Goal: Transaction & Acquisition: Purchase product/service

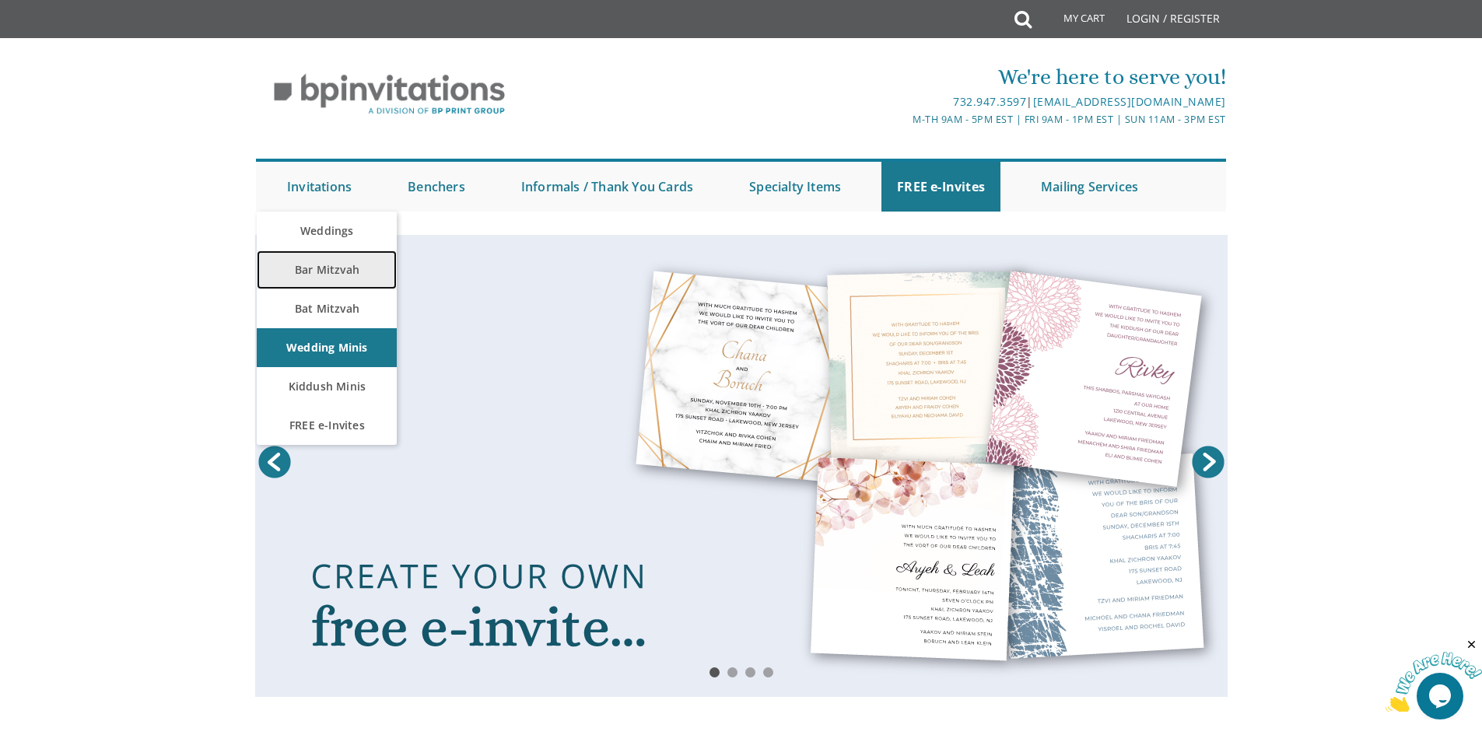
click at [340, 275] on link "Bar Mitzvah" at bounding box center [327, 269] width 140 height 39
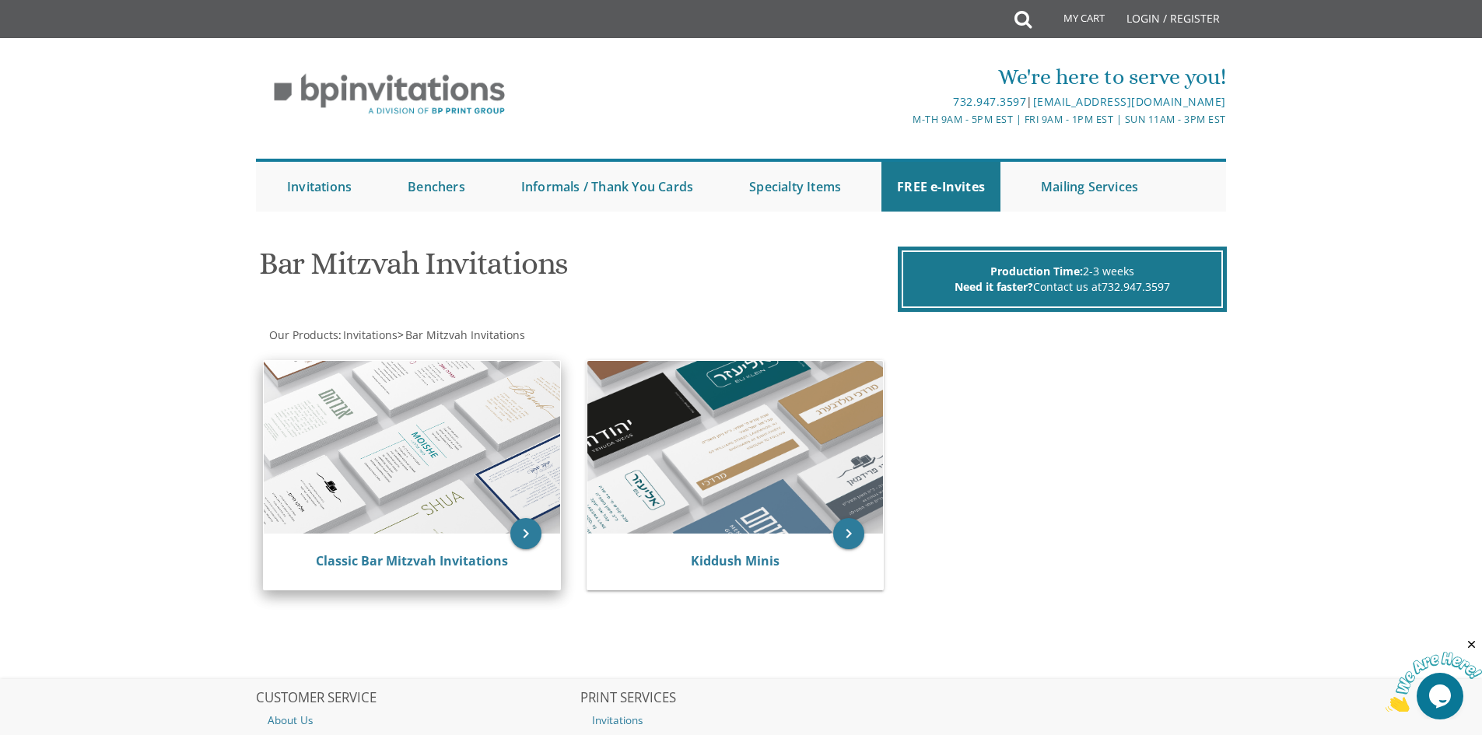
click at [395, 572] on div "Classic Bar Mitzvah Invitations" at bounding box center [412, 562] width 296 height 56
click at [399, 561] on link "Classic Bar Mitzvah Invitations" at bounding box center [412, 560] width 192 height 17
click at [389, 485] on img at bounding box center [412, 447] width 296 height 173
click at [516, 541] on icon "keyboard_arrow_right" at bounding box center [525, 533] width 31 height 31
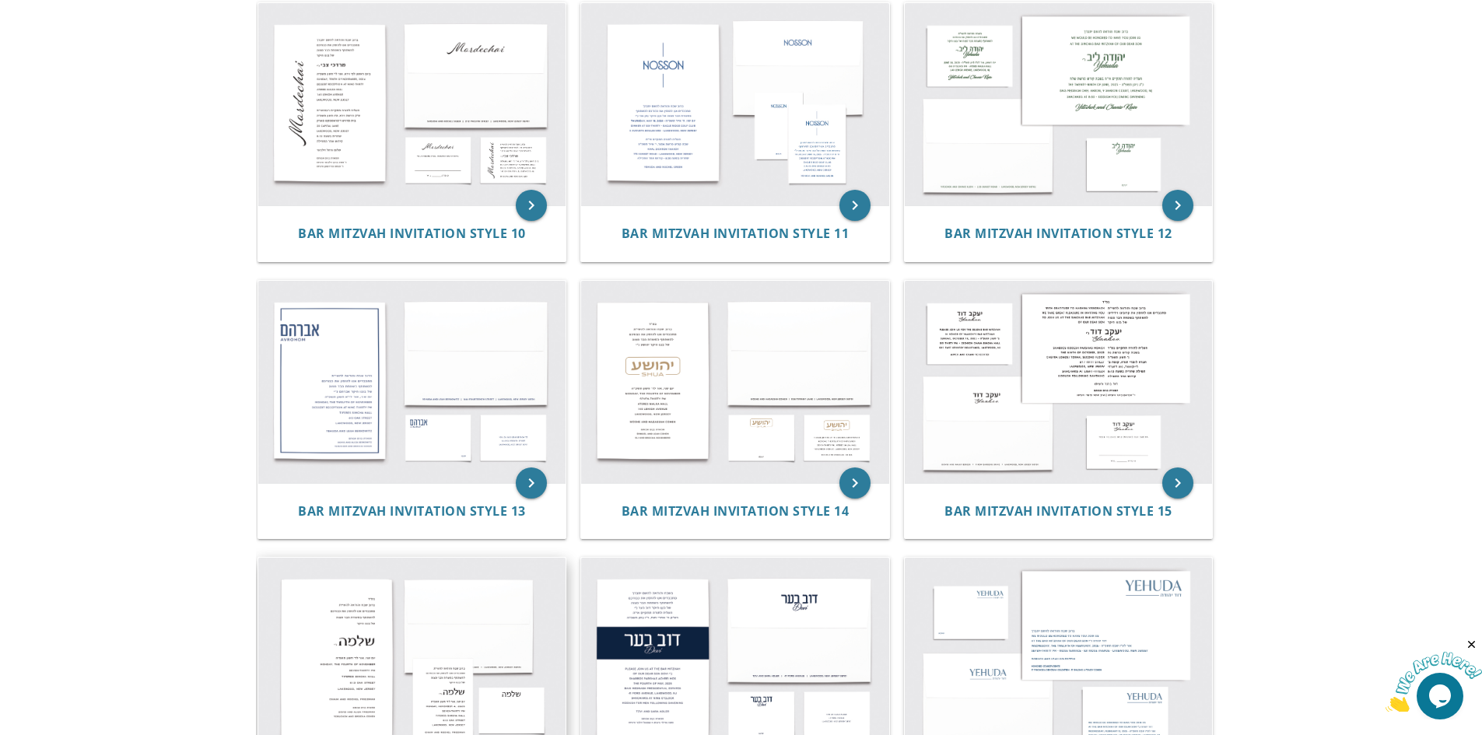
scroll to position [1167, 0]
click at [733, 385] on img at bounding box center [735, 381] width 308 height 202
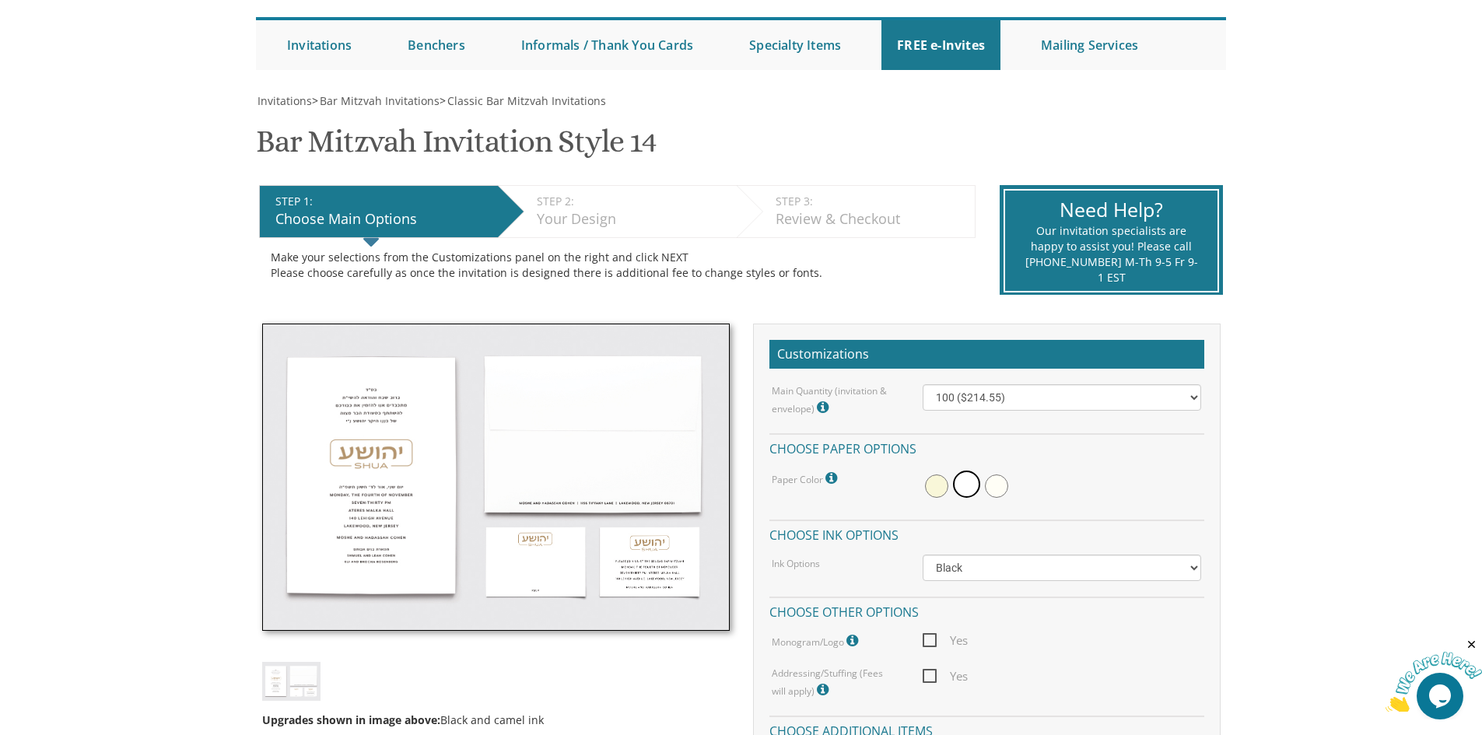
scroll to position [156, 0]
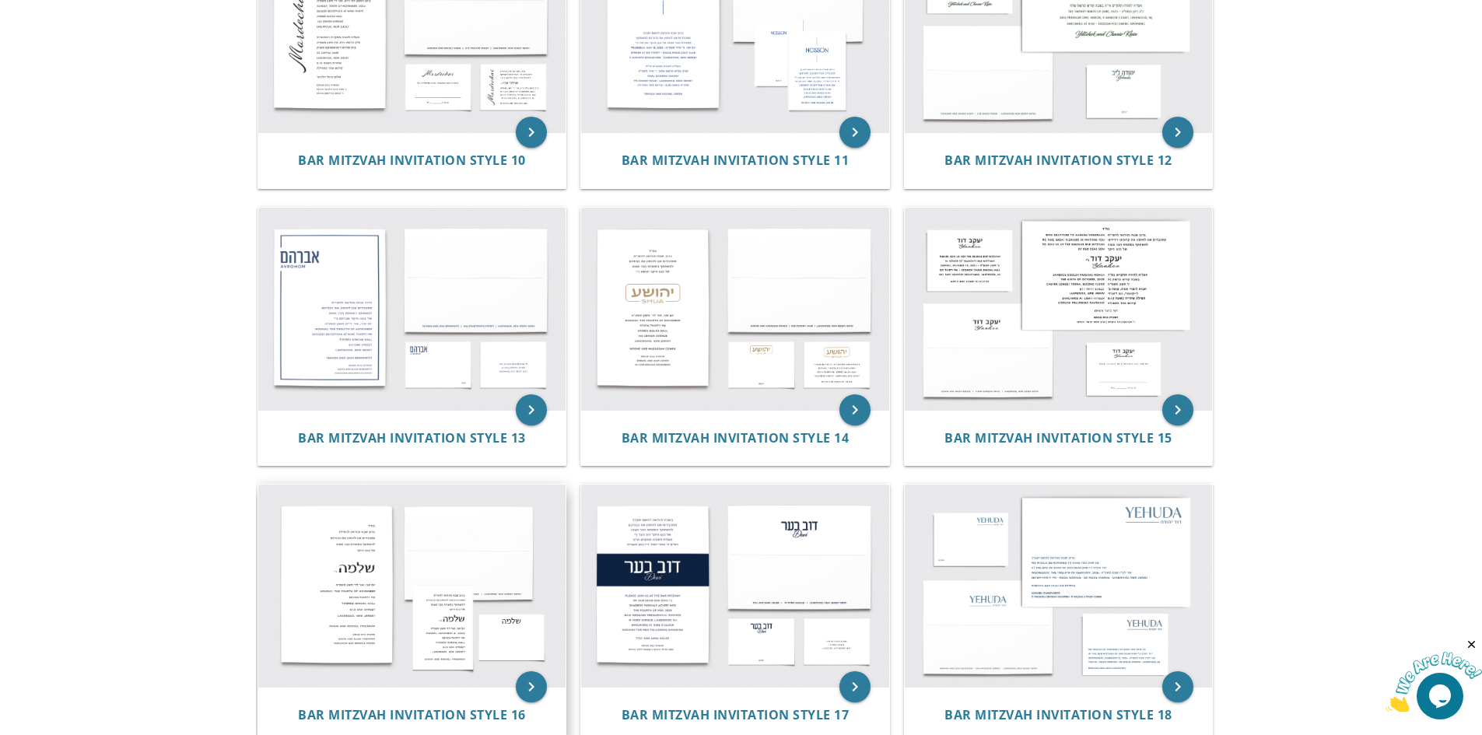
scroll to position [1244, 0]
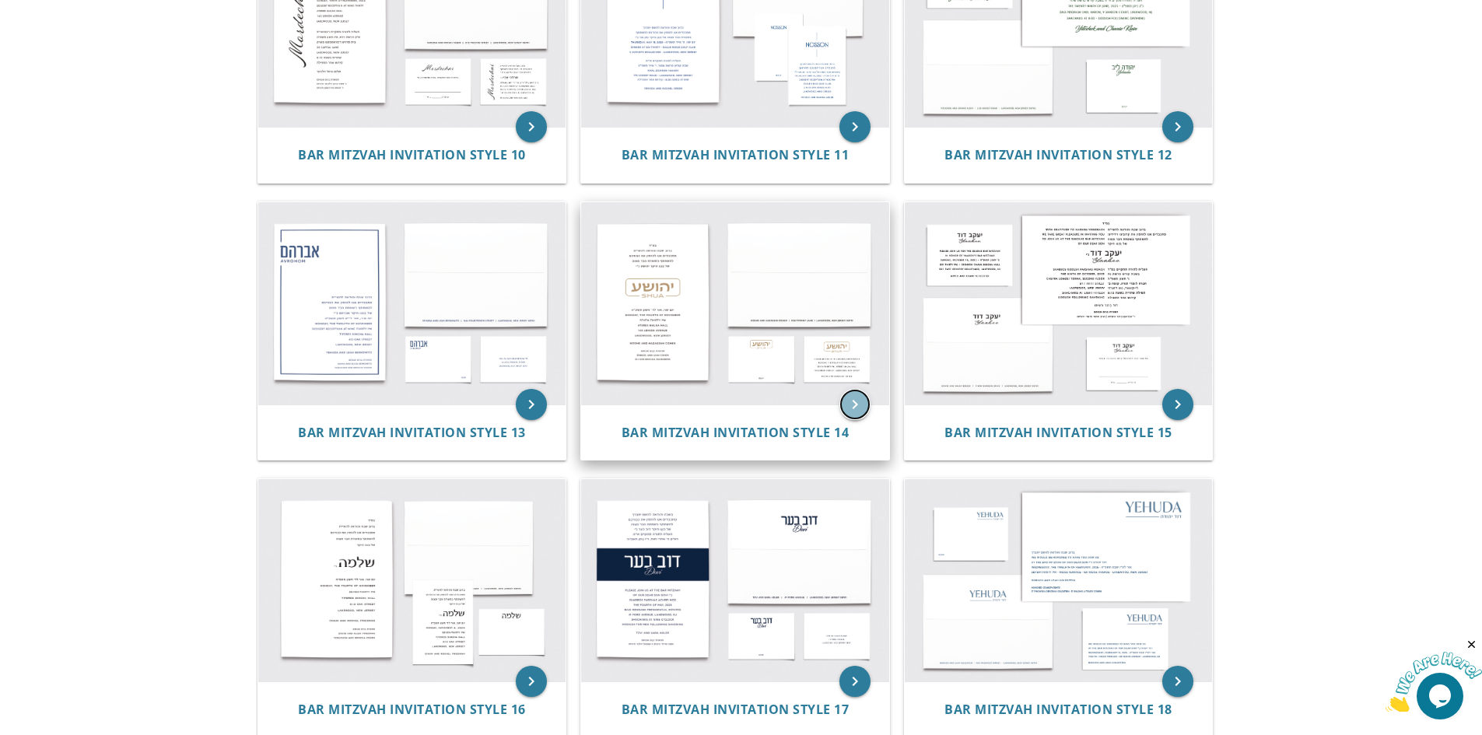
click at [854, 407] on icon "keyboard_arrow_right" at bounding box center [854, 404] width 31 height 31
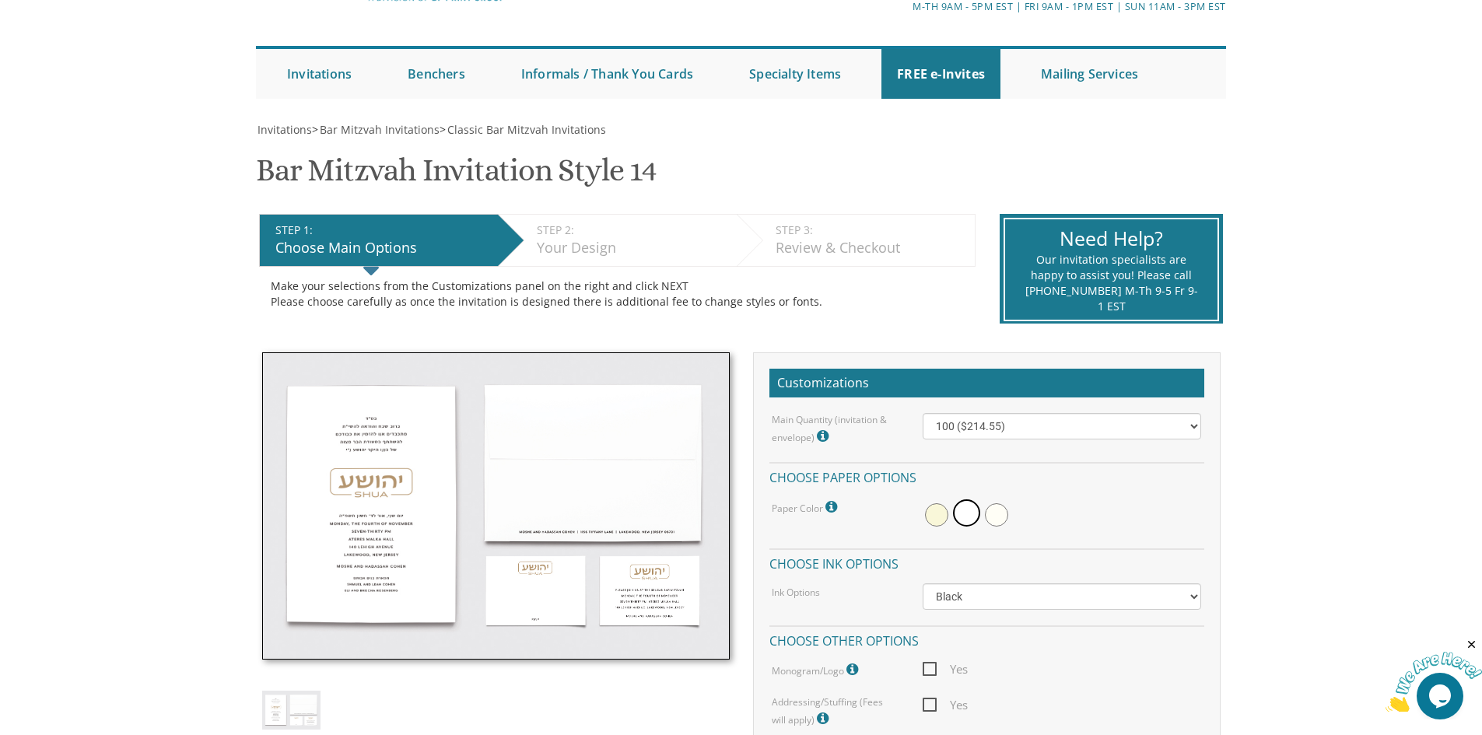
scroll to position [233, 0]
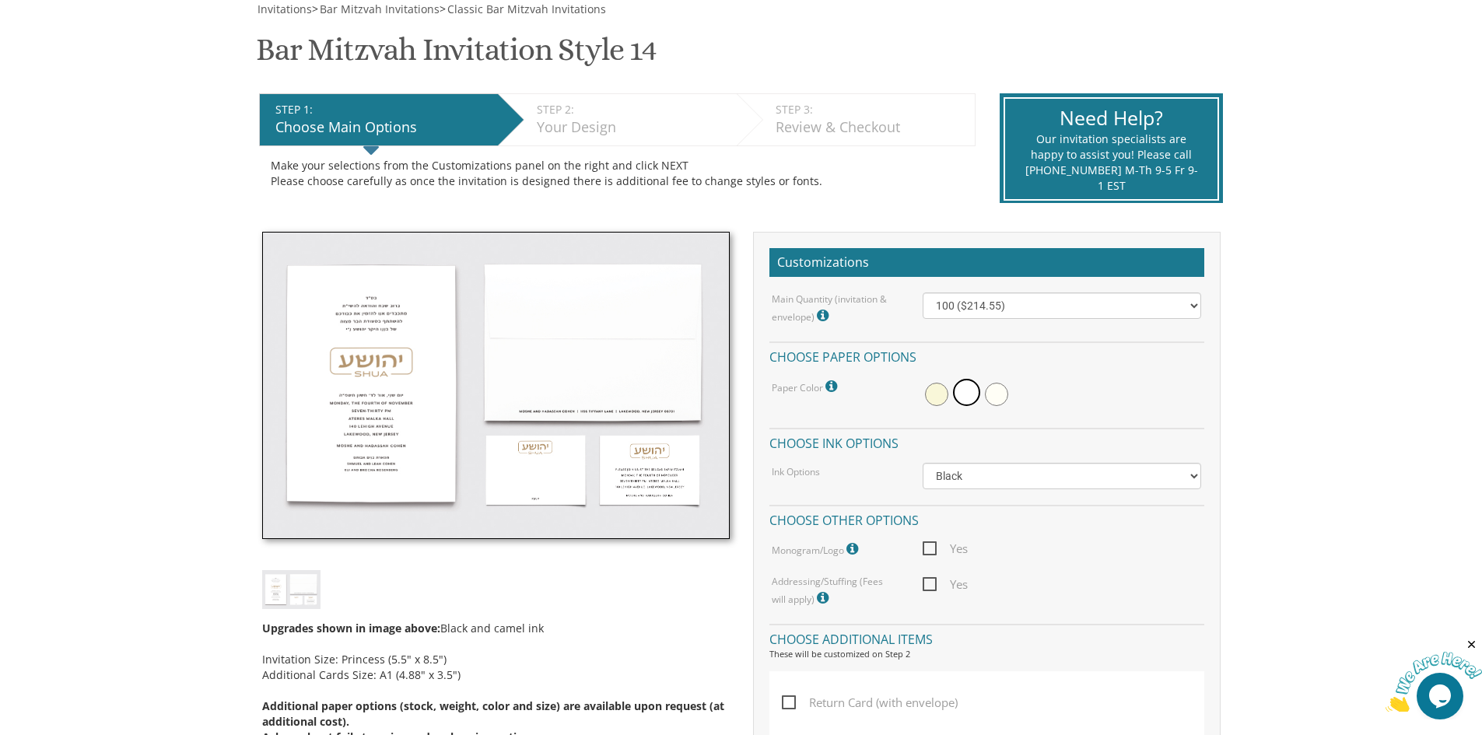
click at [392, 322] on img at bounding box center [495, 386] width 467 height 308
click at [404, 383] on img at bounding box center [495, 386] width 467 height 308
click at [406, 381] on img at bounding box center [495, 386] width 467 height 308
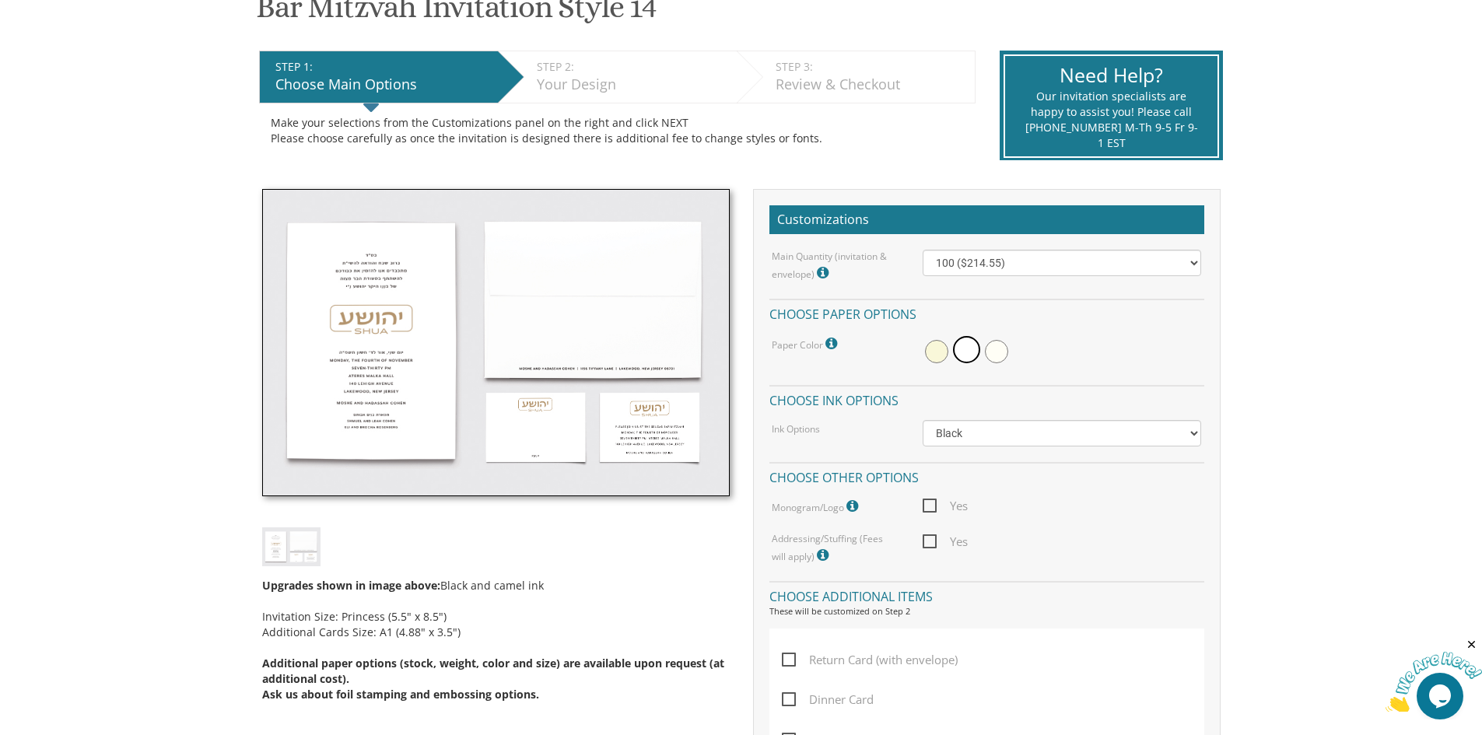
scroll to position [311, 0]
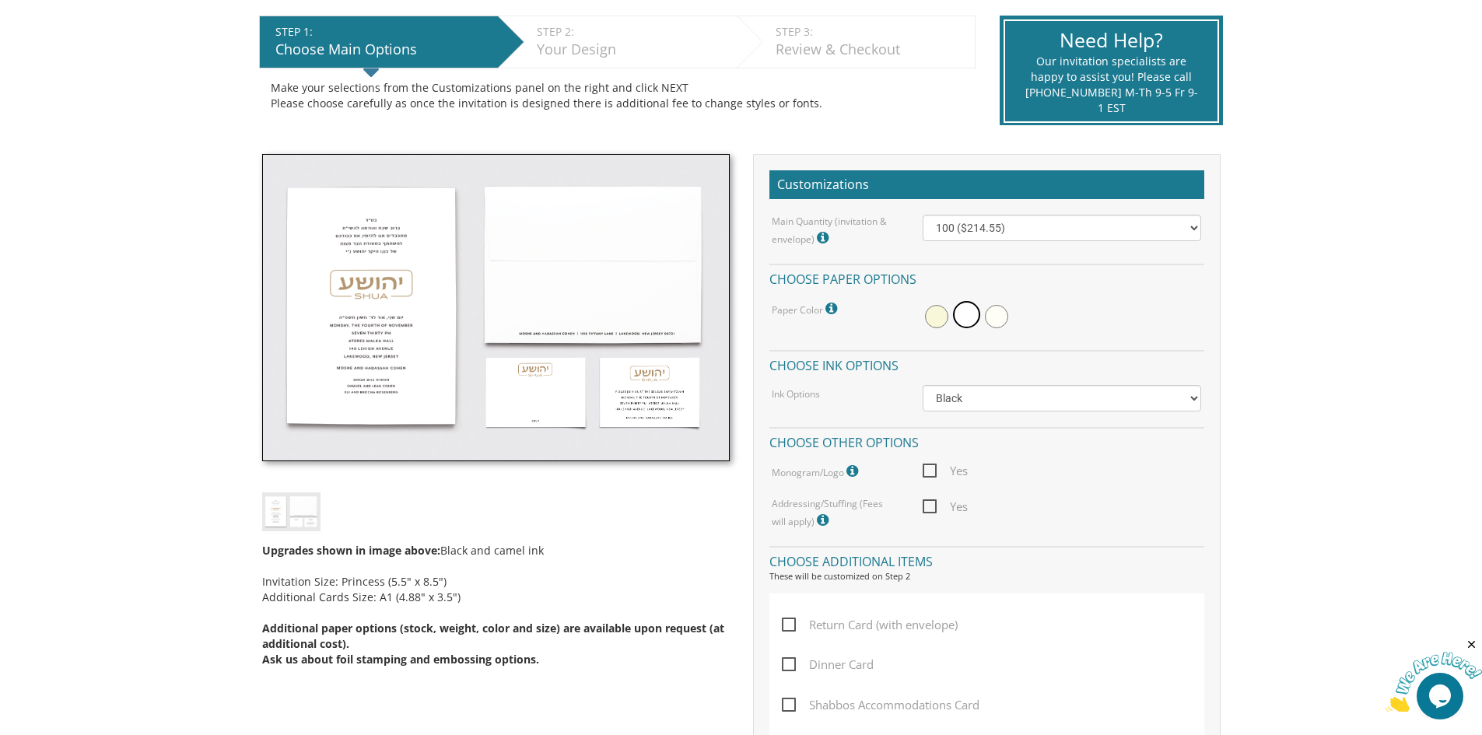
click at [275, 520] on img at bounding box center [291, 511] width 58 height 38
click at [530, 185] on img at bounding box center [495, 308] width 467 height 308
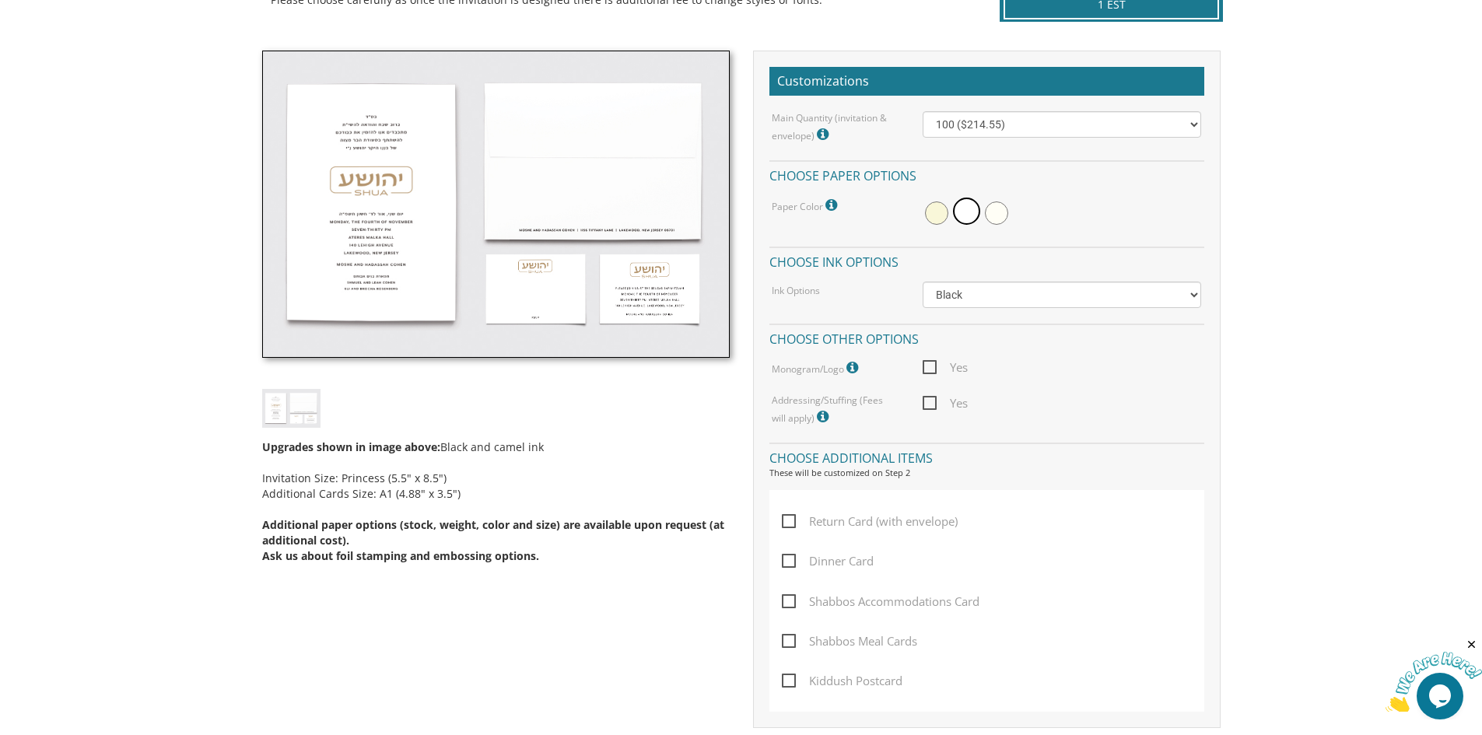
scroll to position [156, 0]
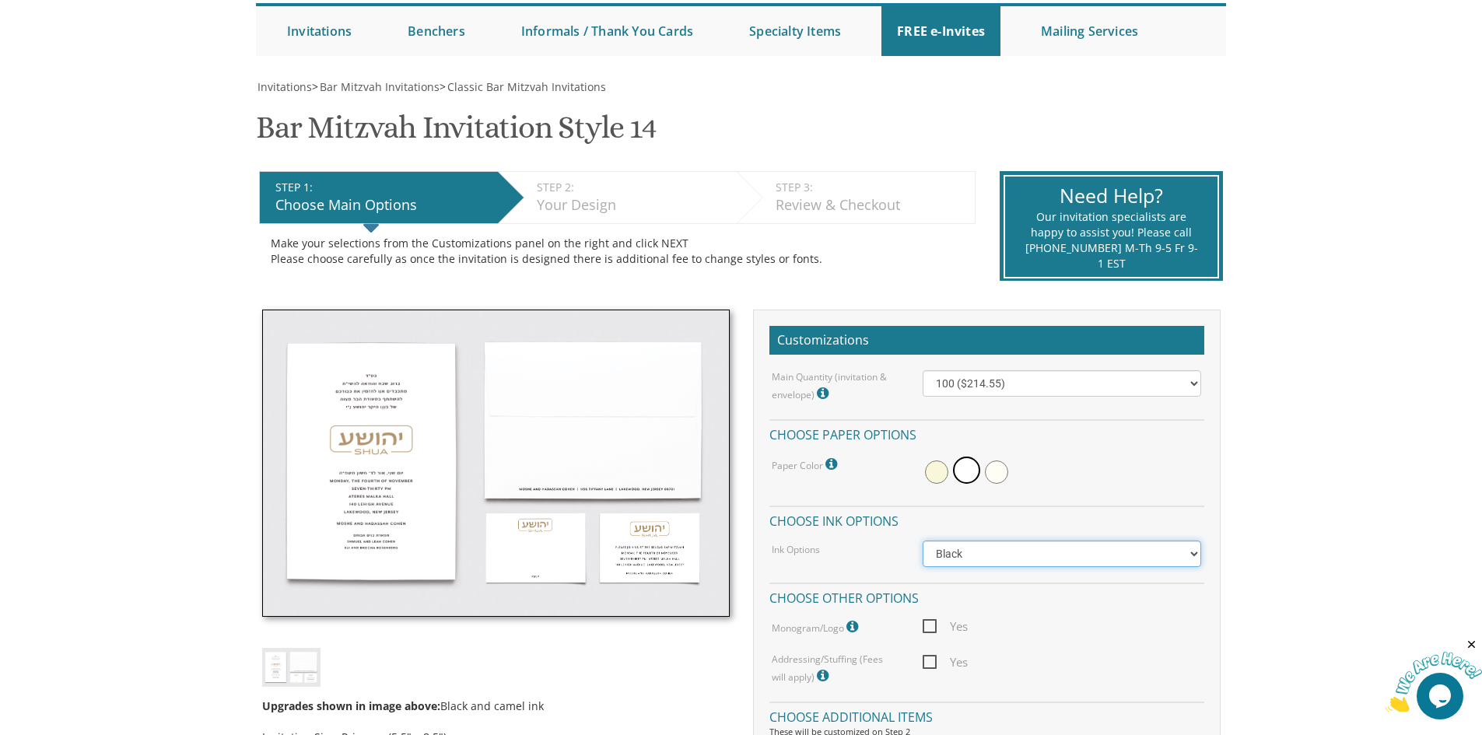
drag, startPoint x: 1172, startPoint y: 555, endPoint x: 1160, endPoint y: 537, distance: 21.8
click at [1171, 551] on select "Black Colored Ink ($65.00) Black + One Color ($100.00) Two Colors ($137.95)" at bounding box center [1061, 554] width 278 height 26
select select "Standard"
click at [922, 541] on select "Black Colored Ink ($65.00) Black + One Color ($100.00) Two Colors ($137.95)" at bounding box center [1061, 554] width 278 height 26
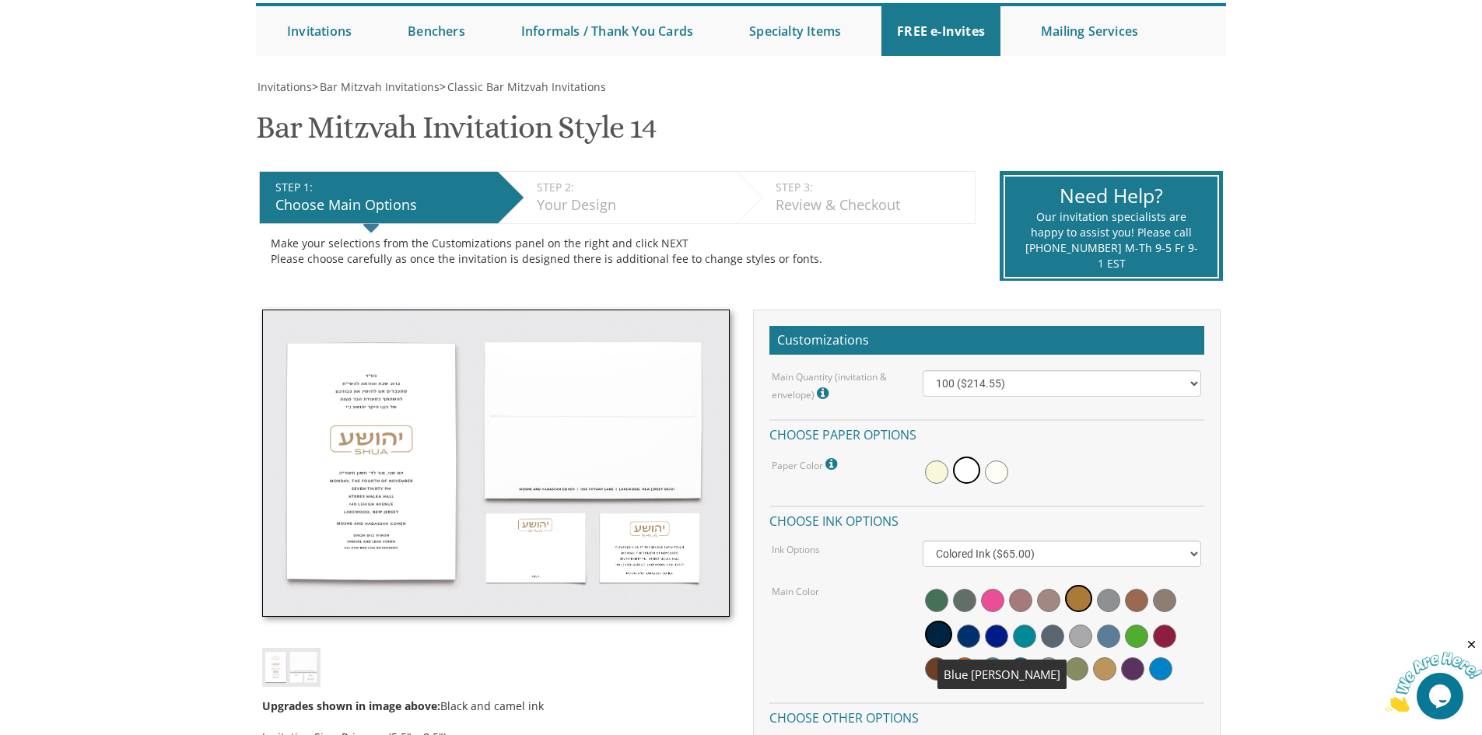
click at [969, 640] on span at bounding box center [968, 636] width 23 height 23
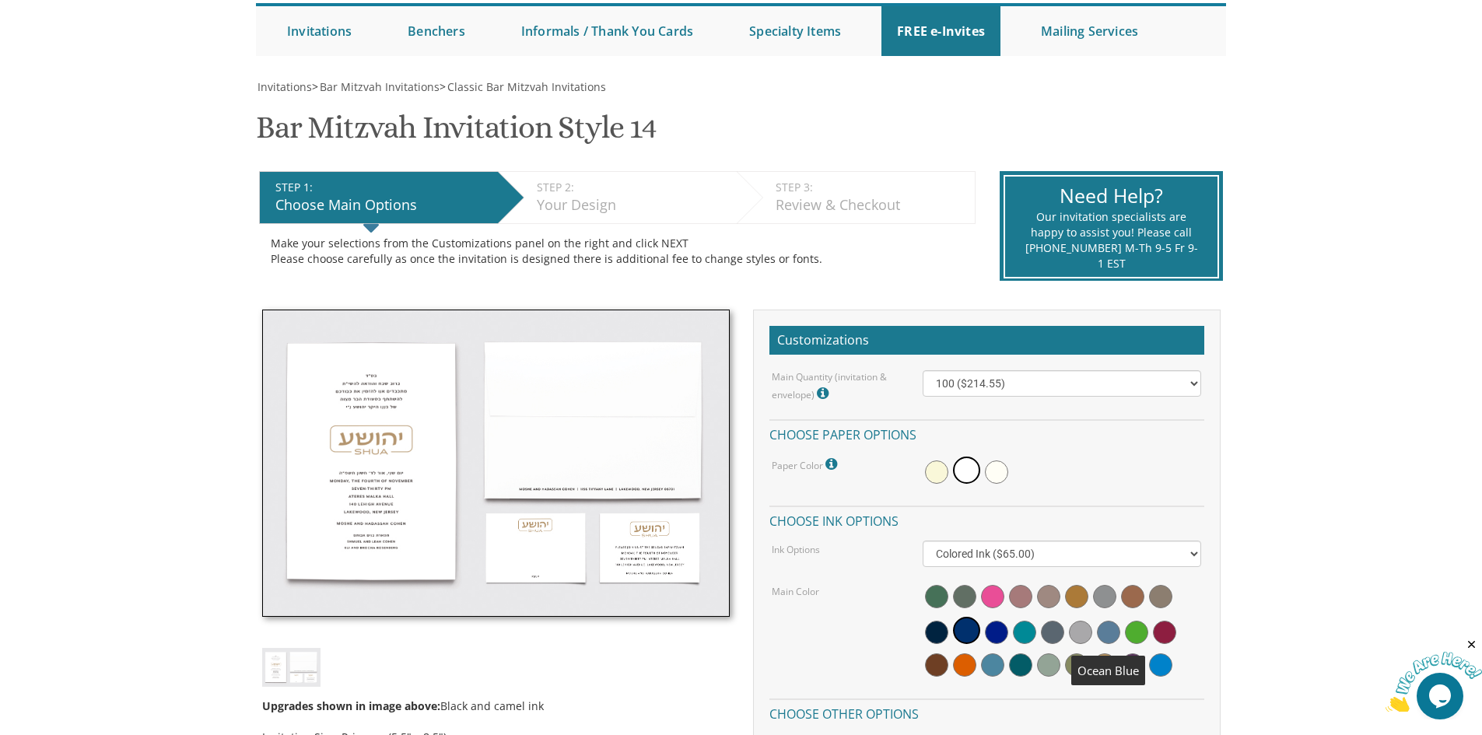
click at [1107, 635] on span at bounding box center [1108, 632] width 23 height 23
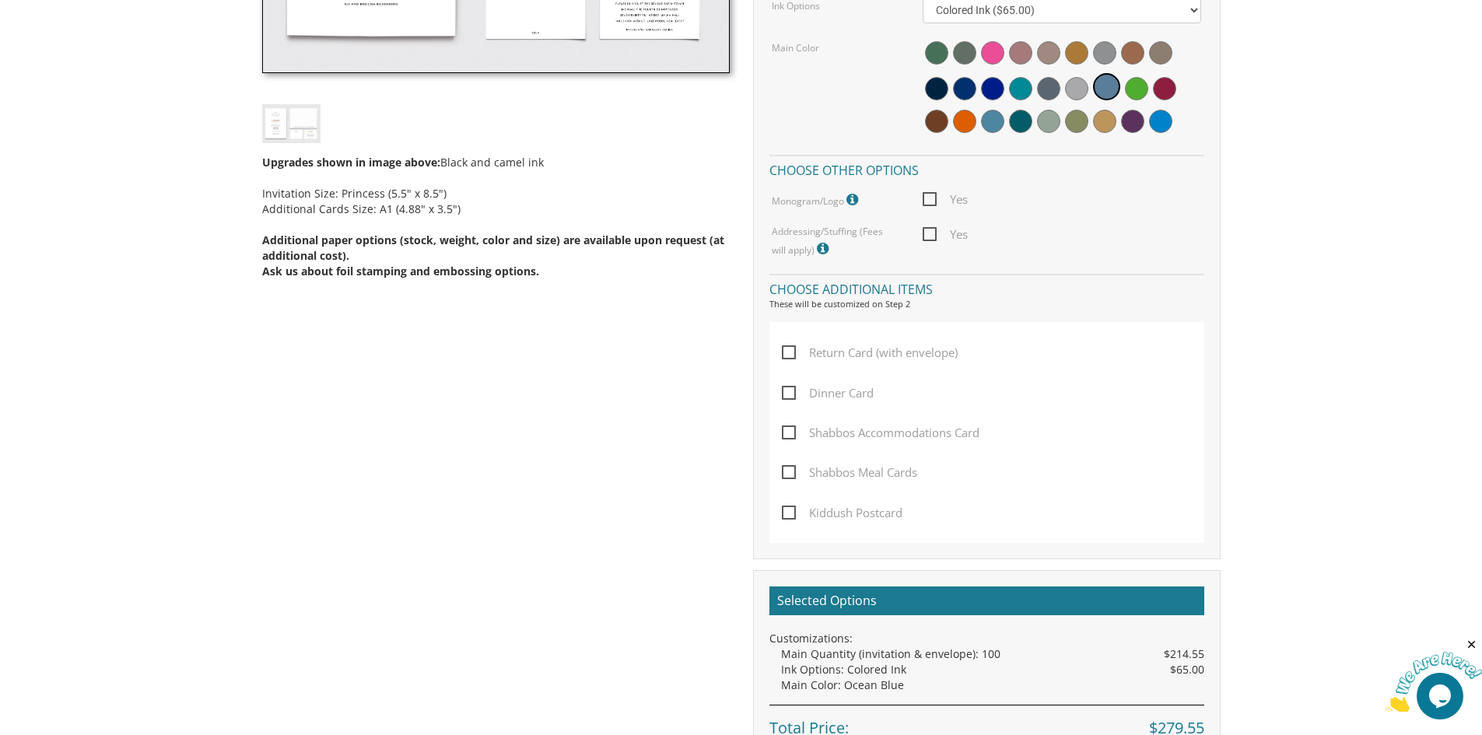
scroll to position [700, 0]
click at [793, 394] on span "Dinner Card" at bounding box center [828, 392] width 92 height 19
click at [792, 394] on input "Dinner Card" at bounding box center [787, 391] width 10 height 10
checkbox input "true"
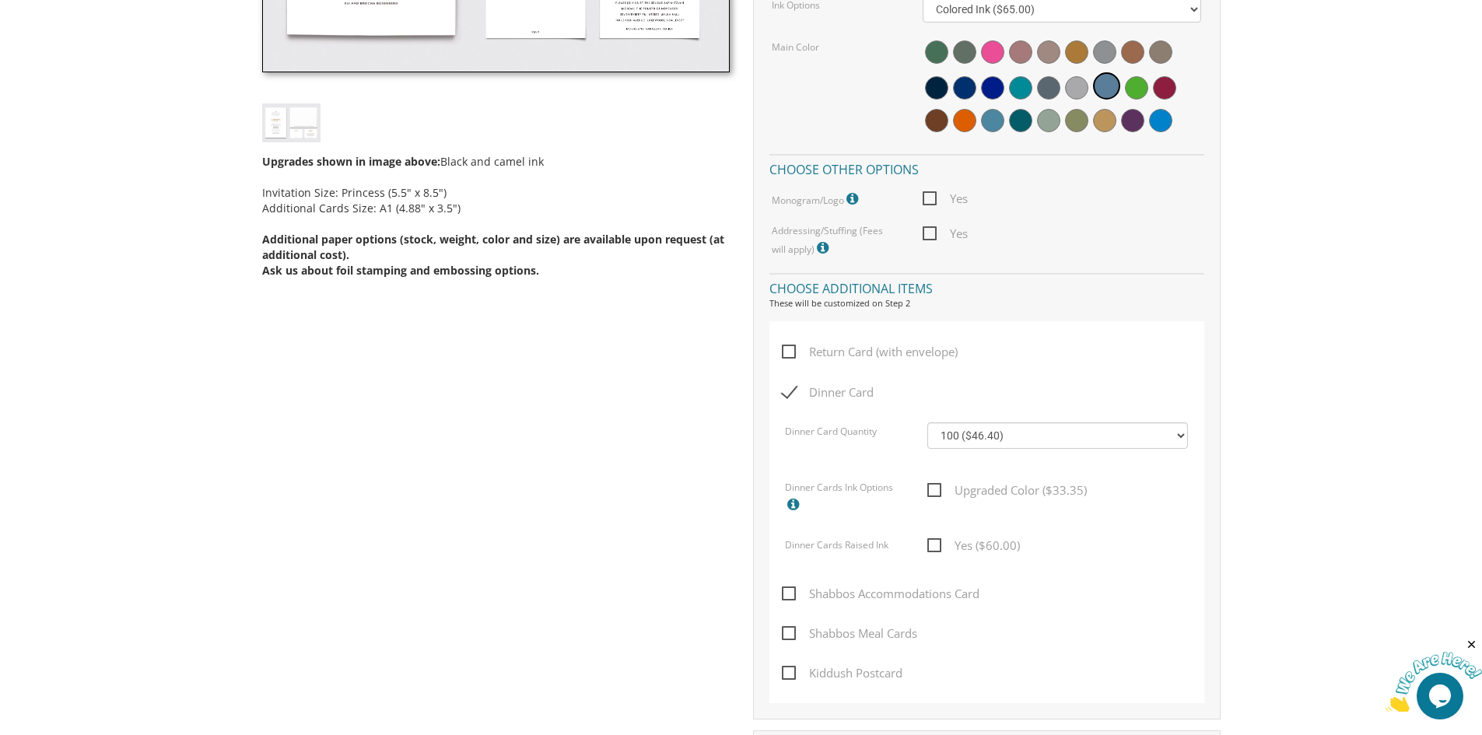
click at [935, 492] on span "Upgraded Color ($33.35)" at bounding box center [1006, 490] width 159 height 19
click at [935, 492] on input "Upgraded Color ($33.35)" at bounding box center [932, 489] width 10 height 10
checkbox input "true"
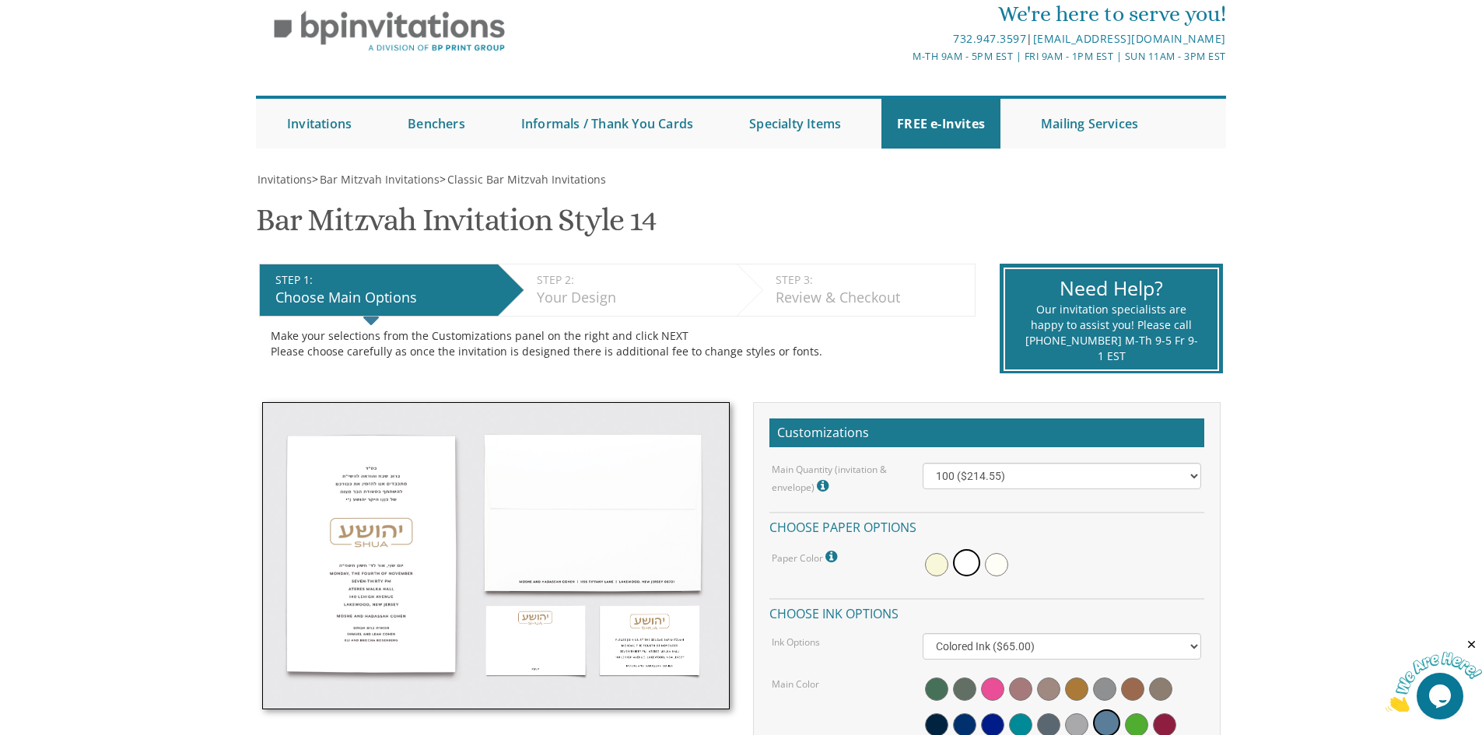
scroll to position [0, 0]
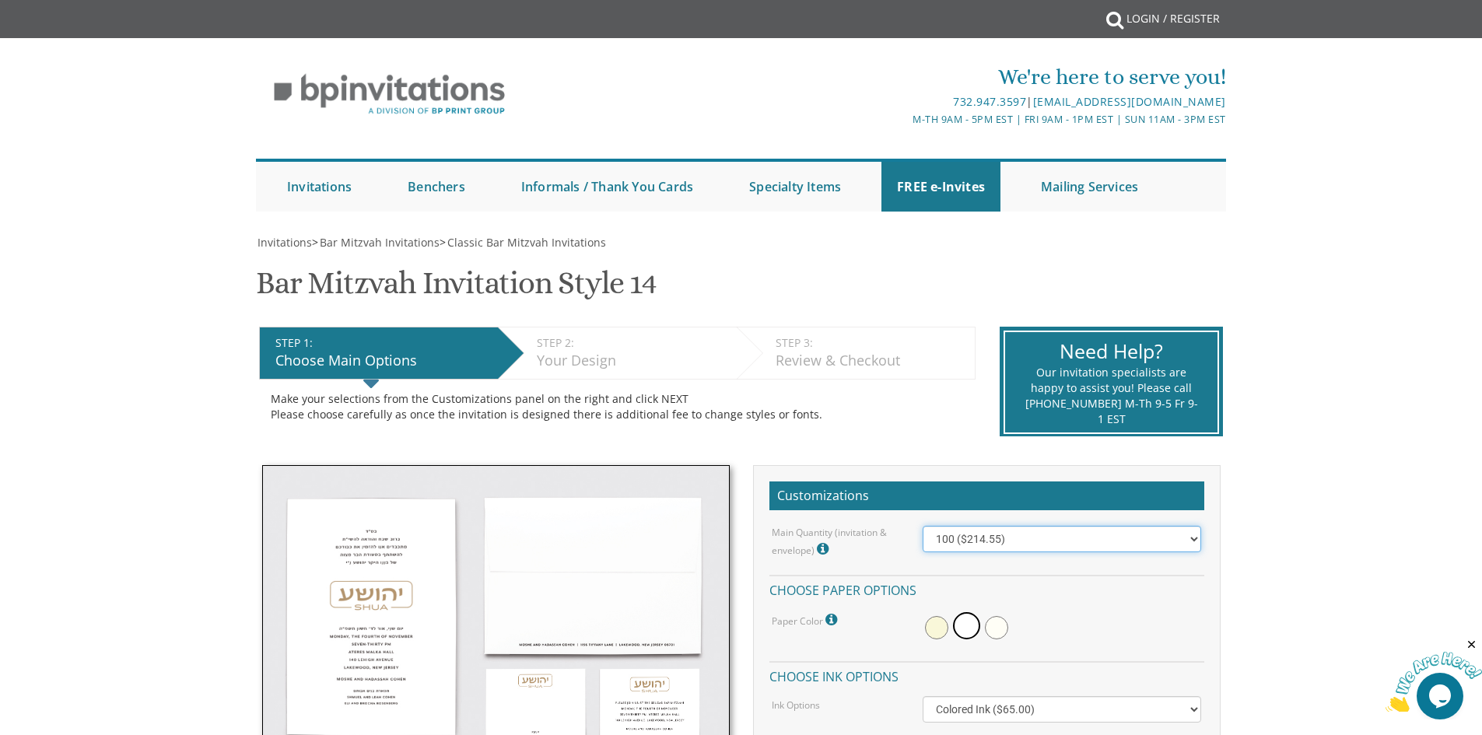
click at [1185, 541] on select "100 ($214.55) 200 ($254.60) 300 ($294.25) 400 ($333.55) 500 ($373.90) 600 ($413…" at bounding box center [1061, 539] width 278 height 26
click at [1160, 540] on select "100 ($214.55) 200 ($254.60) 300 ($294.25) 400 ($333.55) 500 ($373.90) 600 ($413…" at bounding box center [1061, 539] width 278 height 26
select select "300"
click at [922, 526] on select "100 ($214.55) 200 ($254.60) 300 ($294.25) 400 ($333.55) 500 ($373.90) 600 ($413…" at bounding box center [1061, 539] width 278 height 26
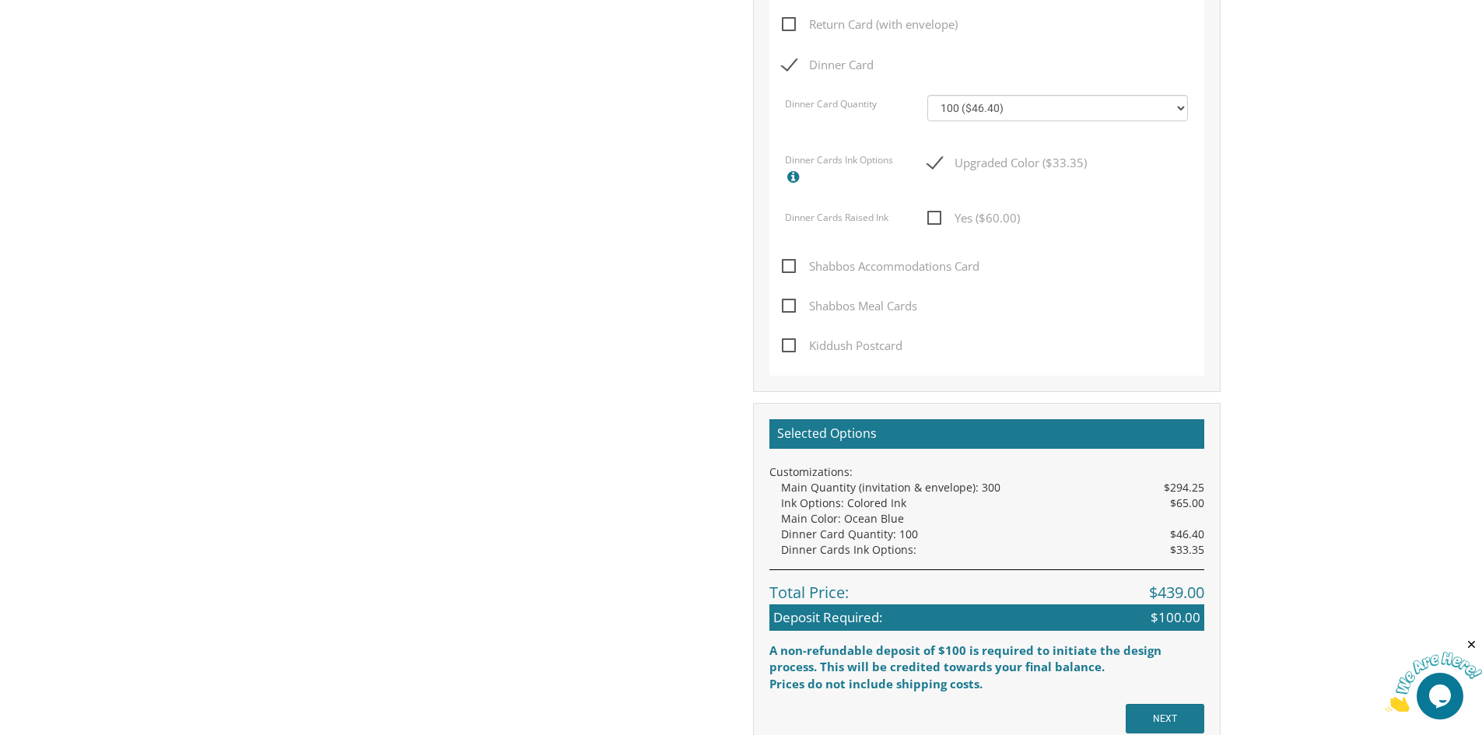
scroll to position [1244, 0]
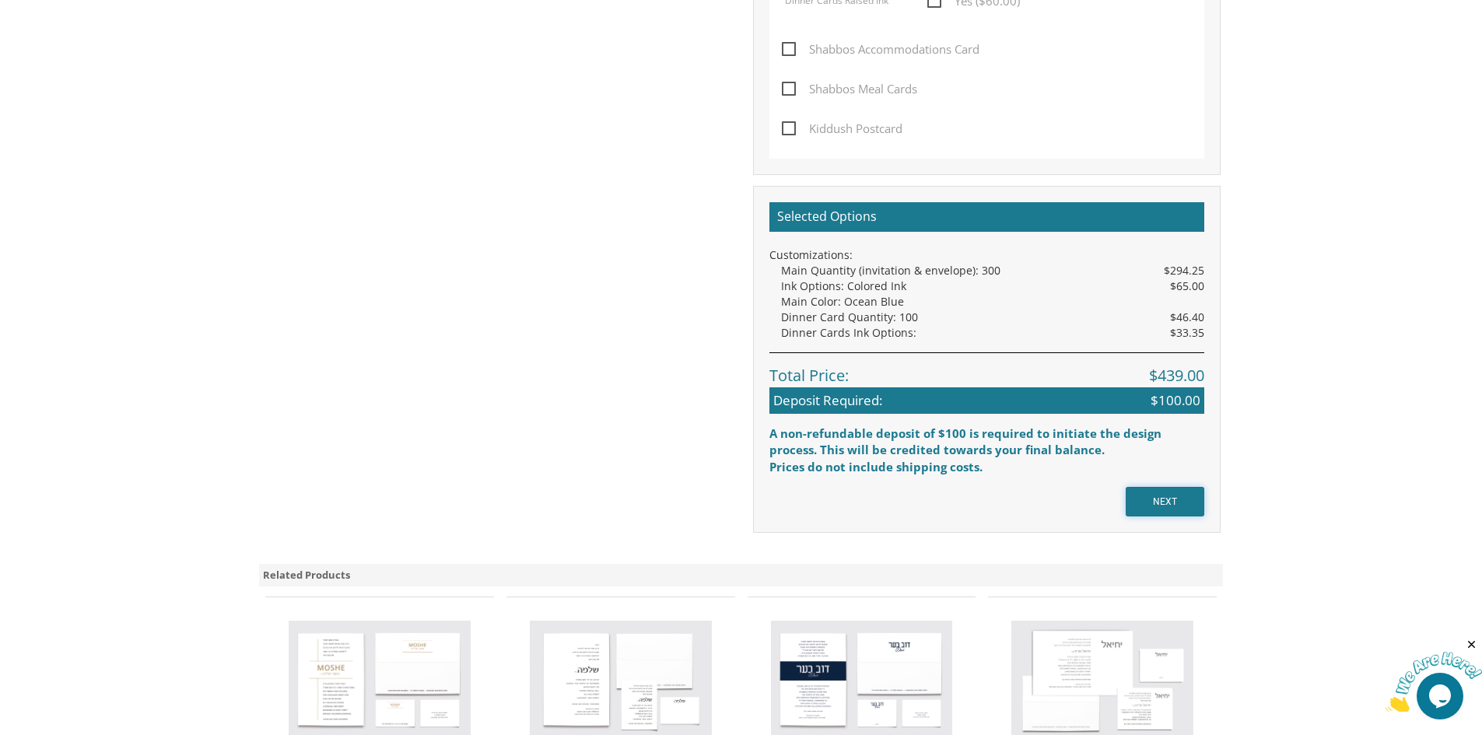
click at [1164, 505] on input "NEXT" at bounding box center [1164, 502] width 79 height 30
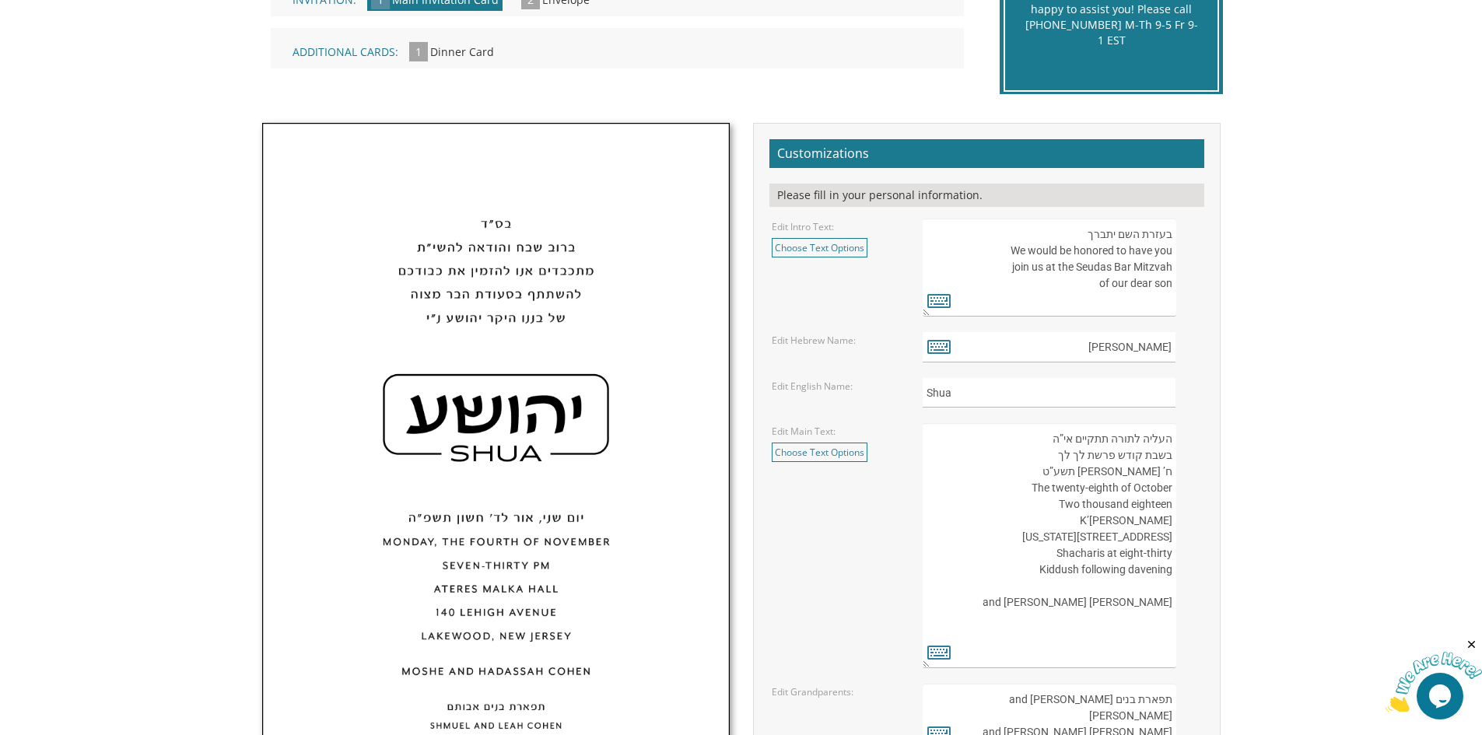
scroll to position [389, 0]
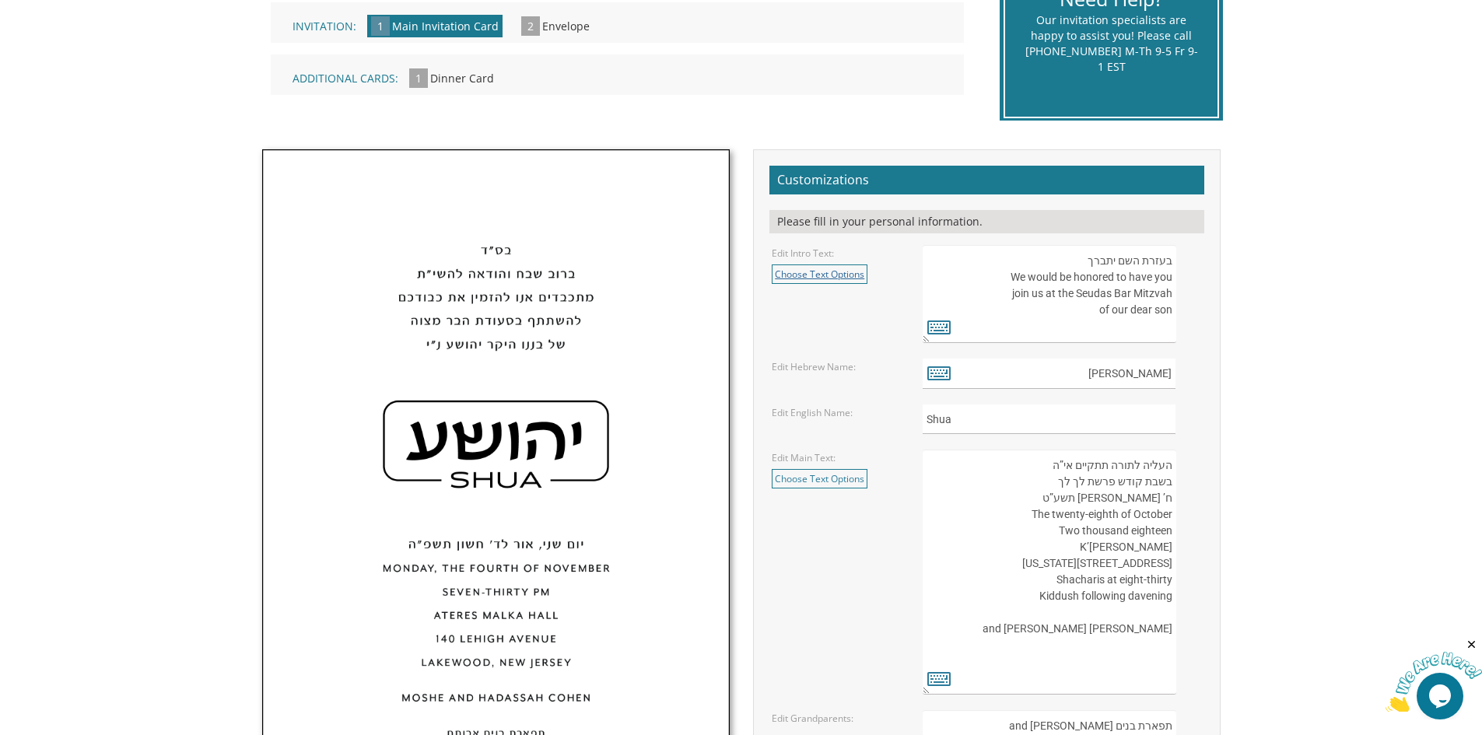
click at [837, 273] on link "Choose Text Options" at bounding box center [820, 273] width 96 height 19
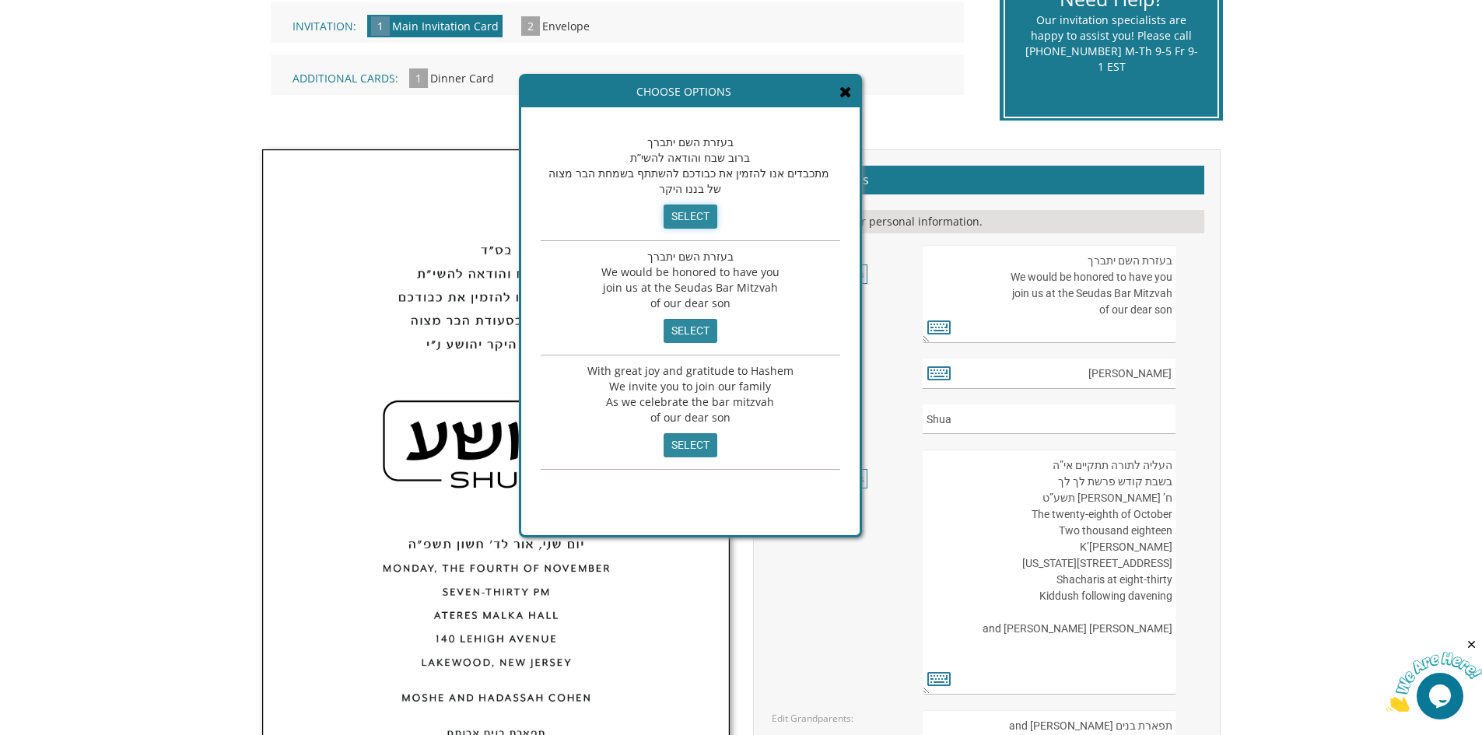
click at [687, 219] on input "select" at bounding box center [690, 217] width 54 height 24
type textarea "בעזרת השם יתברך ברוב שבח והודאה להשי”ת מתכבדים אנו להזמין את כבודכם להשתתף בשמח…"
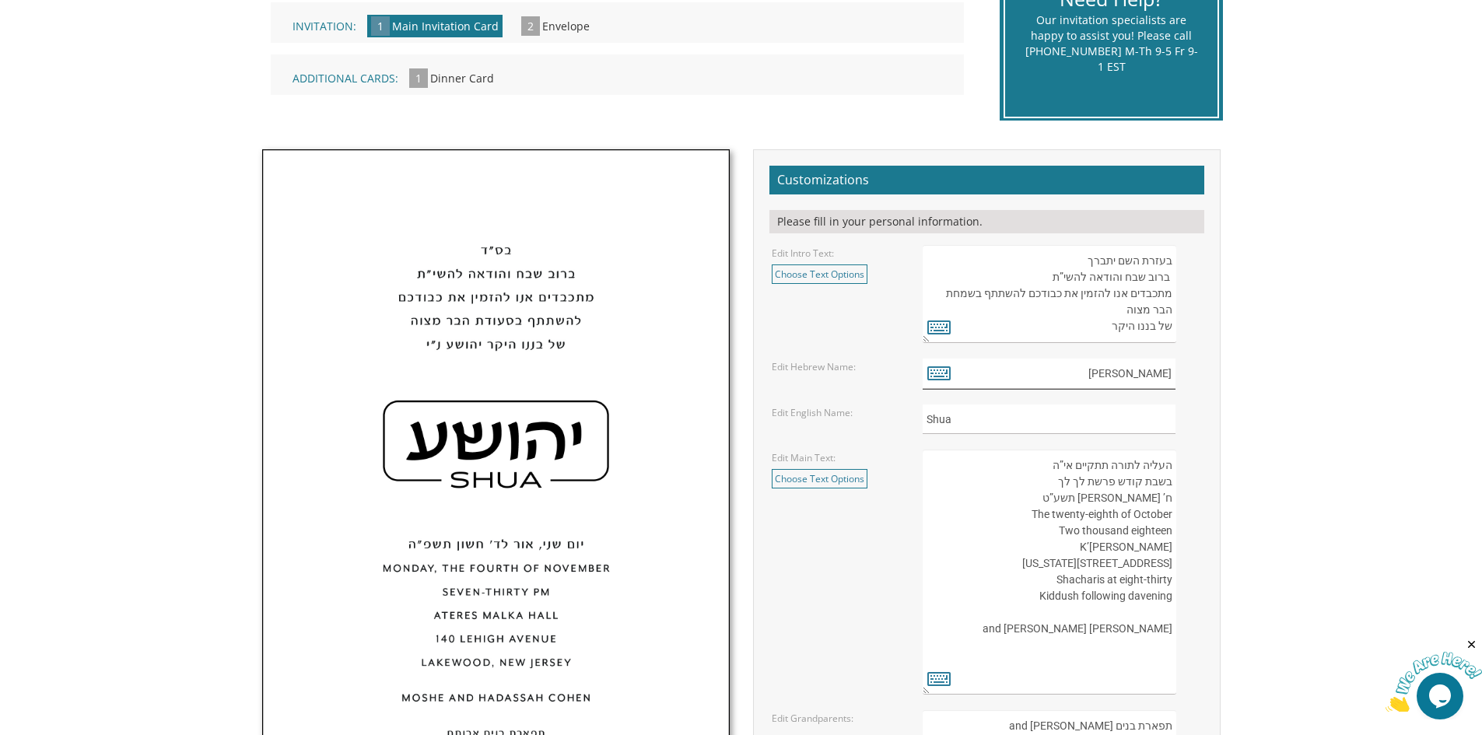
click at [1148, 373] on input "יהושע" at bounding box center [1048, 374] width 253 height 30
click at [940, 373] on icon at bounding box center [938, 373] width 23 height 22
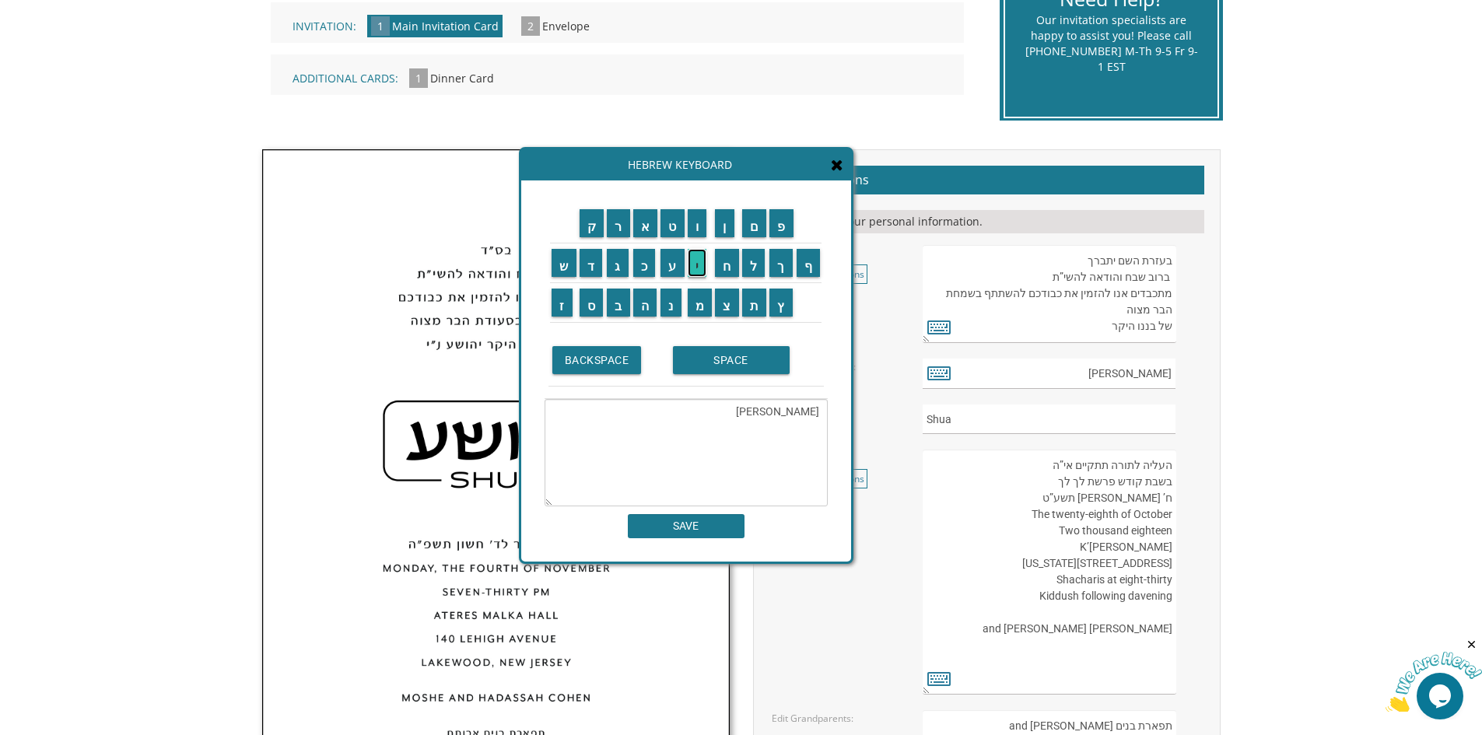
click at [703, 268] on input "י" at bounding box center [697, 263] width 19 height 28
click at [567, 270] on input "ש" at bounding box center [563, 263] width 25 height 28
click at [681, 273] on input "ע" at bounding box center [672, 263] width 24 height 28
click at [702, 265] on input "י" at bounding box center [697, 263] width 19 height 28
click at [649, 304] on input "ה" at bounding box center [645, 303] width 24 height 28
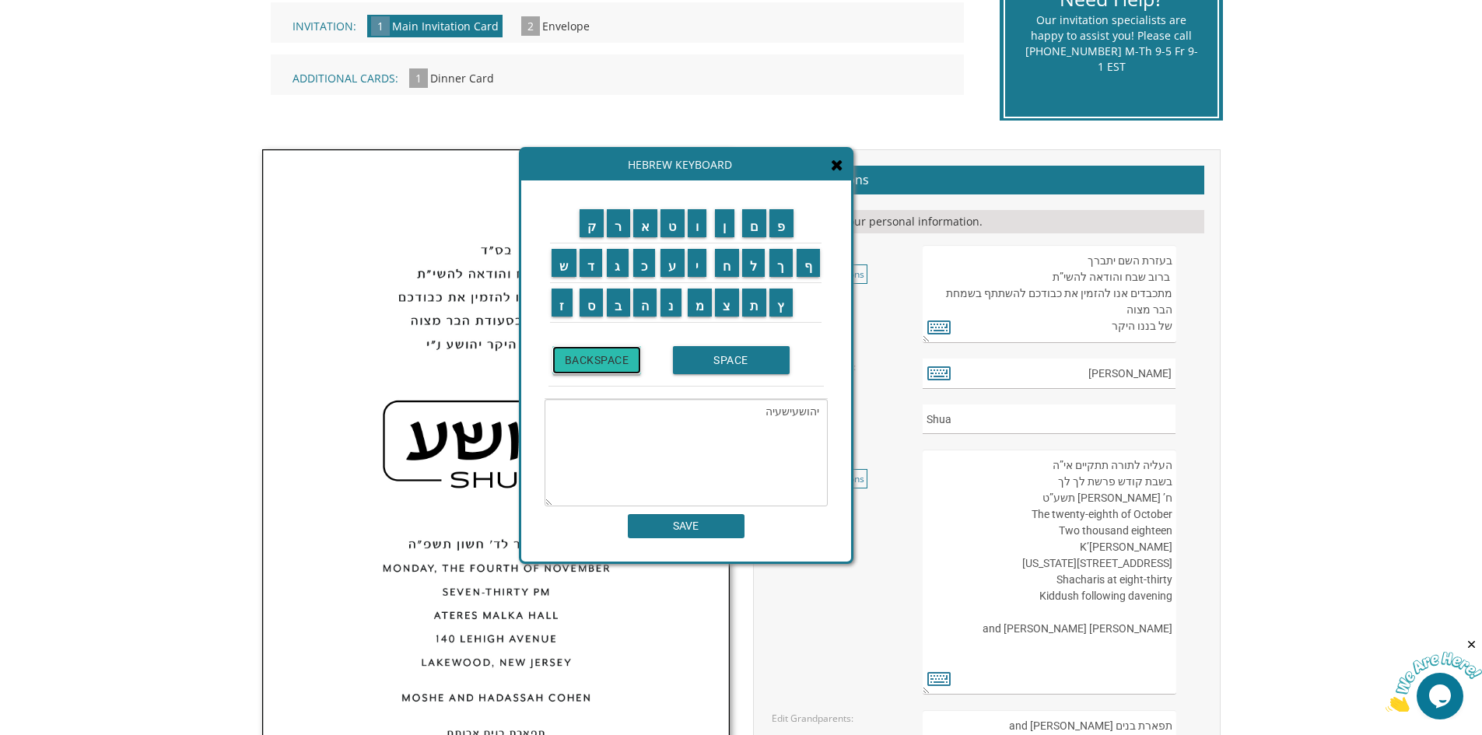
click at [612, 364] on input "BACKSPACE" at bounding box center [596, 360] width 89 height 28
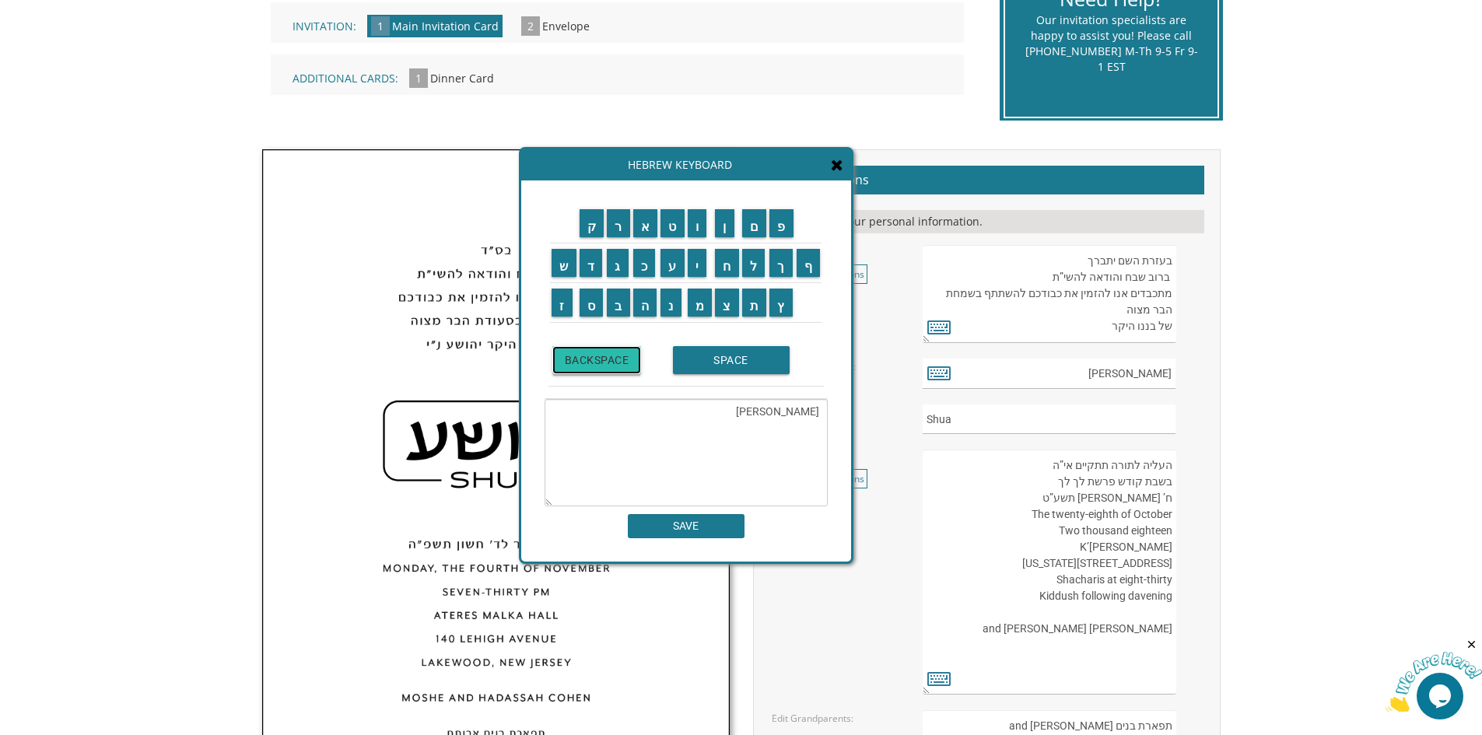
click at [612, 364] on input "BACKSPACE" at bounding box center [596, 360] width 89 height 28
click at [558, 263] on input "ש" at bounding box center [563, 263] width 25 height 28
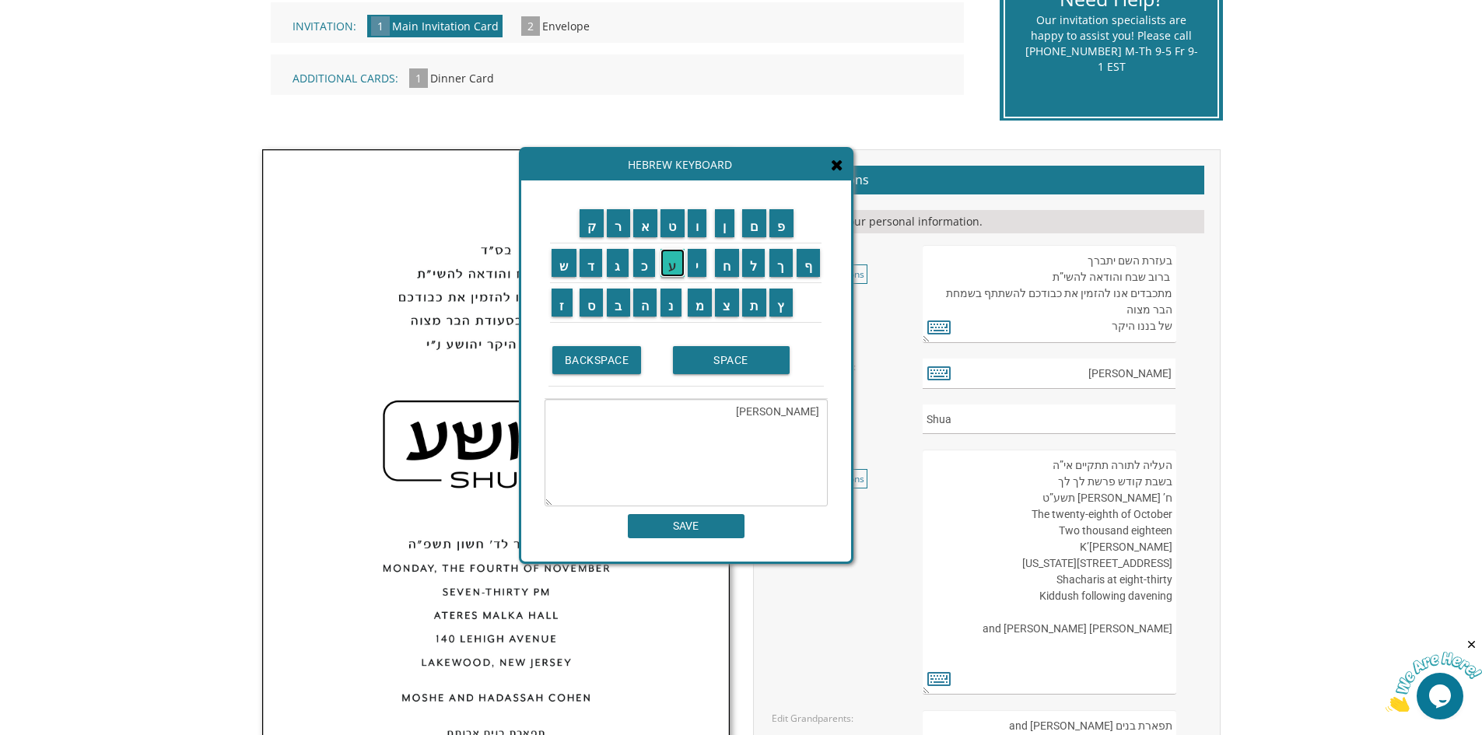
click at [674, 266] on input "ע" at bounding box center [672, 263] width 24 height 28
click at [698, 268] on input "י" at bounding box center [697, 263] width 19 height 28
click at [652, 308] on input "ה" at bounding box center [645, 303] width 24 height 28
click at [735, 359] on input "SPACE" at bounding box center [731, 360] width 117 height 28
click at [568, 264] on input "ש" at bounding box center [563, 263] width 25 height 28
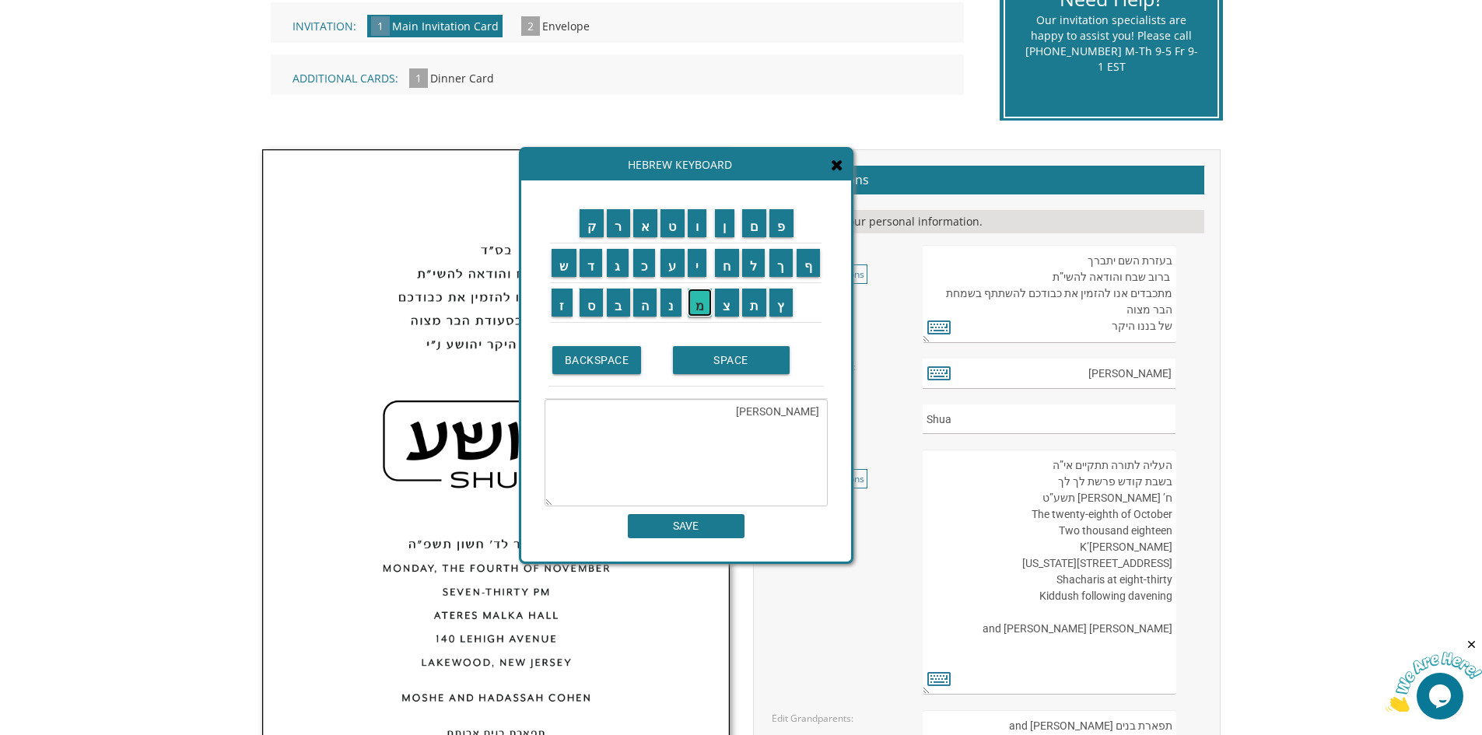
click at [704, 307] on input "מ" at bounding box center [700, 303] width 25 height 28
click at [725, 270] on input "ח" at bounding box center [727, 263] width 24 height 28
click at [648, 312] on input "ה" at bounding box center [645, 303] width 24 height 28
type textarea "ישעיה שמחה"
click at [677, 528] on input "SAVE" at bounding box center [686, 526] width 117 height 24
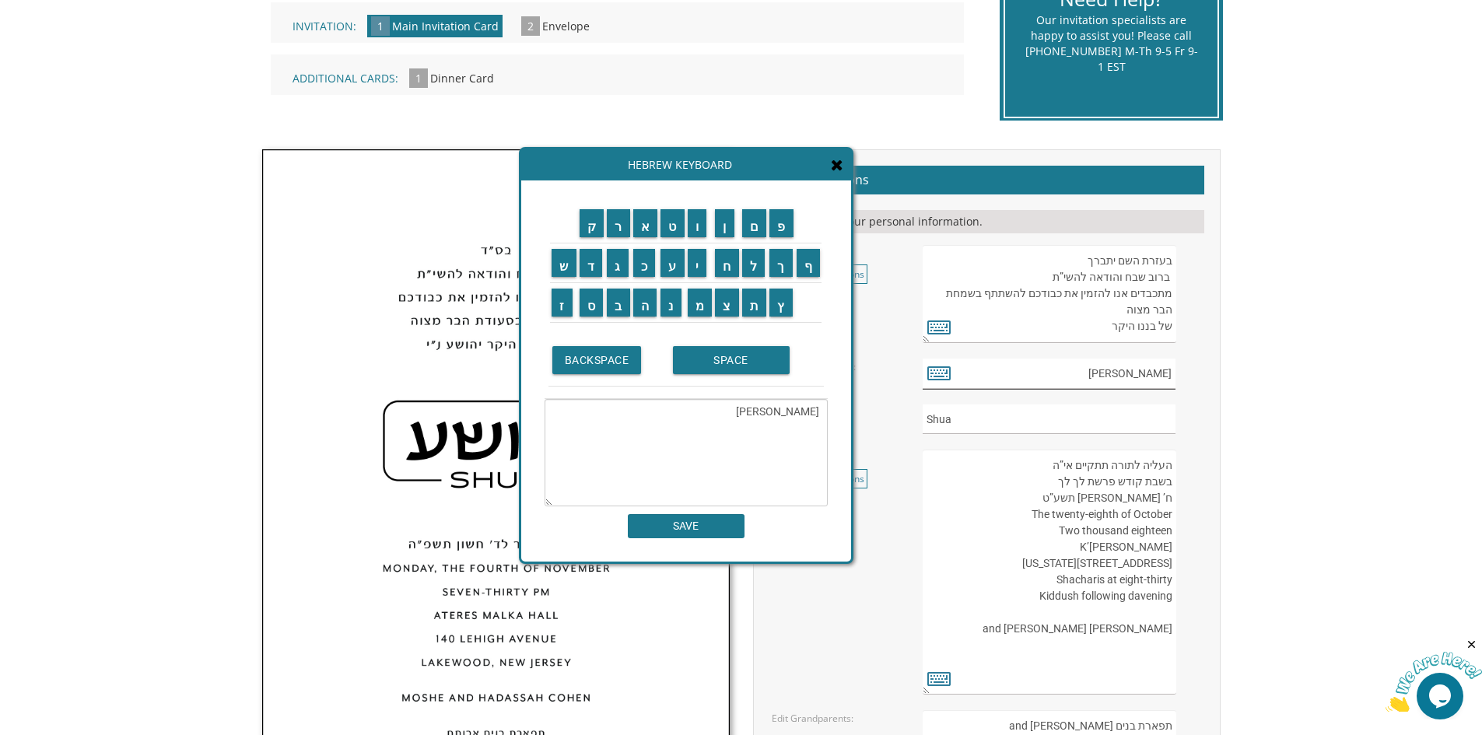
type input "ישעיה שמחה"
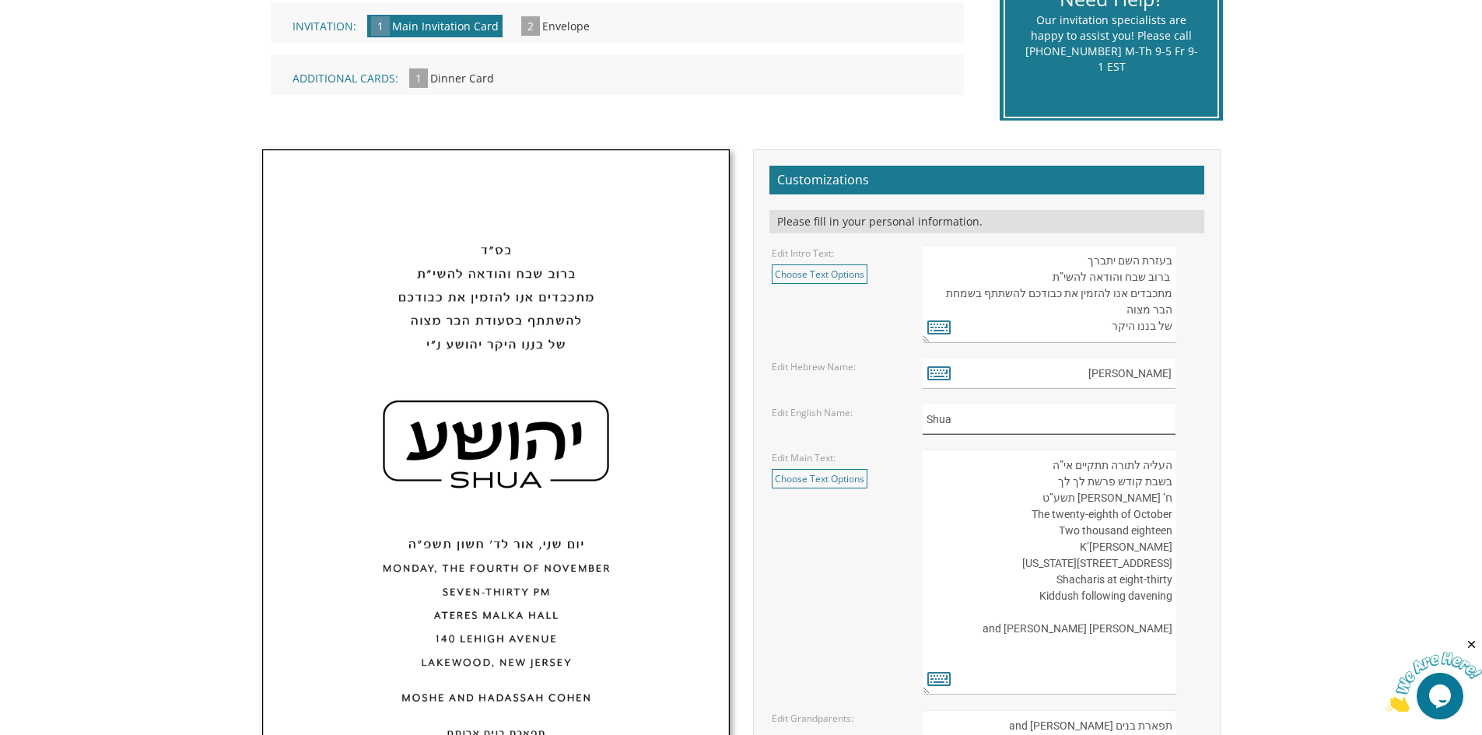
click at [1001, 422] on input "Shua" at bounding box center [1048, 419] width 253 height 30
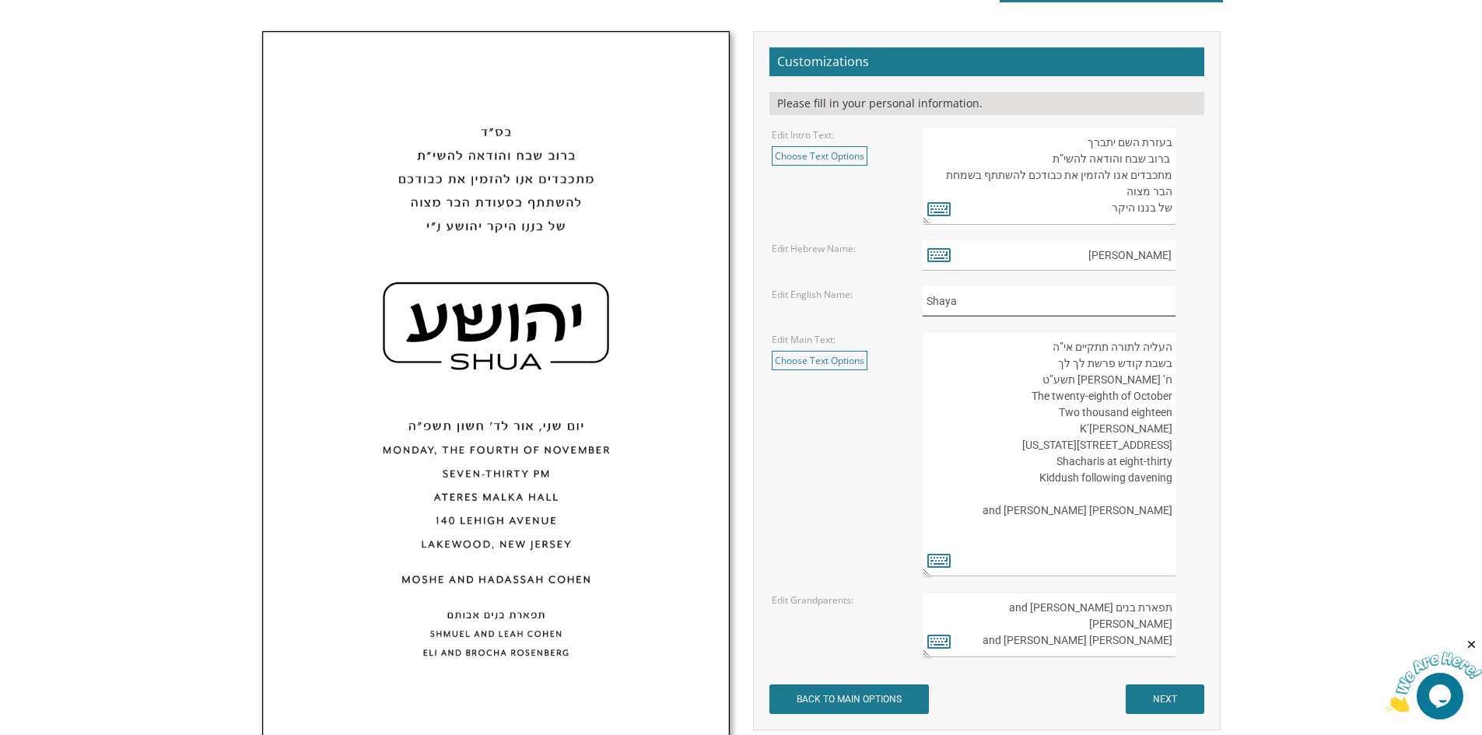
scroll to position [544, 0]
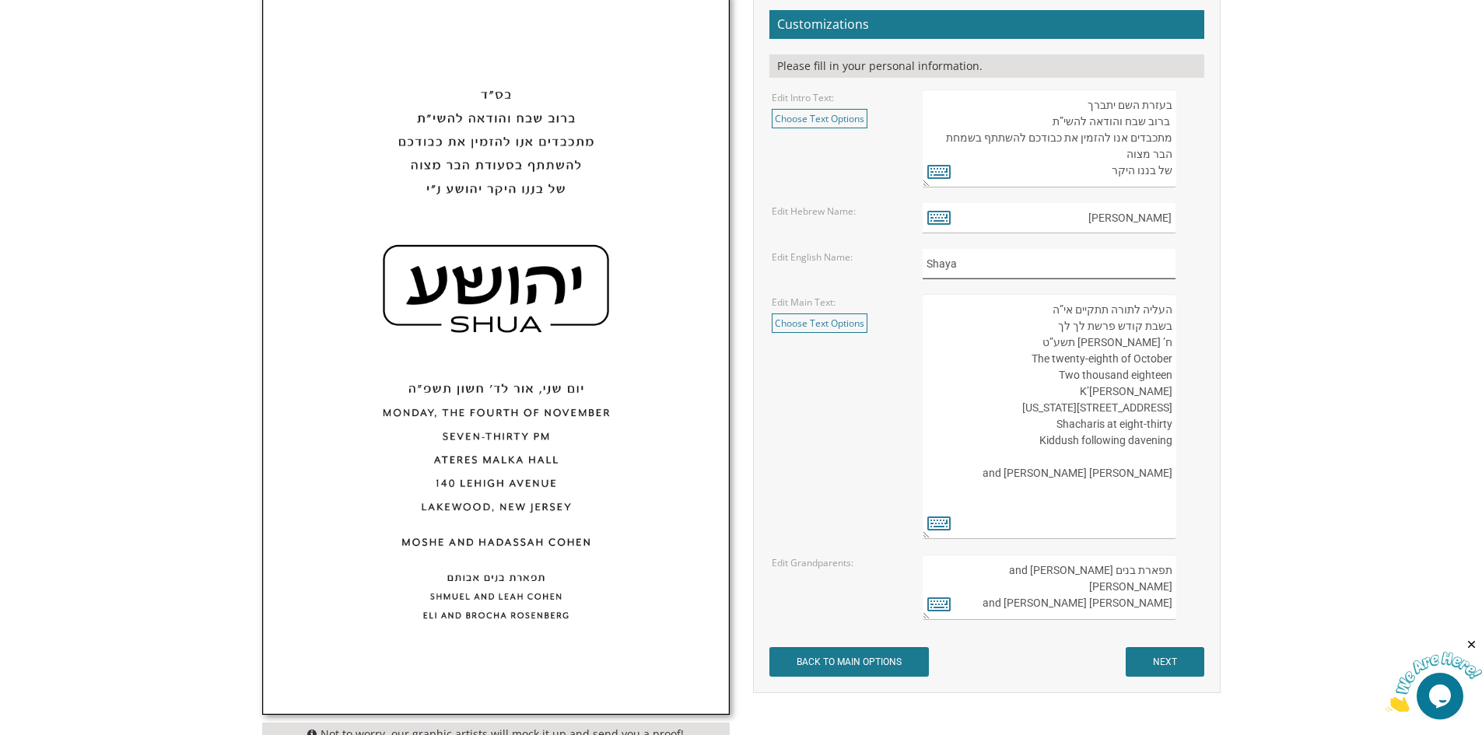
type input "Shaya"
click at [1051, 327] on textarea "העליה לתורה תתקיים אי”ה בשבת קודש פרשת לך לך ח’ חשון תשע”ט The twenty-eighth of…" at bounding box center [1048, 416] width 253 height 245
type textarea "העליה לתורה תתקיים אי”ה בשבת קודש פרשת לך לך ח’ חשון תשע”ט The twenty-eighth of…"
click at [924, 528] on textarea "העליה לתורה תתקיים אי”ה בשבת קודש פרשת לך לך ח’ חשון תשע”ט The twenty-eighth of…" at bounding box center [1048, 416] width 253 height 245
click at [933, 526] on icon at bounding box center [938, 523] width 23 height 22
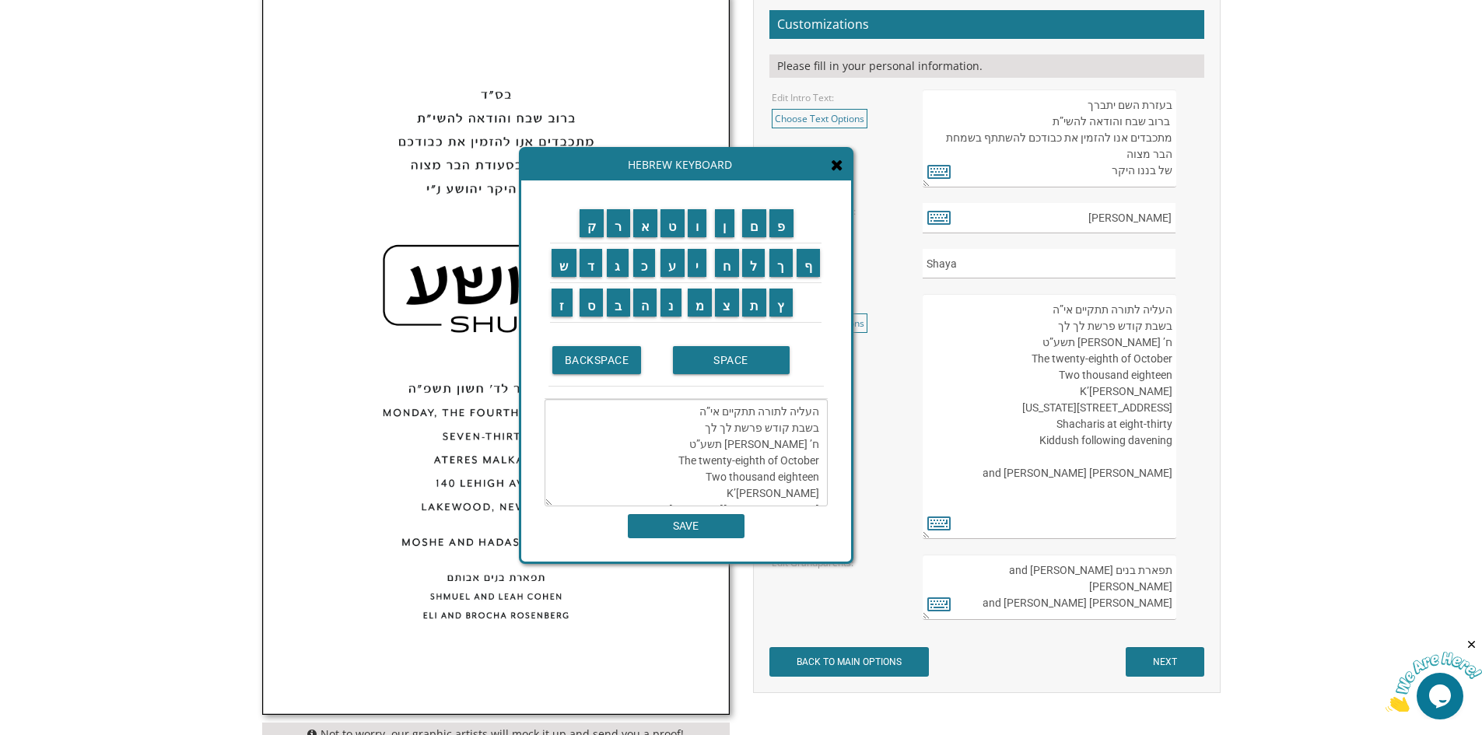
click at [702, 428] on textarea "העליה לתורה תתקיים אי”ה בשבת קודש פרשת לך לך ח’ חשון תשע”ט The twenty-eighth of…" at bounding box center [685, 452] width 283 height 107
click at [619, 374] on td "BACKSPACE" at bounding box center [608, 360] width 121 height 52
click at [702, 432] on textarea "העליה לתורה תתקיים אי”ה בשבת קודש פרשת לך לך ח’ חשון תשע”ט The twenty-eighth of…" at bounding box center [685, 452] width 283 height 107
click at [615, 366] on input "BACKSPACE" at bounding box center [596, 360] width 89 height 28
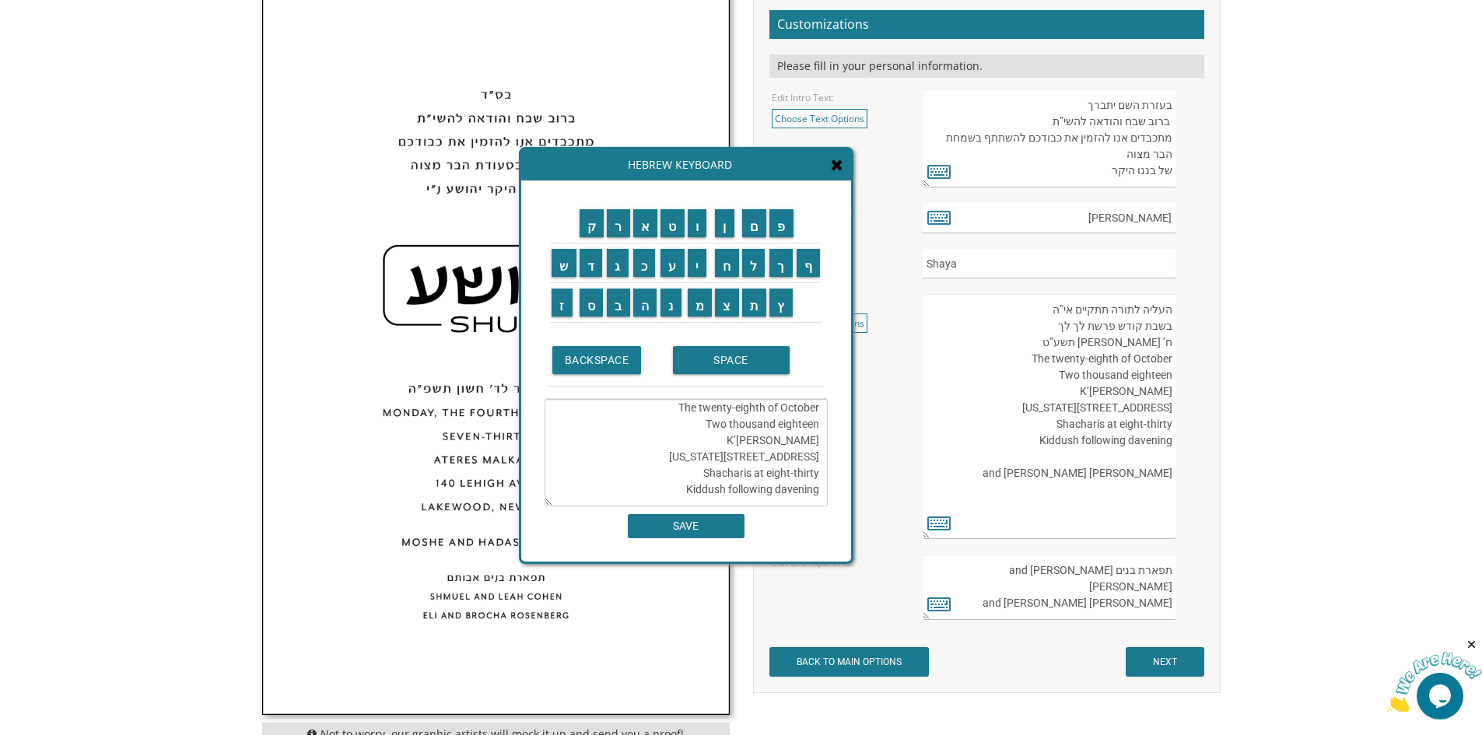
scroll to position [0, 0]
click at [623, 373] on input "BACKSPACE" at bounding box center [596, 360] width 89 height 28
drag, startPoint x: 714, startPoint y: 429, endPoint x: 728, endPoint y: 429, distance: 14.0
click at [728, 429] on textarea "העליה לתורה תתקיים אי”ה בשבת קודש פרשת לך ח’ חשון תשע”ט The twenty-eighth of Oc…" at bounding box center [685, 452] width 283 height 107
click at [615, 370] on input "BACKSPACE" at bounding box center [596, 360] width 89 height 28
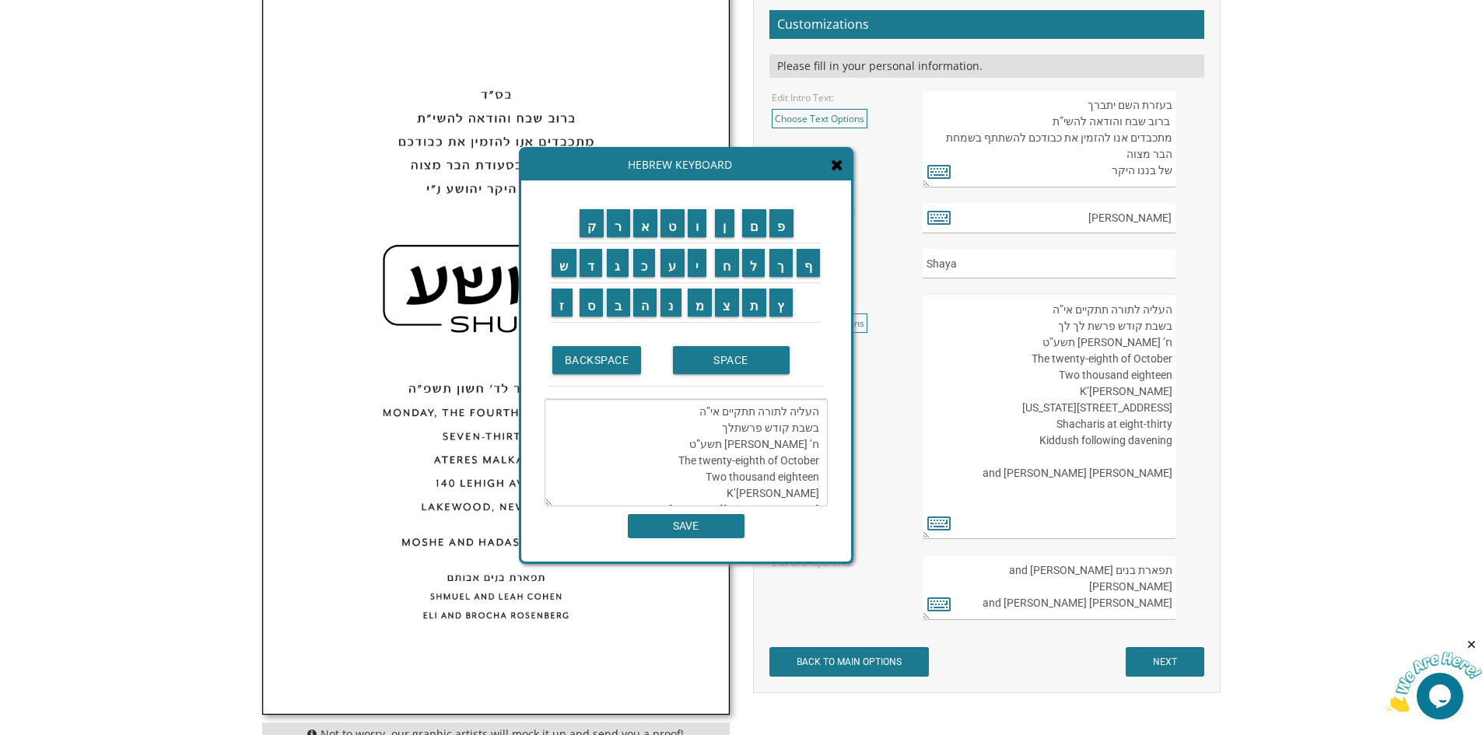
drag, startPoint x: 719, startPoint y: 428, endPoint x: 729, endPoint y: 428, distance: 9.3
click at [729, 428] on textarea "העליה לתורה תתקיים אי”ה בשבת קודש פרשתלך ח’ חשון תשע”ט The twenty-eighth of Oct…" at bounding box center [685, 452] width 283 height 107
click at [704, 231] on input "ו" at bounding box center [697, 223] width 19 height 28
click at [699, 263] on input "י" at bounding box center [697, 263] width 19 height 28
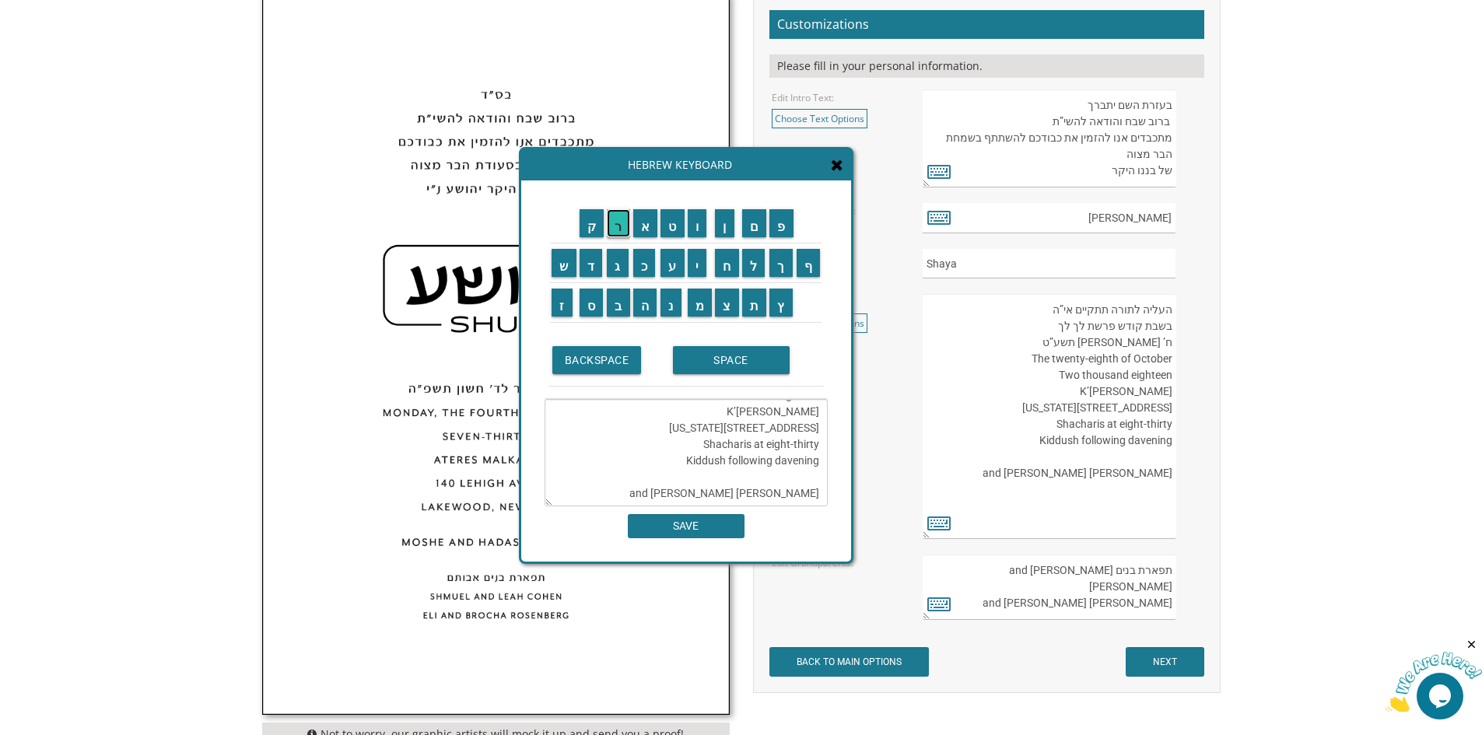
click at [621, 233] on input "ר" at bounding box center [618, 223] width 23 height 28
click at [649, 233] on input "א" at bounding box center [645, 223] width 25 height 28
click at [1163, 339] on textarea "העליה לתורה תתקיים אי”ה בשבת קודש פרשת לך לך ח’ חשון תשע”ט The twenty-eighth of…" at bounding box center [1048, 416] width 253 height 245
drag, startPoint x: 808, startPoint y: 444, endPoint x: 817, endPoint y: 444, distance: 8.6
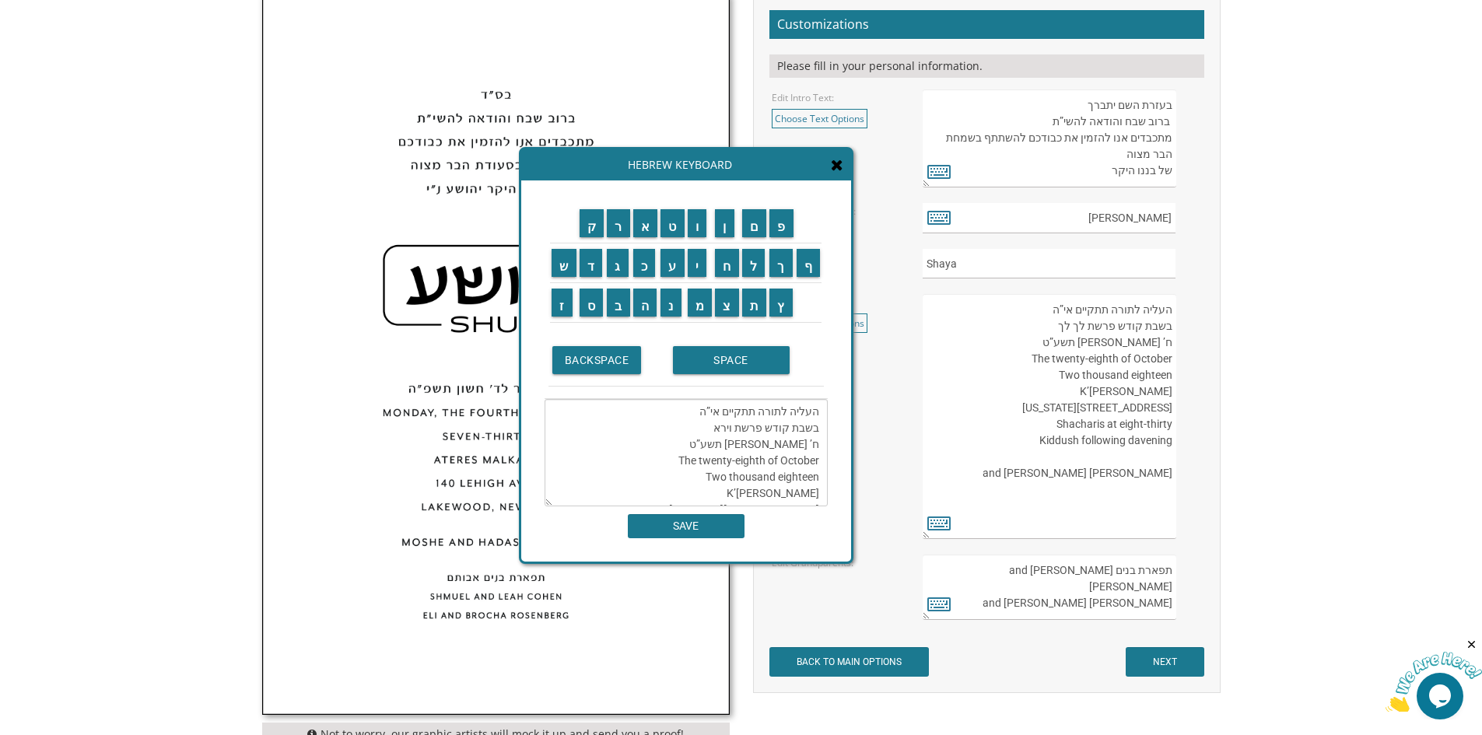
click at [817, 444] on textarea "העליה לתורה תתקיים אי”ה בשבת קודש פרשת וירא ח’ חשון תשע”ט The twenty-eighth of …" at bounding box center [685, 452] width 283 height 107
click at [700, 275] on input "י" at bounding box center [697, 263] width 19 height 28
click at [562, 309] on input "ז" at bounding box center [561, 303] width 21 height 28
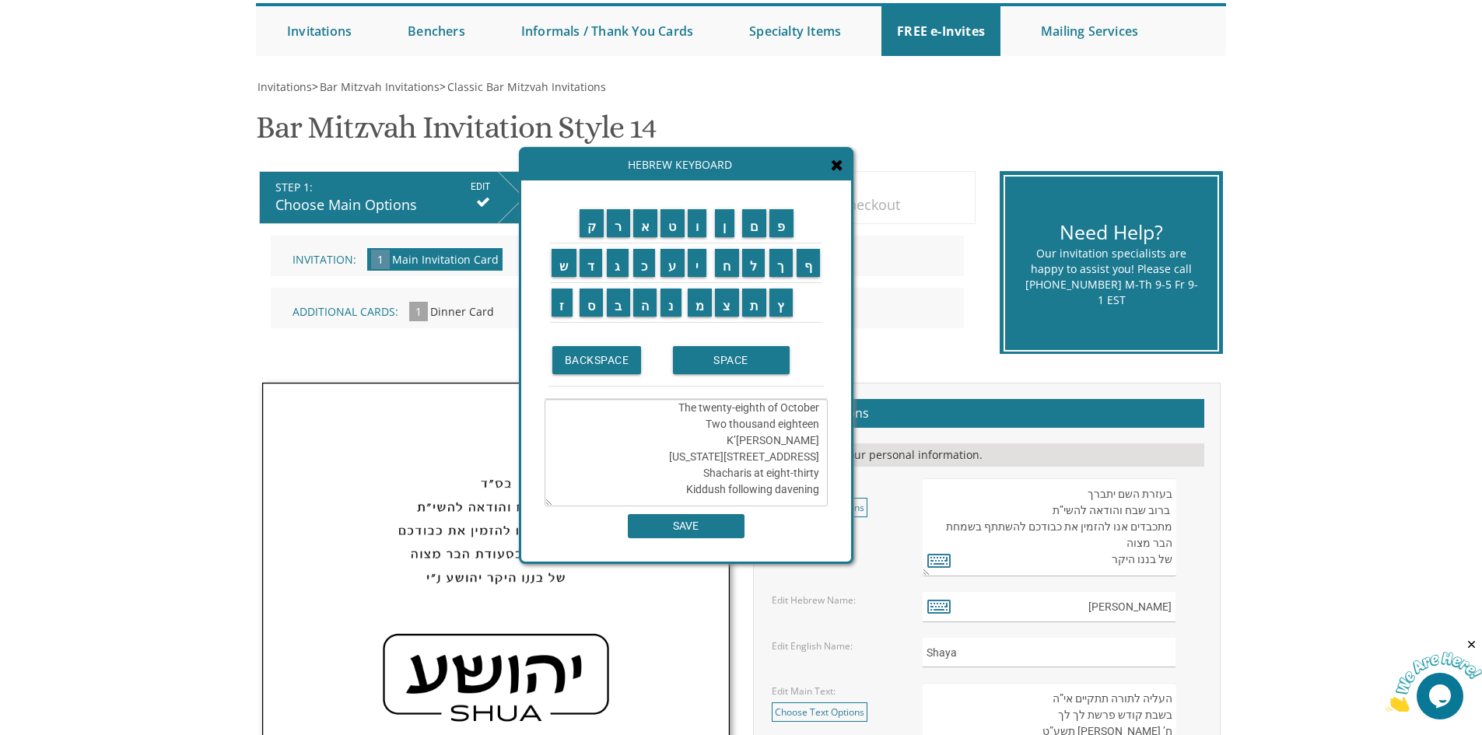
scroll to position [0, 0]
click at [815, 445] on textarea "העליה לתורה תתקיים אי”ה בשבת קודש פרשת וירא יז חשון תשע”ט The twenty-eighth of …" at bounding box center [685, 452] width 283 height 107
click at [745, 447] on textarea "העליה לתורה תתקיים אי”ה בשבת קודש פרשת וירא י"ז חשון תשע”ט The twenty-eighth of…" at bounding box center [685, 452] width 283 height 107
click at [749, 439] on textarea "העליה לתורה תתקיים אי”ה בשבת קודש פרשת וירא י"ז חשון תשע”ט The twenty-eighth of…" at bounding box center [685, 452] width 283 height 107
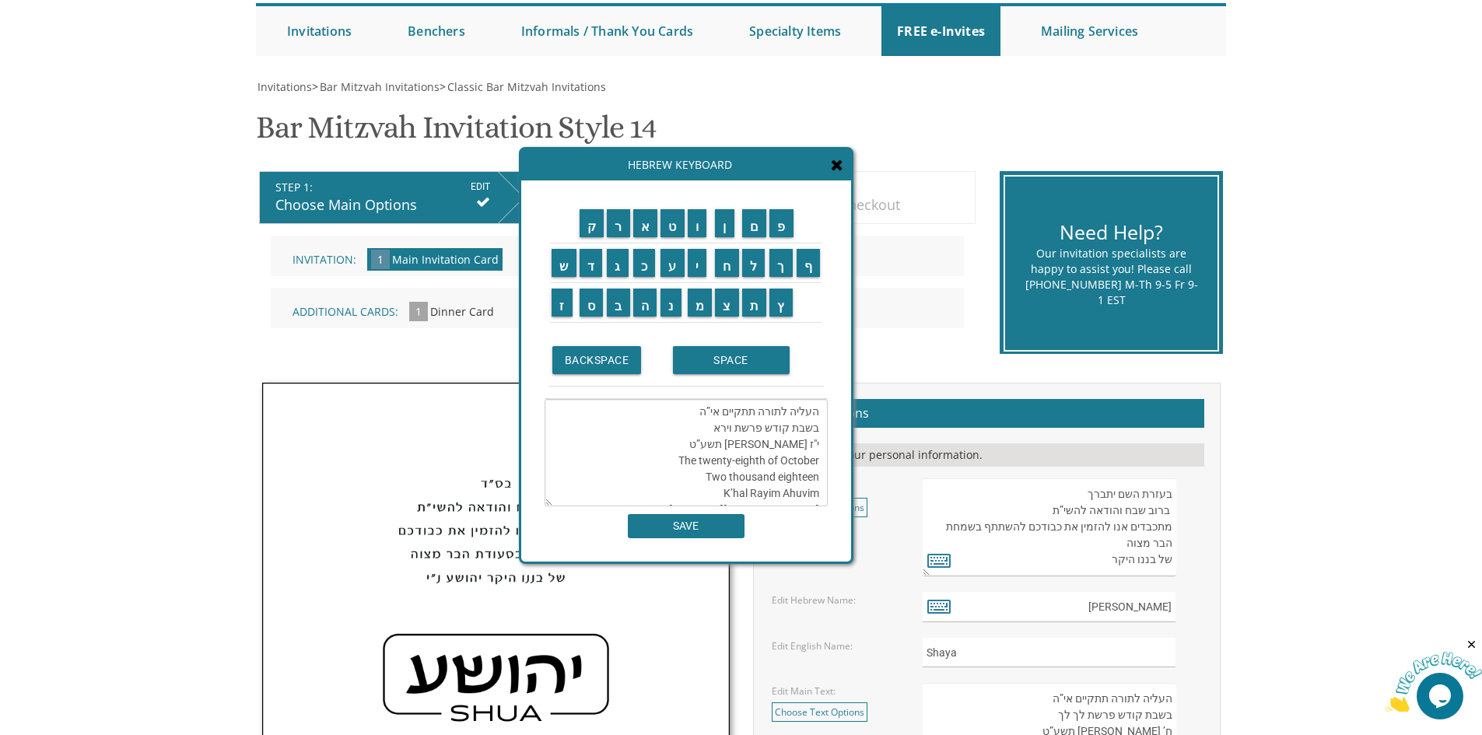
click at [761, 443] on textarea "העליה לתורה תתקיים אי”ה בשבת קודש פרשת וירא י"ז חשון תשע”ט The twenty-eighth of…" at bounding box center [685, 452] width 283 height 107
click at [780, 226] on input "פ" at bounding box center [781, 223] width 24 height 28
click at [744, 444] on textarea "העליה לתורה תתקיים אי”ה בשבת קודש פרשת וירא י"ז חשון תשפע”ט The twenty-eighth o…" at bounding box center [685, 452] width 283 height 107
click at [699, 228] on input "ו" at bounding box center [697, 223] width 19 height 28
click at [742, 446] on textarea "העליה לתורה תתקיים אי”ה בשבת קודש פרשת וירא י"ז חשון תשפע”וט The twenty-eighth …" at bounding box center [685, 452] width 283 height 107
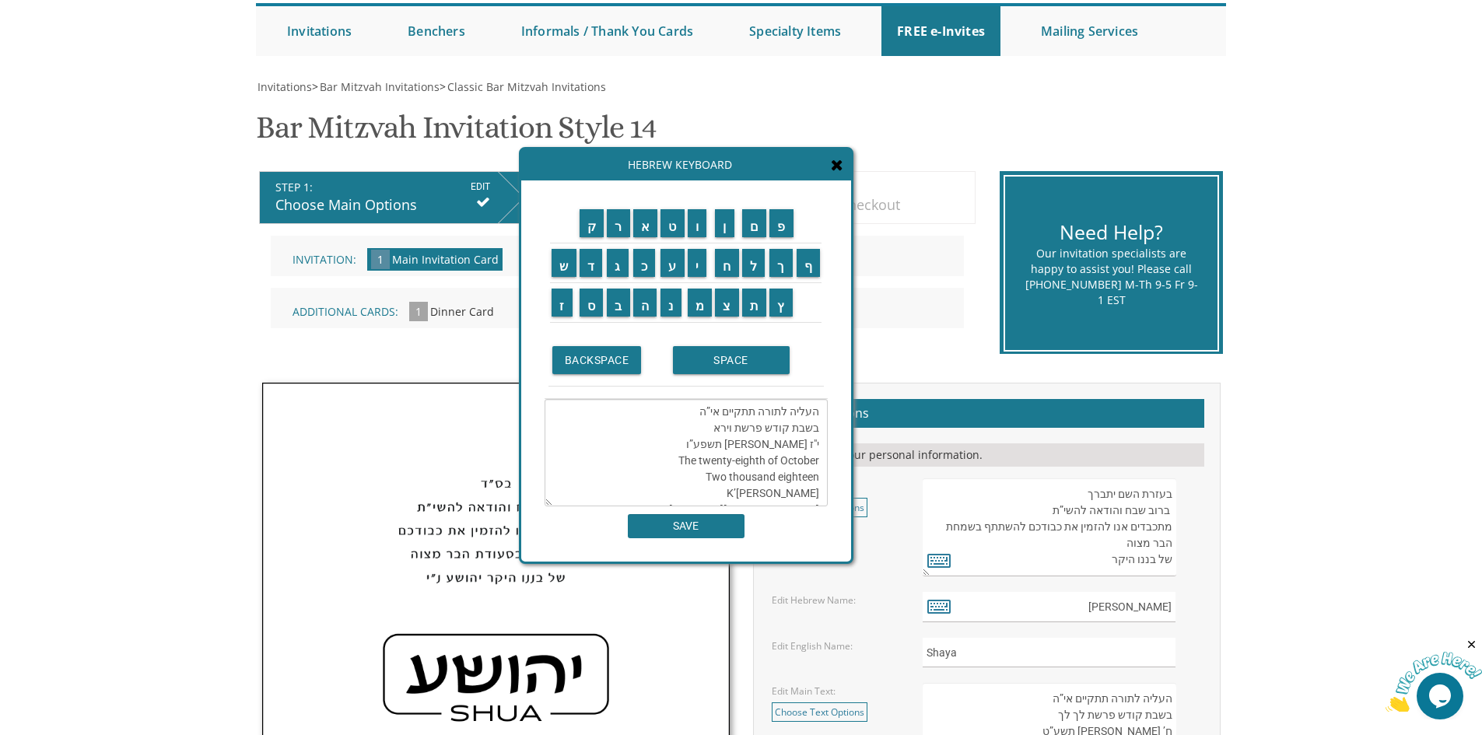
click at [716, 464] on textarea "העליה לתורה תתקיים אי”ה בשבת קודש פרשת וירא י"ז חשון תשפע”ו The twenty-eighth o…" at bounding box center [685, 452] width 283 height 107
click at [726, 463] on textarea "העליה לתורה תתקיים אי”ה בשבת קודש פרשת וירא י"ז חשון תשפע”ו The Eighth of Novem…" at bounding box center [685, 452] width 283 height 107
click at [777, 479] on textarea "העליה לתורה תתקיים אי”ה בשבת קודש פרשת וירא י"ז חשון תשפע”ו The eighth of Novem…" at bounding box center [685, 452] width 283 height 107
click at [770, 492] on textarea "העליה לתורה תתקיים אי”ה בשבת קודש פרשת וירא י"ז חשון תשפע”ו The eighth of Novem…" at bounding box center [685, 452] width 283 height 107
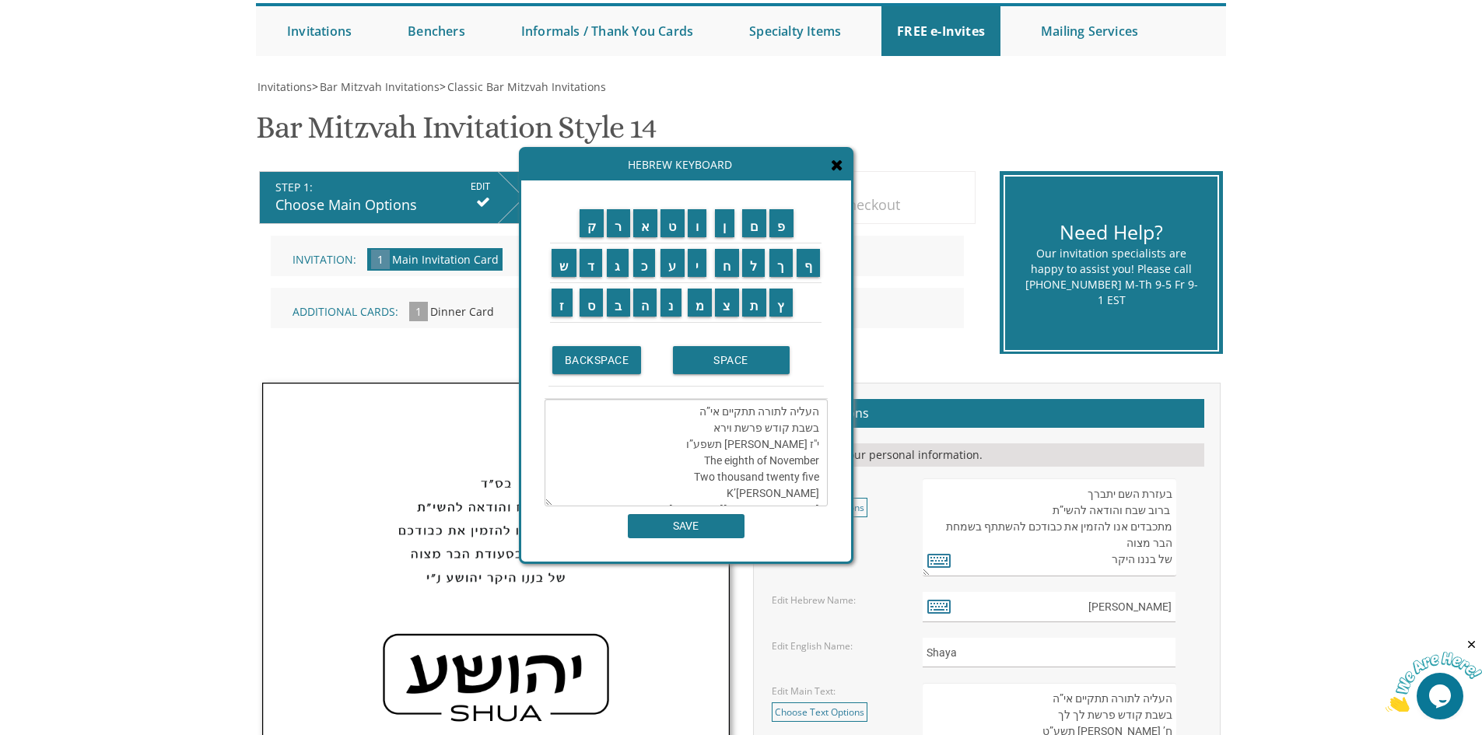
click at [770, 492] on textarea "העליה לתורה תתקיים אי”ה בשבת קודש פרשת וירא י"ז חשון תשפע”ו The eighth of Novem…" at bounding box center [685, 452] width 283 height 107
click at [737, 433] on textarea "העליה לתורה תתקיים אי”ה בשבת קודש פרשת וירא י"ז חשון תשפע”ו The eighth of Novem…" at bounding box center [685, 452] width 283 height 107
drag, startPoint x: 737, startPoint y: 432, endPoint x: 751, endPoint y: 434, distance: 14.2
click at [751, 434] on textarea "העליה לתורה תתקיים אי”ה בשבת קודש פרשת וירא י"ז חשון תשפע”ו The eighth of Novem…" at bounding box center [685, 452] width 283 height 107
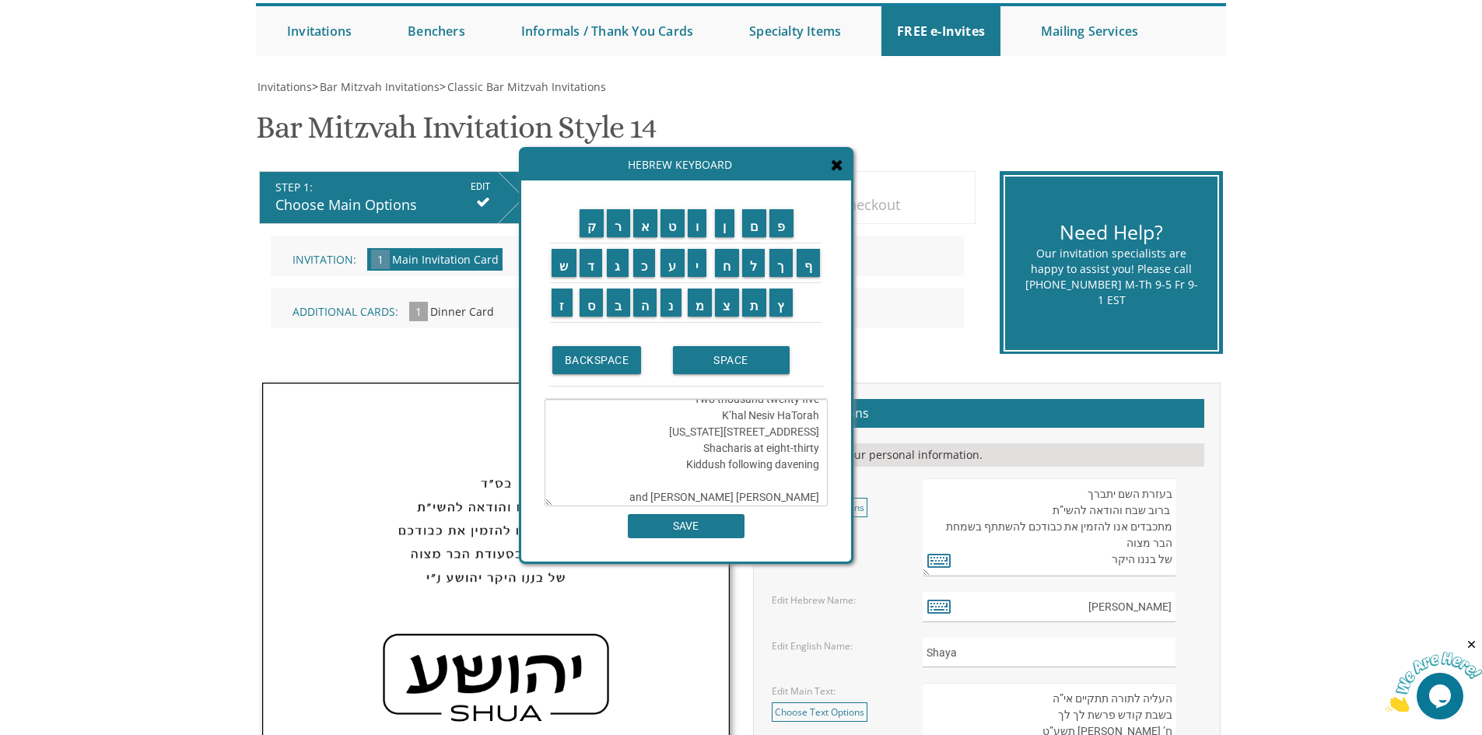
click at [729, 433] on textarea "העליה לתורה תתקיים אי”ה בשבת קודש פרשת וירא י"ז חשון תשפע”ו The eighth of Novem…" at bounding box center [685, 452] width 283 height 107
drag, startPoint x: 723, startPoint y: 433, endPoint x: 782, endPoint y: 437, distance: 59.2
click at [782, 437] on textarea "העליה לתורה תתקיים אי”ה בשבת קודש פרשת וירא י"ז חשון תשפע”ו The eighth of Novem…" at bounding box center [685, 452] width 283 height 107
click at [809, 436] on textarea "העליה לתורה תתקיים אי”ה בשבת קודש פרשת וירא י"ז חשון תשפע”ו The eighth of Novem…" at bounding box center [685, 452] width 283 height 107
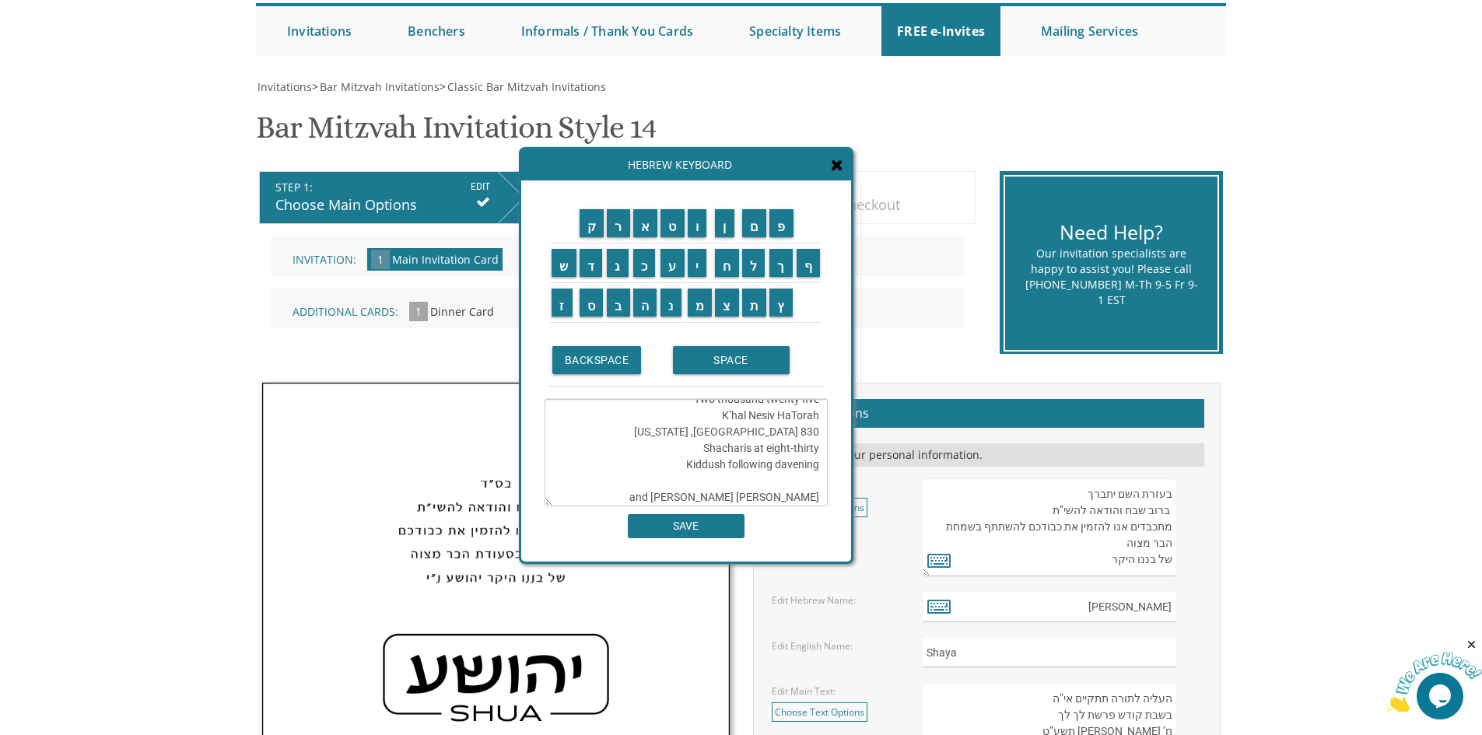
click at [811, 429] on textarea "העליה לתורה תתקיים אי”ה בשבת קודש פרשת וירא י"ז חשון תשפע”ו The eighth of Novem…" at bounding box center [685, 452] width 283 height 107
click at [775, 439] on textarea "העליה לתורה תתקיים אי”ה בשבת קודש פרשת וירא י"ז חשון תשפע”ו The eighth of Novem…" at bounding box center [685, 452] width 283 height 107
click at [793, 432] on textarea "העליה לתורה תתקיים אי”ה בשבת קודש פרשת וירא י"ז חשון תשפע”ו The eighth of Novem…" at bounding box center [685, 452] width 283 height 107
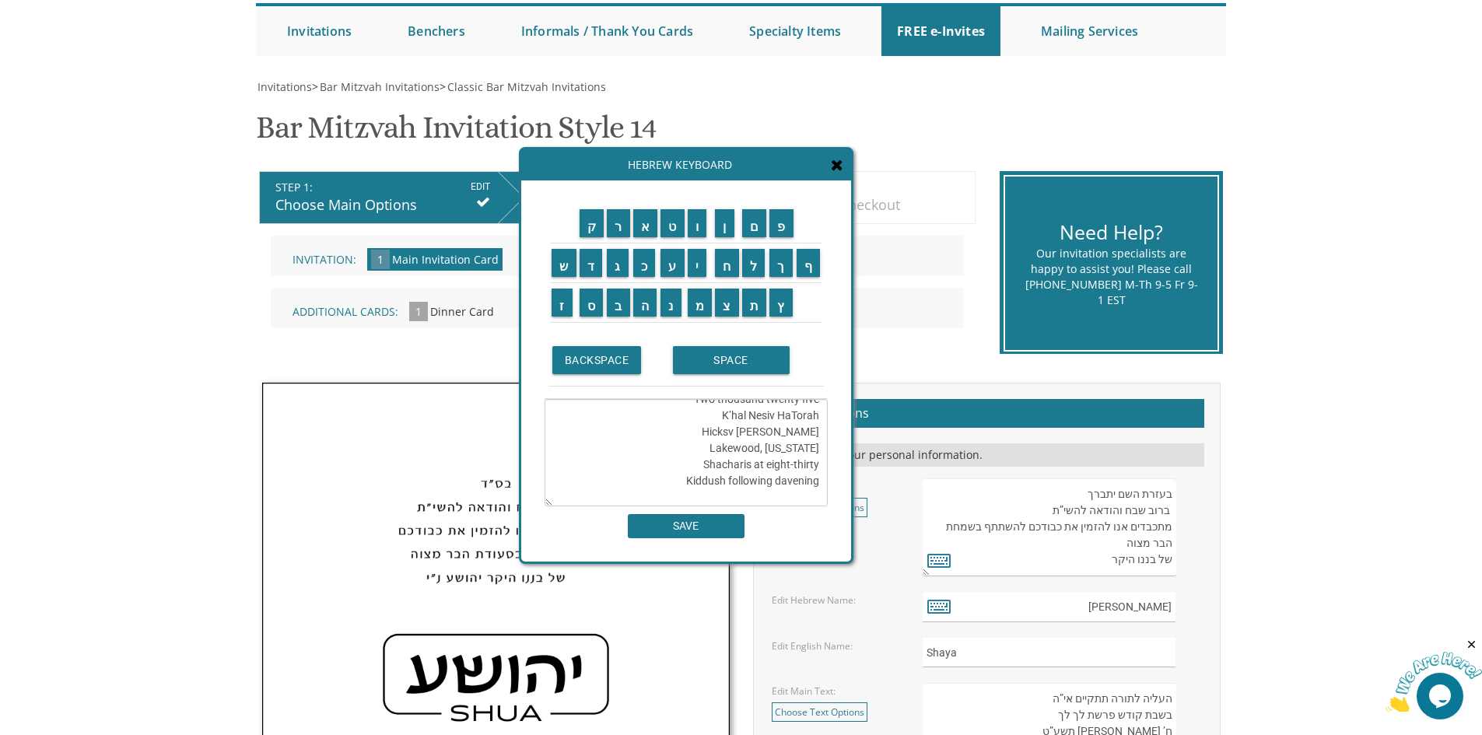
click at [793, 432] on textarea "העליה לתורה תתקיים אי”ה בשבת קודש פרשת וירא י"ז חשון תשפע”ו The eighth of Novem…" at bounding box center [685, 452] width 283 height 107
type textarea "העליה לתורה תתקיים אי”ה בשבת קודש פרשת וירא י"ז חשון תשפע”ו The eighth of Novem…"
click at [733, 520] on input "SAVE" at bounding box center [686, 526] width 117 height 24
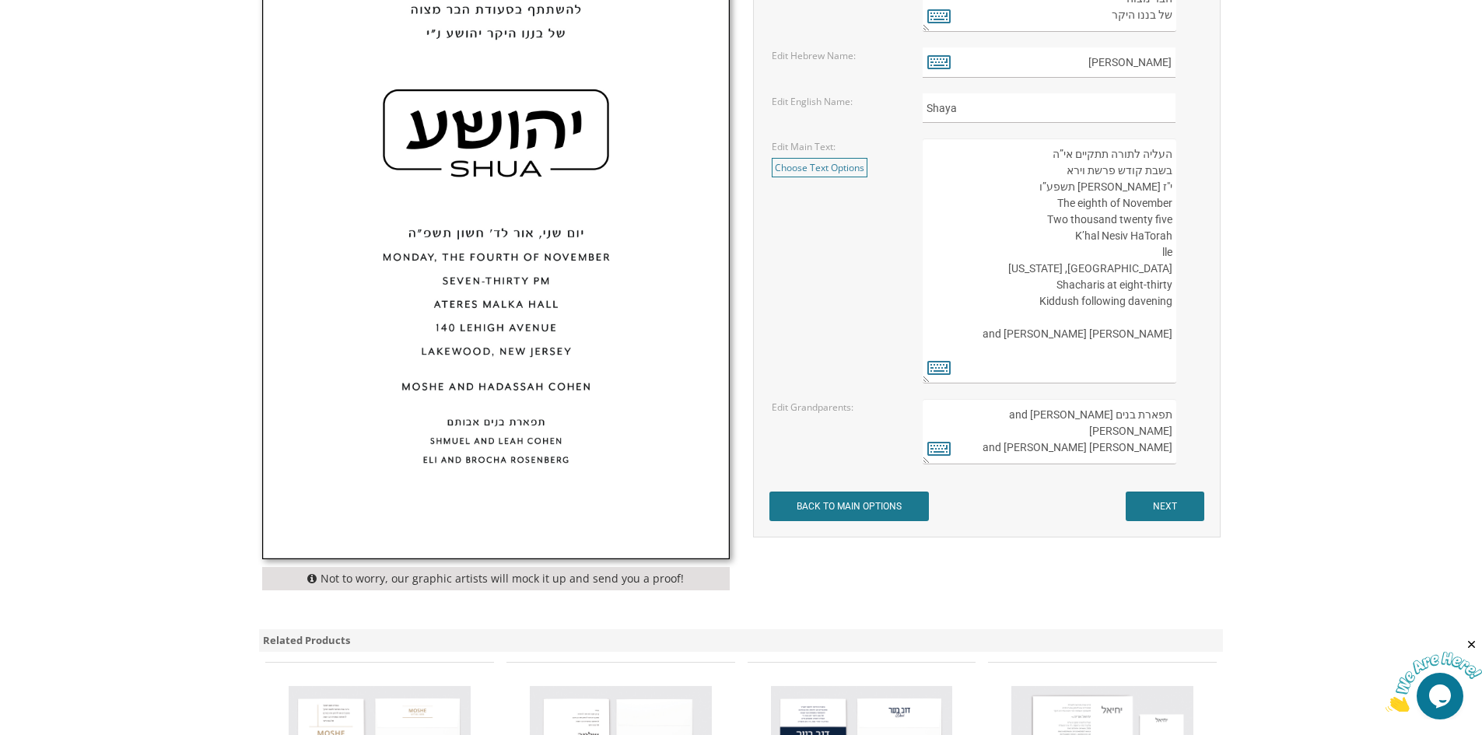
click at [1160, 254] on textarea "העליה לתורה תתקיים אי”ה בשבת קודש פרשת לך לך ח’ חשון תשע”ט The twenty-eighth of…" at bounding box center [1048, 260] width 253 height 245
drag, startPoint x: 1163, startPoint y: 251, endPoint x: 1170, endPoint y: 255, distance: 8.0
click at [1170, 255] on textarea "העליה לתורה תתקיים אי”ה בשבת קודש פרשת לך לך ח’ חשון תשע”ט The twenty-eighth of…" at bounding box center [1048, 260] width 253 height 245
click at [1167, 253] on textarea "העליה לתורה תתקיים אי”ה בשבת קודש פרשת לך לך ח’ חשון תשע”ט The twenty-eighth of…" at bounding box center [1048, 260] width 253 height 245
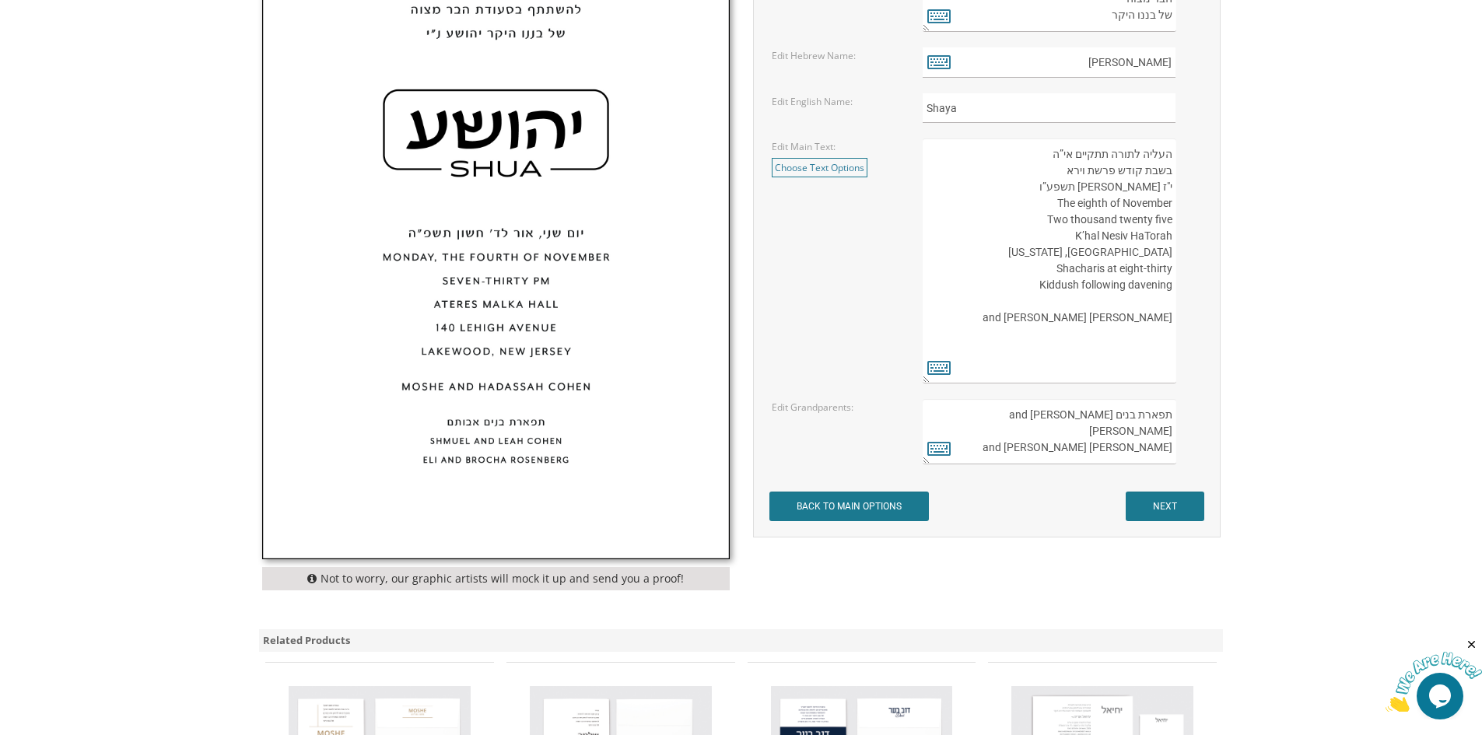
click at [1171, 253] on textarea "העליה לתורה תתקיים אי”ה בשבת קודש פרשת לך לך ח’ חשון תשע”ט The twenty-eighth of…" at bounding box center [1048, 260] width 253 height 245
click at [1164, 270] on textarea "העליה לתורה תתקיים אי”ה בשבת קודש פרשת לך לך ח’ חשון תשע”ט The twenty-eighth of…" at bounding box center [1048, 260] width 253 height 245
click at [1160, 275] on textarea "העליה לתורה תתקיים אי”ה בשבת קודש פרשת לך לך ח’ חשון תשע”ט The twenty-eighth of…" at bounding box center [1048, 260] width 253 height 245
drag, startPoint x: 1146, startPoint y: 271, endPoint x: 1160, endPoint y: 273, distance: 14.2
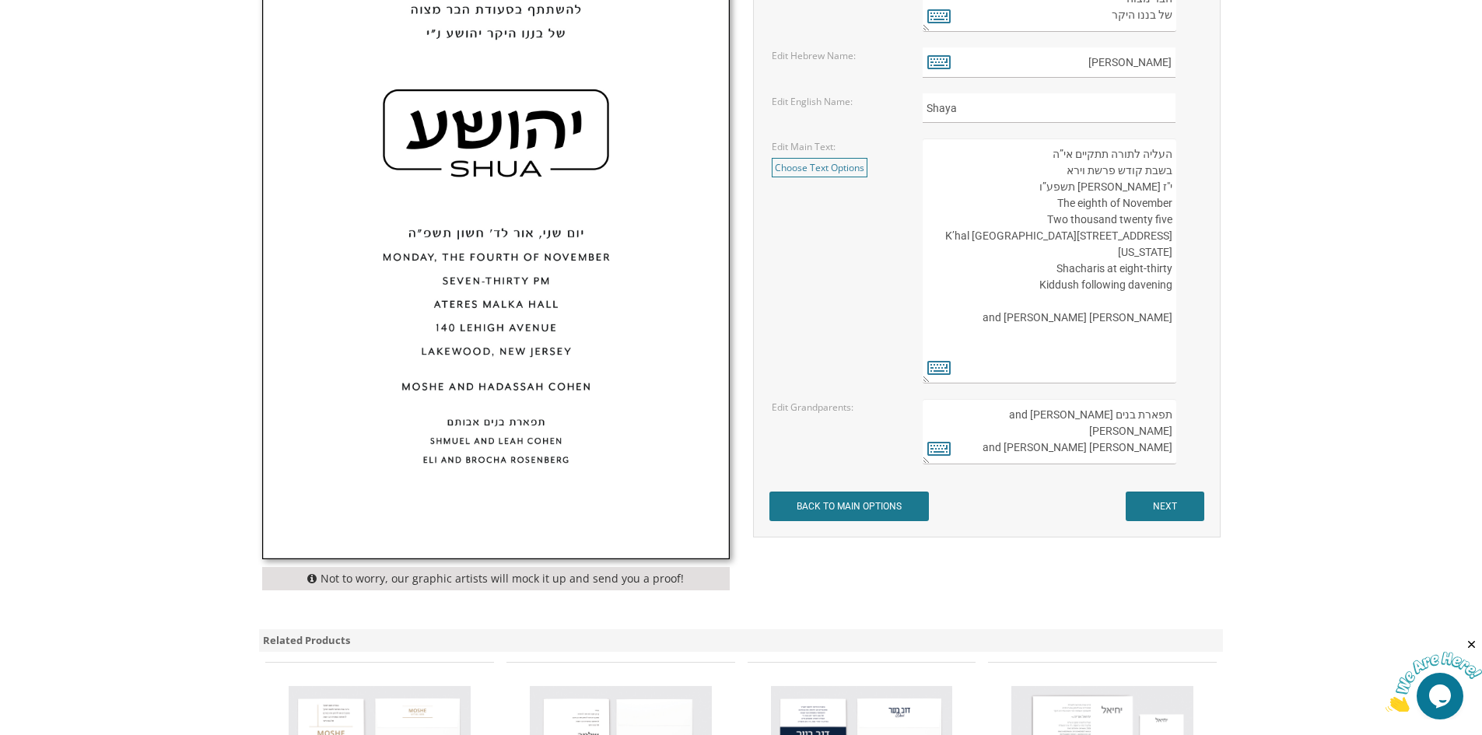
click at [1160, 273] on textarea "העליה לתורה תתקיים אי”ה בשבת קודש פרשת לך לך ח’ חשון תשע”ט The twenty-eighth of…" at bounding box center [1048, 260] width 253 height 245
drag, startPoint x: 1170, startPoint y: 270, endPoint x: 1144, endPoint y: 270, distance: 25.7
click at [1144, 270] on textarea "העליה לתורה תתקיים אי”ה בשבת קודש פרשת לך לך ח’ חשון תשע”ט The twenty-eighth of…" at bounding box center [1048, 260] width 253 height 245
click at [1088, 267] on textarea "העליה לתורה תתקיים אי”ה בשבת קודש פרשת לך לך ח’ חשון תשע”ט The twenty-eighth of…" at bounding box center [1048, 260] width 253 height 245
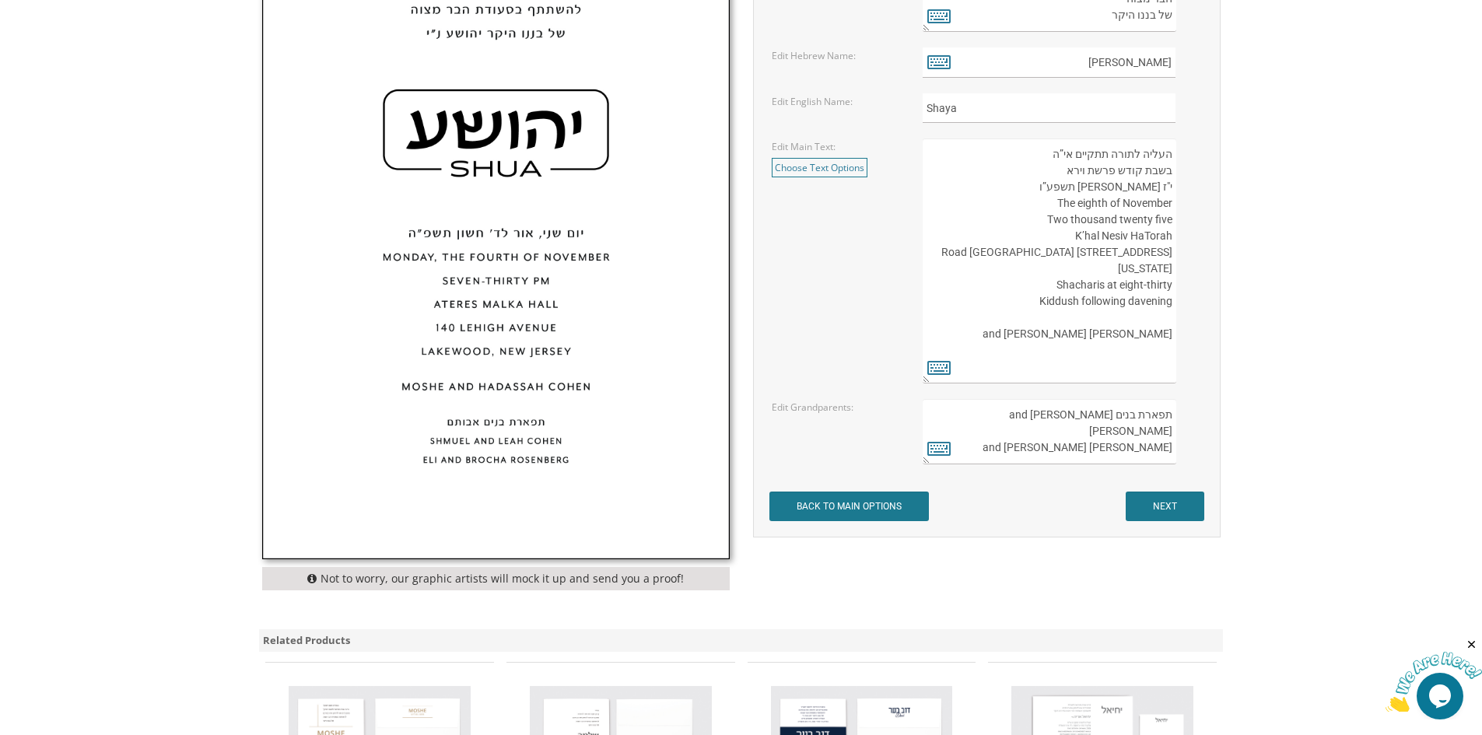
click at [1149, 287] on textarea "העליה לתורה תתקיים אי”ה בשבת קודש פרשת לך לך ח’ חשון תשע”ט The twenty-eighth of…" at bounding box center [1048, 260] width 253 height 245
click at [1081, 341] on textarea "העליה לתורה תתקיים אי”ה בשבת קודש פרשת לך לך ח’ חשון תשע”ט The twenty-eighth of…" at bounding box center [1048, 260] width 253 height 245
click at [1132, 333] on textarea "העליה לתורה תתקיים אי”ה בשבת קודש פרשת לך לך ח’ חשון תשע”ט The twenty-eighth of…" at bounding box center [1048, 260] width 253 height 245
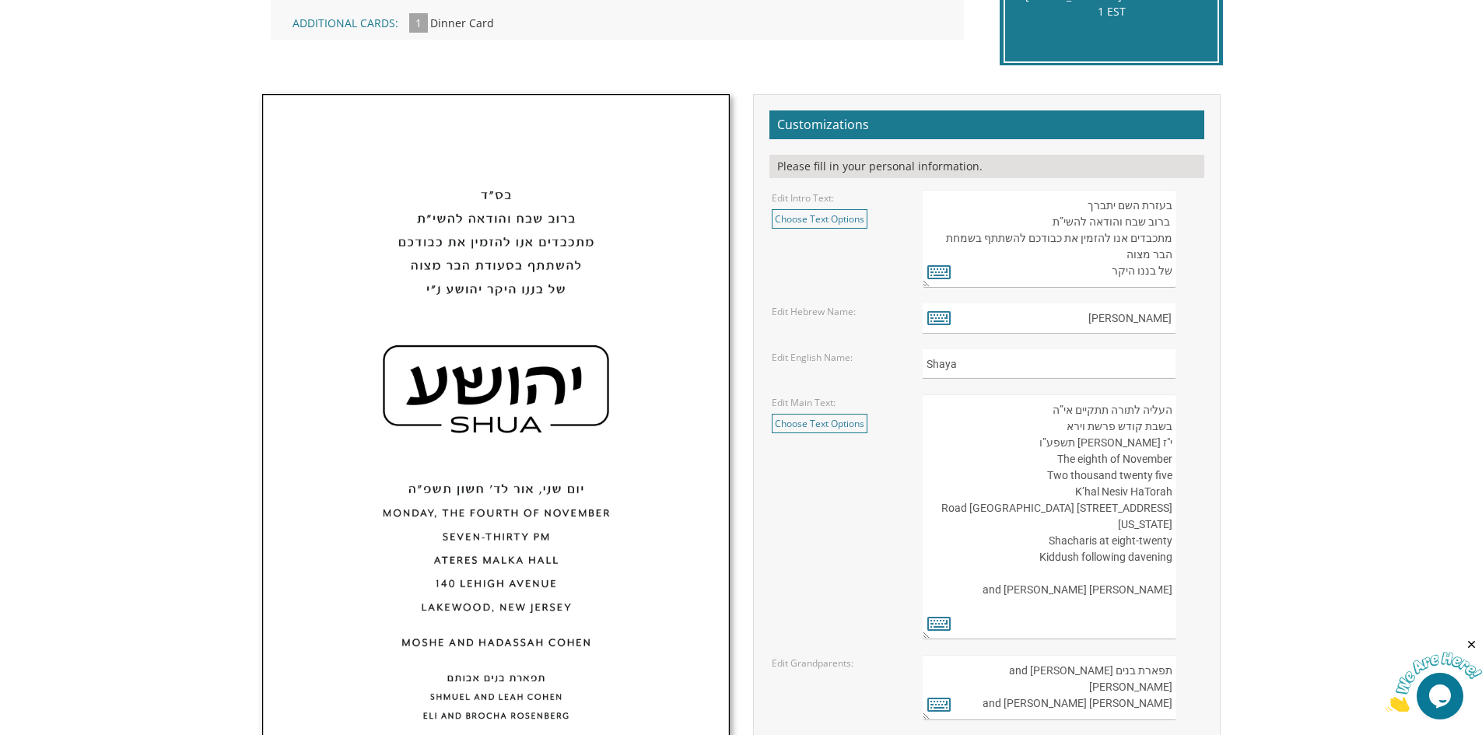
scroll to position [467, 0]
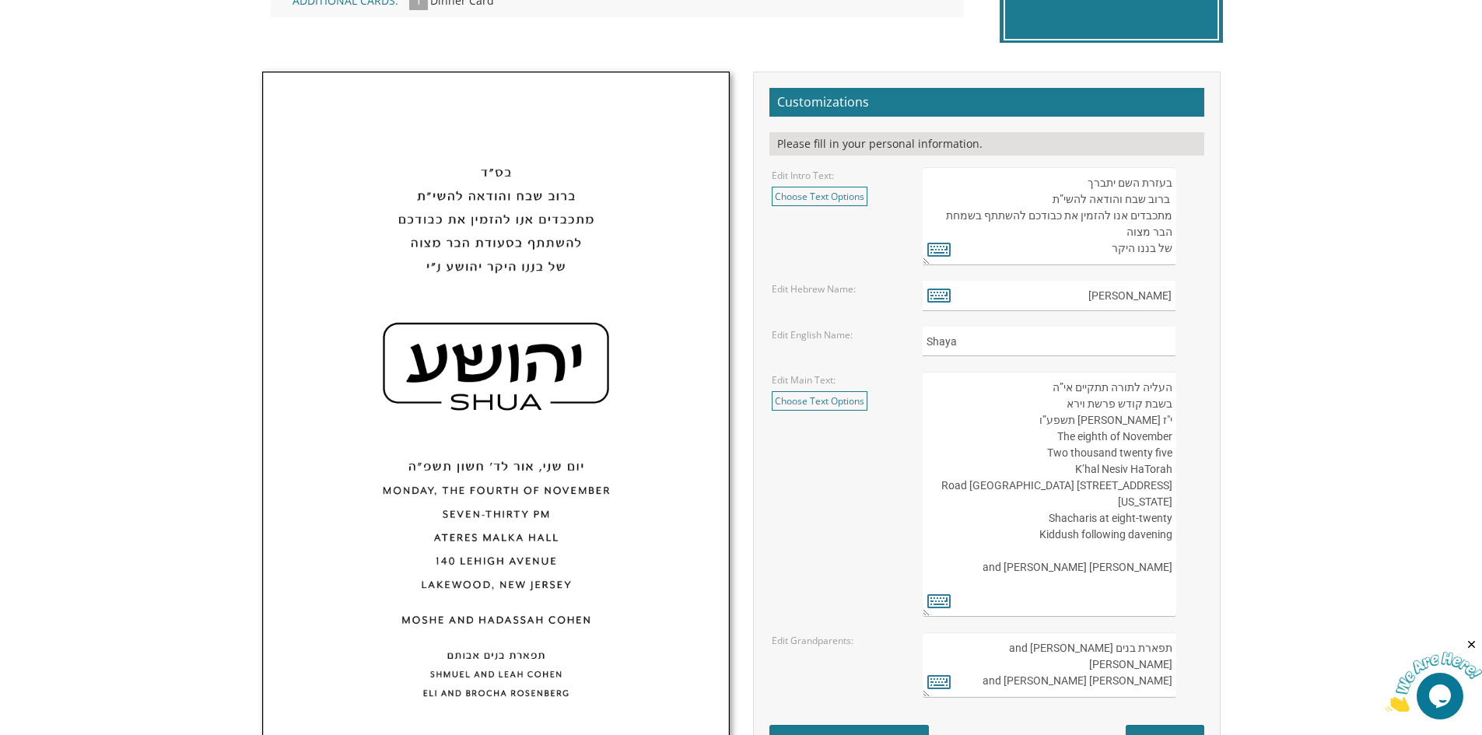
click at [1108, 421] on textarea "העליה לתורה תתקיים אי”ה בשבת קודש פרשת לך לך ח’ חשון תשע”ט The twenty-eighth of…" at bounding box center [1048, 494] width 253 height 245
click at [1154, 452] on textarea "העליה לתורה תתקיים אי”ה בשבת קודש פרשת לך לך ח’ חשון תשע”ט The twenty-eighth of…" at bounding box center [1048, 494] width 253 height 245
click at [1139, 485] on textarea "העליה לתורה תתקיים אי”ה בשבת קודש פרשת לך לך ח’ חשון תשע”ט The twenty-eighth of…" at bounding box center [1048, 494] width 253 height 245
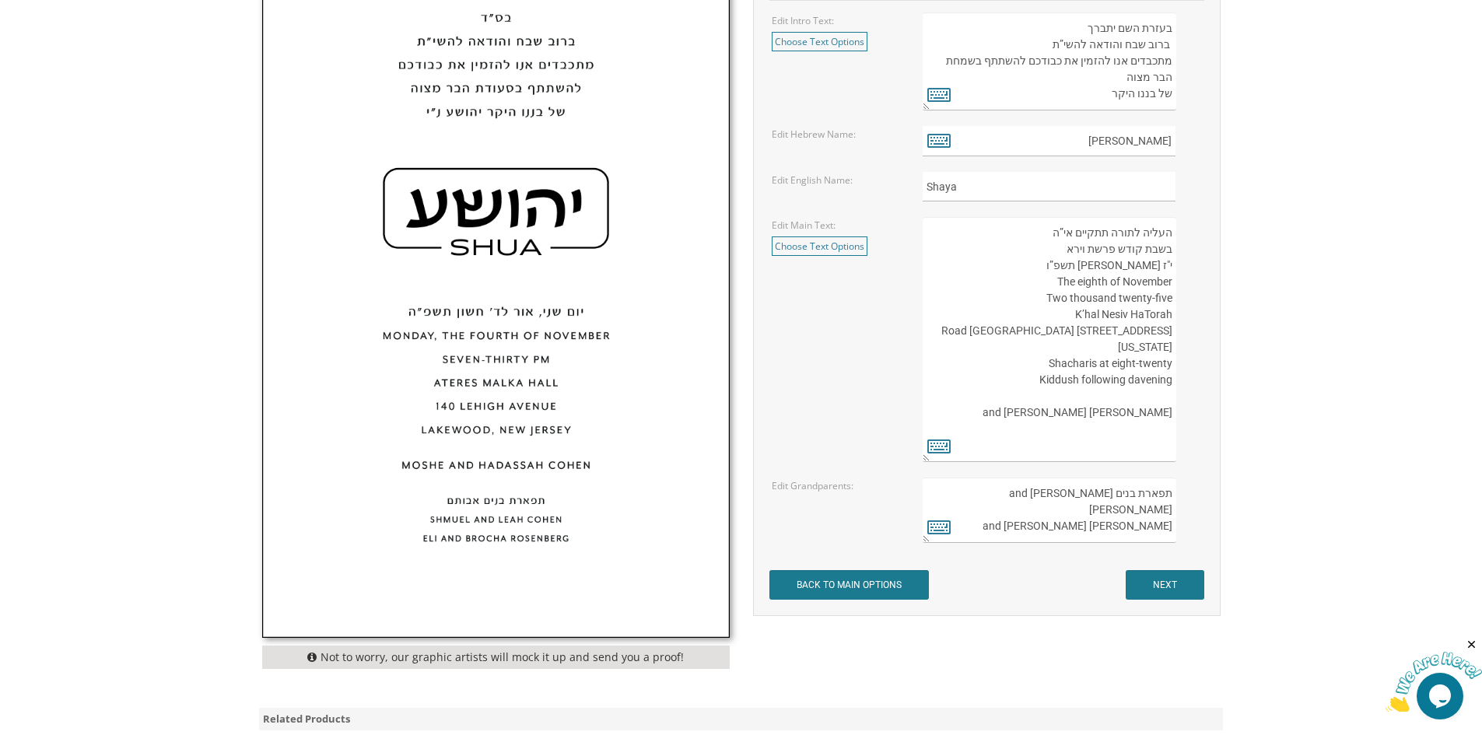
scroll to position [622, 0]
type textarea "העליה לתורה תתקיים אי”ה בשבת קודש פרשת וירא י"ז חשון תשפ”ו The eighth of Novemb…"
click at [1076, 511] on textarea "תפארת בנים אבותם Shmuel and Leah Cohen Eli and Brocha Rosenberg" at bounding box center [1048, 509] width 253 height 65
click at [1052, 527] on textarea "תפארת בנים אבותם Shmuel and Leah Cohen Eli and Brocha Rosenberg" at bounding box center [1048, 509] width 253 height 65
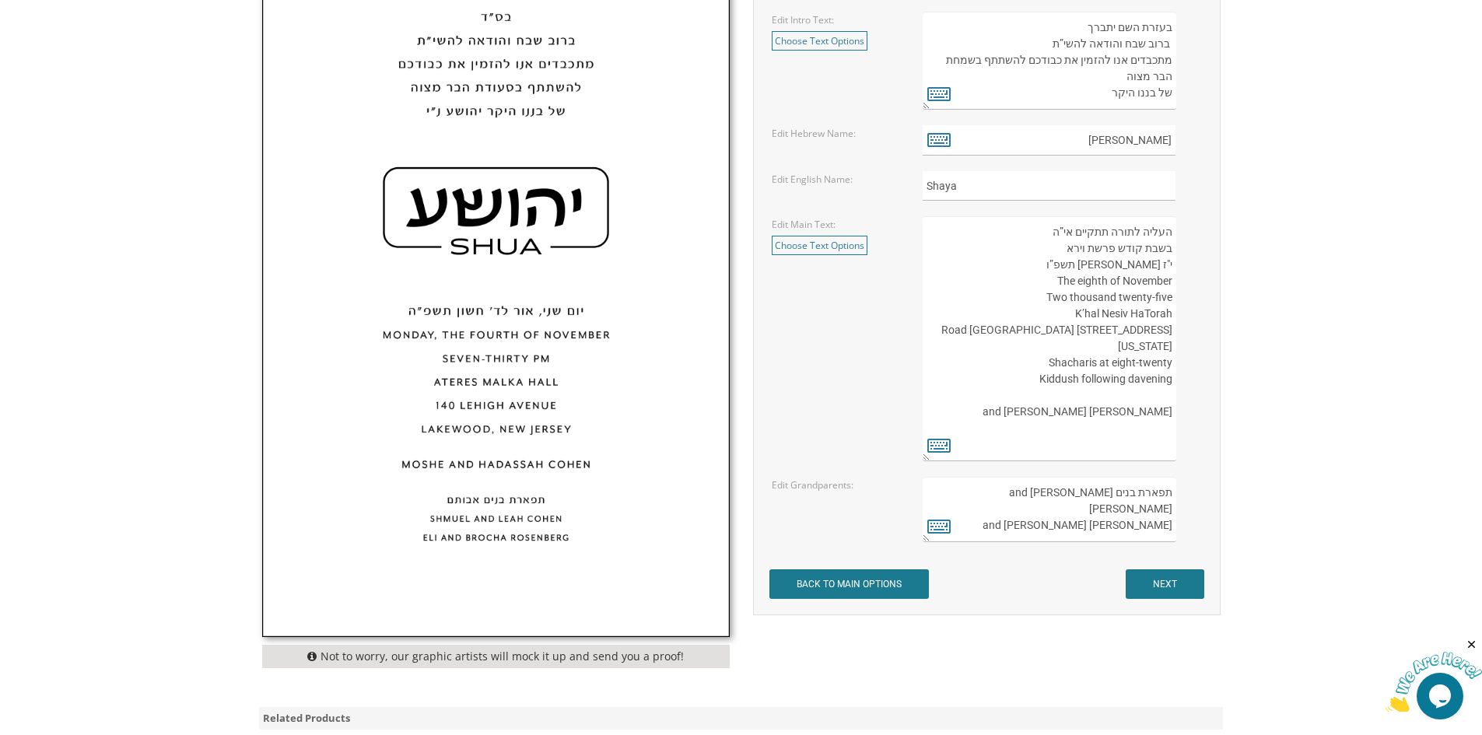
click at [1052, 527] on textarea "תפארת בנים אבותם Shmuel and Leah Cohen Eli and Brocha Rosenberg" at bounding box center [1048, 509] width 253 height 65
click at [1054, 526] on textarea "תפארת בנים אבותם Shmuel and Leah Cohen Eli and Brocha Rosenberg" at bounding box center [1048, 509] width 253 height 65
click at [1049, 527] on textarea "תפארת בנים אבותם Shmuel and Leah Cohen Eli and Brocha Rosenberg" at bounding box center [1048, 509] width 253 height 65
drag, startPoint x: 1049, startPoint y: 526, endPoint x: 1059, endPoint y: 527, distance: 10.2
click at [1059, 527] on textarea "תפארת בנים אבותם Shmuel and Leah Cohen Eli and Brocha Rosenberg" at bounding box center [1048, 509] width 253 height 65
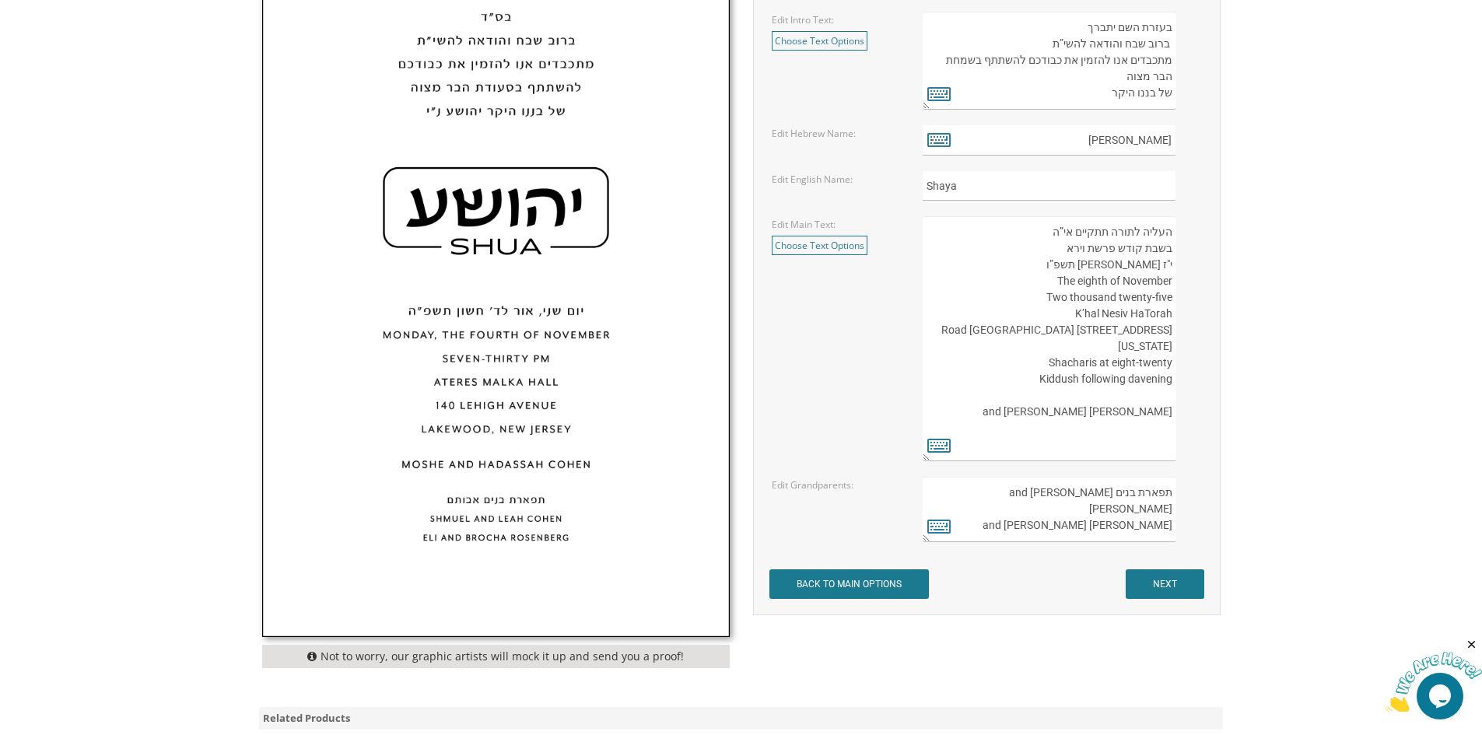
click at [1088, 522] on textarea "תפארת בנים אבותם Shmuel and Leah Cohen Eli and Brocha Rosenberg" at bounding box center [1048, 509] width 253 height 65
click at [1172, 522] on textarea "תפארת בנים אבותם Shmuel and Leah Cohen Eli and Brocha Rosenberg" at bounding box center [1048, 509] width 253 height 65
type textarea "תפארת בנים אבותם Allen and Shoshana Cohen Abba Shmuel and Rebecca Novak"
click at [1171, 588] on input "NEXT" at bounding box center [1164, 584] width 79 height 30
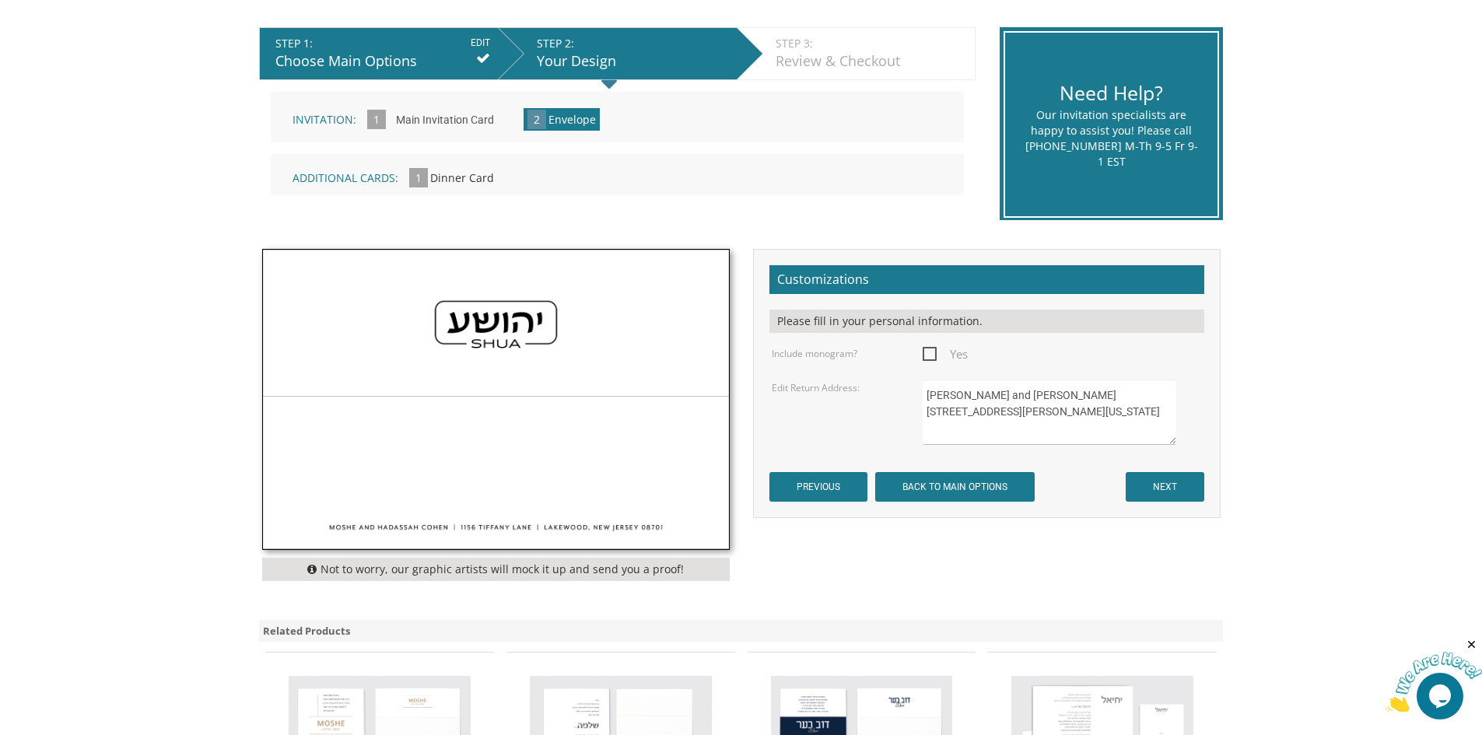
scroll to position [311, 0]
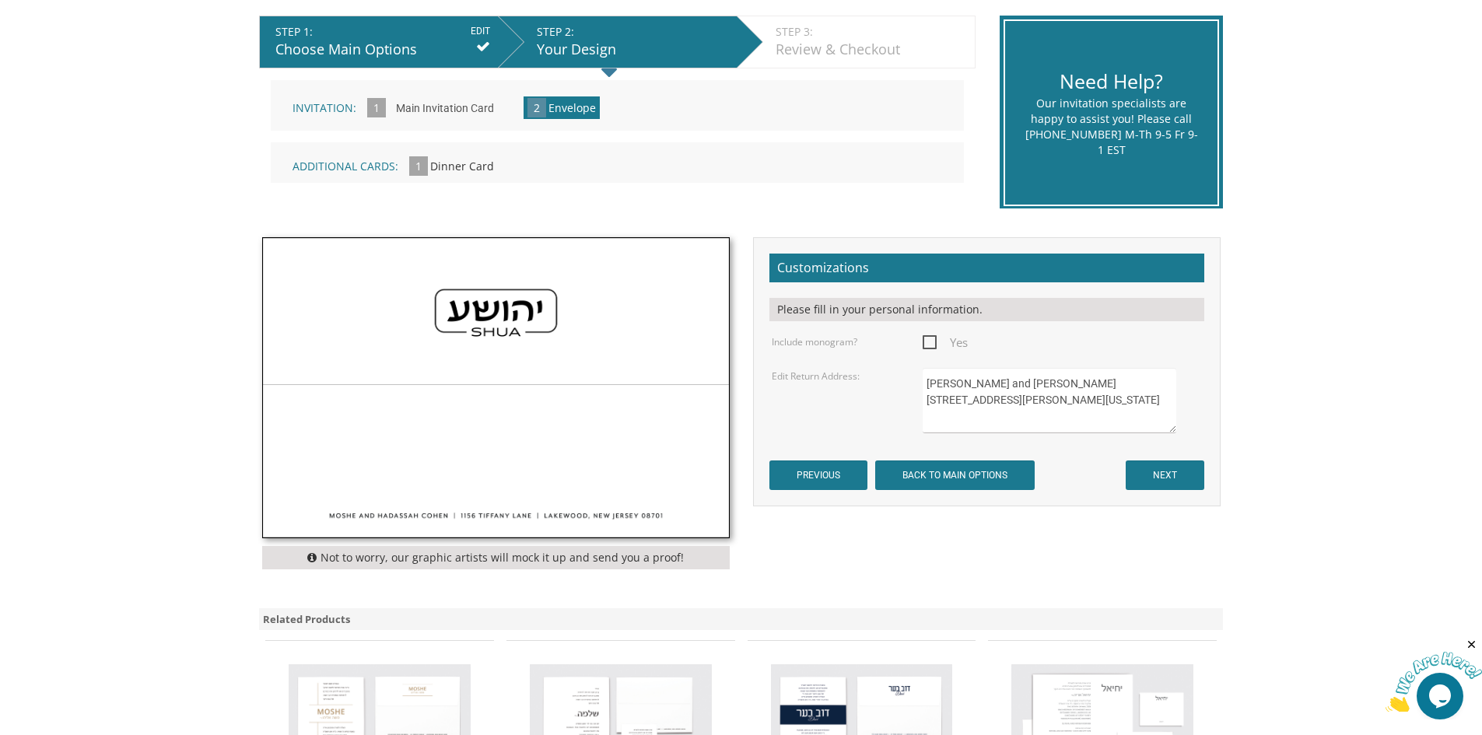
click at [932, 385] on textarea "Moshe and Hadassah Cohen 1156 Tiffany Lane Lakewood, New Jersey 08701" at bounding box center [1048, 400] width 253 height 65
click at [943, 401] on textarea "Moshe and Hadassah Cohen 1156 Tiffany Lane Lakewood, New Jersey 08701" at bounding box center [1048, 400] width 253 height 65
type textarea "Gavriel and Ilana Pilevsky 615 Oak Drive Far Rockaway, New York 11691"
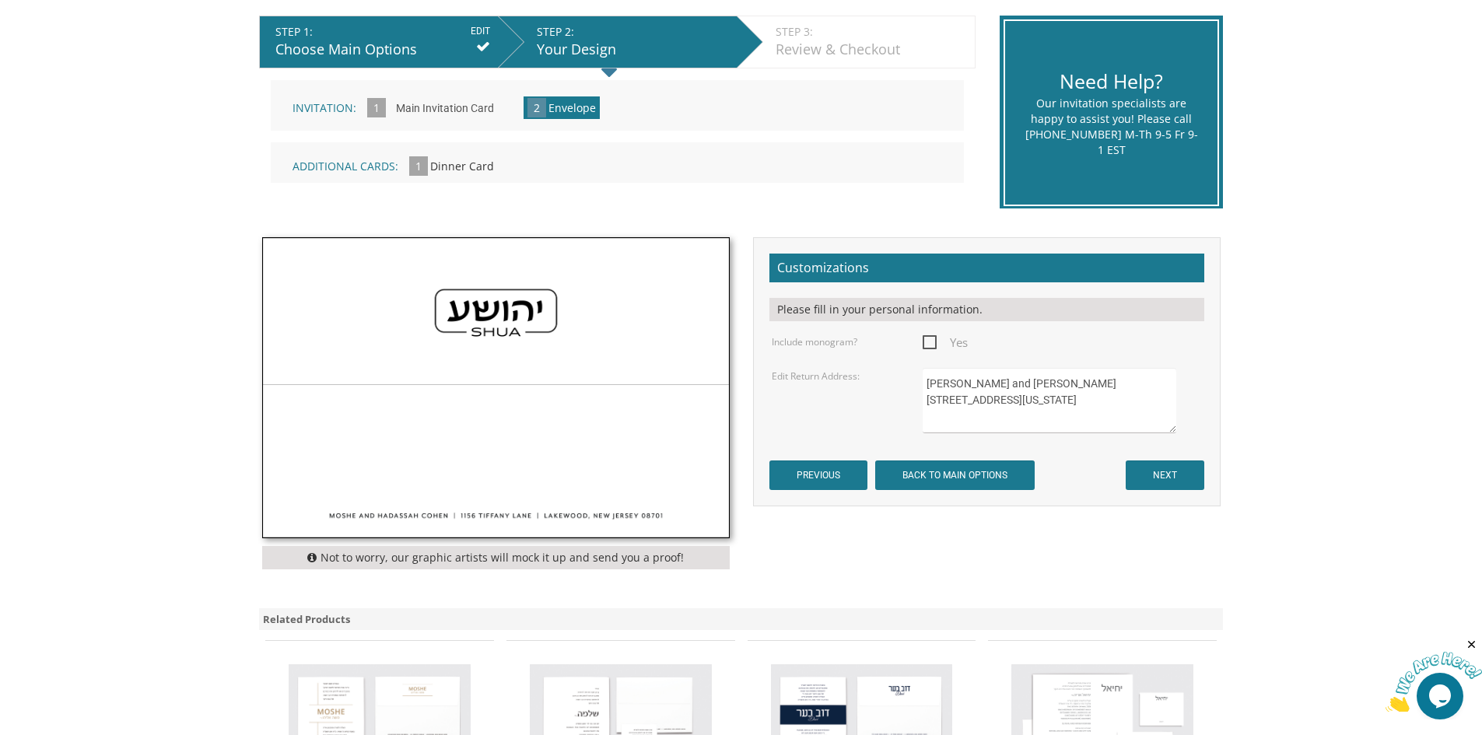
click at [930, 343] on span "Yes" at bounding box center [944, 342] width 45 height 19
click at [930, 343] on input "Yes" at bounding box center [927, 341] width 10 height 10
checkbox input "true"
click at [1174, 483] on input "NEXT" at bounding box center [1164, 475] width 79 height 30
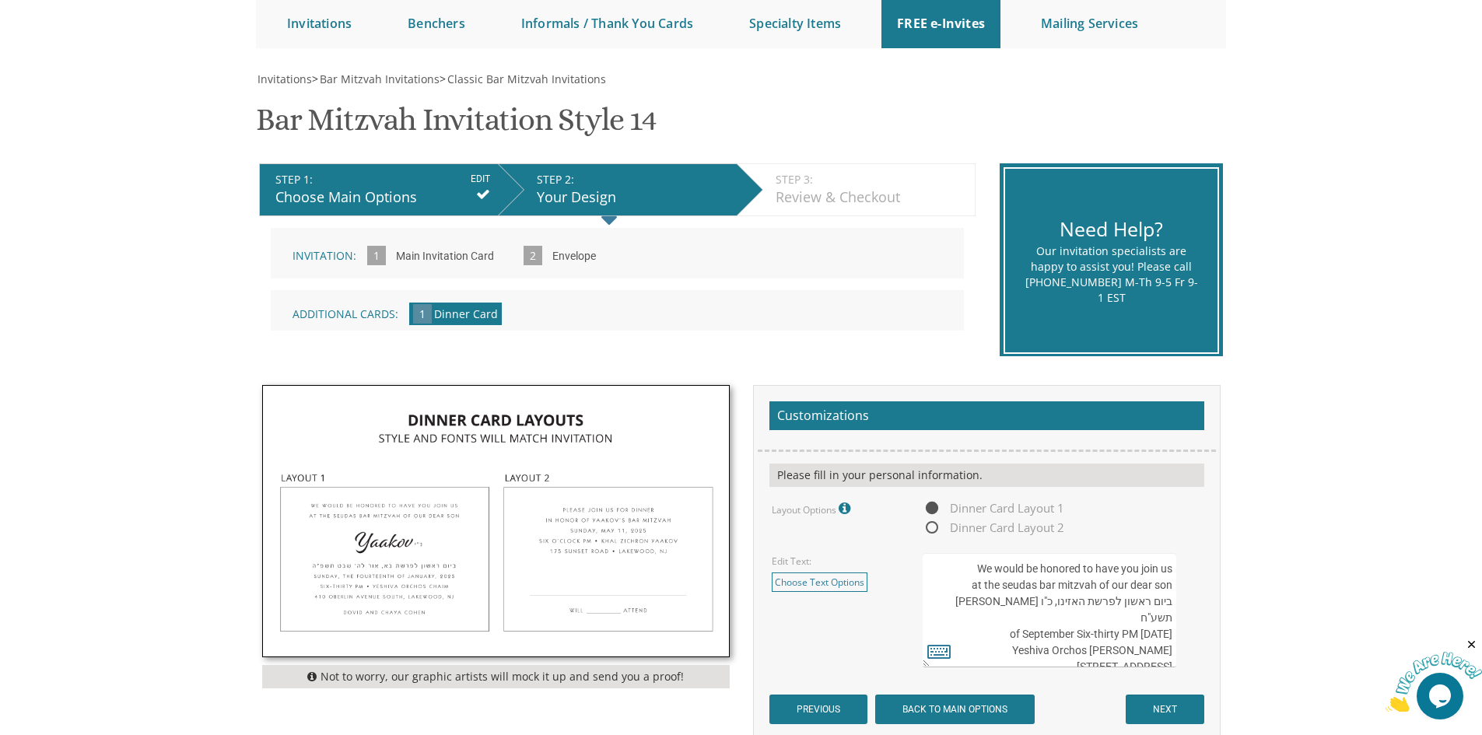
scroll to position [156, 0]
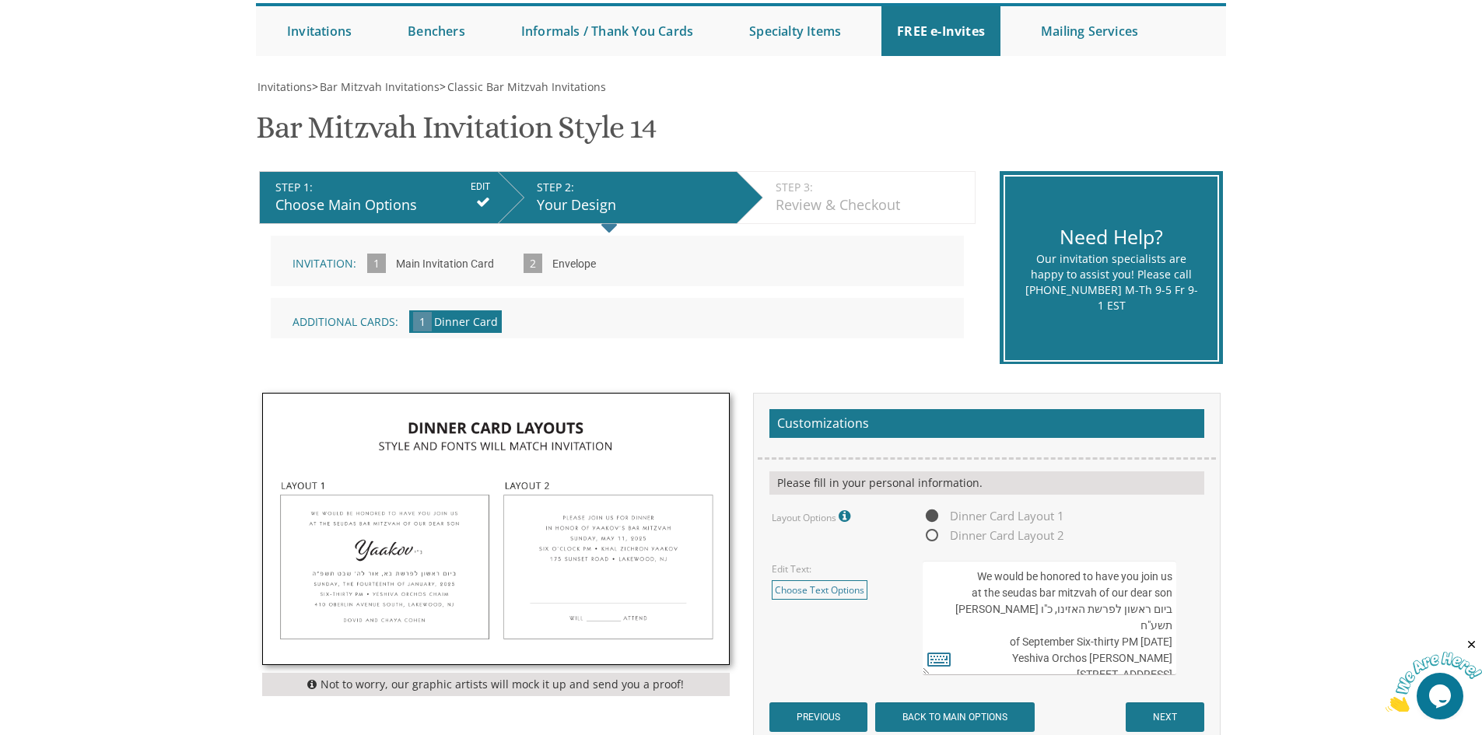
click at [457, 268] on input "Main Invitation Card" at bounding box center [445, 264] width 114 height 43
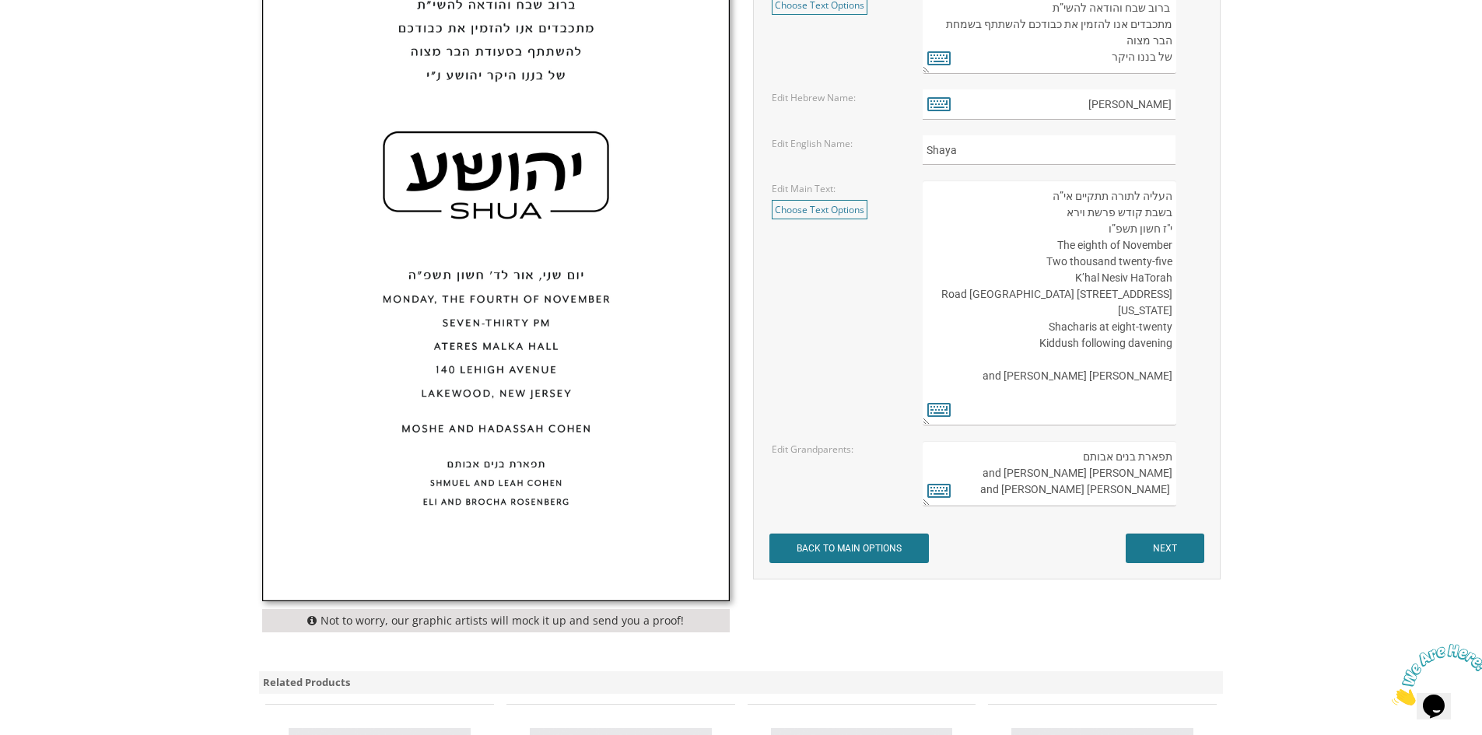
scroll to position [700, 0]
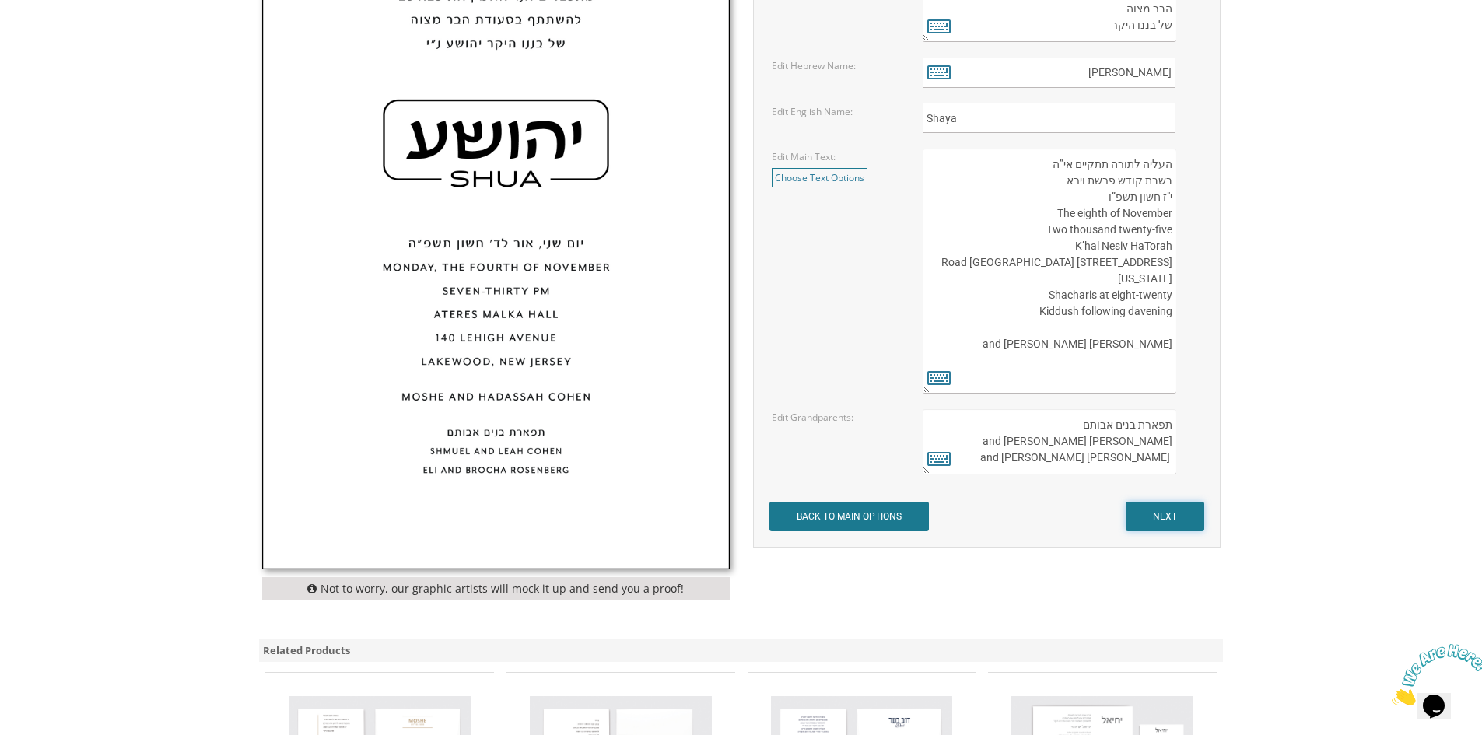
click at [1171, 514] on input "NEXT" at bounding box center [1164, 517] width 79 height 30
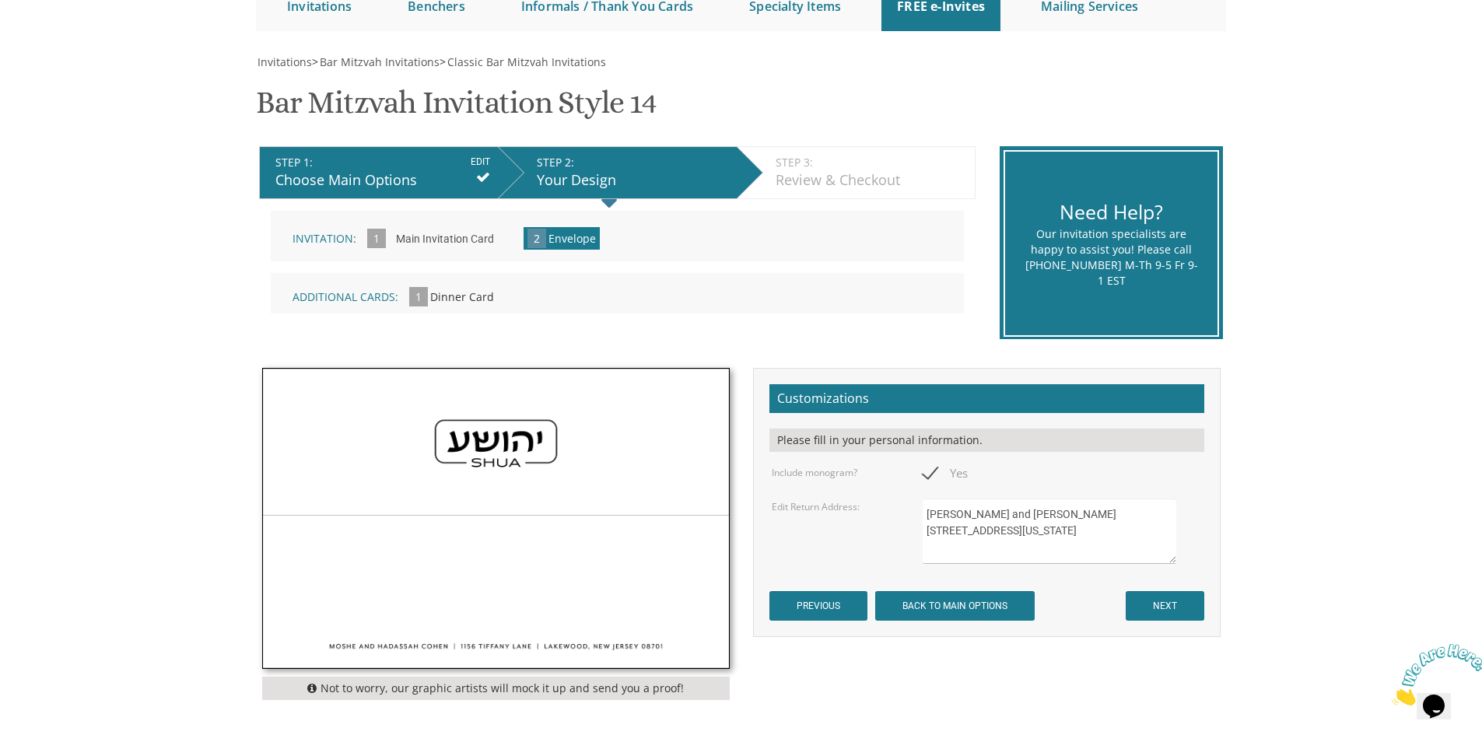
scroll to position [233, 0]
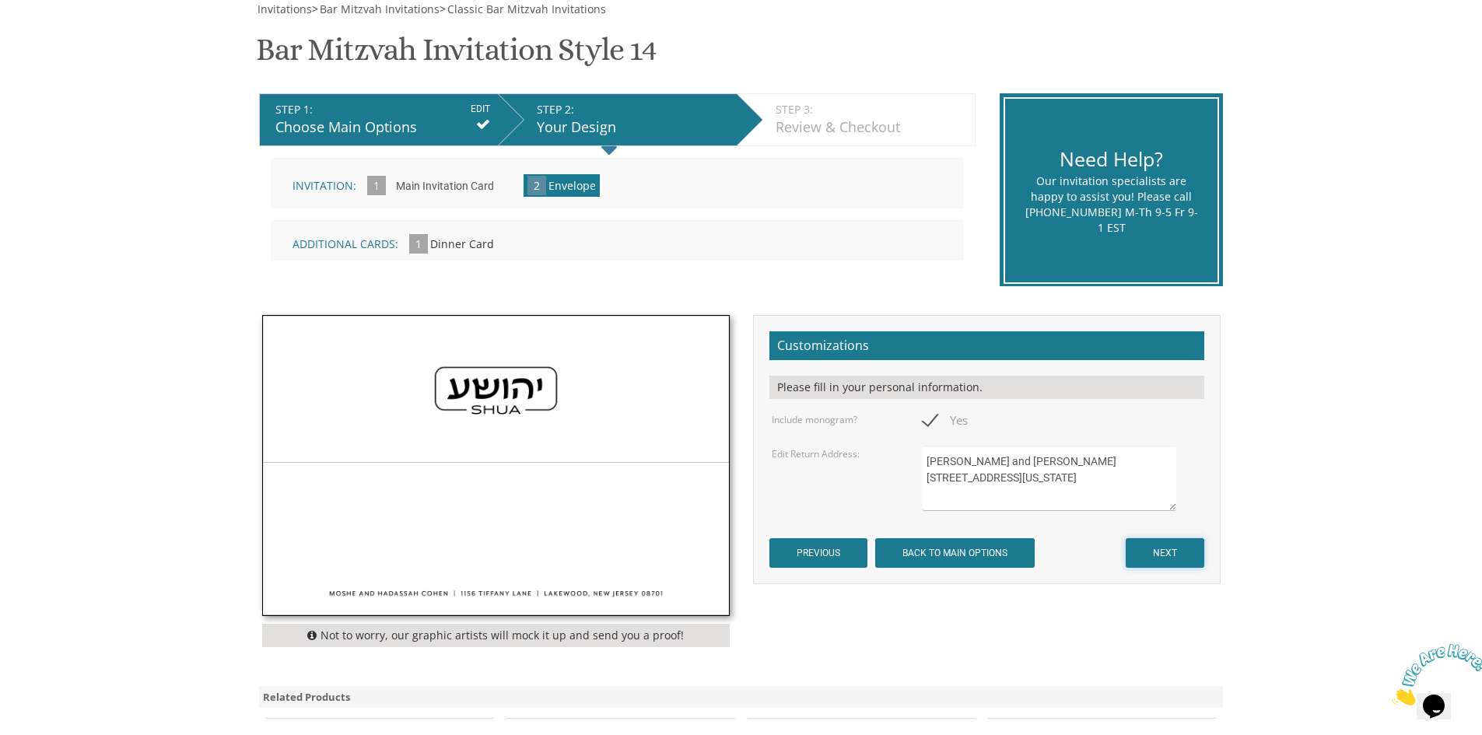
click at [1155, 561] on input "NEXT" at bounding box center [1164, 553] width 79 height 30
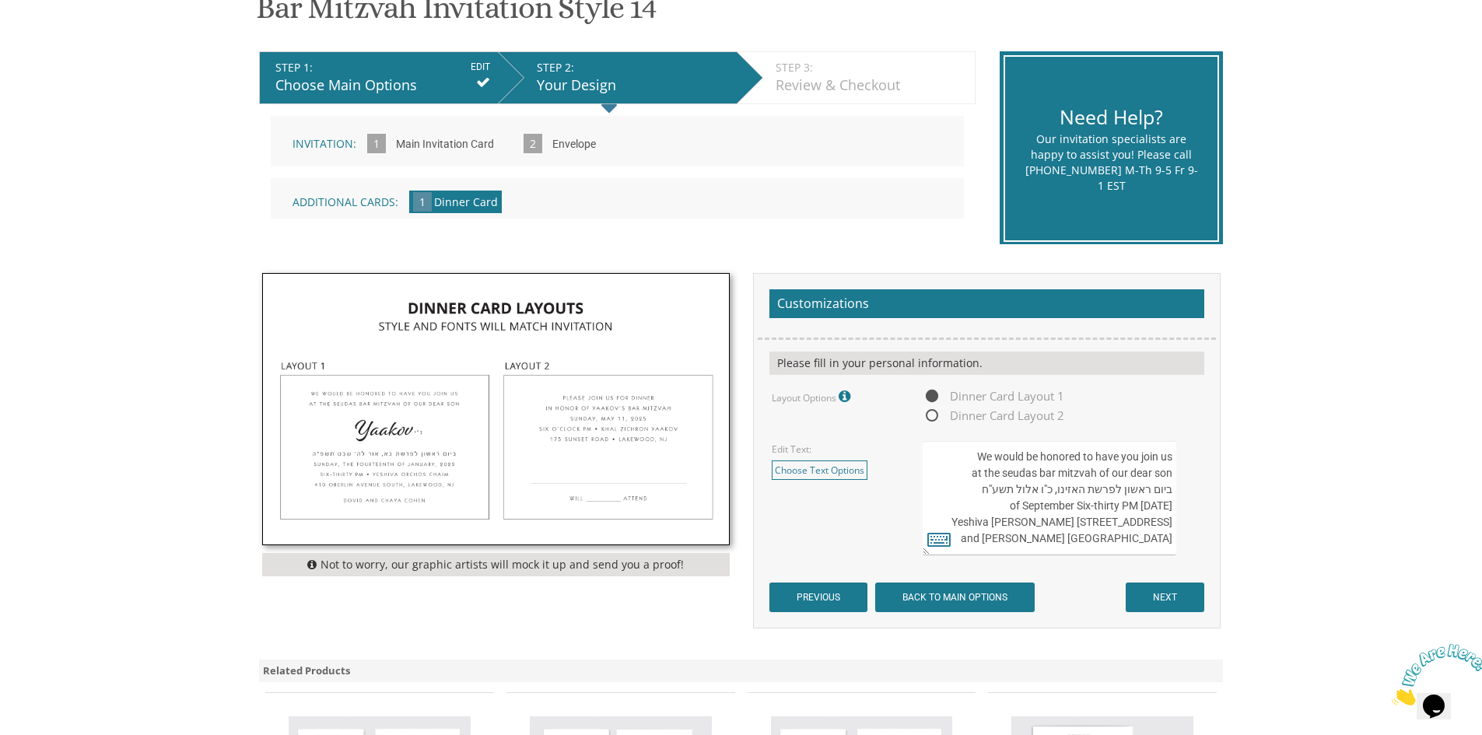
scroll to position [311, 0]
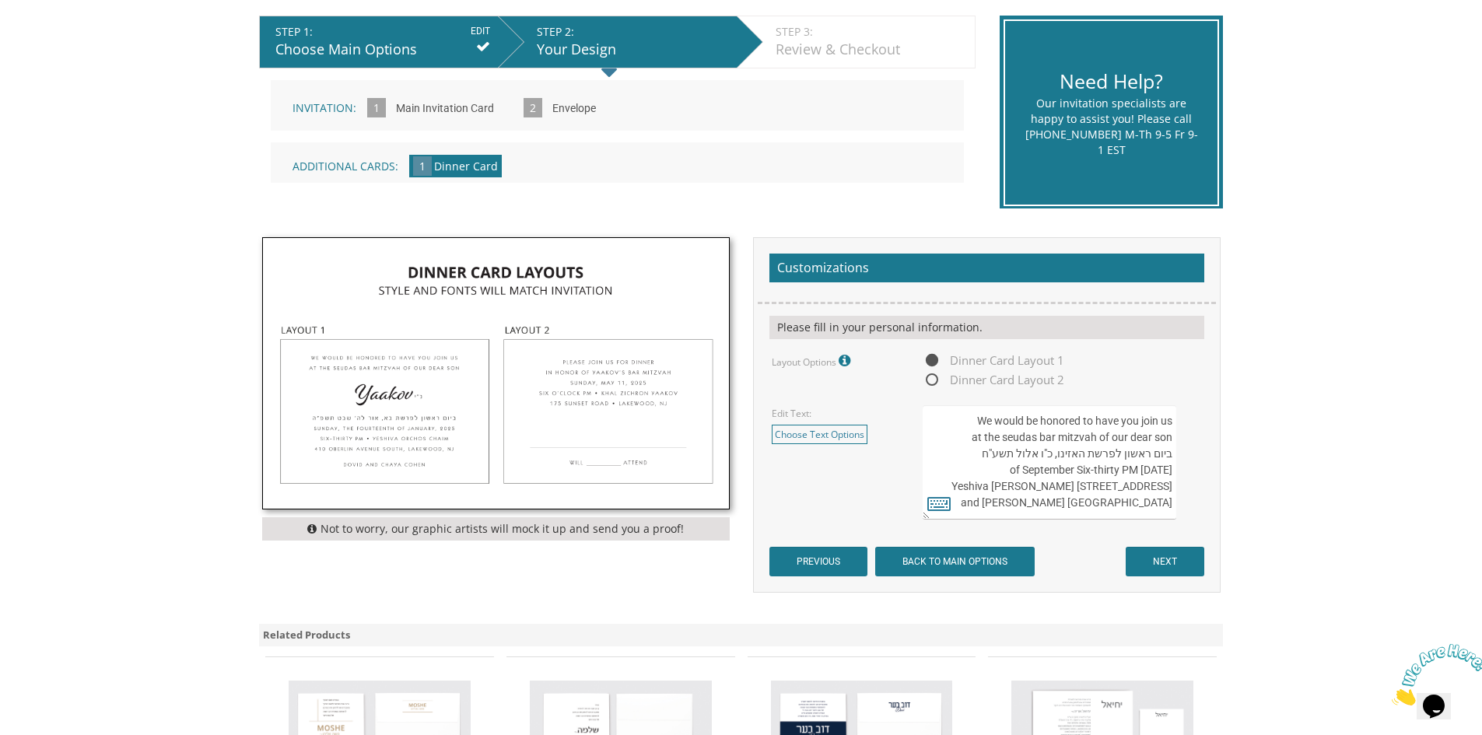
click at [418, 410] on img at bounding box center [496, 373] width 466 height 271
click at [1157, 460] on textarea "We would be honored to have you join us at the seudas bar mitzvah of our dear s…" at bounding box center [1048, 462] width 253 height 114
click at [1136, 455] on textarea "We would be honored to have you join us at the seudas bar mitzvah of our dear s…" at bounding box center [1048, 462] width 253 height 114
click at [933, 502] on icon at bounding box center [938, 503] width 23 height 22
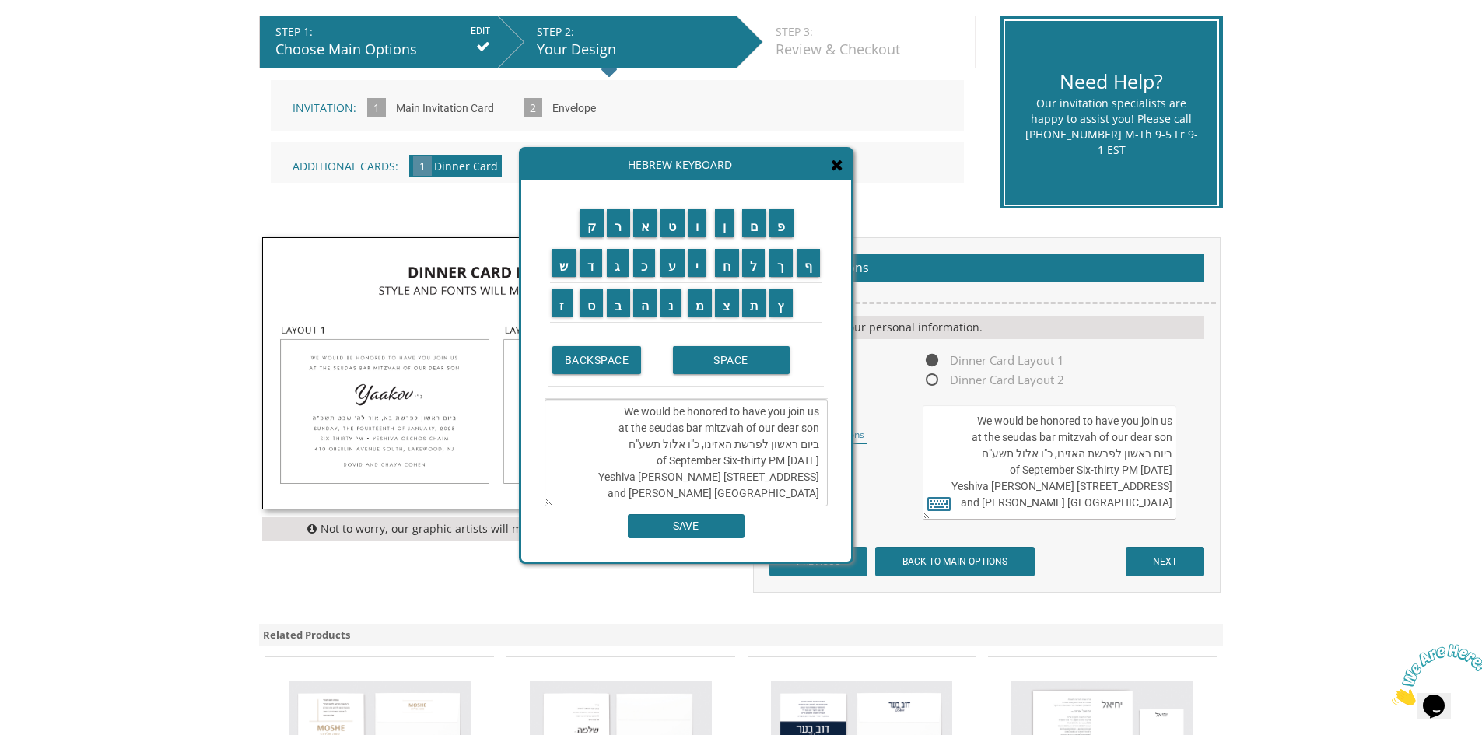
drag, startPoint x: 769, startPoint y: 446, endPoint x: 819, endPoint y: 450, distance: 49.9
click at [819, 450] on textarea "We would be honored to have you join us at the seudas bar mitzvah of our dear s…" at bounding box center [685, 452] width 283 height 107
click at [644, 228] on input "א" at bounding box center [645, 223] width 25 height 28
click at [702, 226] on input "ו" at bounding box center [697, 223] width 19 height 28
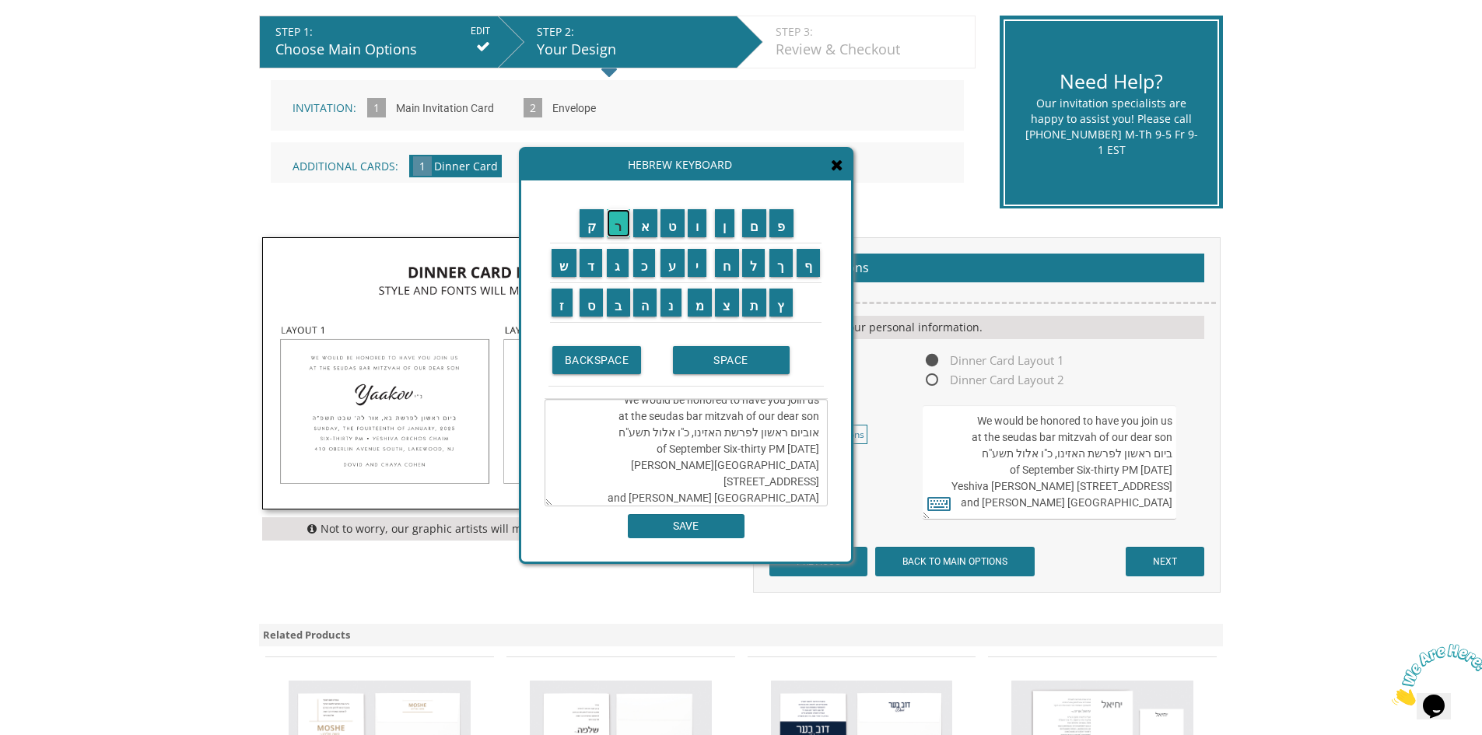
click at [620, 231] on input "ר" at bounding box center [618, 223] width 23 height 28
click at [797, 433] on textarea "We would be honored to have you join us at the seudas bar mitzvah of our dear s…" at bounding box center [685, 452] width 283 height 107
click at [751, 270] on input "ל" at bounding box center [753, 263] width 23 height 28
click at [754, 269] on input "ל" at bounding box center [753, 263] width 23 height 28
click at [764, 434] on textarea "We would be honored to have you join us at the seudas bar mitzvah of our dear s…" at bounding box center [685, 452] width 283 height 107
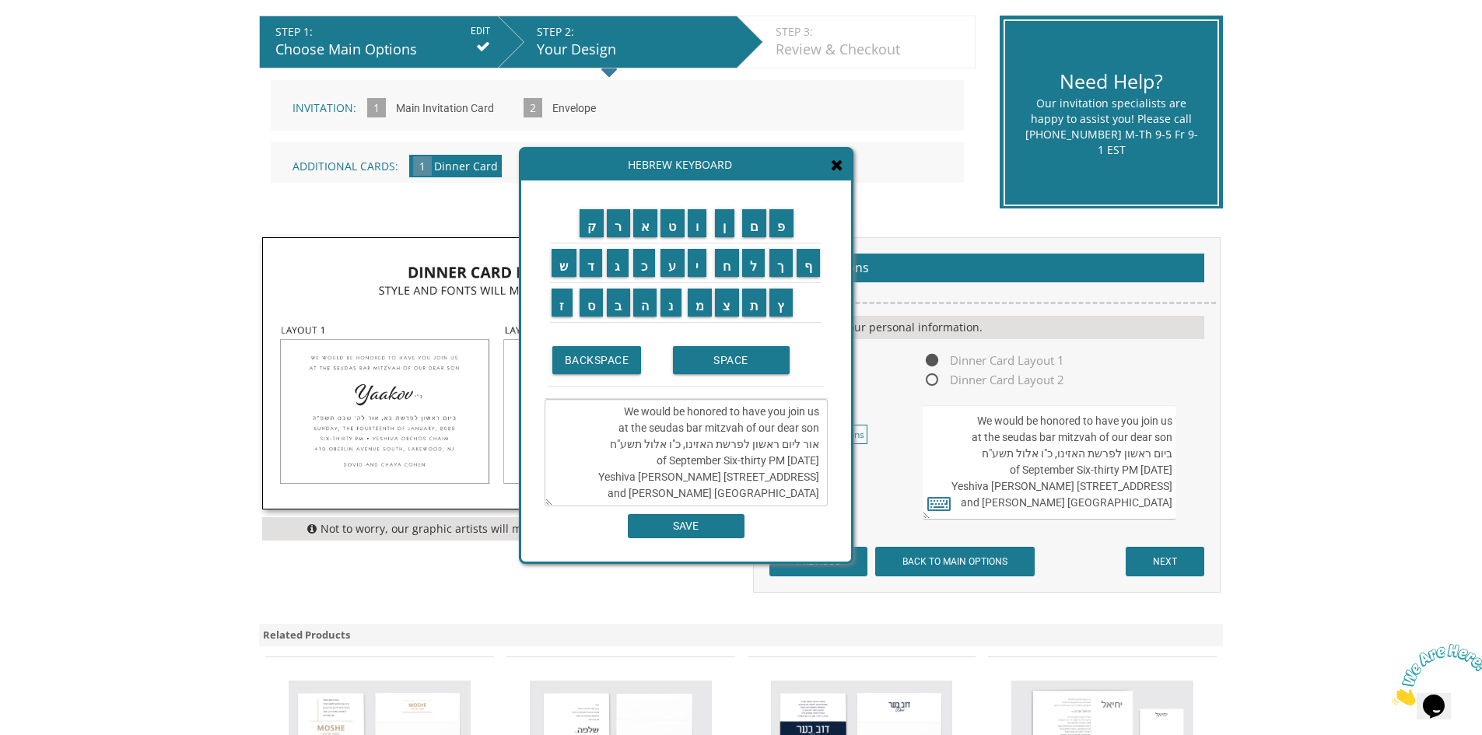
click at [764, 434] on textarea "We would be honored to have you join us at the seudas bar mitzvah of our dear s…" at bounding box center [685, 452] width 283 height 107
click at [727, 269] on input "ח" at bounding box center [727, 263] width 24 height 28
click at [702, 308] on input "מ" at bounding box center [700, 303] width 25 height 28
click at [695, 265] on input "י" at bounding box center [697, 263] width 19 height 28
click at [564, 268] on input "ש" at bounding box center [563, 263] width 25 height 28
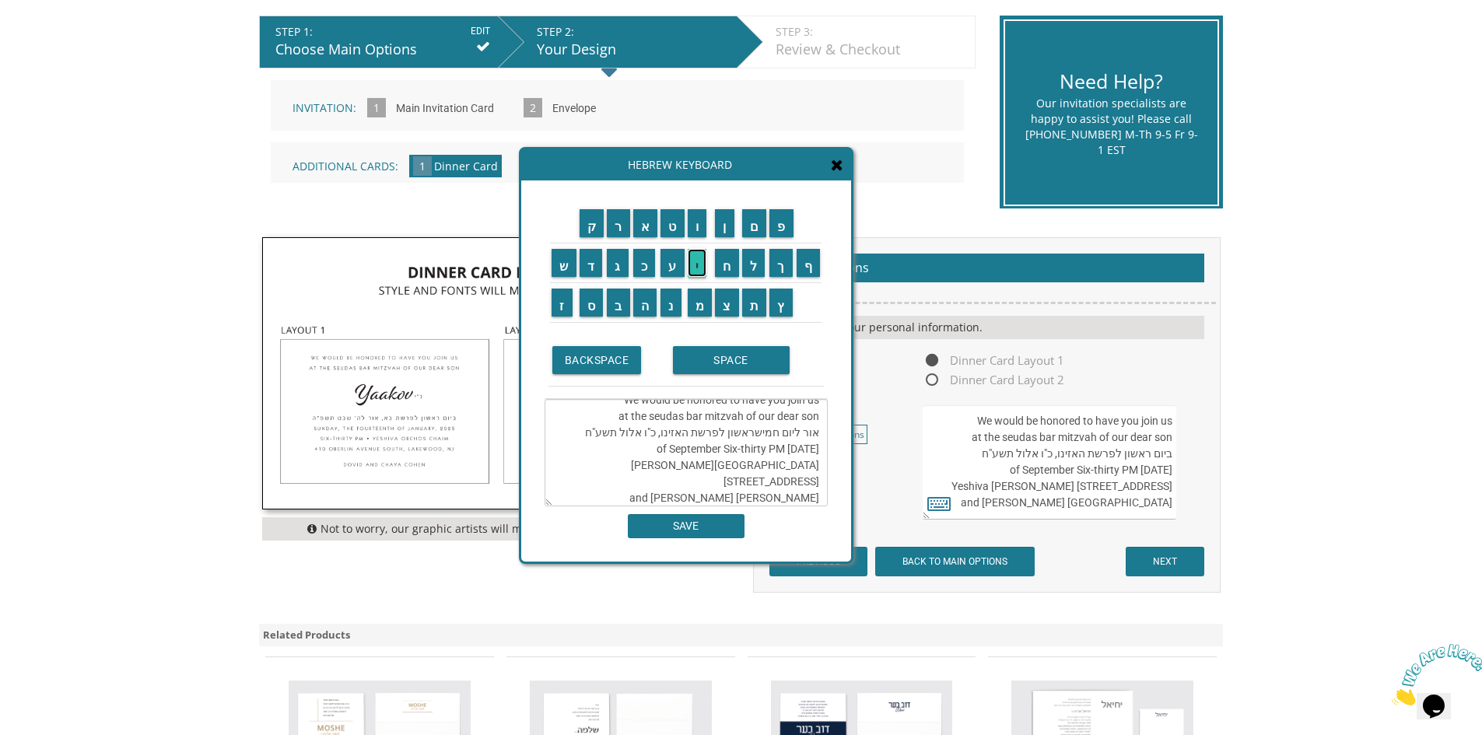
click at [698, 264] on input "י" at bounding box center [697, 263] width 19 height 28
drag, startPoint x: 722, startPoint y: 436, endPoint x: 747, endPoint y: 437, distance: 25.7
click at [747, 437] on textarea "We would be honored to have you join us at the seudas bar mitzvah of our dear s…" at bounding box center [685, 452] width 283 height 107
drag, startPoint x: 680, startPoint y: 434, endPoint x: 705, endPoint y: 438, distance: 25.2
click at [705, 438] on textarea "We would be honored to have you join us at the seudas bar mitzvah of our dear s…" at bounding box center [685, 452] width 283 height 107
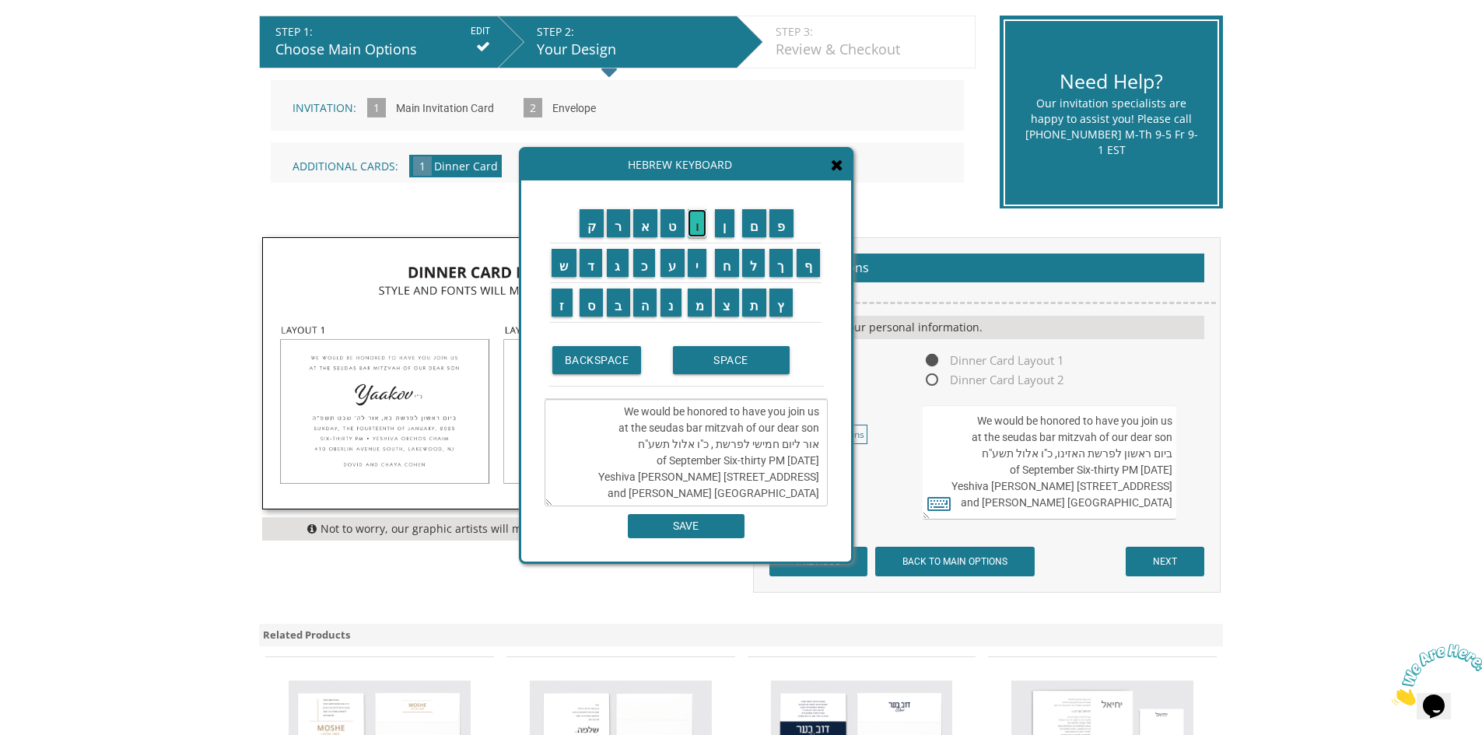
click at [698, 232] on input "ו" at bounding box center [697, 223] width 19 height 28
click at [702, 259] on input "י" at bounding box center [697, 263] width 19 height 28
click at [642, 229] on input "א" at bounding box center [645, 223] width 25 height 28
click at [607, 364] on input "BACKSPACE" at bounding box center [596, 360] width 89 height 28
click at [621, 227] on input "ר" at bounding box center [618, 223] width 23 height 28
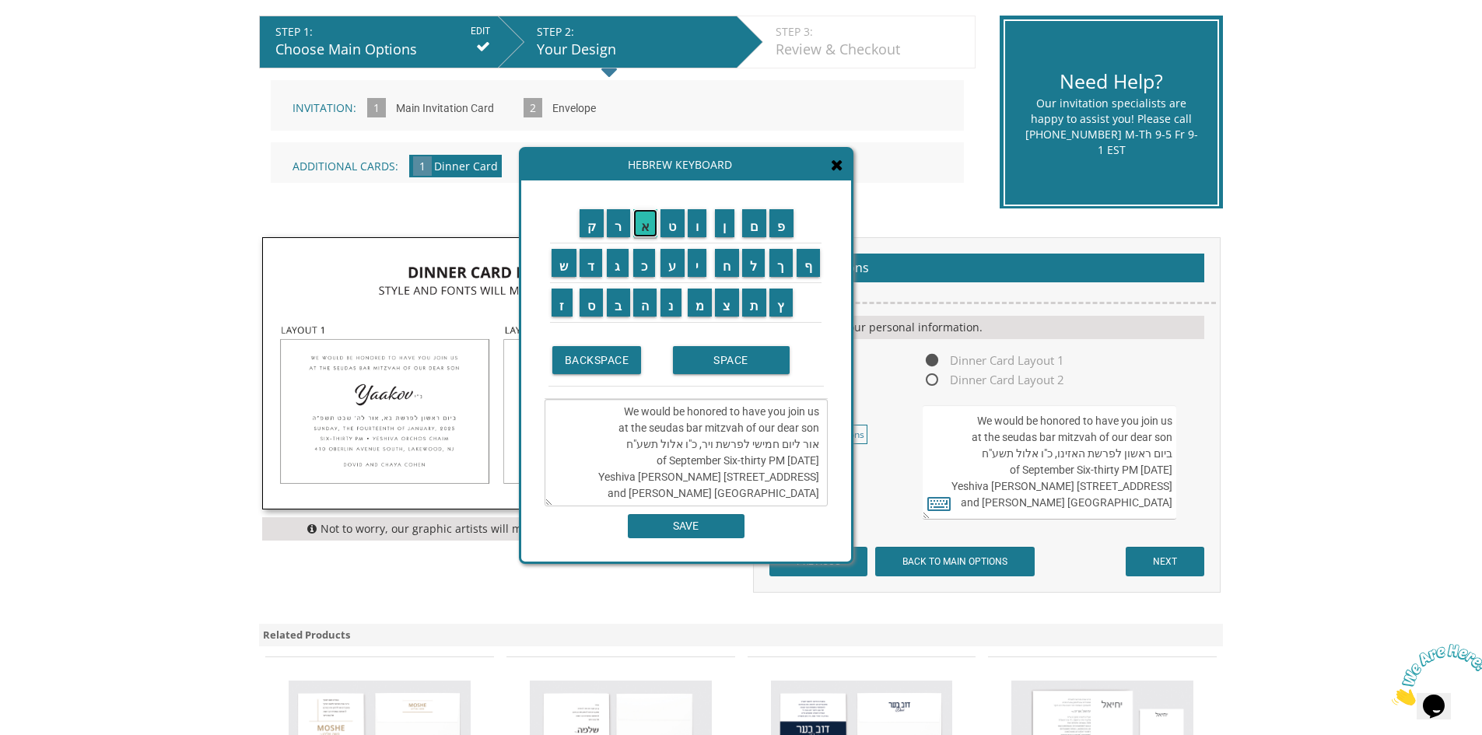
click at [638, 226] on input "א" at bounding box center [645, 223] width 25 height 28
click at [681, 435] on textarea "We would be honored to have you join us at the seudas bar mitzvah of our dear s…" at bounding box center [685, 452] width 283 height 107
click at [671, 228] on input "ט" at bounding box center [672, 223] width 24 height 28
click at [674, 433] on textarea "We would be honored to have you join us at the seudas bar mitzvah of our dear s…" at bounding box center [685, 452] width 283 height 107
click at [670, 434] on textarea "We would be honored to have you join us at the seudas bar mitzvah of our dear s…" at bounding box center [685, 452] width 283 height 107
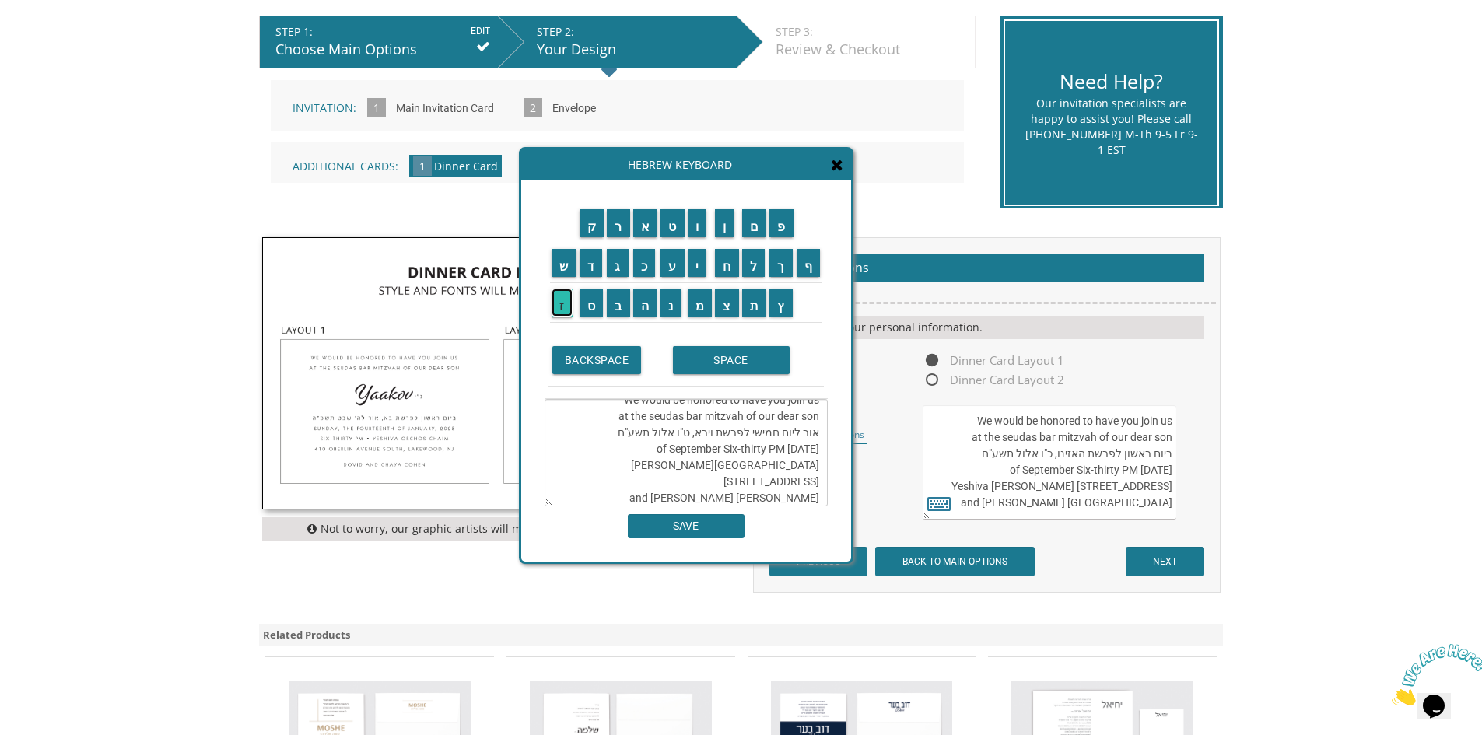
click at [559, 305] on input "ז" at bounding box center [561, 303] width 21 height 28
click at [646, 434] on textarea "We would be honored to have you join us at the seudas bar mitzvah of our dear s…" at bounding box center [685, 452] width 283 height 107
click at [667, 436] on textarea "We would be honored to have you join us at the seudas bar mitzvah of our dear s…" at bounding box center [685, 452] width 283 height 107
click at [723, 268] on input "ח" at bounding box center [727, 263] width 24 height 28
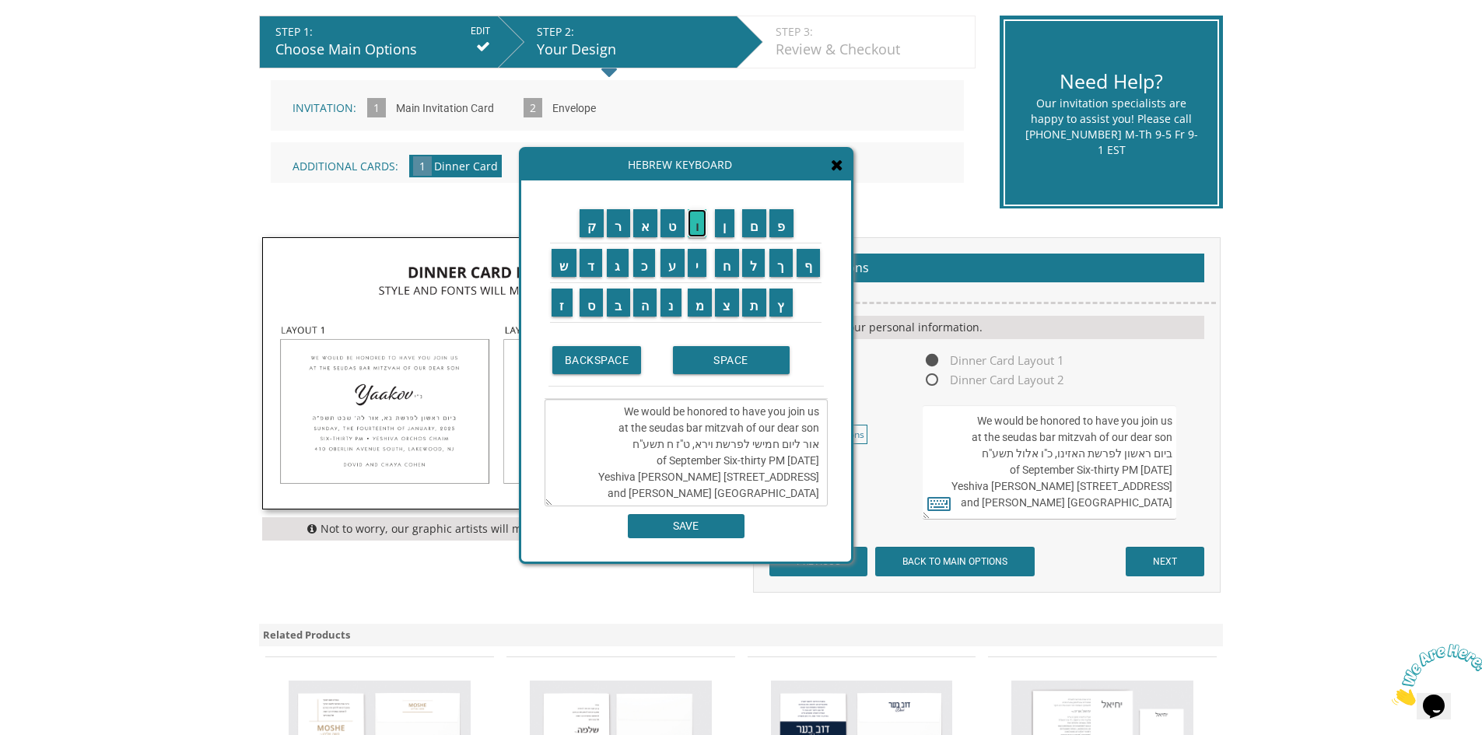
click at [702, 224] on input "ו" at bounding box center [697, 223] width 19 height 28
click at [684, 457] on textarea "We would be honored to have you join us at the seudas bar mitzvah of our dear s…" at bounding box center [685, 452] width 283 height 107
click at [662, 435] on textarea "We would be honored to have you join us at the seudas bar mitzvah of our dear s…" at bounding box center [685, 452] width 283 height 107
click at [726, 271] on input "ח" at bounding box center [727, 263] width 24 height 28
click at [564, 273] on input "ש" at bounding box center [563, 263] width 25 height 28
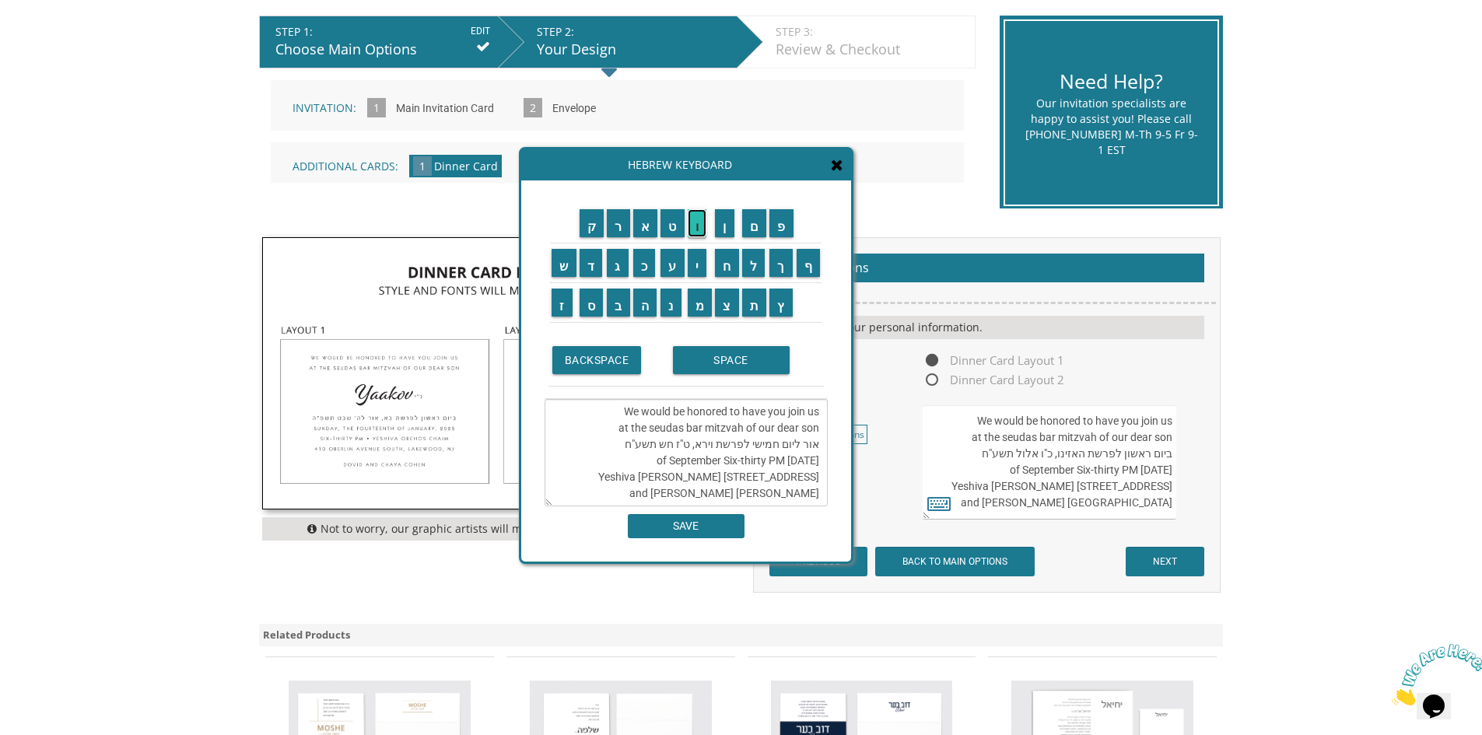
click at [702, 229] on input "ו" at bounding box center [697, 223] width 19 height 28
click at [724, 226] on input "ן" at bounding box center [724, 223] width 19 height 28
click at [621, 434] on textarea "We would be honored to have you join us at the seudas bar mitzvah of our dear s…" at bounding box center [685, 452] width 283 height 107
click at [786, 230] on input "פ" at bounding box center [781, 223] width 24 height 28
click at [610, 433] on textarea "We would be honored to have you join us at the seudas bar mitzvah of our dear s…" at bounding box center [685, 452] width 283 height 107
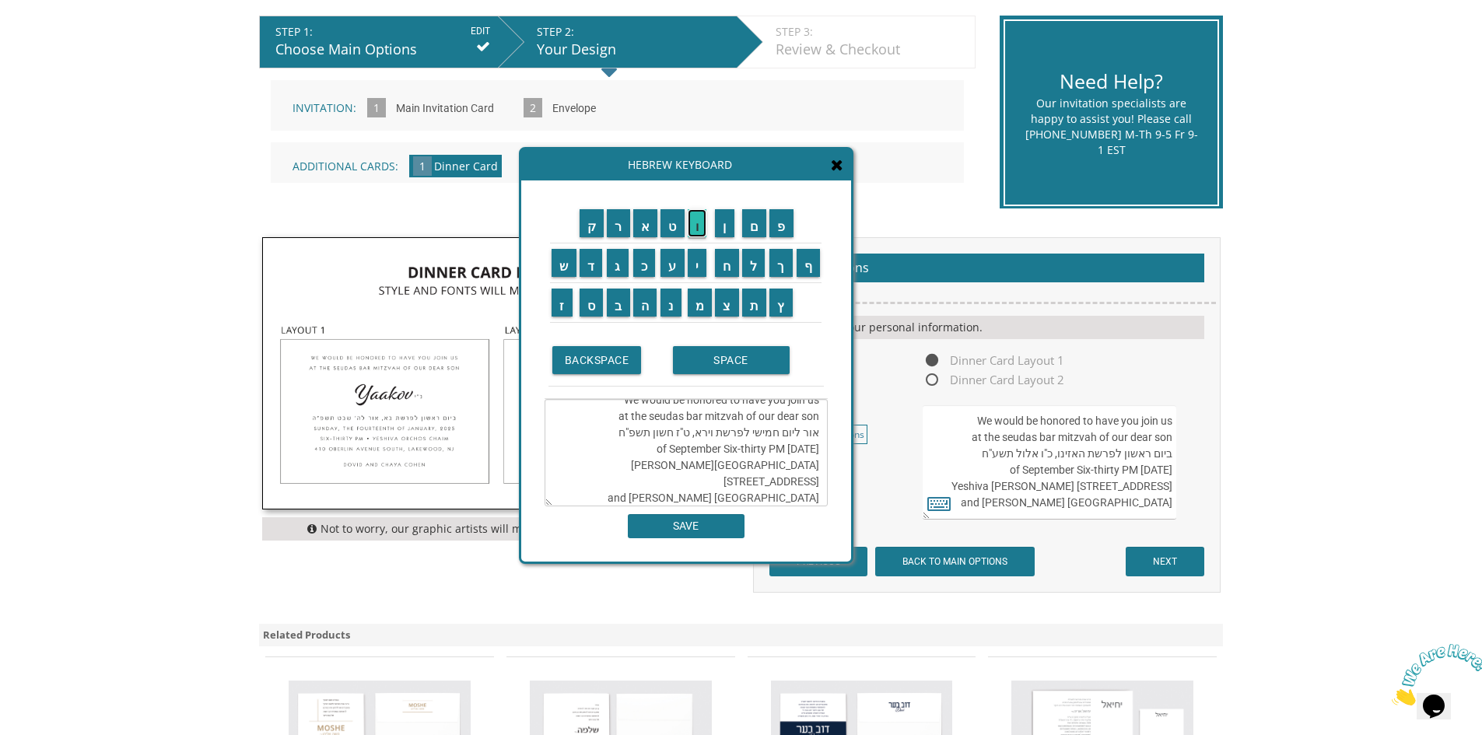
click at [702, 232] on input "ו" at bounding box center [697, 223] width 19 height 28
click at [607, 438] on textarea "We would be honored to have you join us at the seudas bar mitzvah of our dear s…" at bounding box center [685, 452] width 283 height 107
click at [593, 450] on textarea "We would be honored to have you join us at the seudas bar mitzvah of our dear s…" at bounding box center [685, 452] width 283 height 107
click at [601, 472] on textarea "We would be honored to have you join us at the seudas bar mitzvah of our dear s…" at bounding box center [685, 452] width 283 height 107
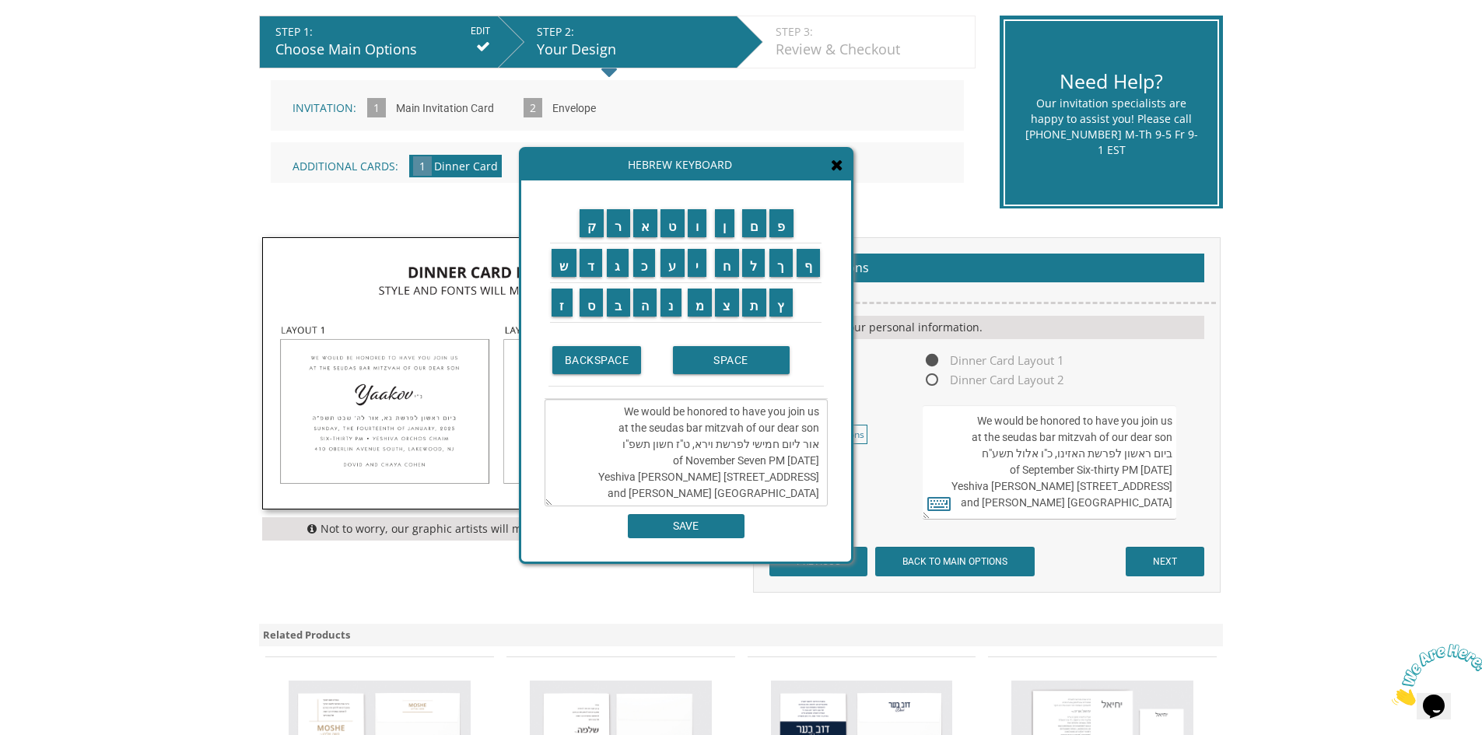
click at [601, 472] on textarea "We would be honored to have you join us at the seudas bar mitzvah of our dear s…" at bounding box center [685, 452] width 283 height 107
drag, startPoint x: 649, startPoint y: 474, endPoint x: 702, endPoint y: 478, distance: 53.8
click at [702, 478] on textarea "We would be honored to have you join us at the seudas bar mitzvah of our dear s…" at bounding box center [685, 452] width 283 height 107
click at [646, 472] on textarea "We would be honored to have you join us at the seudas bar mitzvah of our dear s…" at bounding box center [685, 452] width 283 height 107
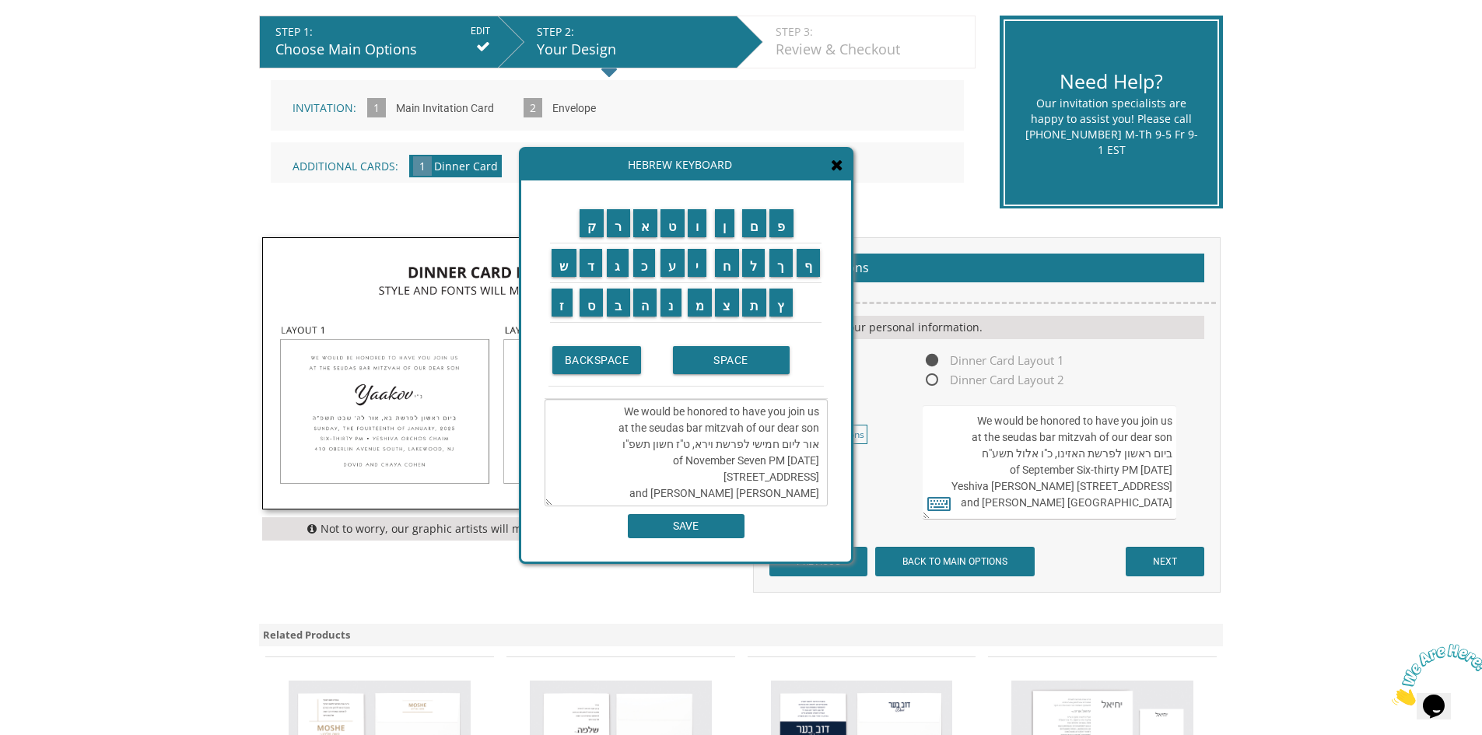
drag, startPoint x: 646, startPoint y: 472, endPoint x: 684, endPoint y: 474, distance: 38.9
click at [684, 474] on textarea "We would be honored to have you join us at the seudas bar mitzvah of our dear s…" at bounding box center [685, 452] width 283 height 107
click at [654, 481] on textarea "We would be honored to have you join us at the seudas bar mitzvah of our dear s…" at bounding box center [685, 452] width 283 height 107
drag, startPoint x: 642, startPoint y: 476, endPoint x: 738, endPoint y: 478, distance: 95.7
click at [738, 478] on textarea "We would be honored to have you join us at the seudas bar mitzvah of our dear s…" at bounding box center [685, 452] width 283 height 107
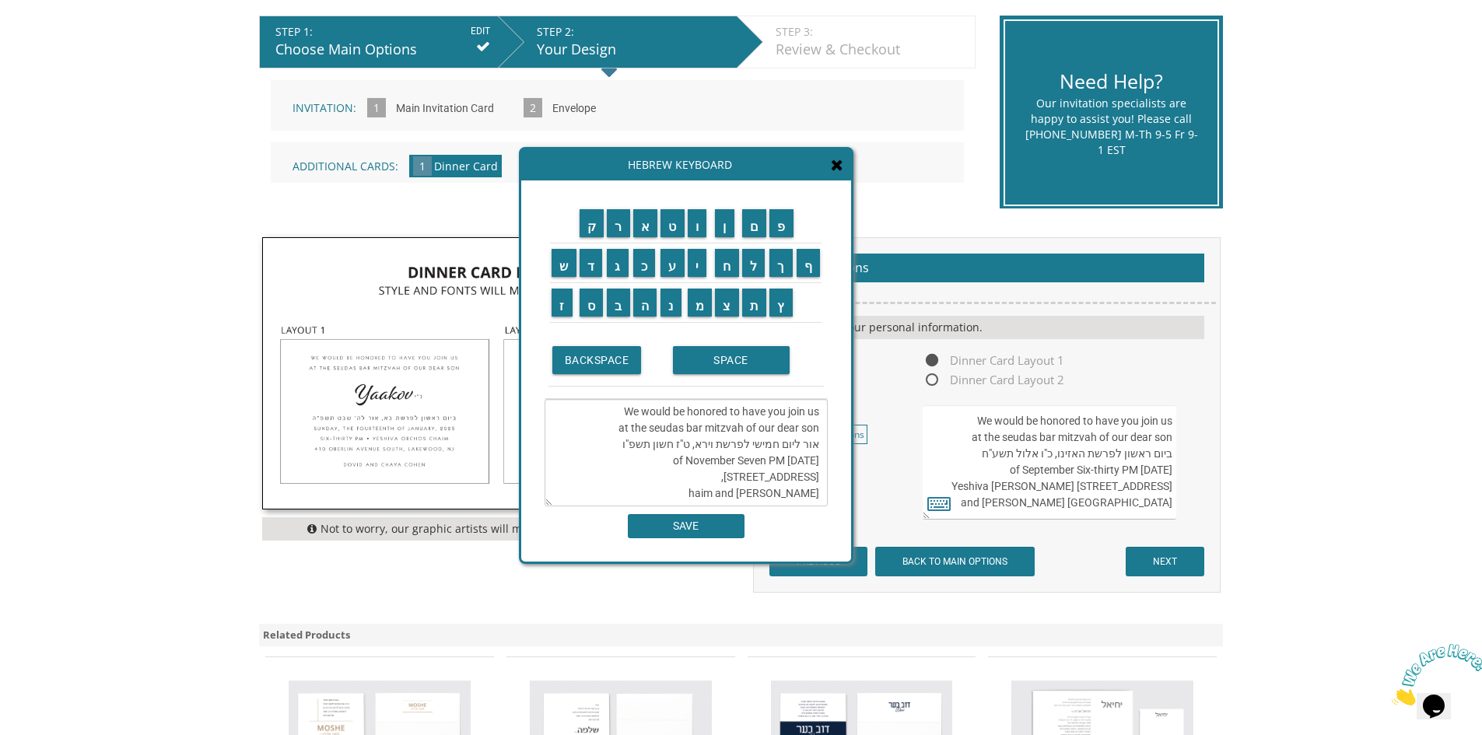
click at [681, 477] on textarea "We would be honored to have you join us at the seudas bar mitzvah of our dear s…" at bounding box center [685, 452] width 283 height 107
click at [816, 477] on textarea "We would be honored to have you join us at the seudas bar mitzvah of our dear s…" at bounding box center [685, 452] width 283 height 107
click at [803, 475] on textarea "We would be honored to have you join us at the seudas bar mitzvah of our dear s…" at bounding box center [685, 452] width 283 height 107
click at [681, 479] on textarea "We would be honored to have you join us at the seudas bar mitzvah of our dear s…" at bounding box center [685, 452] width 283 height 107
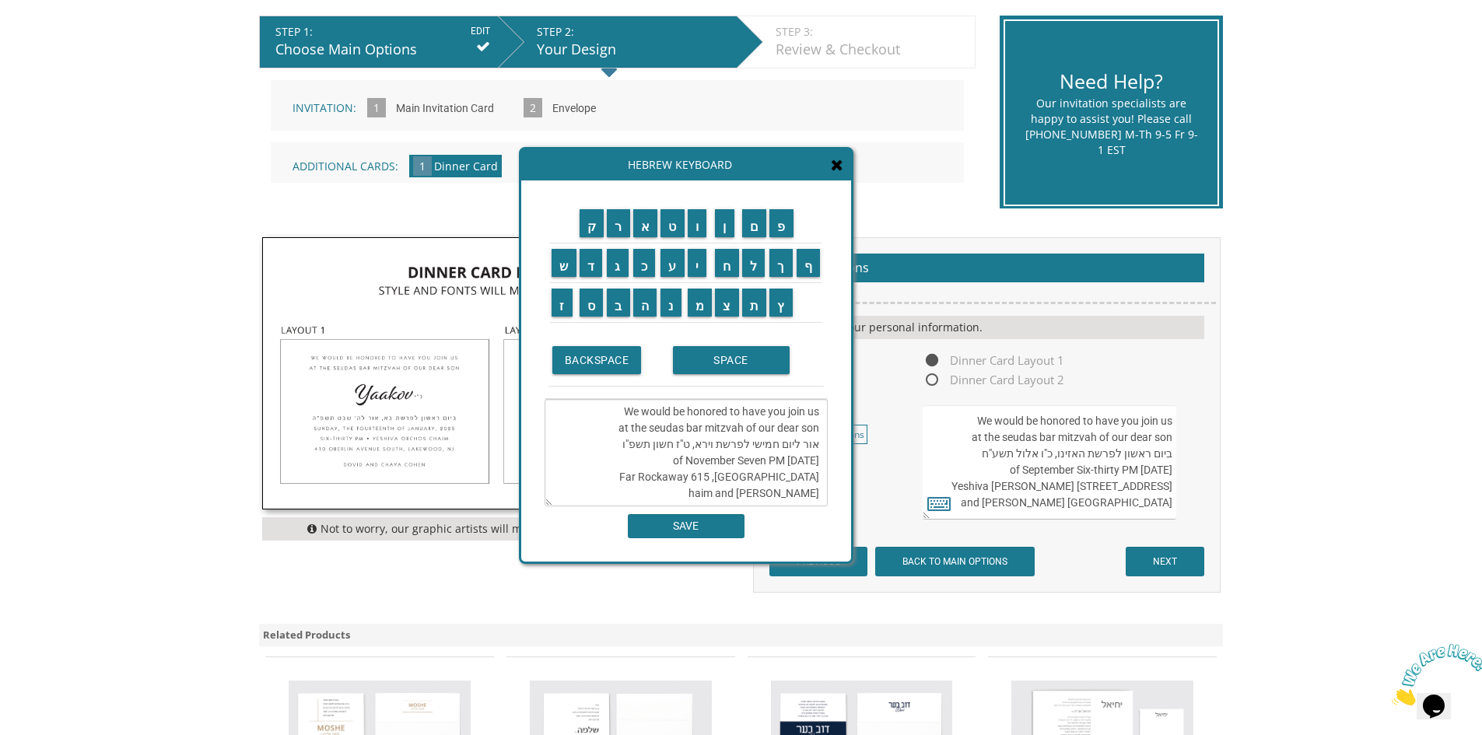
click at [724, 494] on textarea "We would be honored to have you join us at the seudas bar mitzvah of our dear s…" at bounding box center [685, 452] width 283 height 107
drag, startPoint x: 765, startPoint y: 461, endPoint x: 772, endPoint y: 450, distance: 12.9
click at [768, 457] on textarea "We would be honored to have you join us at the seudas bar mitzvah of our dear s…" at bounding box center [685, 452] width 283 height 107
click at [768, 460] on textarea "We would be honored to have you join us at the seudas bar mitzvah of our dear s…" at bounding box center [685, 452] width 283 height 107
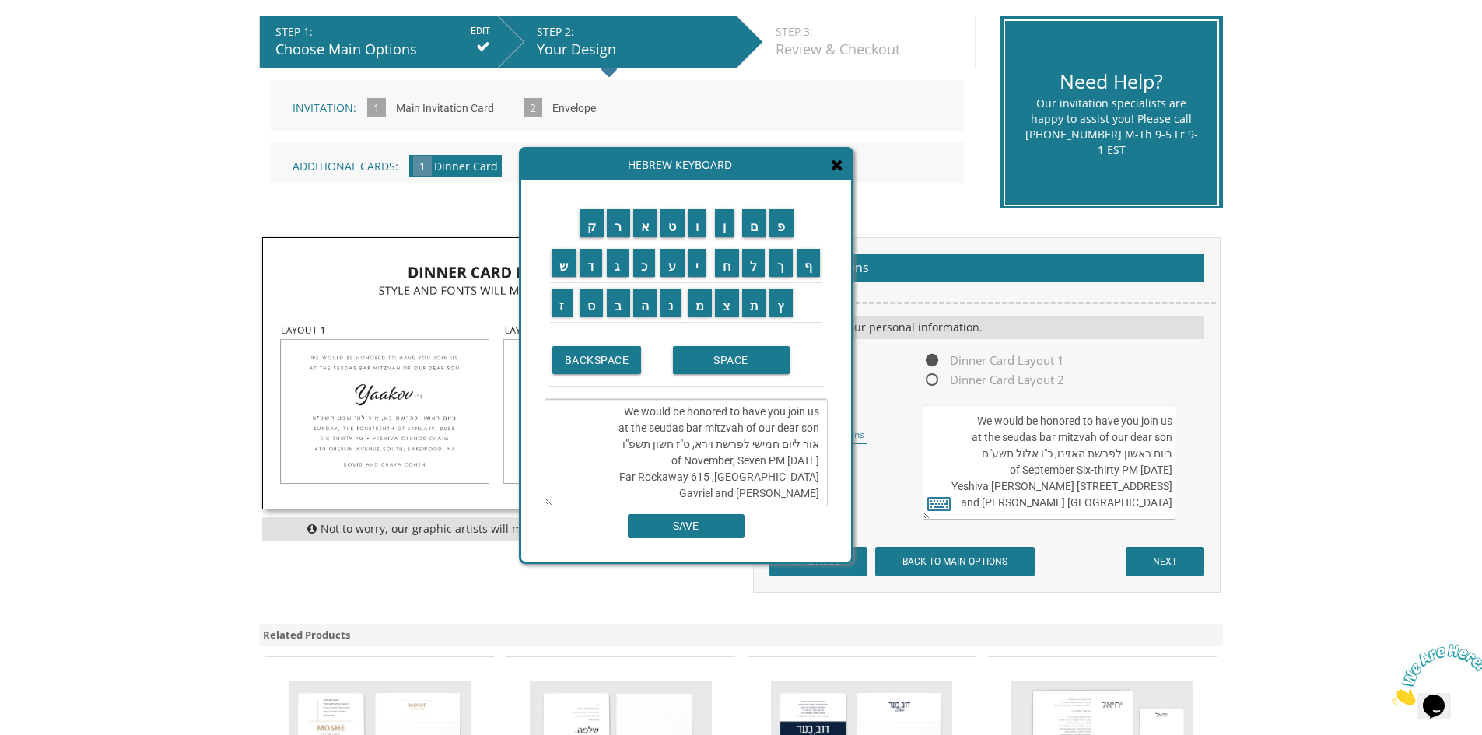
click at [637, 429] on textarea "We would be honored to have you join us at the seudas bar mitzvah of our dear s…" at bounding box center [685, 452] width 283 height 107
click at [746, 426] on textarea "We would be honored to have you join us at seudas bar mitzvah of our dear son א…" at bounding box center [685, 452] width 283 height 107
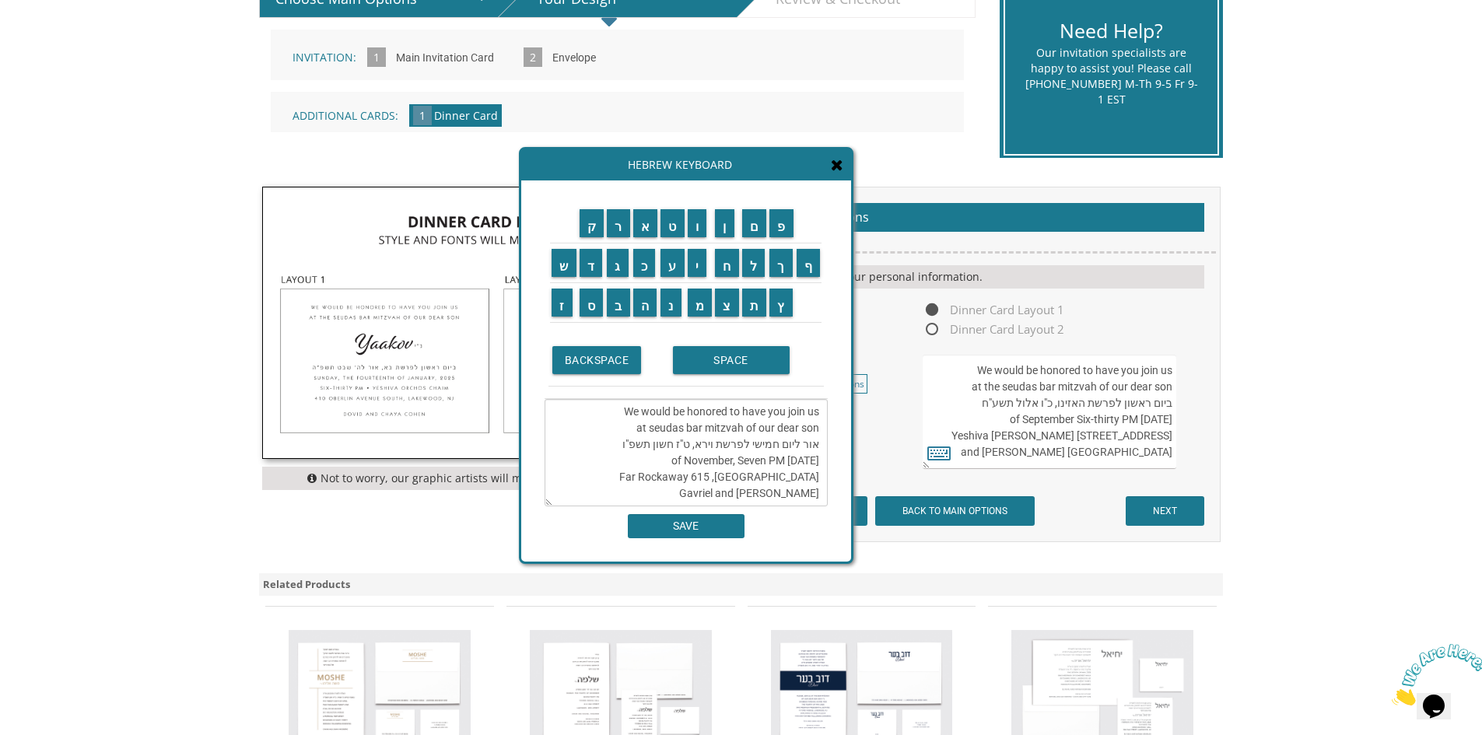
scroll to position [389, 0]
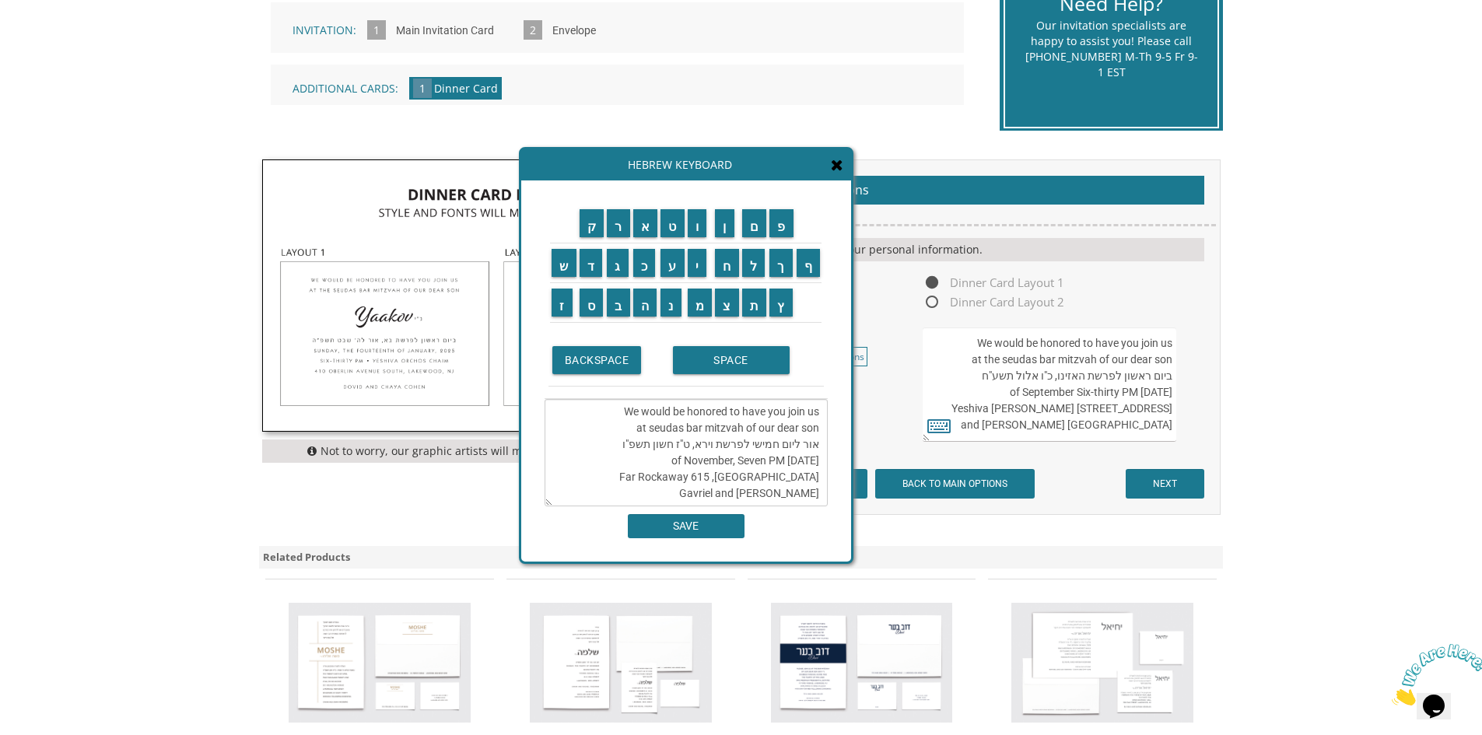
click at [652, 432] on textarea "We would be honored to have you join us at seudas bar mitzvah of our dear son א…" at bounding box center [685, 452] width 283 height 107
type textarea "We would be honored to have you join us at the seudas bar mitzvah of our dear s…"
click at [675, 532] on input "SAVE" at bounding box center [686, 526] width 117 height 24
type textarea "We would be honored to have you join us at the seudas bar mitzvah of our dear s…"
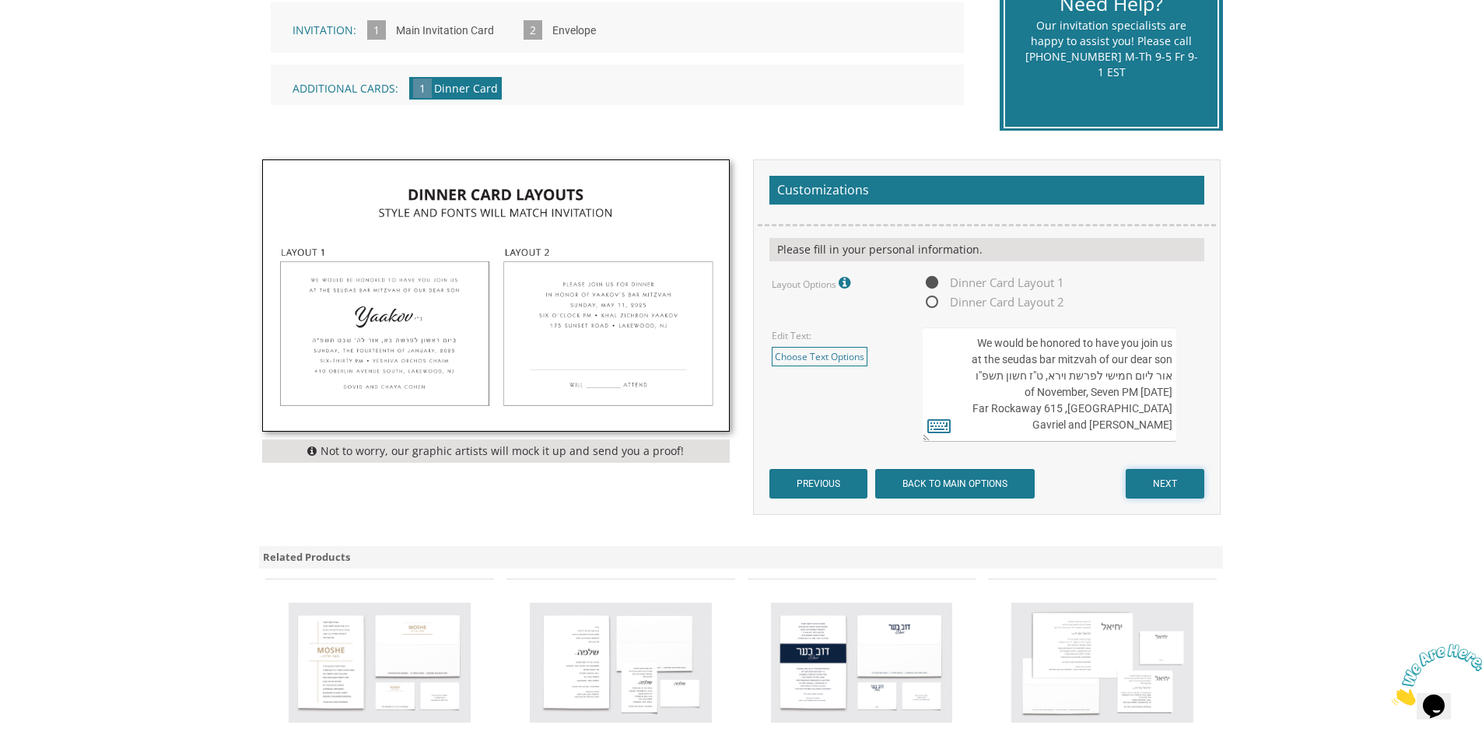
click at [1179, 480] on input "NEXT" at bounding box center [1164, 484] width 79 height 30
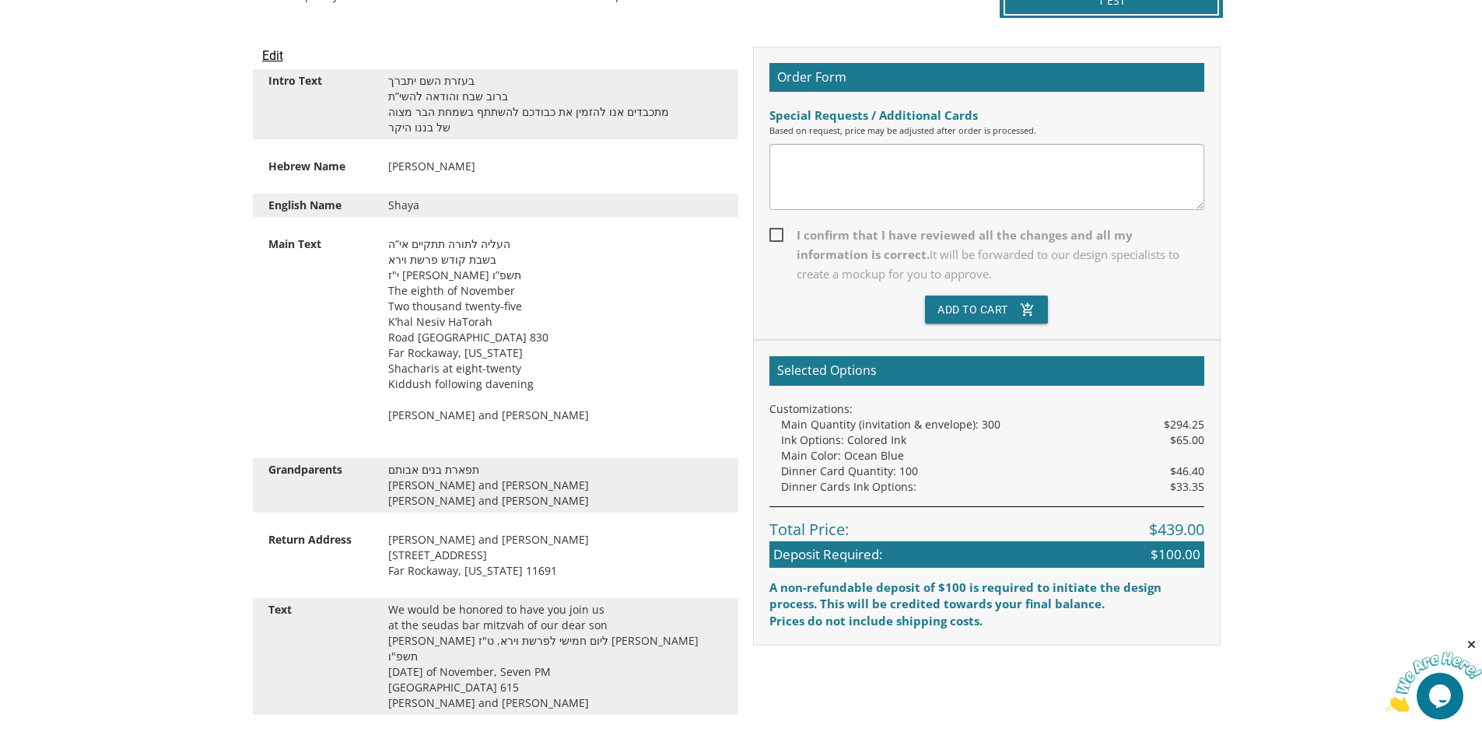
scroll to position [467, 0]
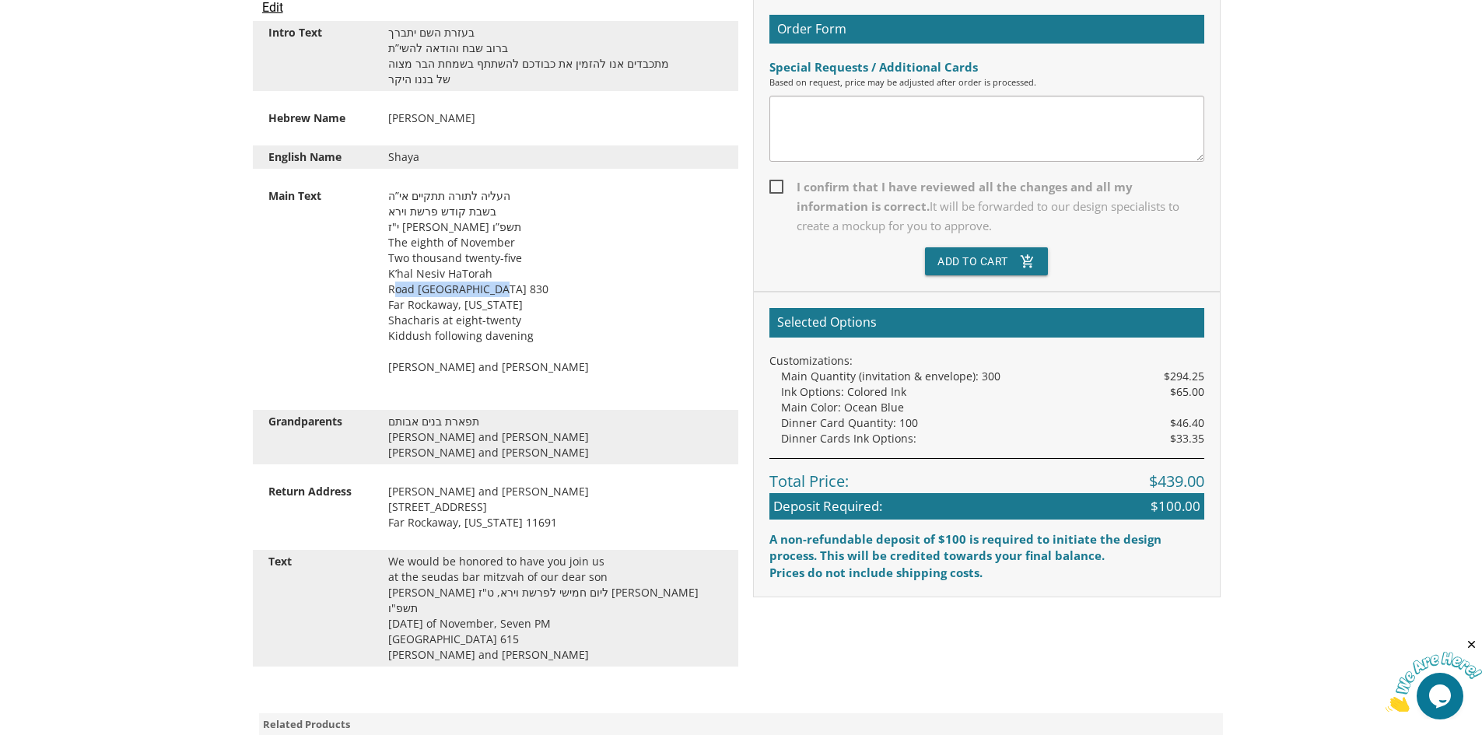
drag, startPoint x: 397, startPoint y: 286, endPoint x: 495, endPoint y: 282, distance: 98.9
click at [495, 282] on div "העליה לתורה תתקיים אי”ה בשבת קודש פרשת וירא י"ז [PERSON_NAME] תשפ”ו The eighth …" at bounding box center [555, 289] width 358 height 202
click at [482, 300] on div "העליה לתורה תתקיים אי”ה בשבת קודש פרשת וירא י"ז [PERSON_NAME] תשפ”ו The eighth …" at bounding box center [555, 289] width 358 height 202
click at [497, 434] on div "תפארת בנים [PERSON_NAME] and [PERSON_NAME] [PERSON_NAME] and [PERSON_NAME]" at bounding box center [555, 437] width 358 height 47
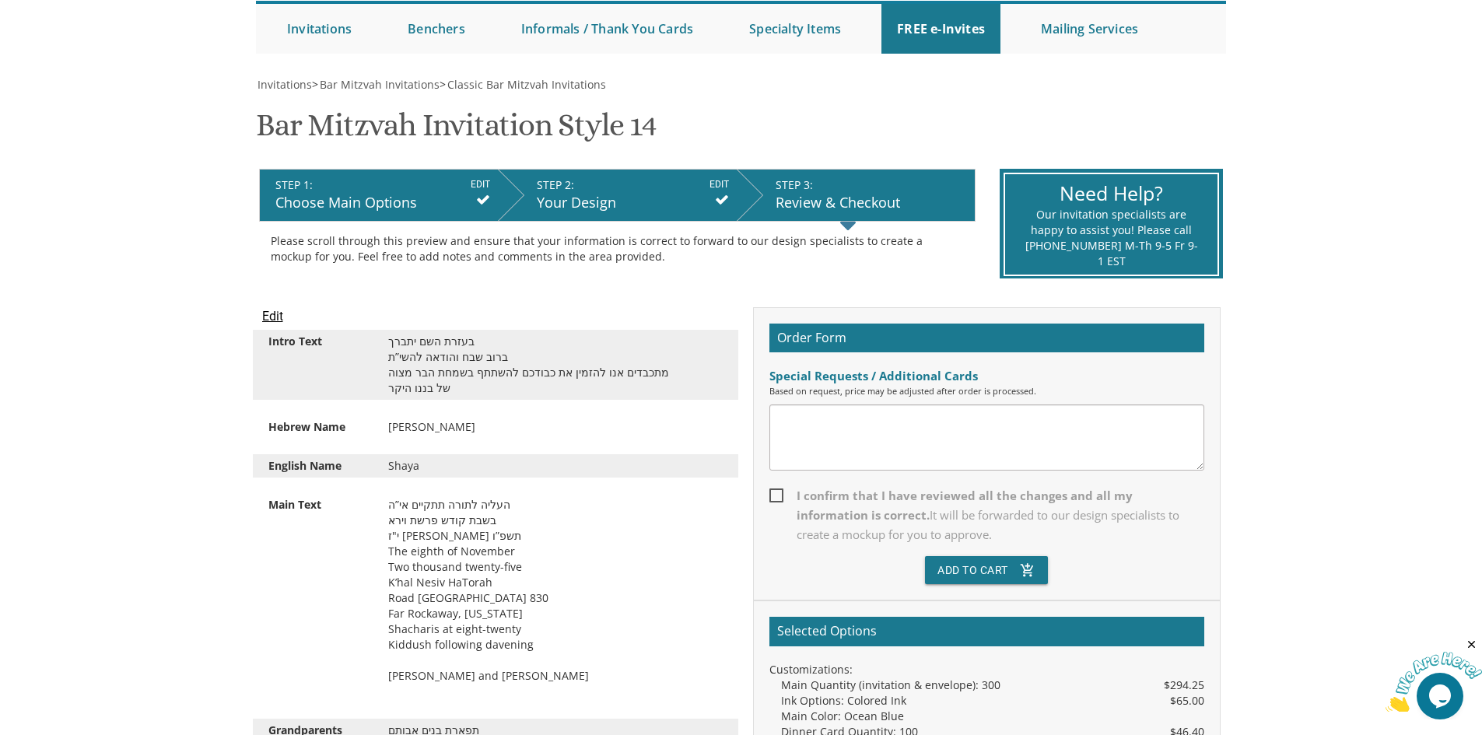
scroll to position [156, 0]
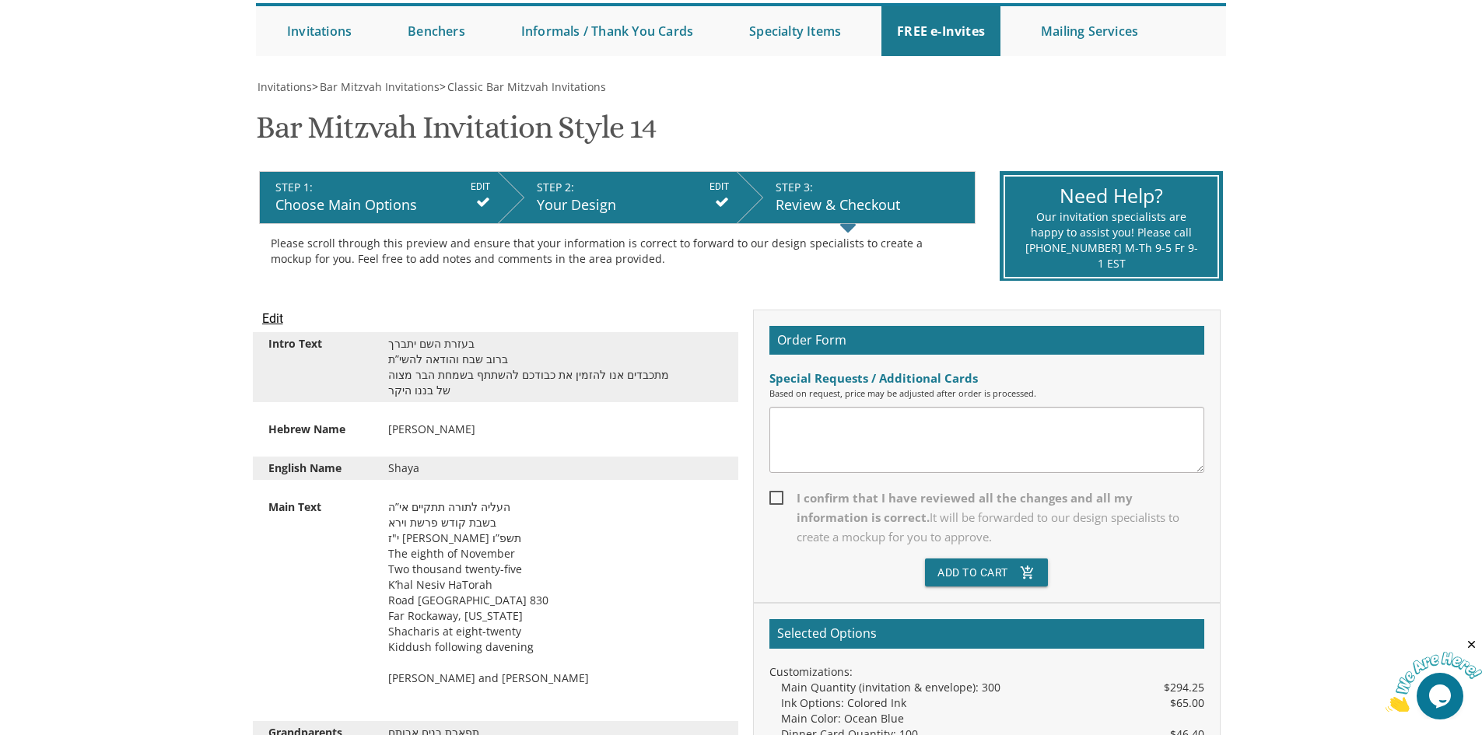
click at [270, 319] on input "Edit" at bounding box center [272, 319] width 21 height 19
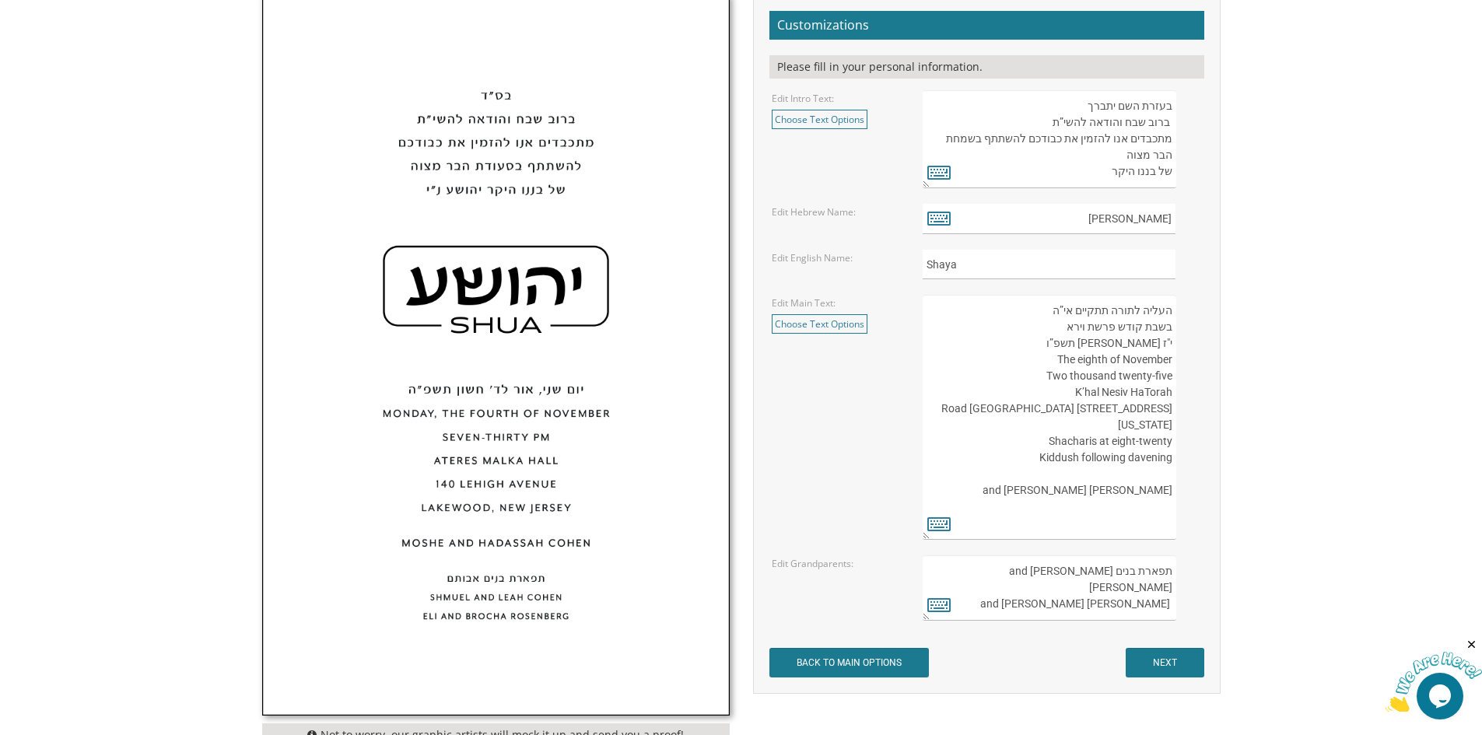
scroll to position [622, 0]
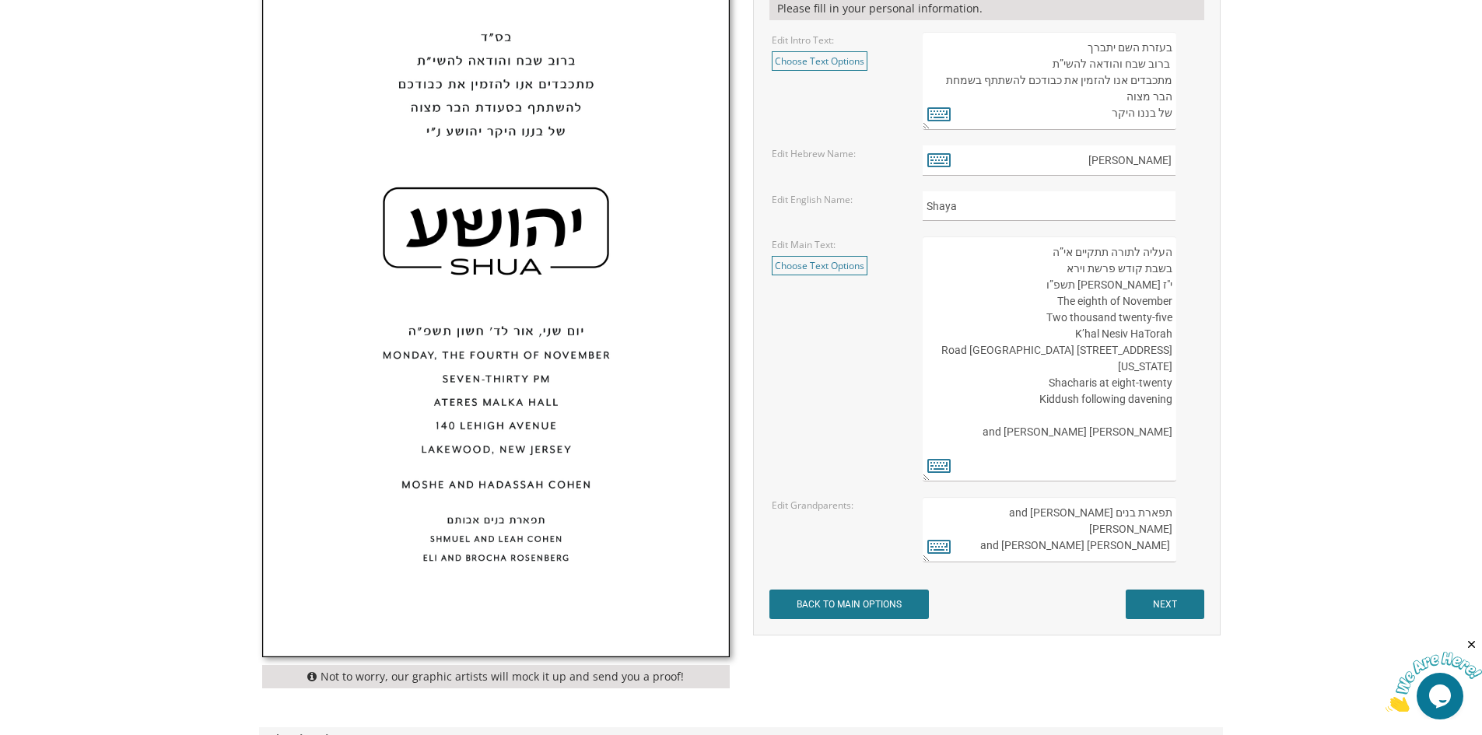
click at [1152, 527] on textarea "תפארת בנים [PERSON_NAME] and [PERSON_NAME] [PERSON_NAME] and [PERSON_NAME]" at bounding box center [1048, 529] width 253 height 65
type textarea "תפארת בנים [PERSON_NAME] and [PERSON_NAME] [PERSON_NAME] and [PERSON_NAME]"
click at [1153, 600] on input "NEXT" at bounding box center [1164, 605] width 79 height 30
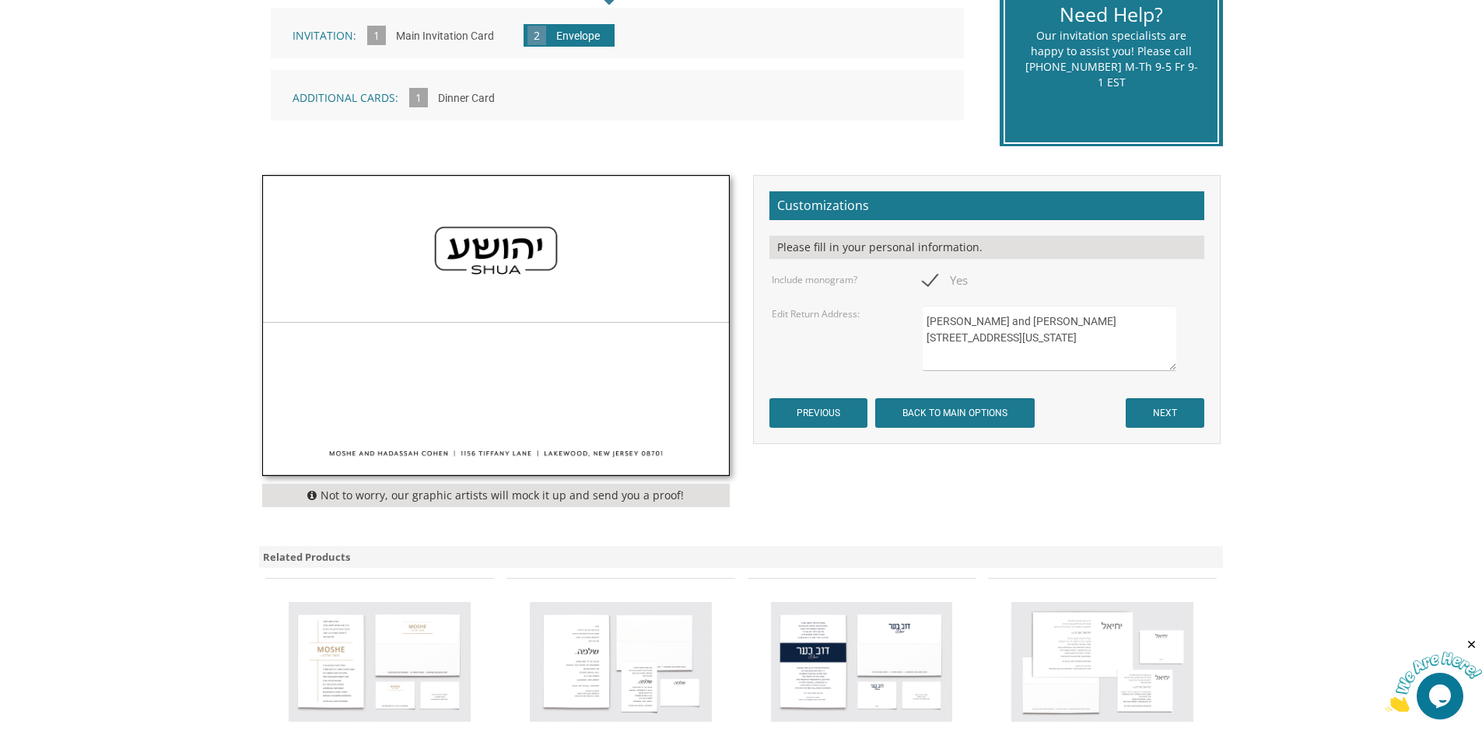
scroll to position [389, 0]
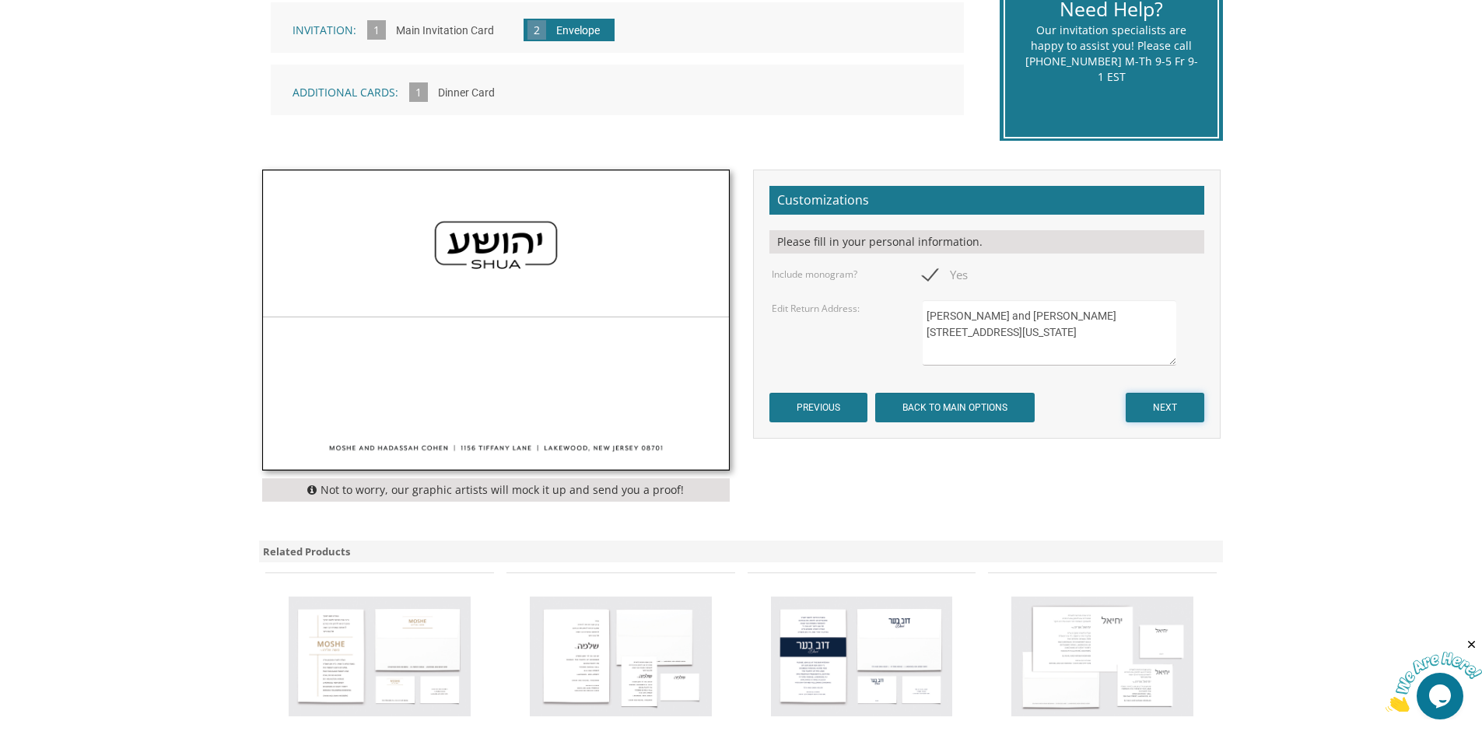
click at [1173, 408] on input "NEXT" at bounding box center [1164, 408] width 79 height 30
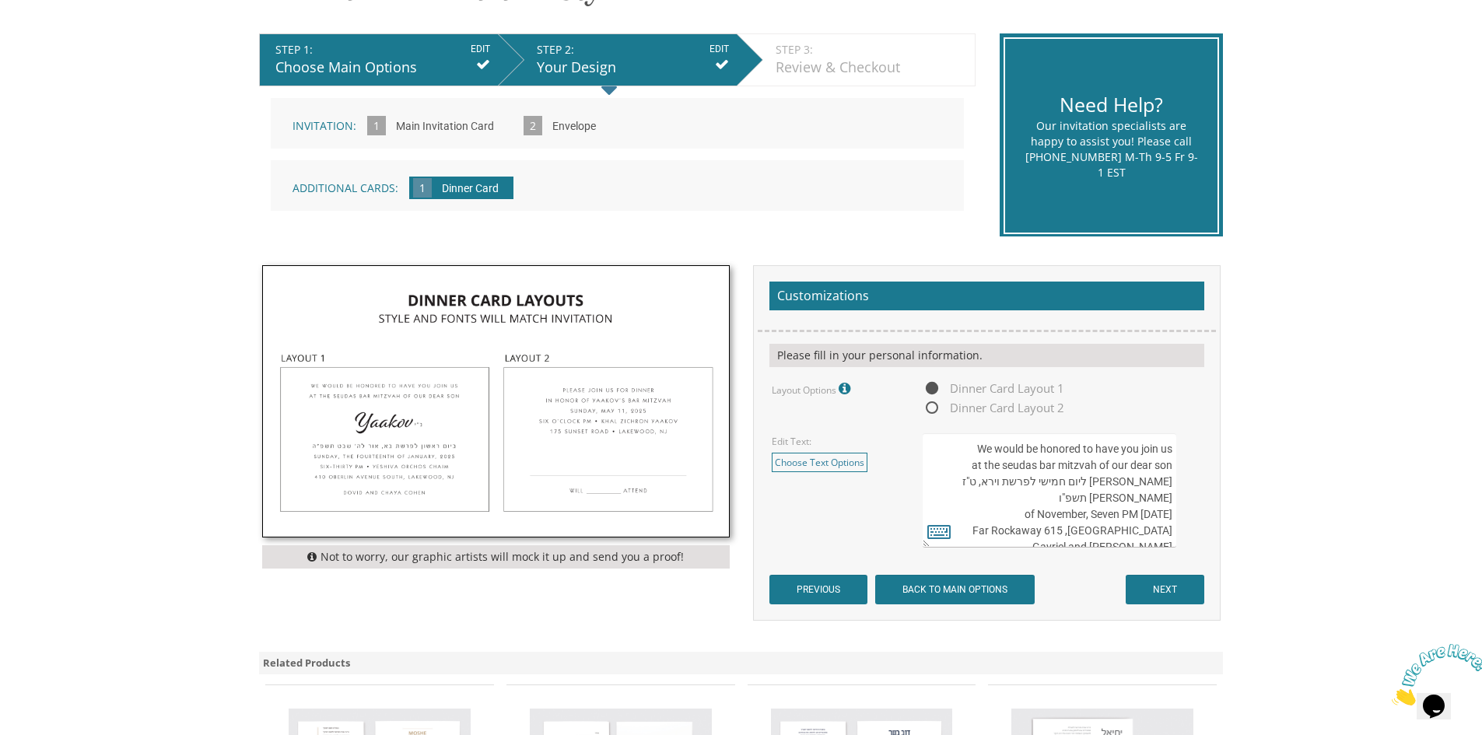
scroll to position [622, 0]
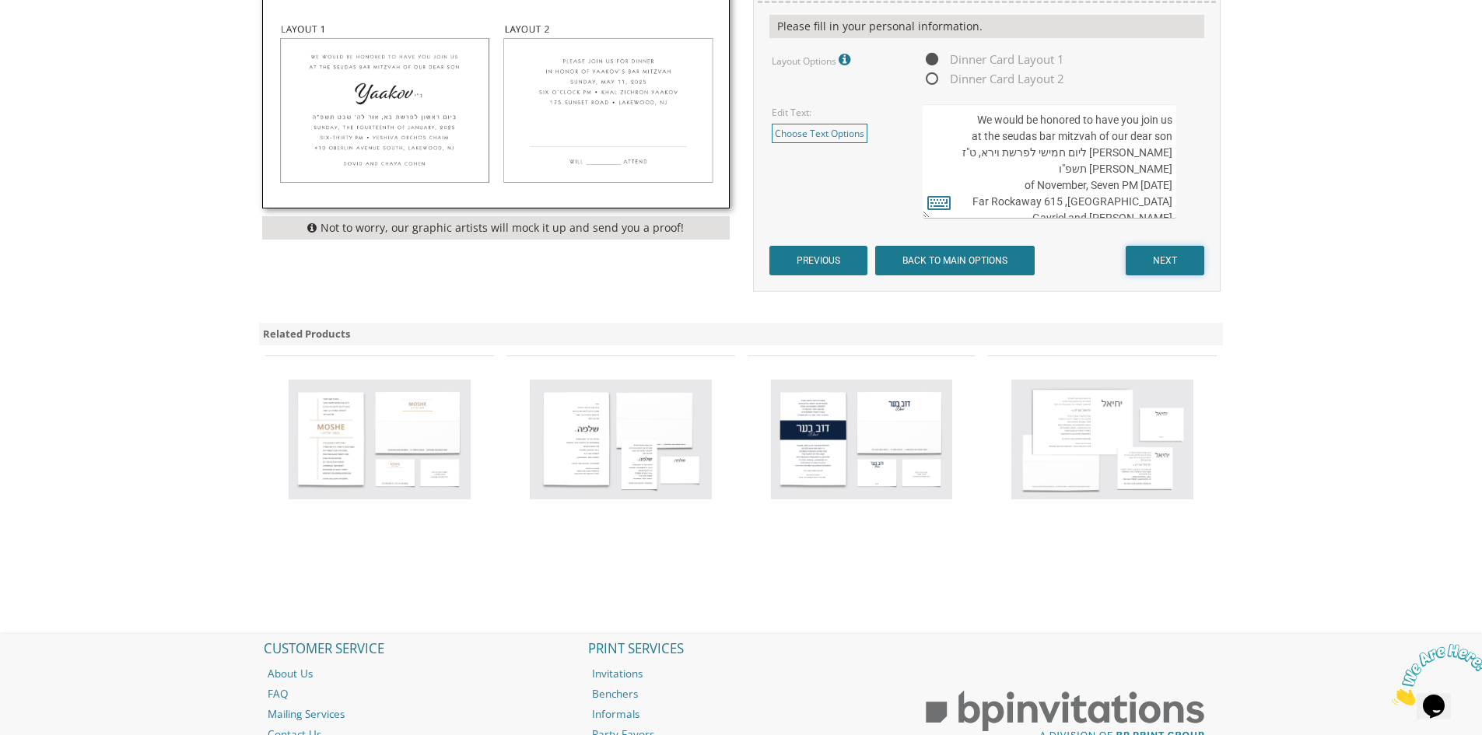
click at [1160, 267] on input "NEXT" at bounding box center [1164, 261] width 79 height 30
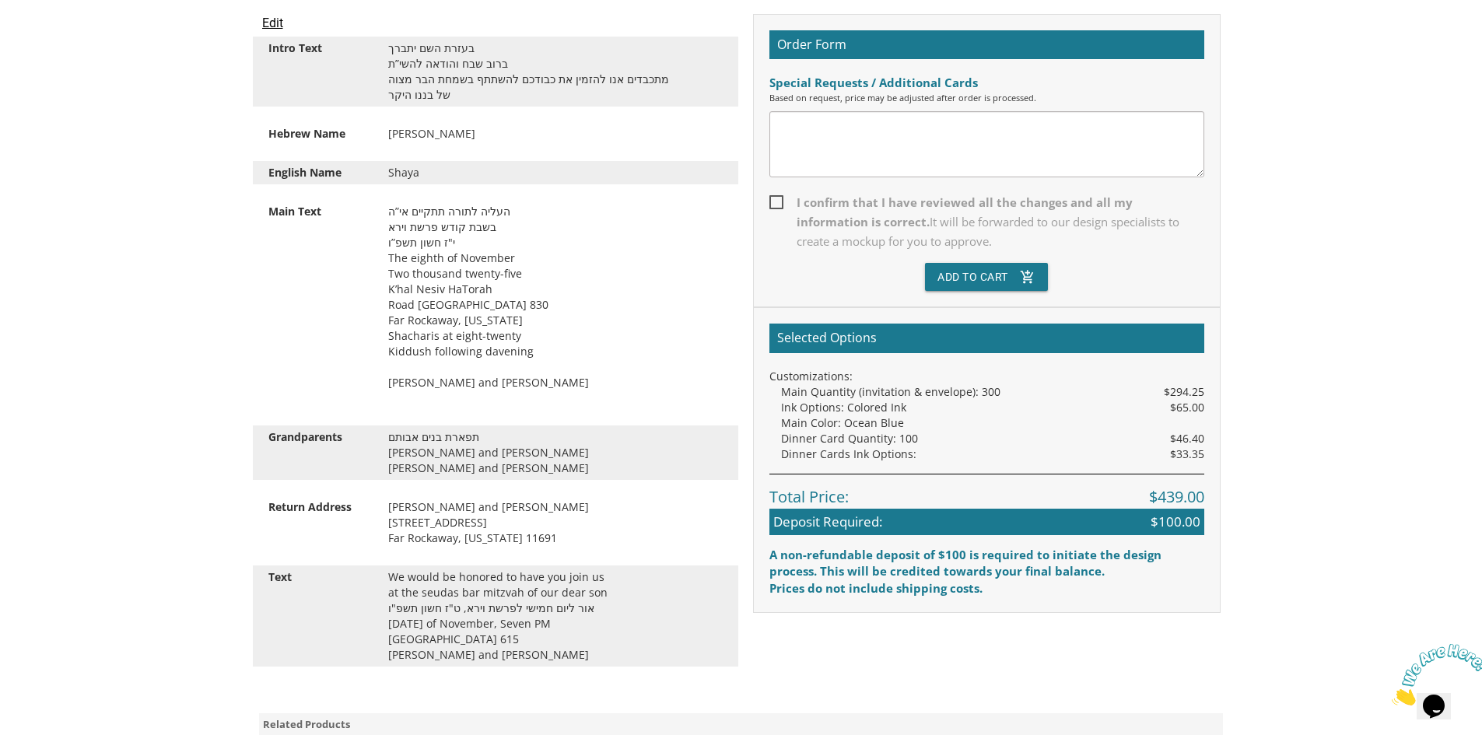
scroll to position [467, 0]
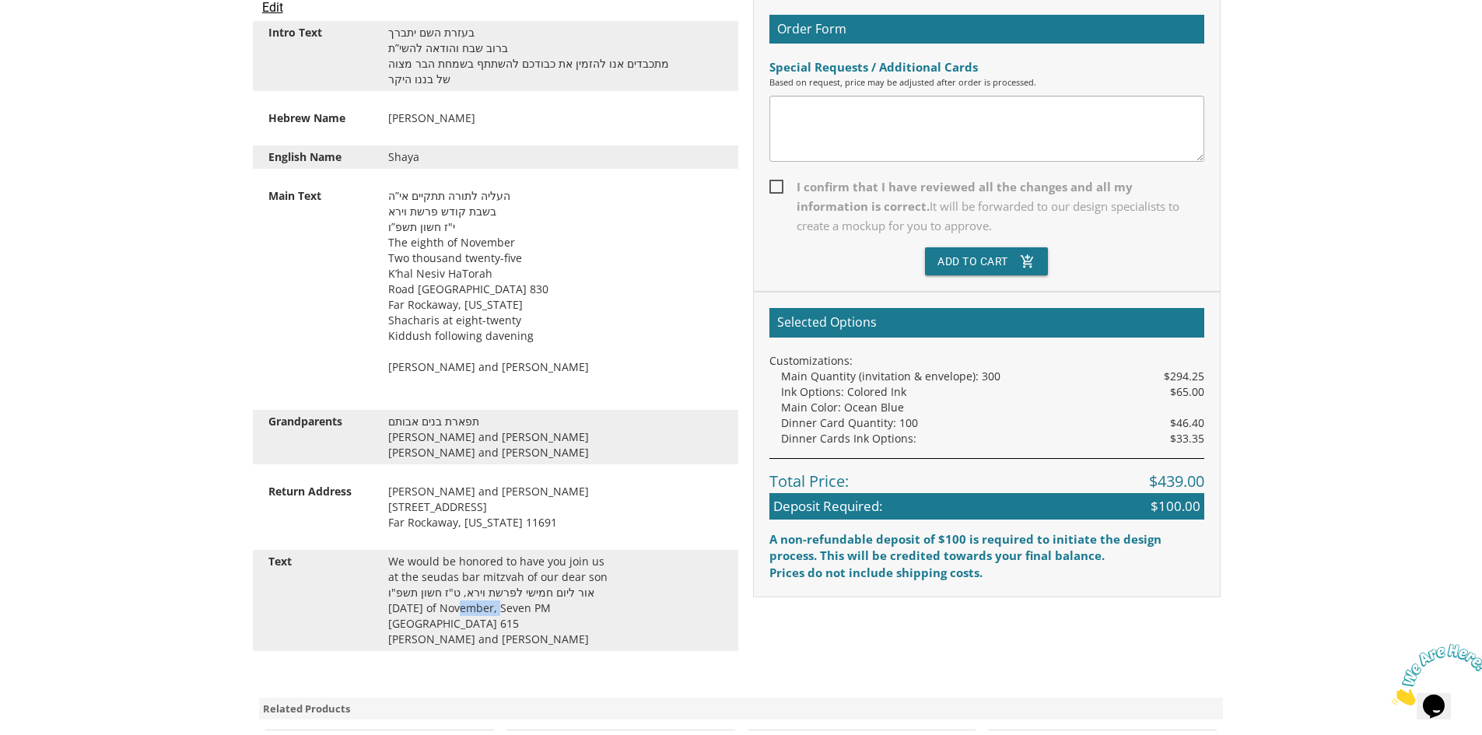
drag, startPoint x: 457, startPoint y: 606, endPoint x: 488, endPoint y: 607, distance: 31.1
click at [488, 607] on div "We would be honored to have you join us at the seudas bar mitzvah of our dear s…" at bounding box center [555, 600] width 358 height 93
drag, startPoint x: 559, startPoint y: 610, endPoint x: 583, endPoint y: 610, distance: 24.1
click at [583, 610] on div "We would be honored to have you join us at the seudas bar mitzvah of our dear s…" at bounding box center [555, 600] width 358 height 93
click at [580, 633] on div "We would be honored to have you join us at the seudas bar mitzvah of our dear s…" at bounding box center [555, 600] width 358 height 93
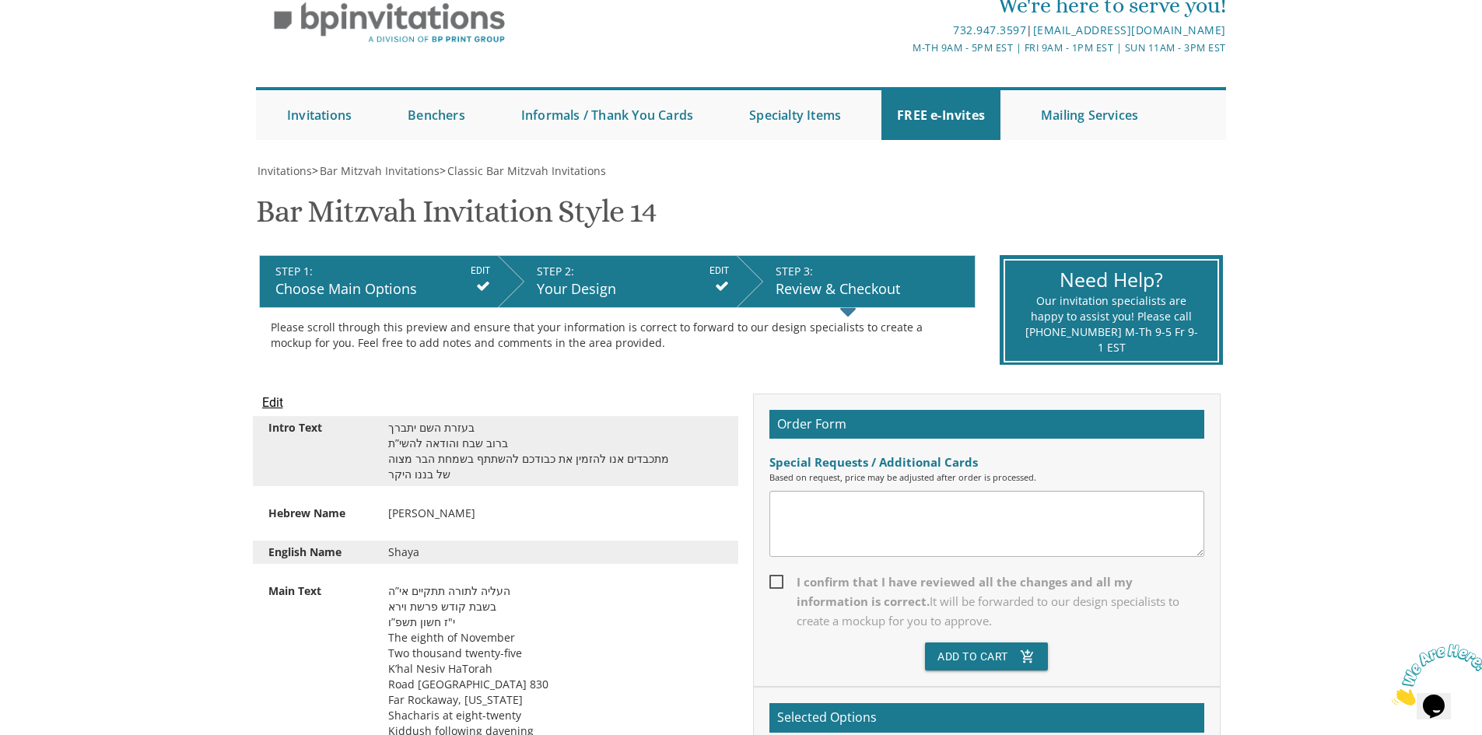
scroll to position [0, 0]
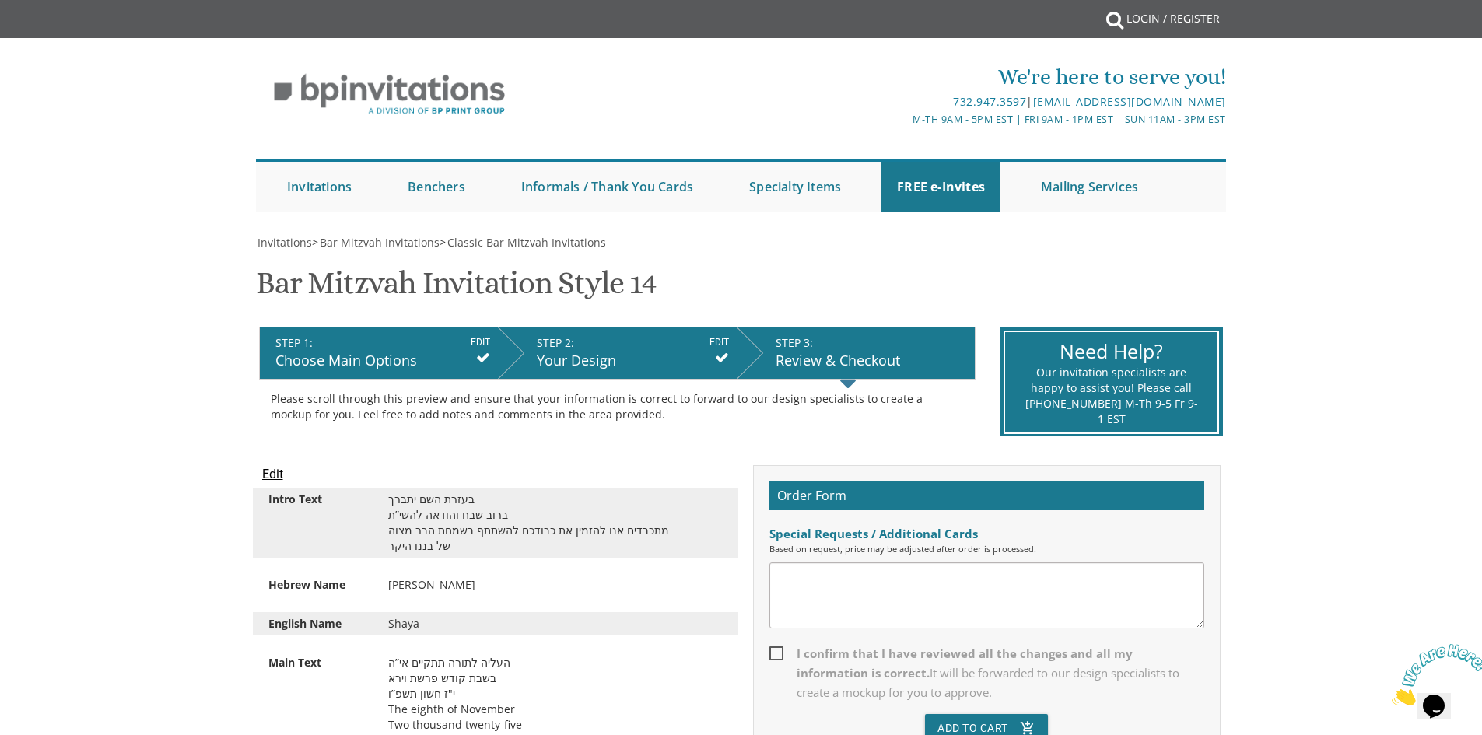
click at [276, 476] on input "Edit" at bounding box center [272, 474] width 21 height 19
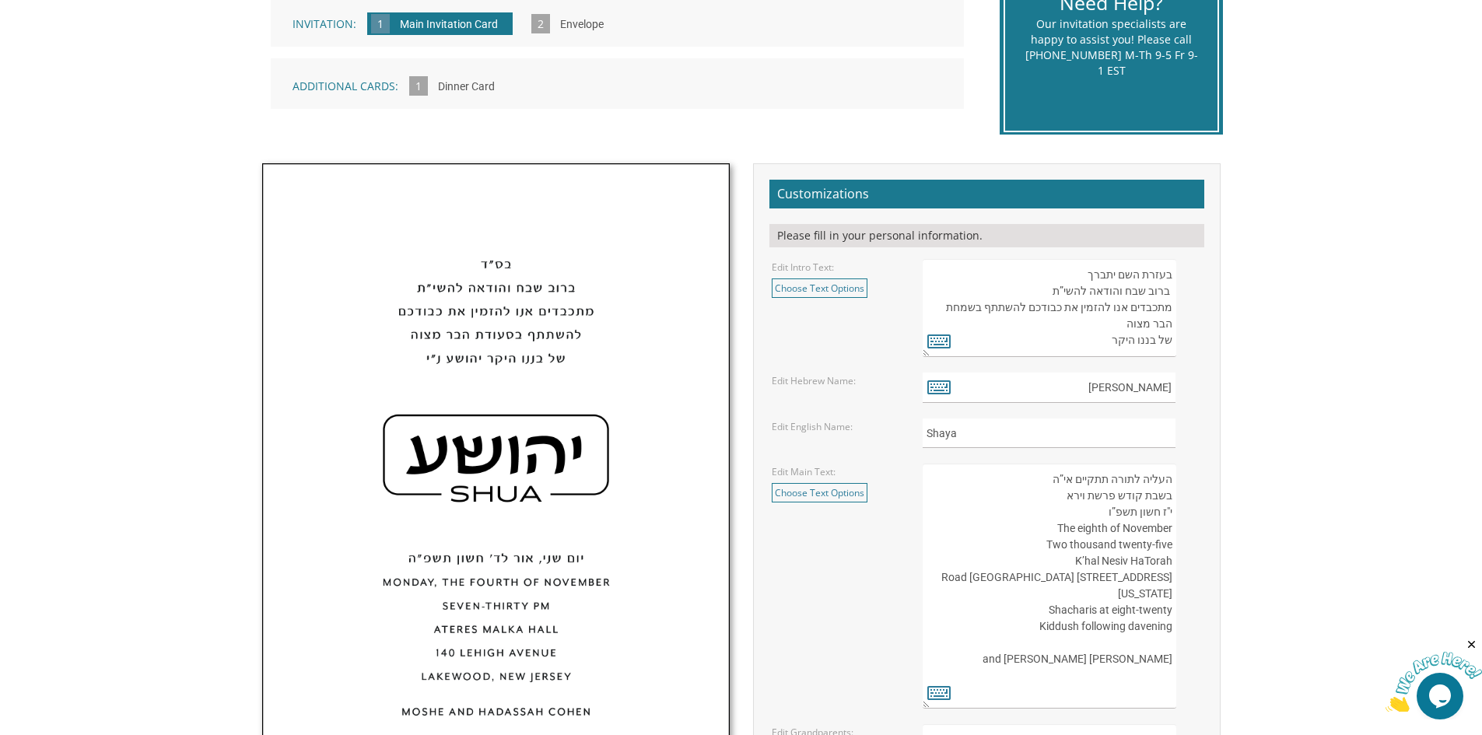
scroll to position [1011, 0]
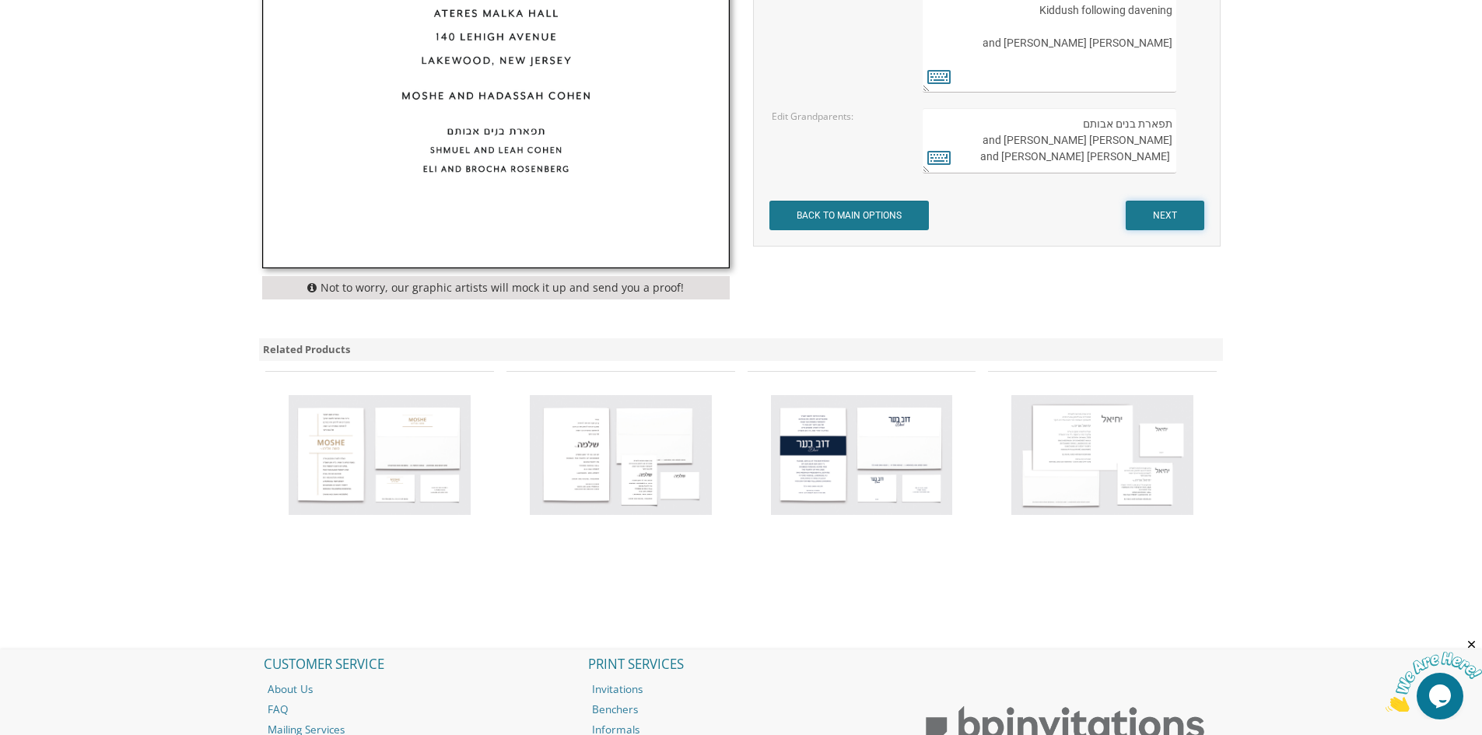
click at [1180, 222] on input "NEXT" at bounding box center [1164, 216] width 79 height 30
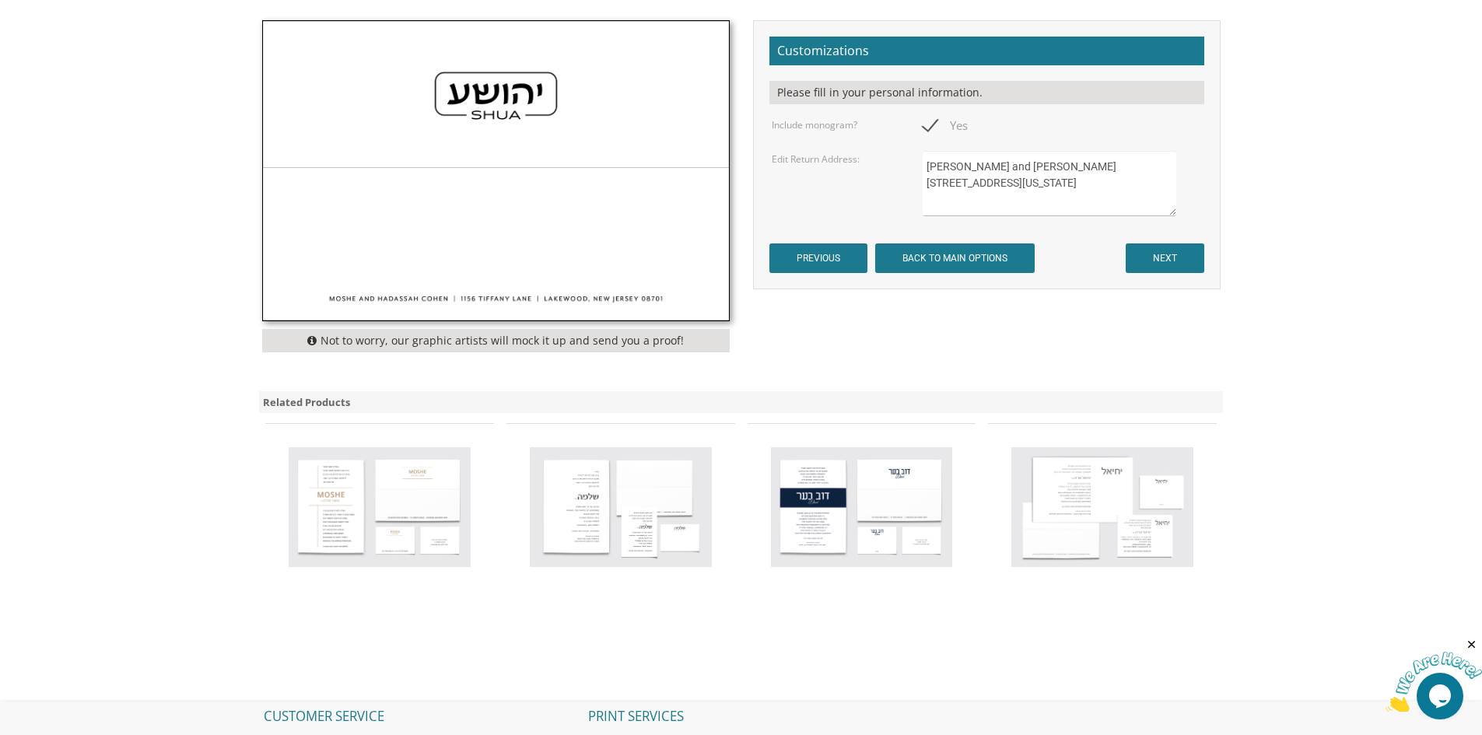
scroll to position [622, 0]
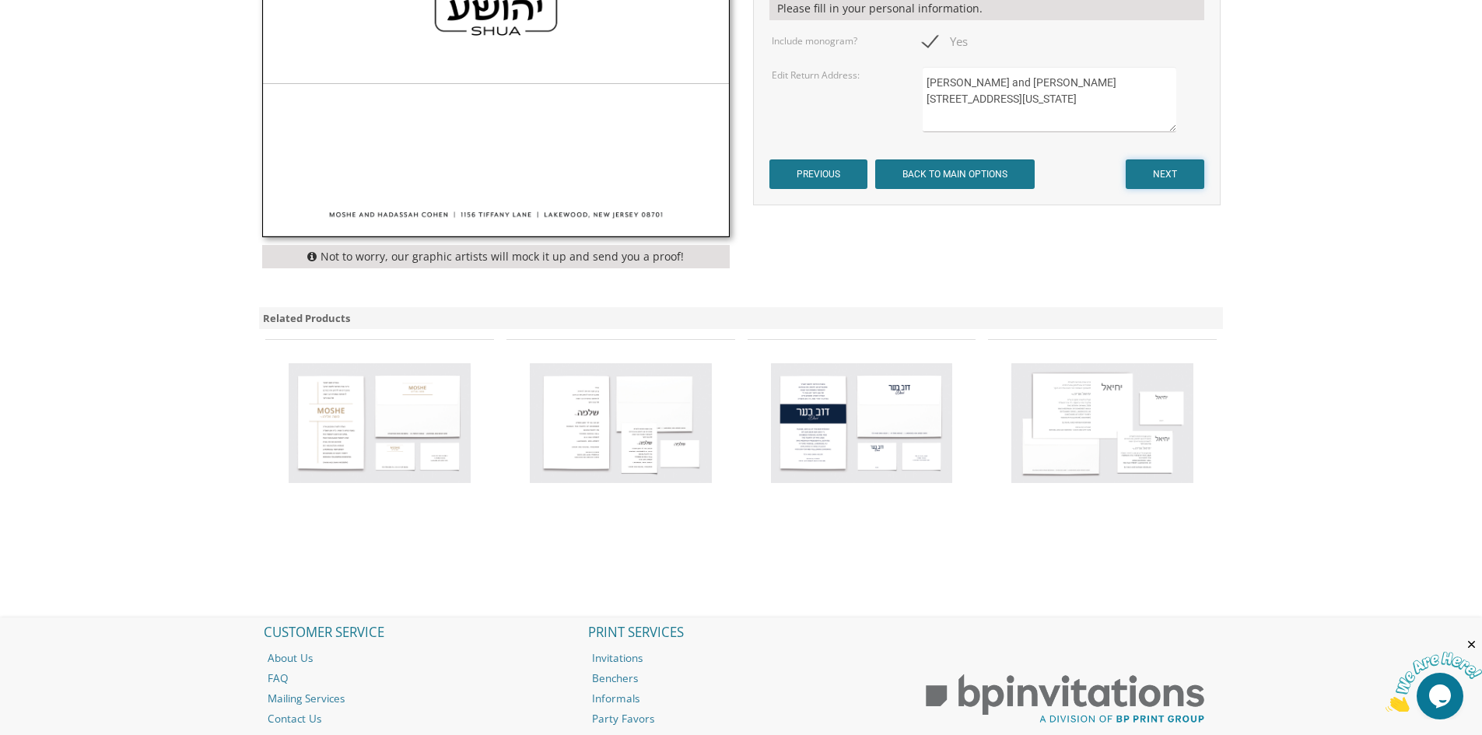
click at [1164, 165] on input "NEXT" at bounding box center [1164, 174] width 79 height 30
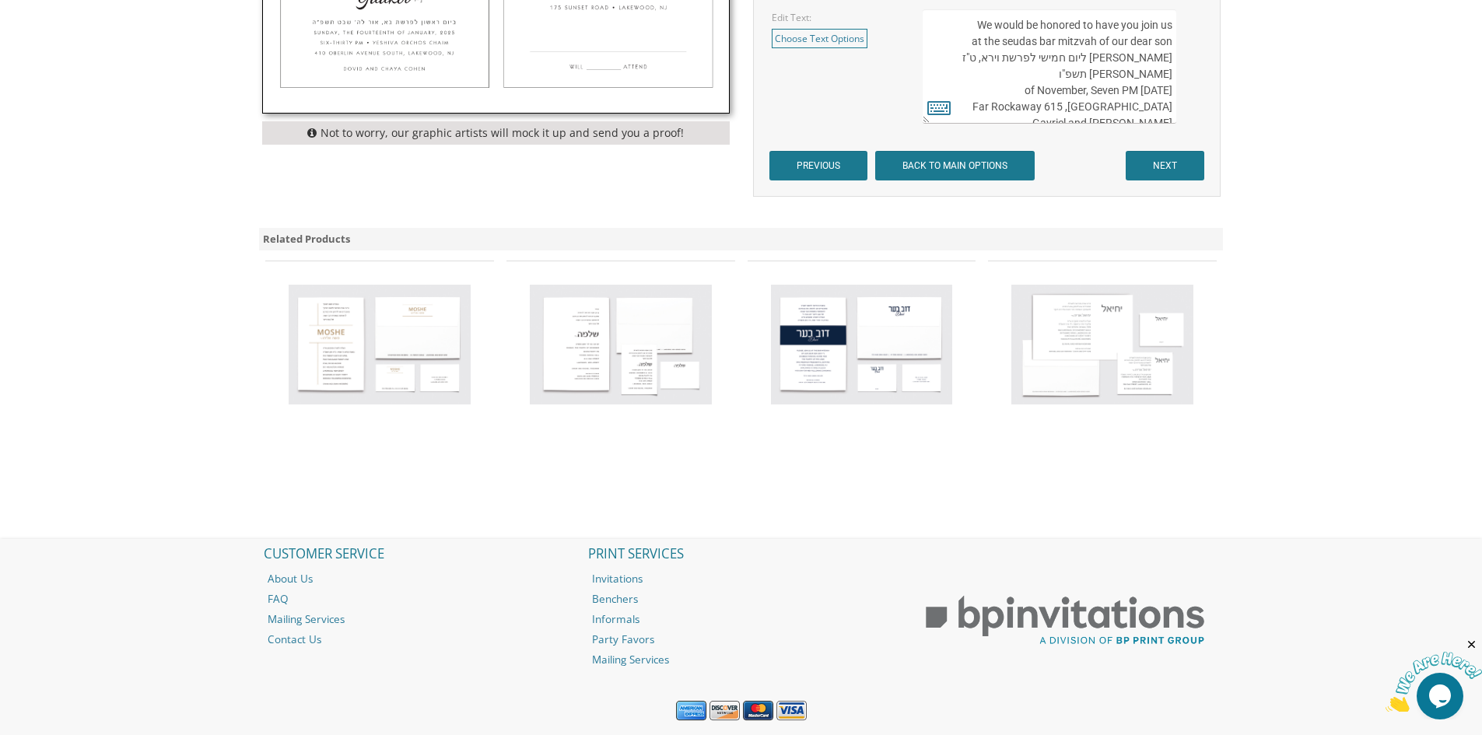
scroll to position [760, 0]
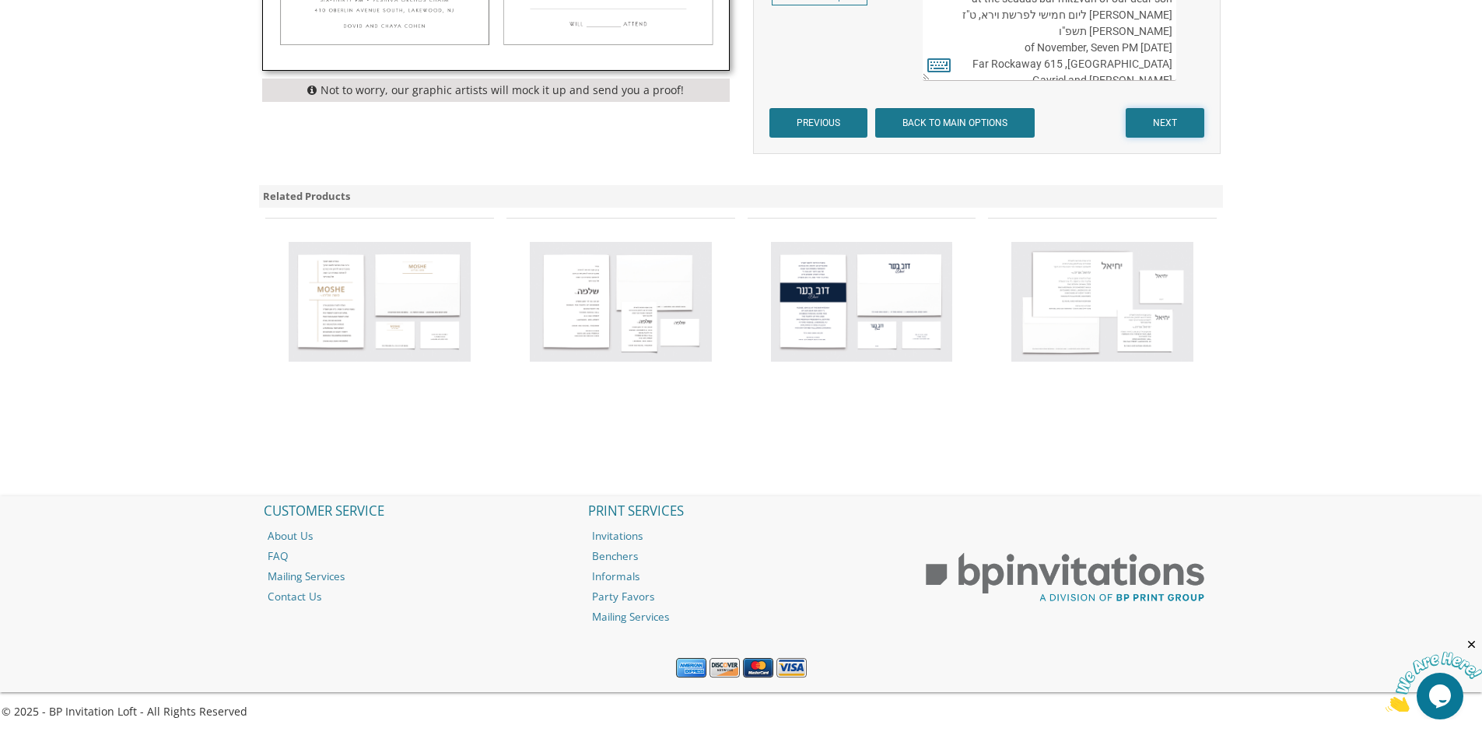
click at [1157, 127] on input "NEXT" at bounding box center [1164, 123] width 79 height 30
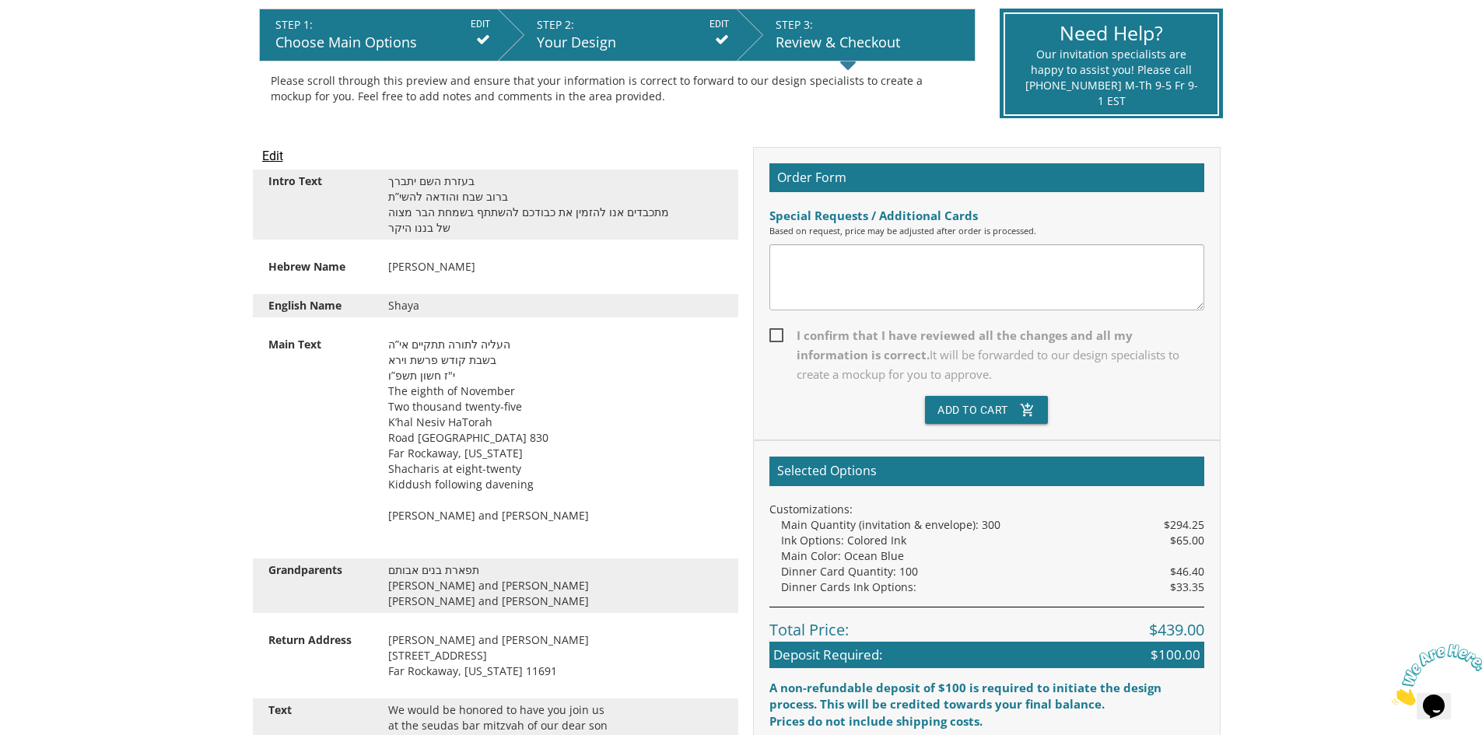
scroll to position [233, 0]
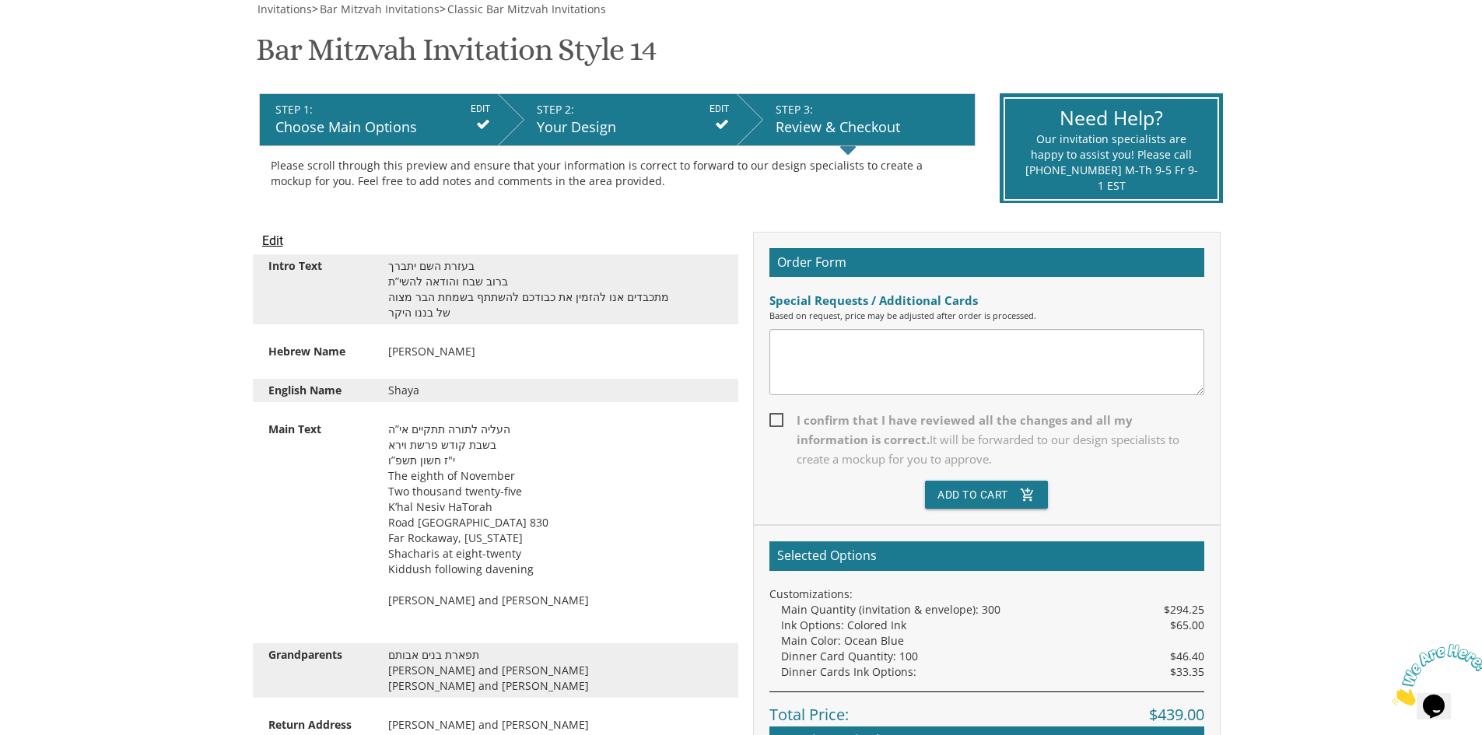
click at [274, 241] on input "Edit" at bounding box center [272, 241] width 21 height 19
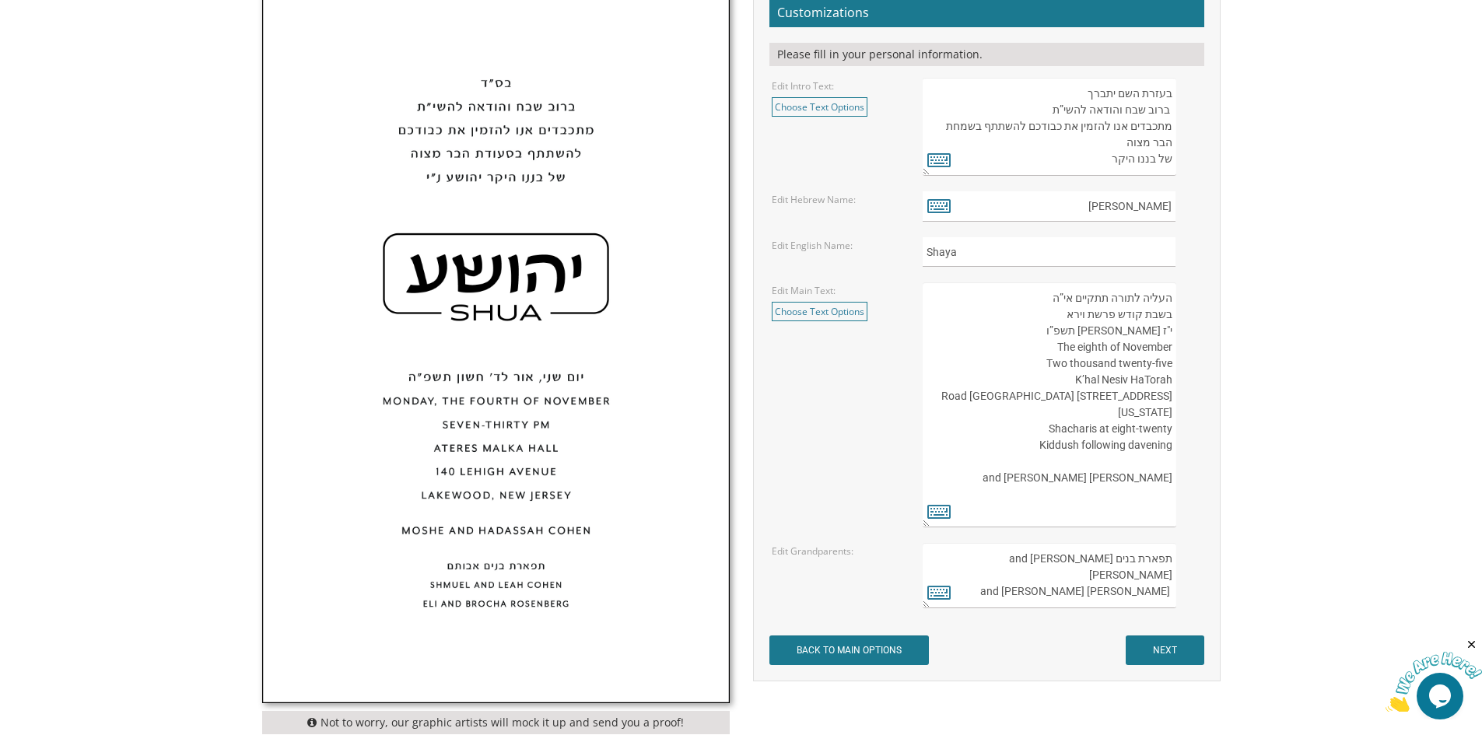
scroll to position [622, 0]
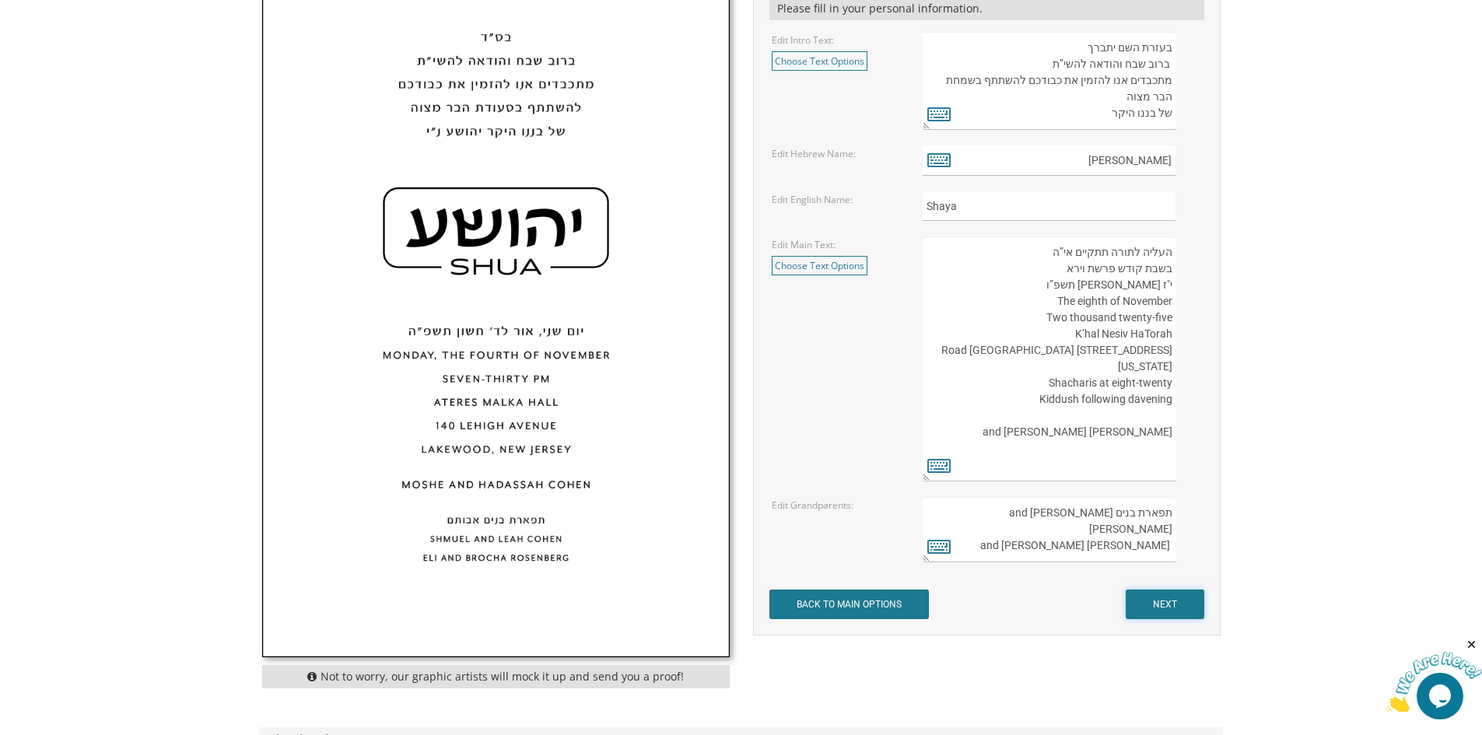
click at [1171, 614] on input "NEXT" at bounding box center [1164, 605] width 79 height 30
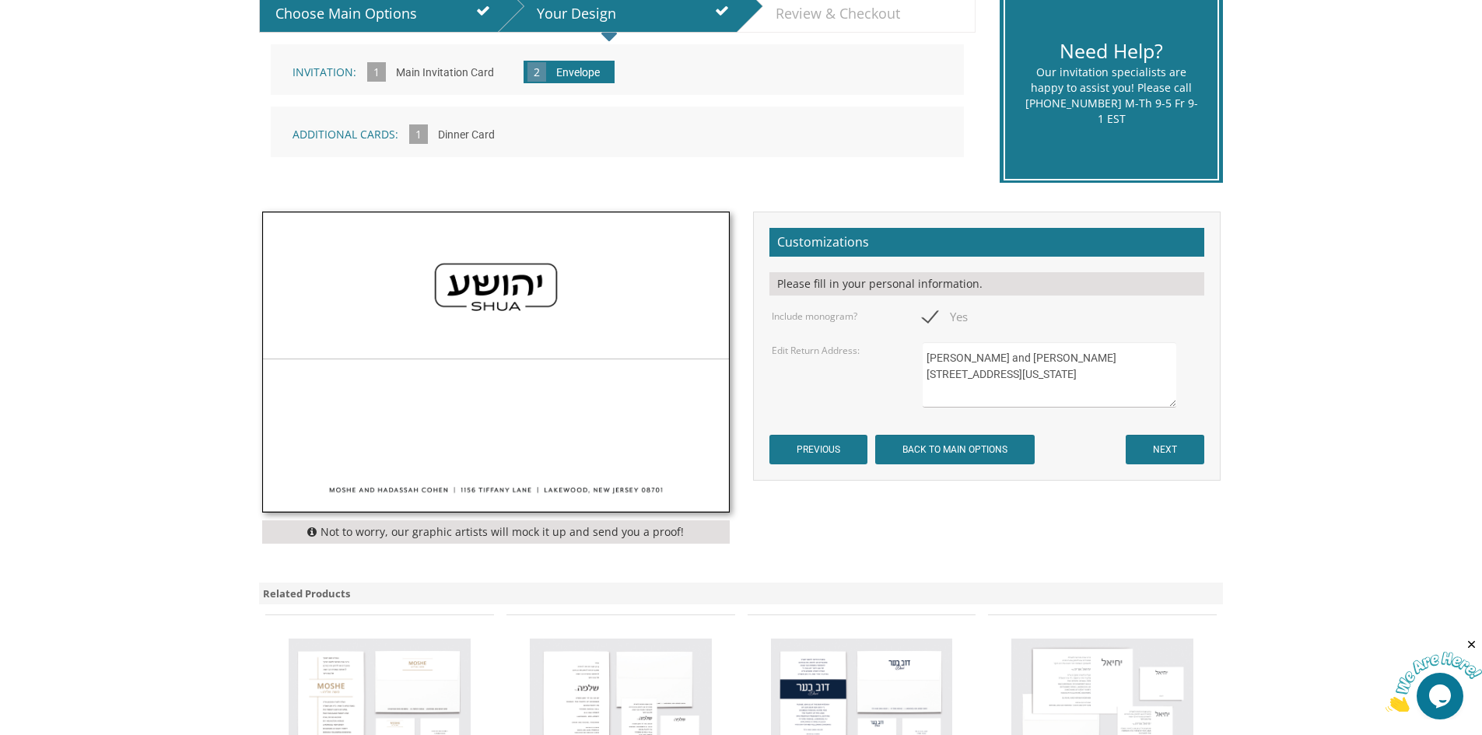
scroll to position [389, 0]
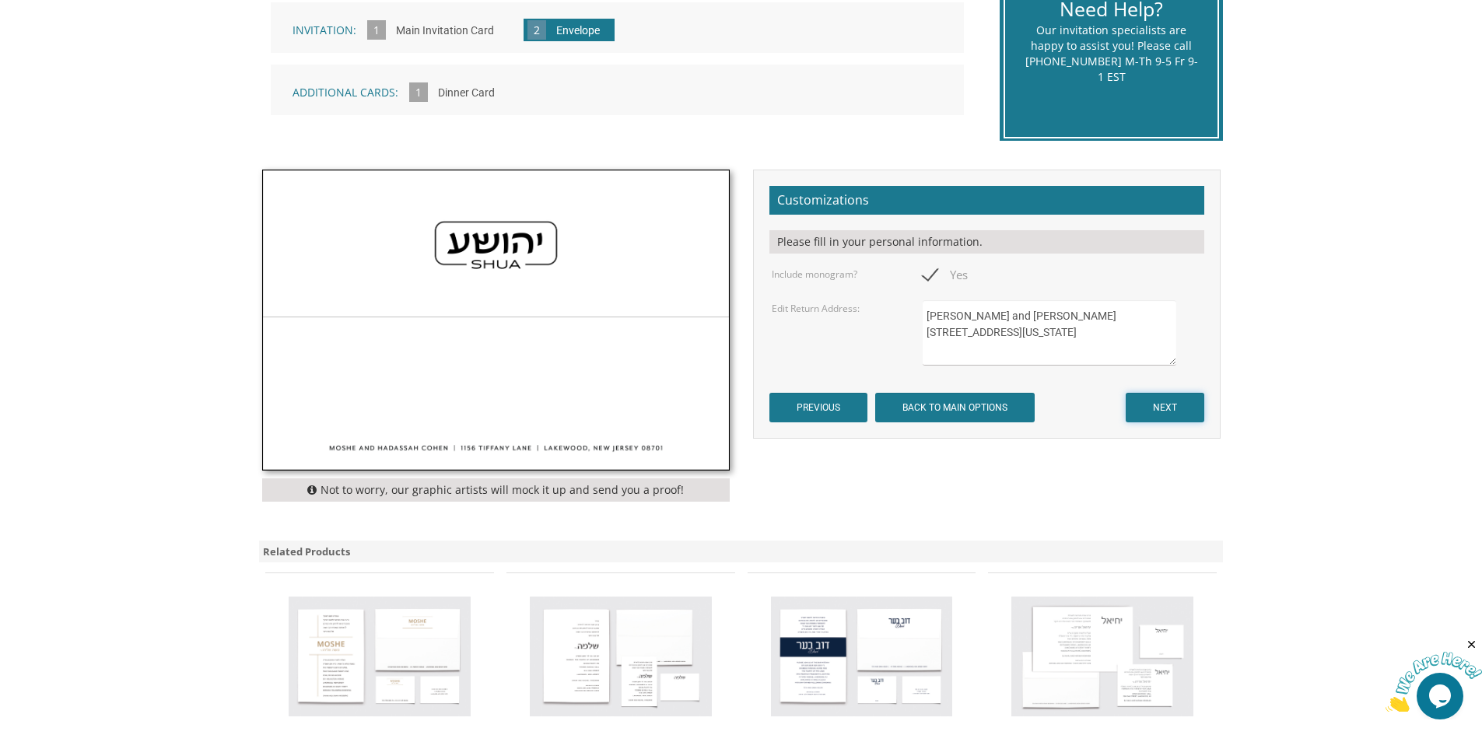
click at [1160, 396] on input "NEXT" at bounding box center [1164, 408] width 79 height 30
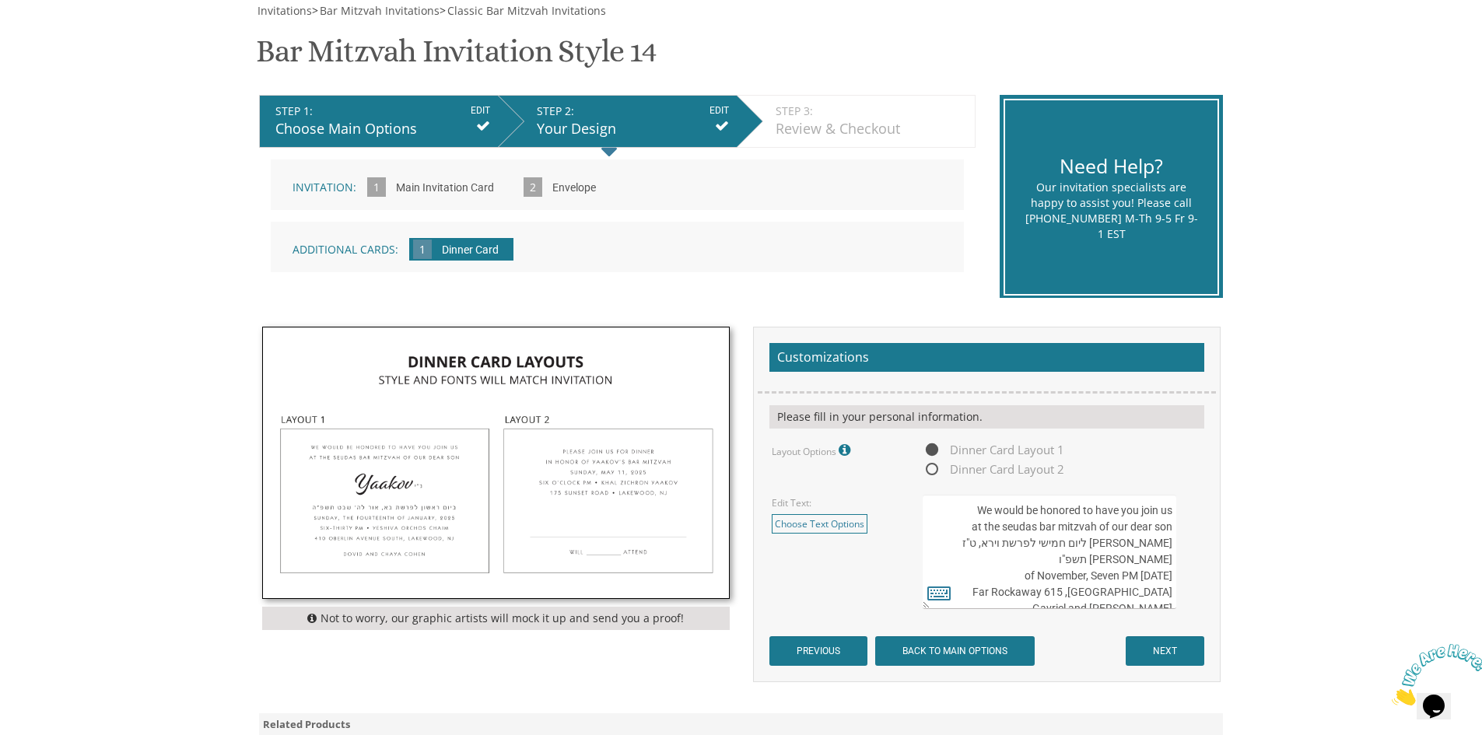
scroll to position [311, 0]
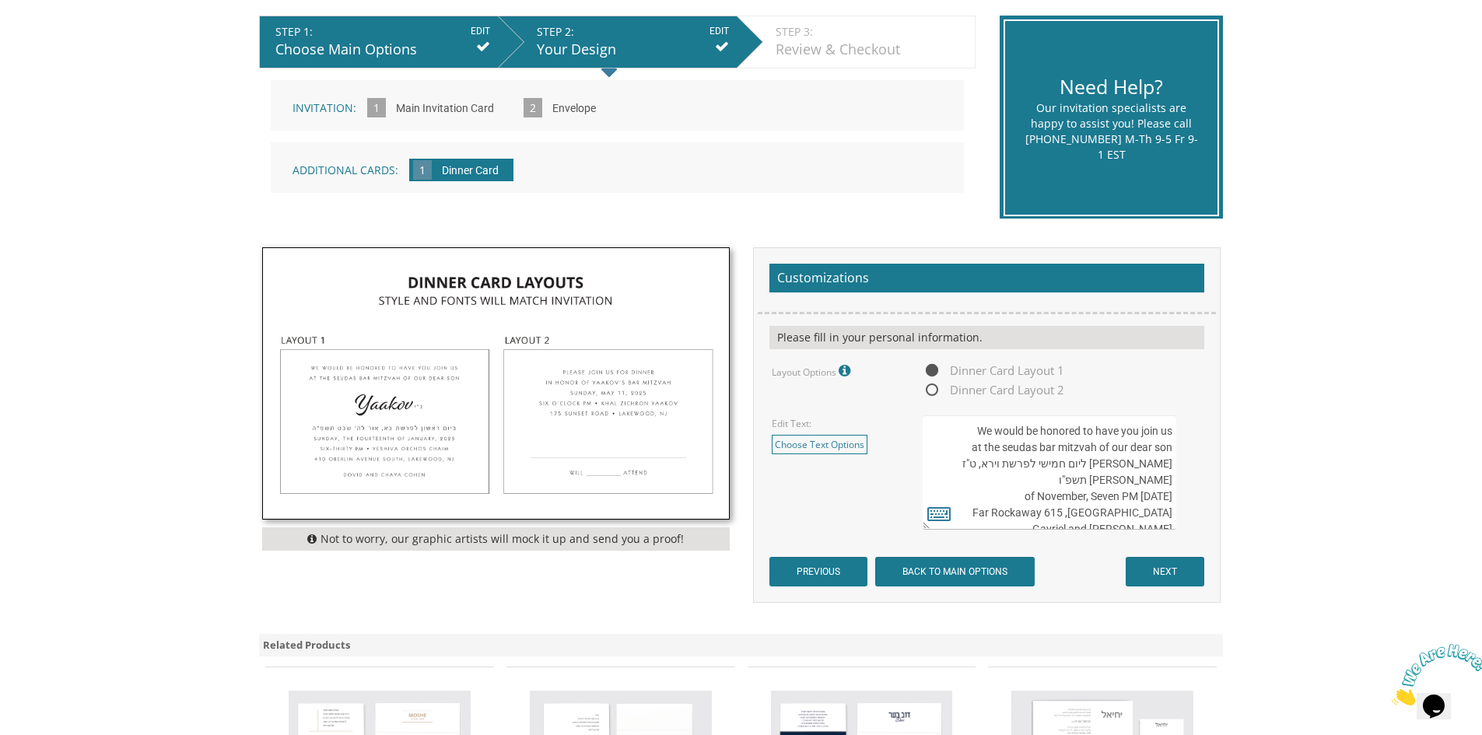
click at [1128, 481] on textarea "We would be honored to have you join us at the seudas bar mitzvah of our dear s…" at bounding box center [1048, 472] width 253 height 114
click at [1157, 476] on textarea "We would be honored to have you join us at the seudas bar mitzvah of our dear s…" at bounding box center [1048, 472] width 253 height 114
type textarea "We would be honored to have you join us at the seudas bar mitzvah of our dear s…"
click at [1173, 569] on input "NEXT" at bounding box center [1164, 572] width 79 height 30
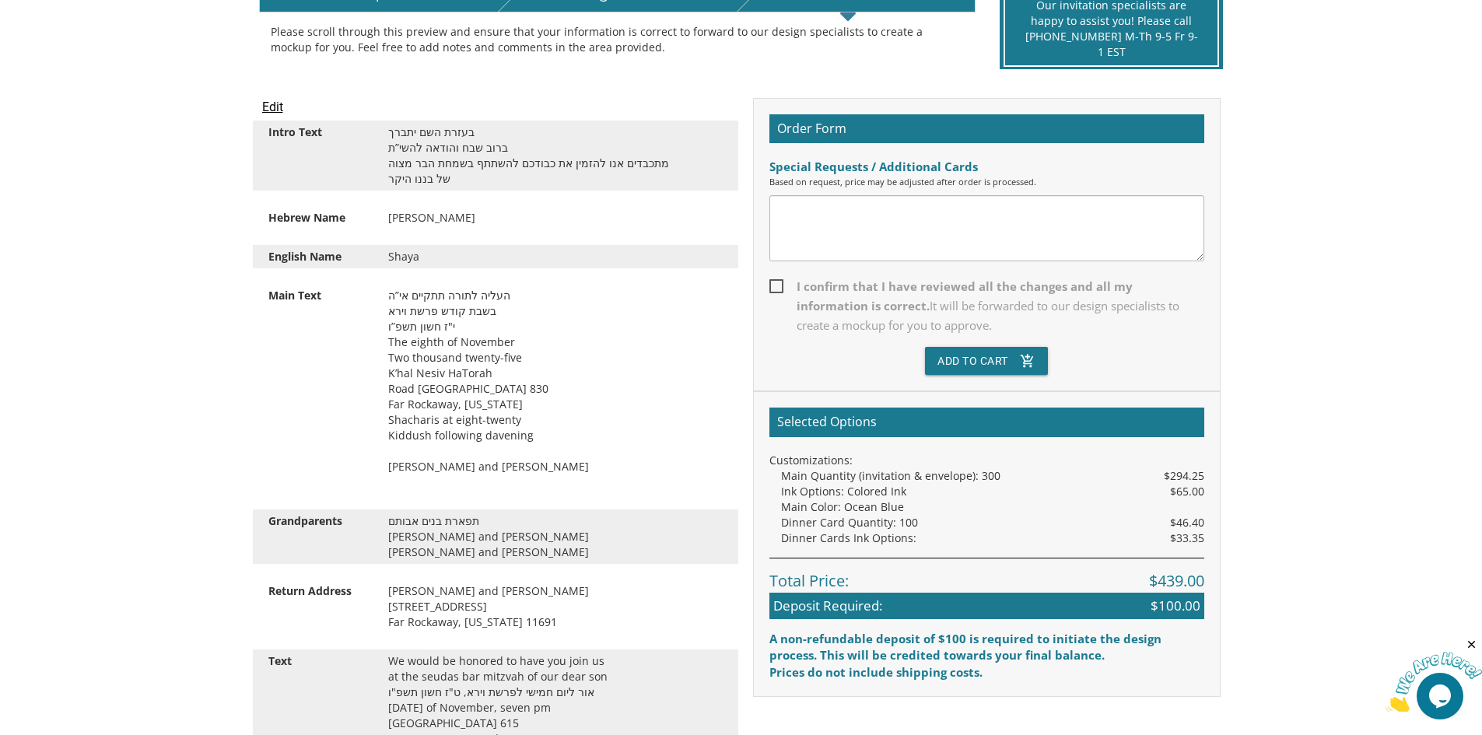
scroll to position [389, 0]
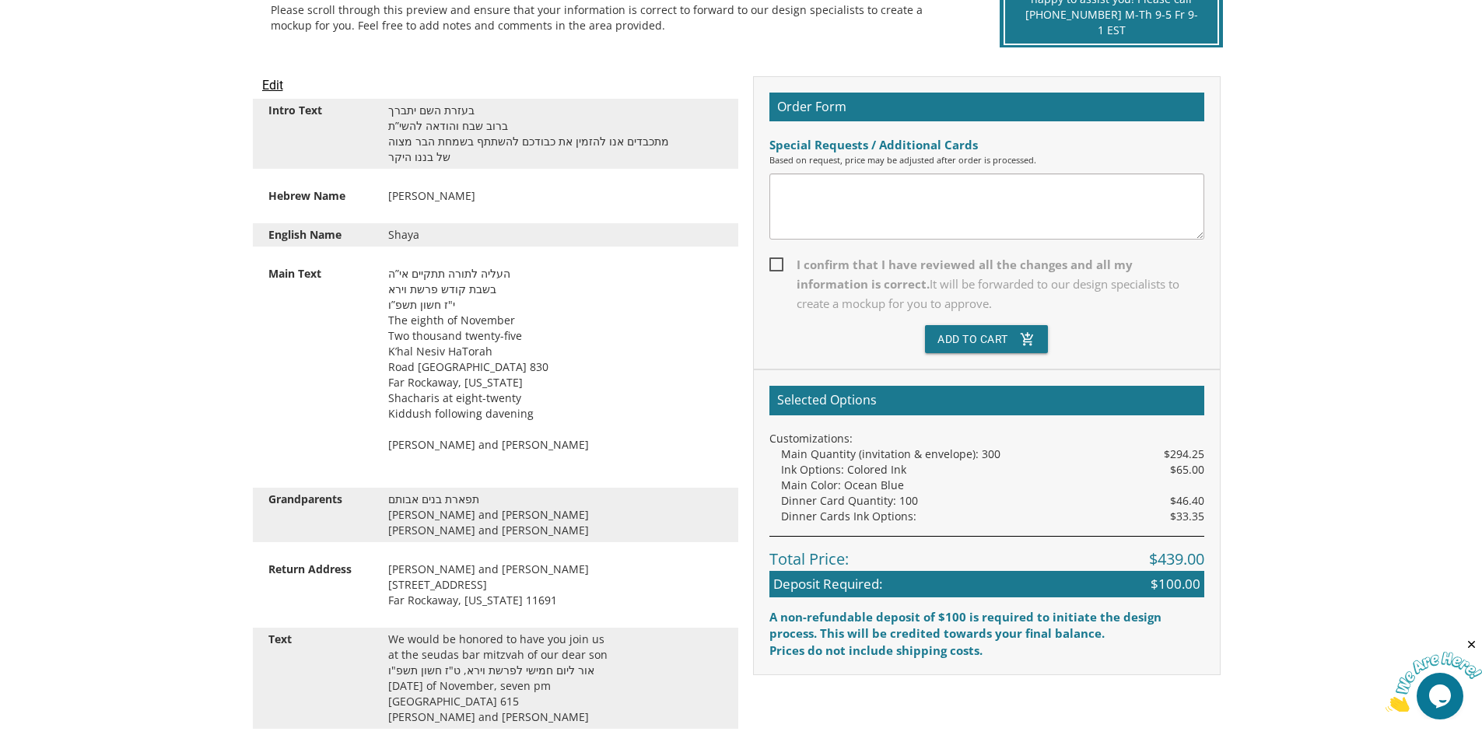
click at [773, 269] on span "I confirm that I have reviewed all the changes and all my information is correc…" at bounding box center [986, 284] width 435 height 58
click at [773, 268] on input "I confirm that I have reviewed all the changes and all my information is correc…" at bounding box center [774, 263] width 10 height 10
checkbox input "true"
click at [964, 338] on button "Add To Cart add_shopping_cart" at bounding box center [986, 339] width 123 height 28
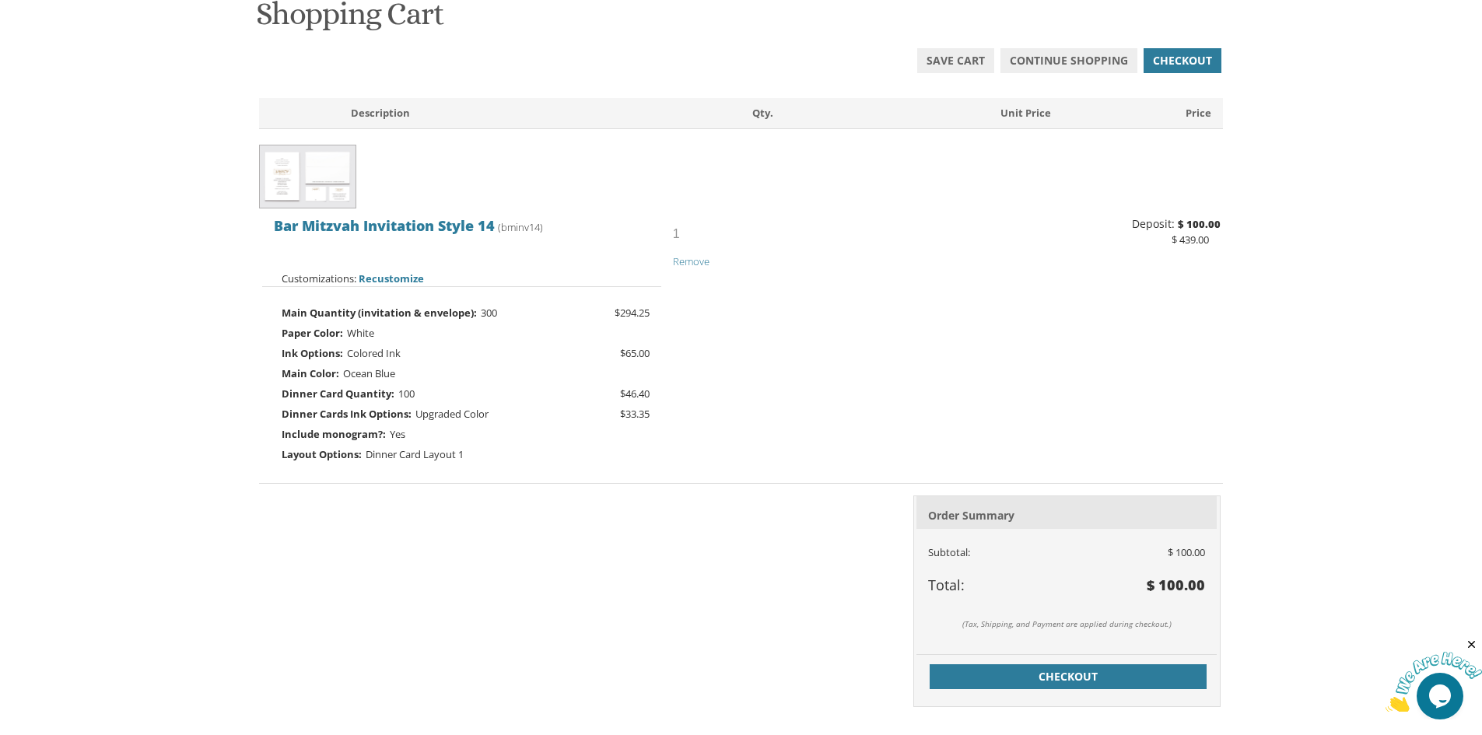
scroll to position [311, 0]
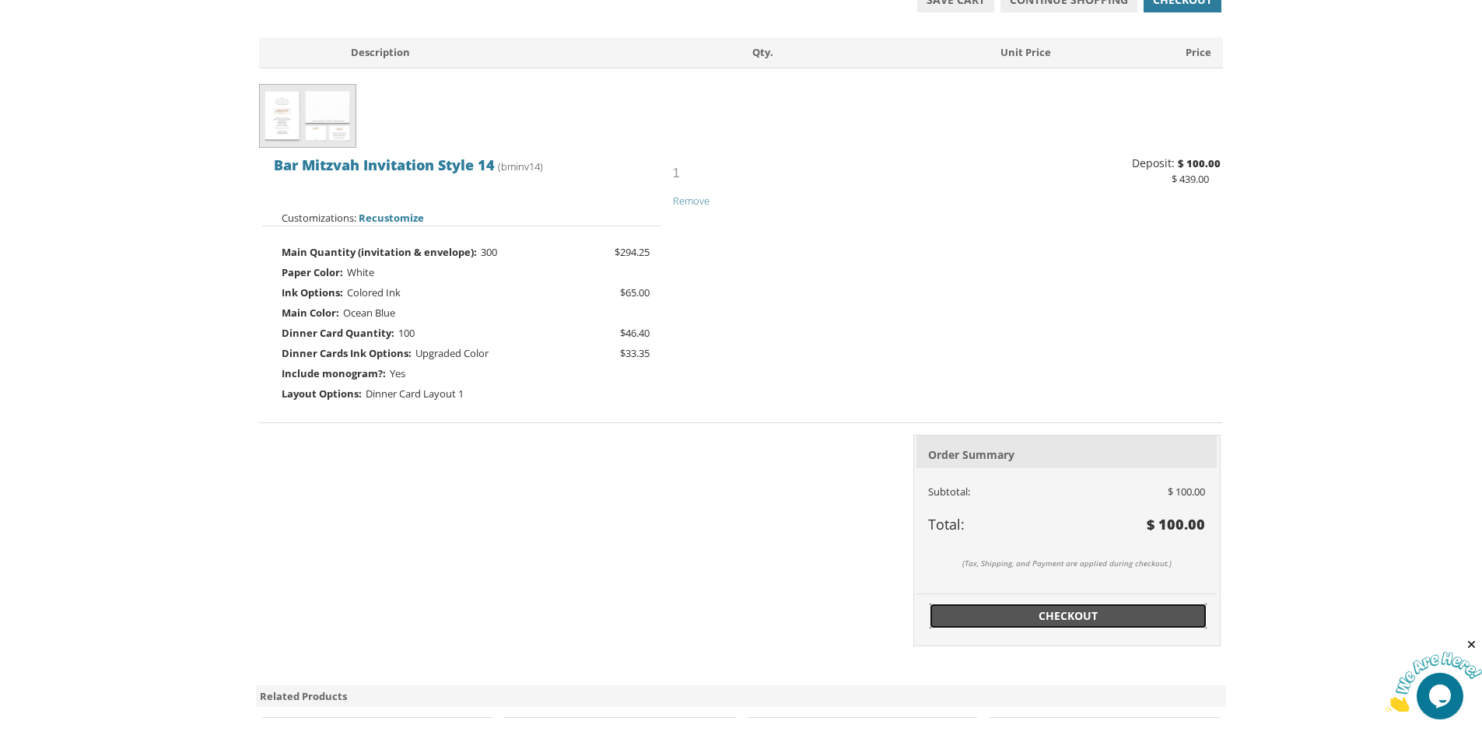
click at [1068, 617] on span "Checkout" at bounding box center [1068, 616] width 258 height 16
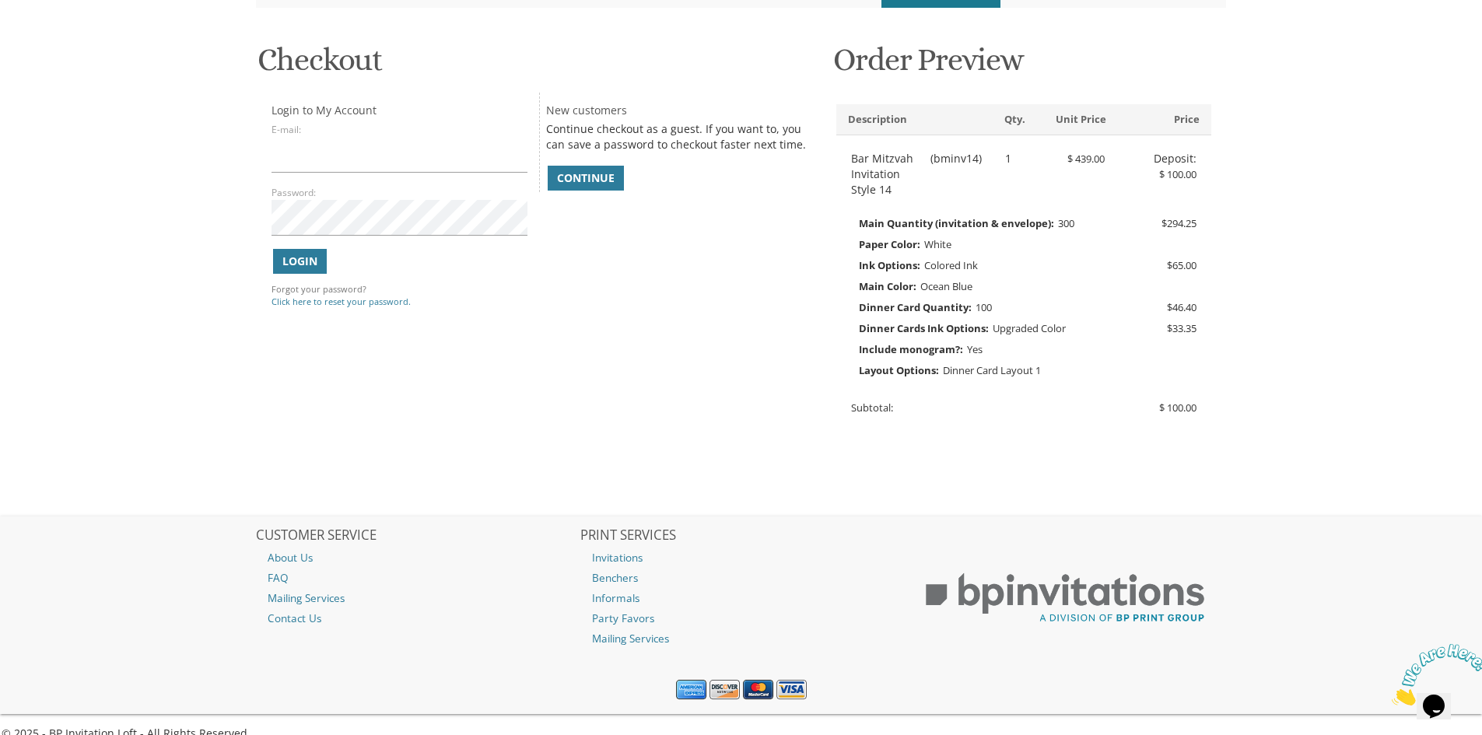
scroll to position [226, 0]
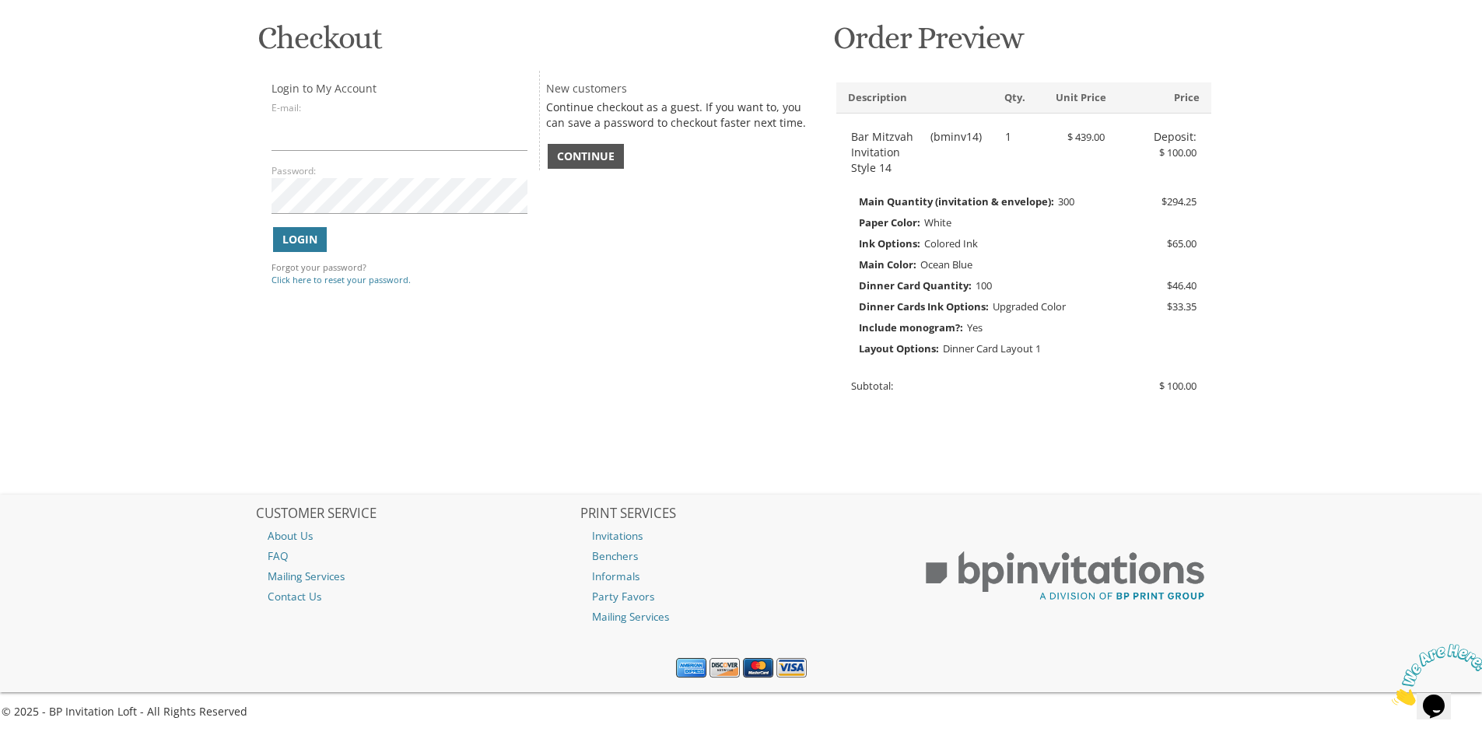
click at [580, 162] on span "Continue" at bounding box center [586, 157] width 58 height 16
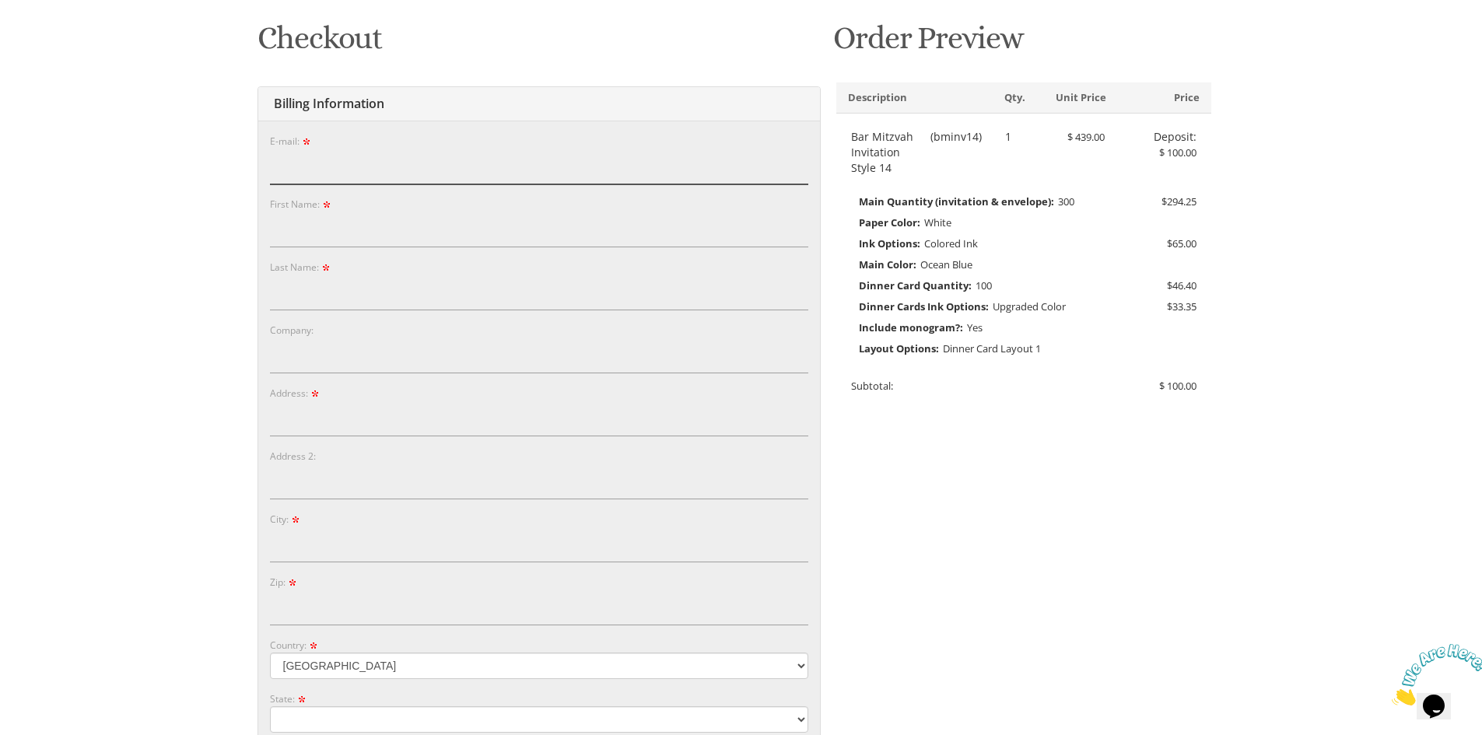
click at [551, 168] on input "E-mail:" at bounding box center [539, 167] width 538 height 36
type input "ilanazp@gmail.com"
type input "Ilana"
type input "Pilevsky"
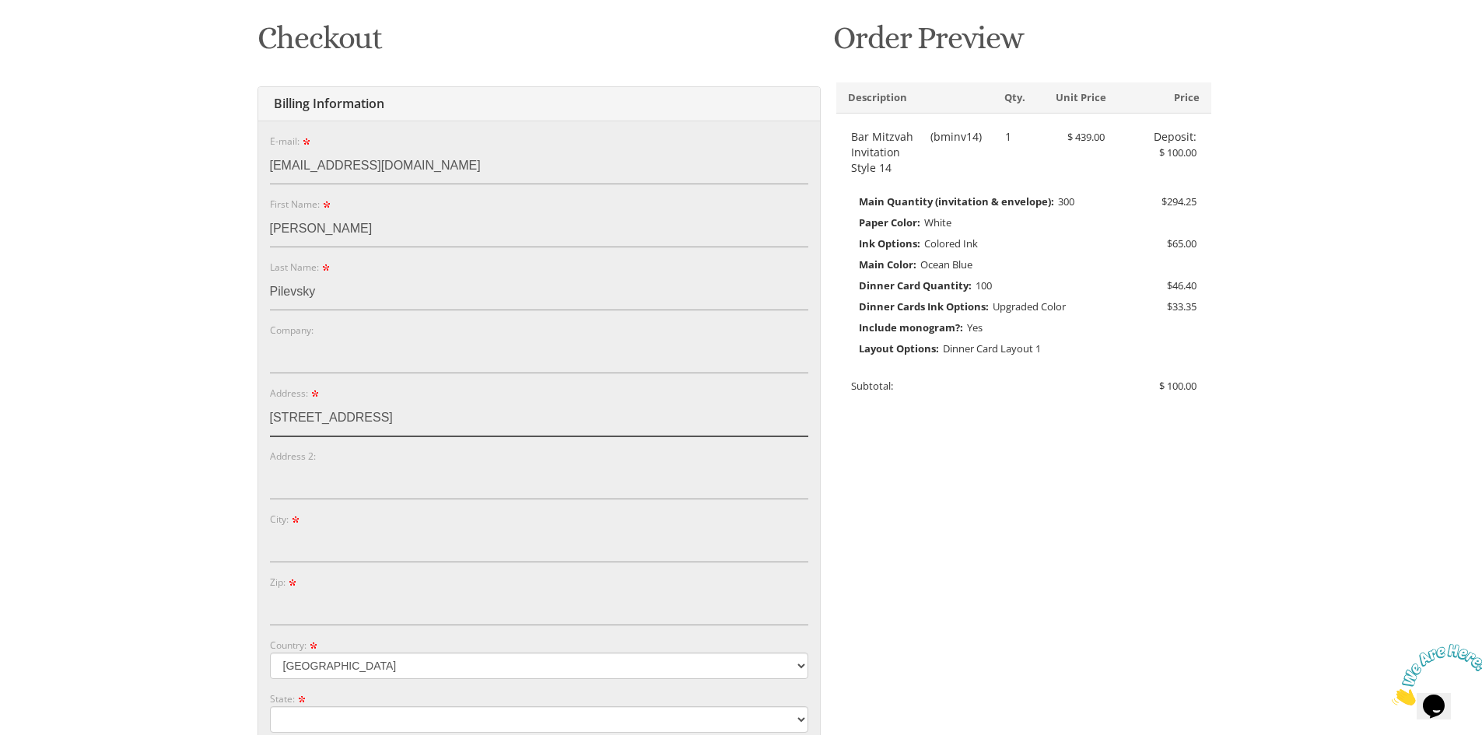
type input "[STREET_ADDRESS]"
type input "Far Rockaway"
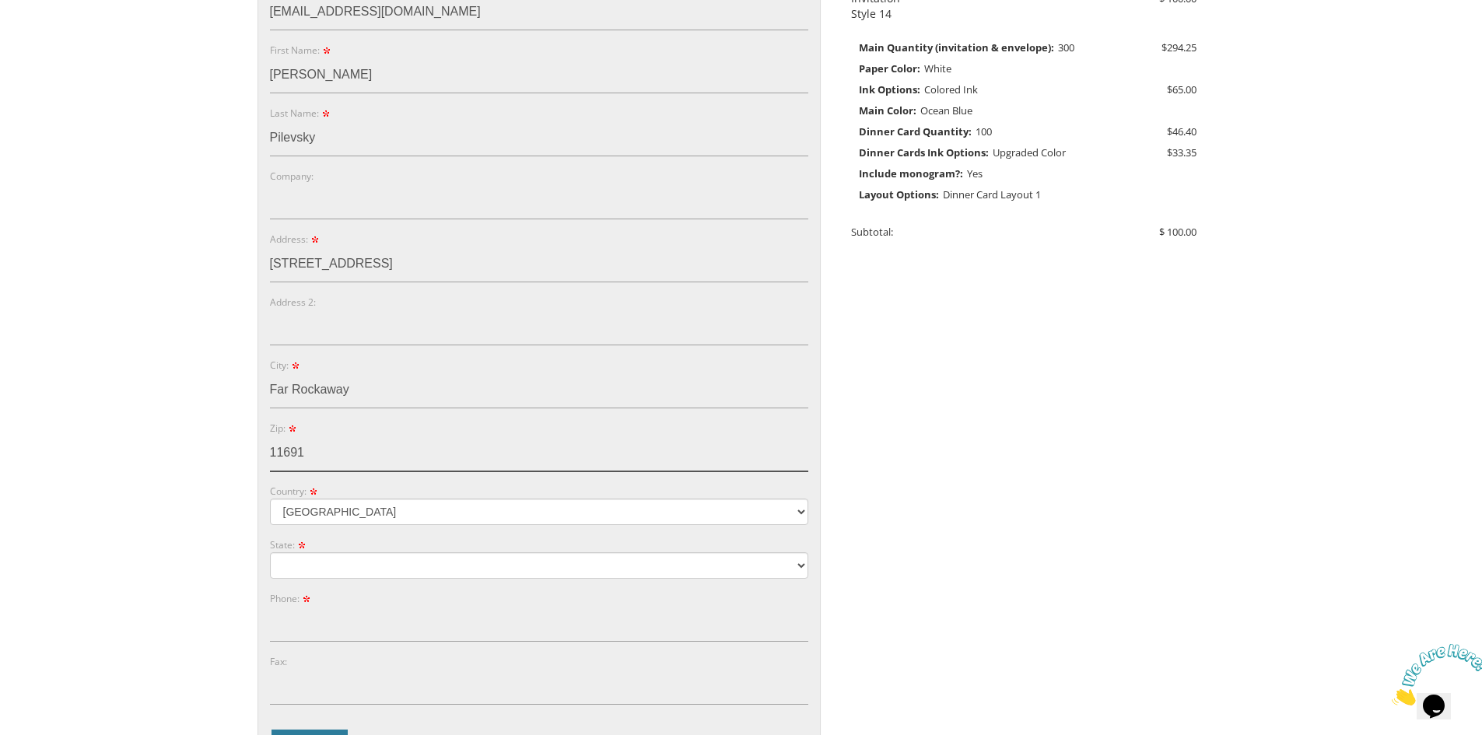
scroll to position [382, 0]
type input "11691"
click at [361, 552] on select "Alabama Alaska Guam" at bounding box center [539, 564] width 538 height 26
select select "NY"
click at [270, 551] on select "Alabama Alaska Guam" at bounding box center [539, 564] width 538 height 26
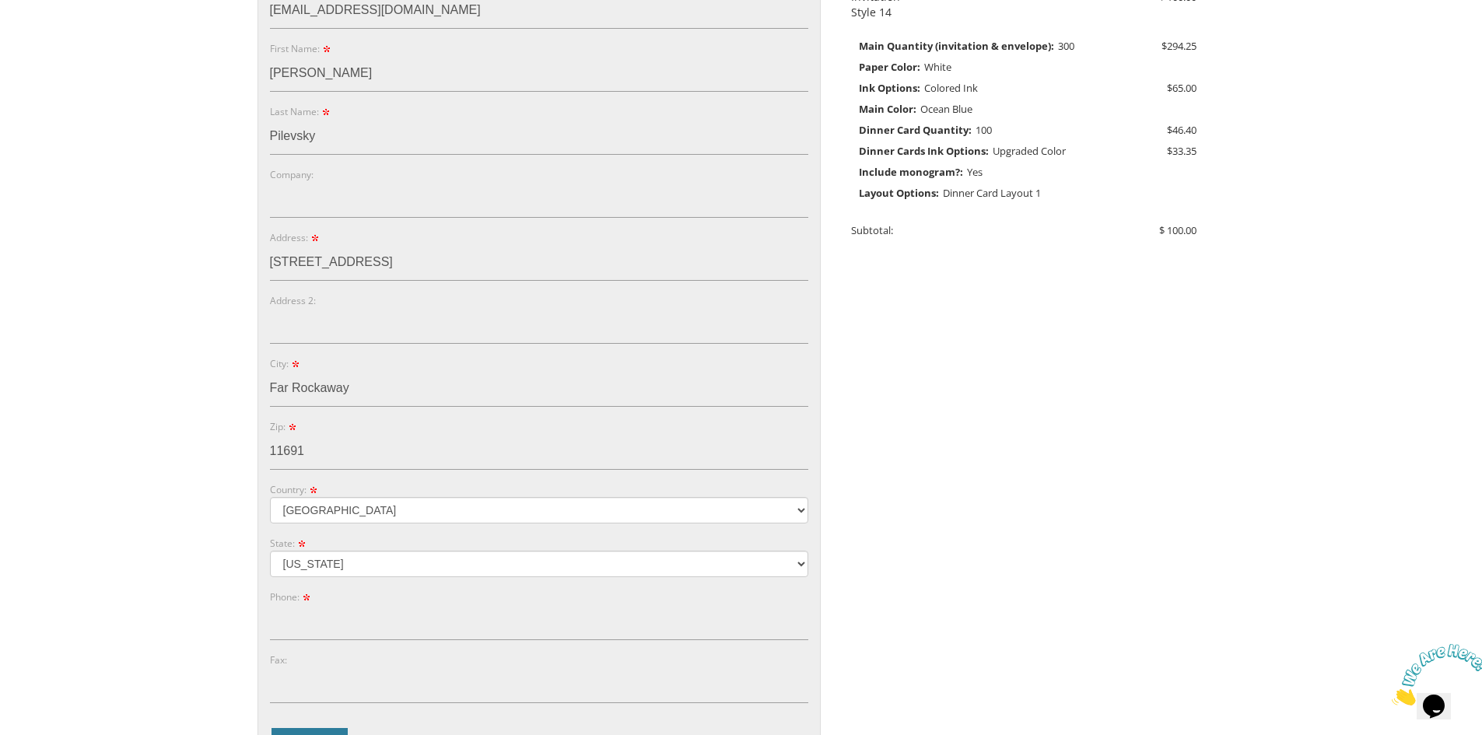
click at [166, 534] on body "My Cart 1 Total: $ 100.00 $ 100.00 Bar Mitzvah Invitation Style 14 Qty. 1" at bounding box center [741, 413] width 1482 height 1591
click at [300, 626] on input "Phone:" at bounding box center [539, 622] width 538 height 36
type input "[PHONE_NUMBER]"
click at [193, 610] on body "My Cart 1 Total: $ 100.00 $ 100.00 Bar Mitzvah Invitation Style 14 Qty. 1" at bounding box center [741, 413] width 1482 height 1591
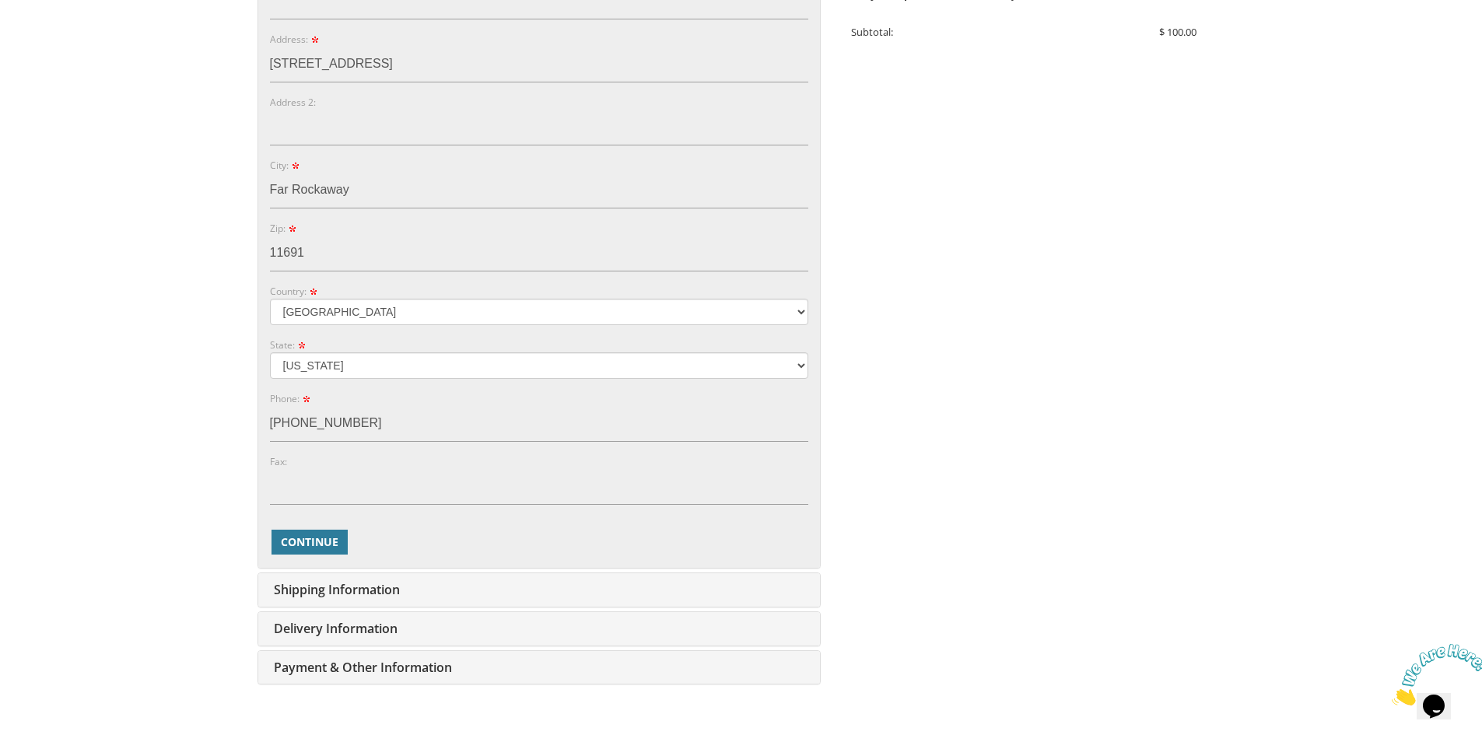
scroll to position [615, 0]
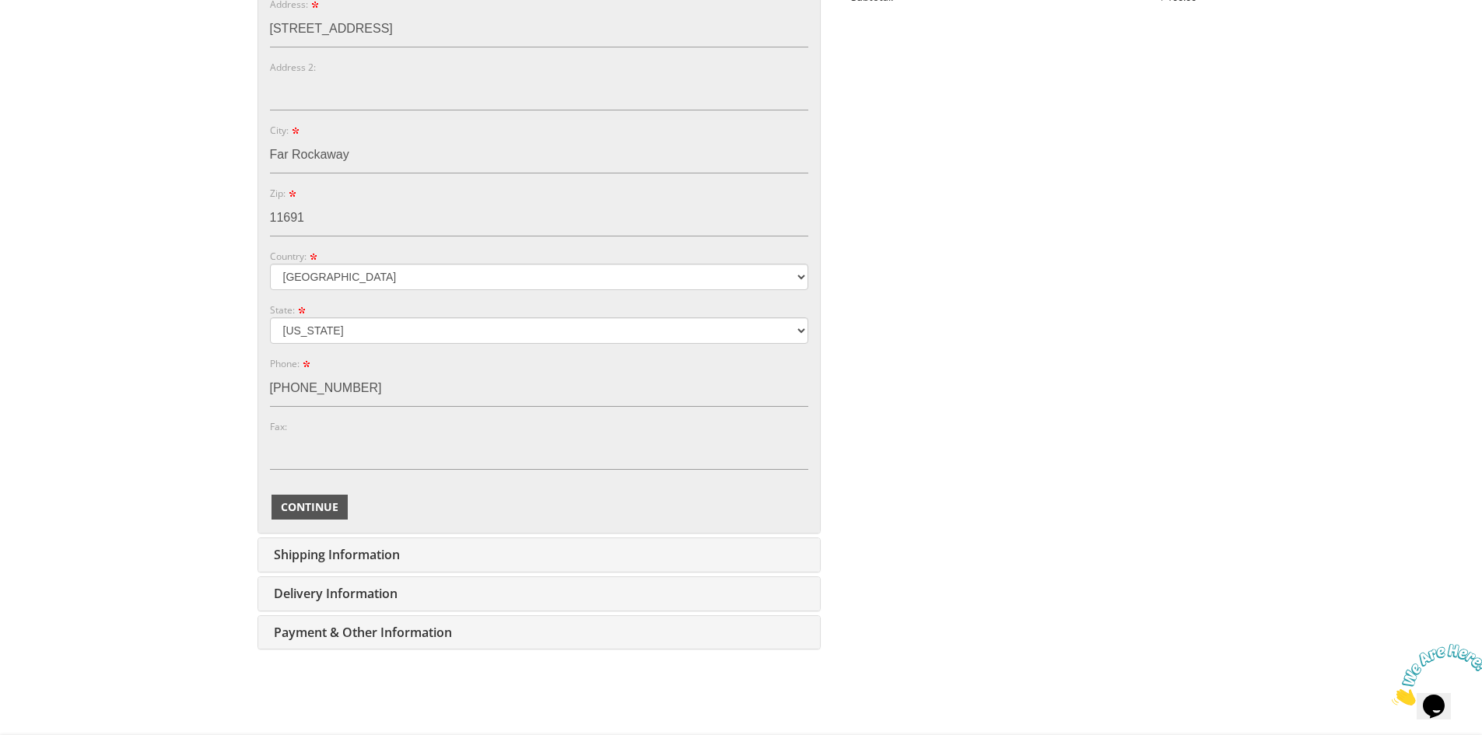
click at [307, 510] on span "Continue" at bounding box center [310, 507] width 58 height 16
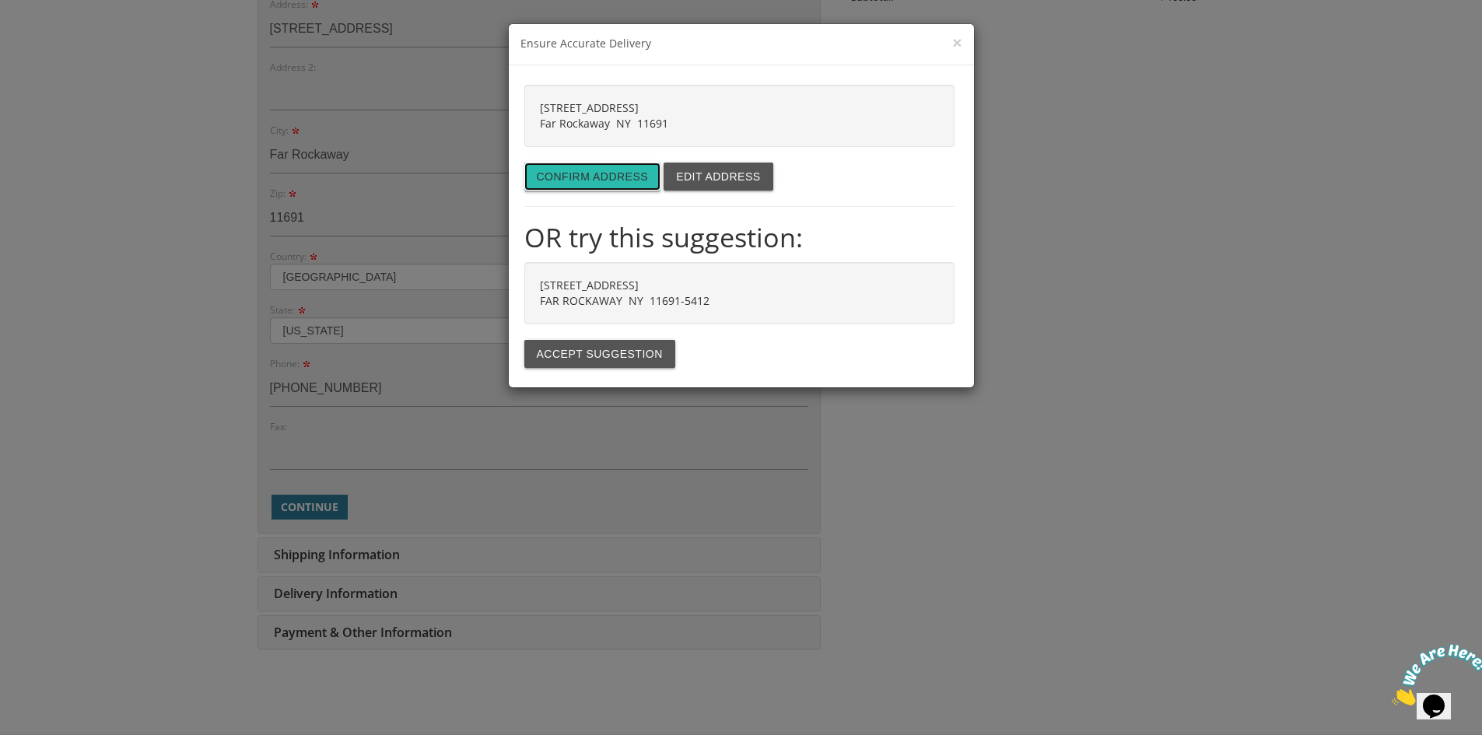
click at [569, 185] on button "Confirm address" at bounding box center [592, 177] width 137 height 28
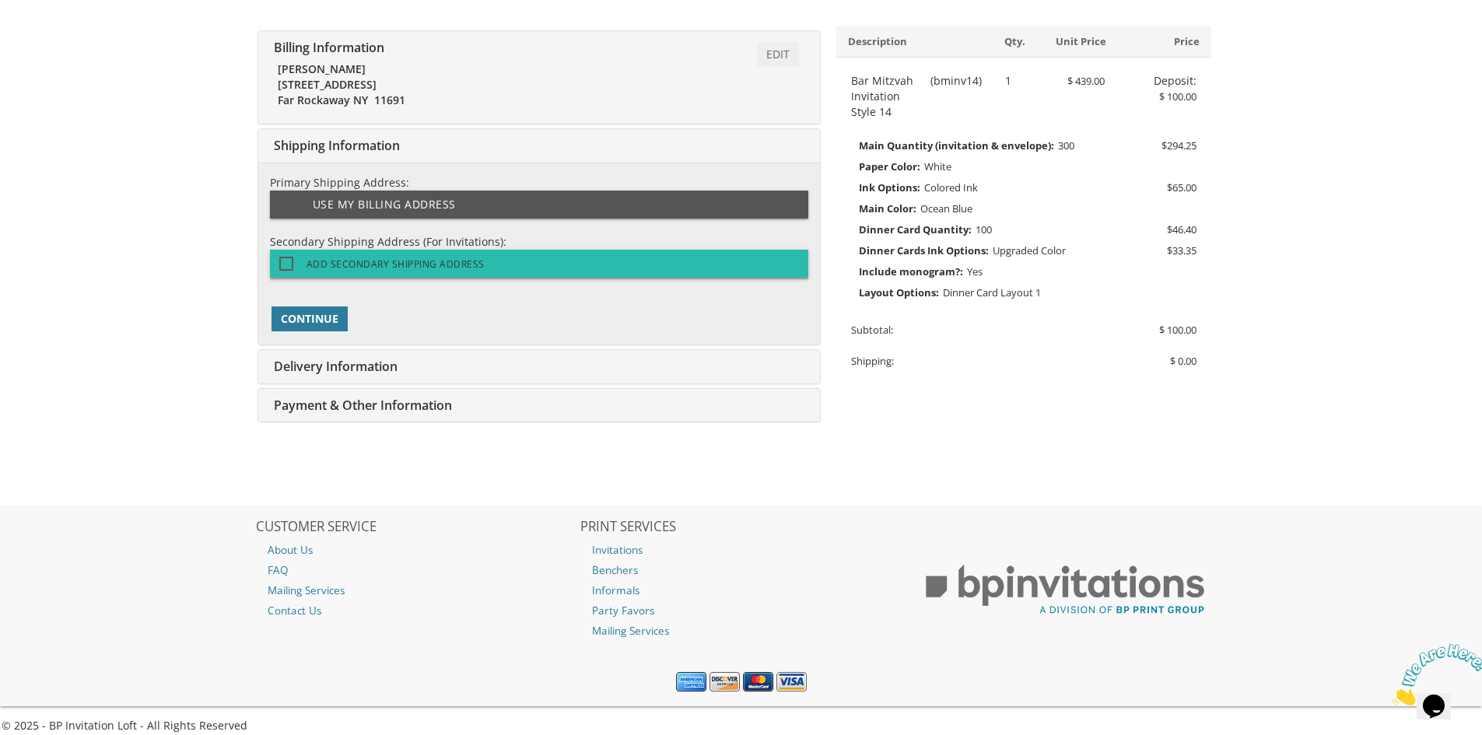
scroll to position [324, 0]
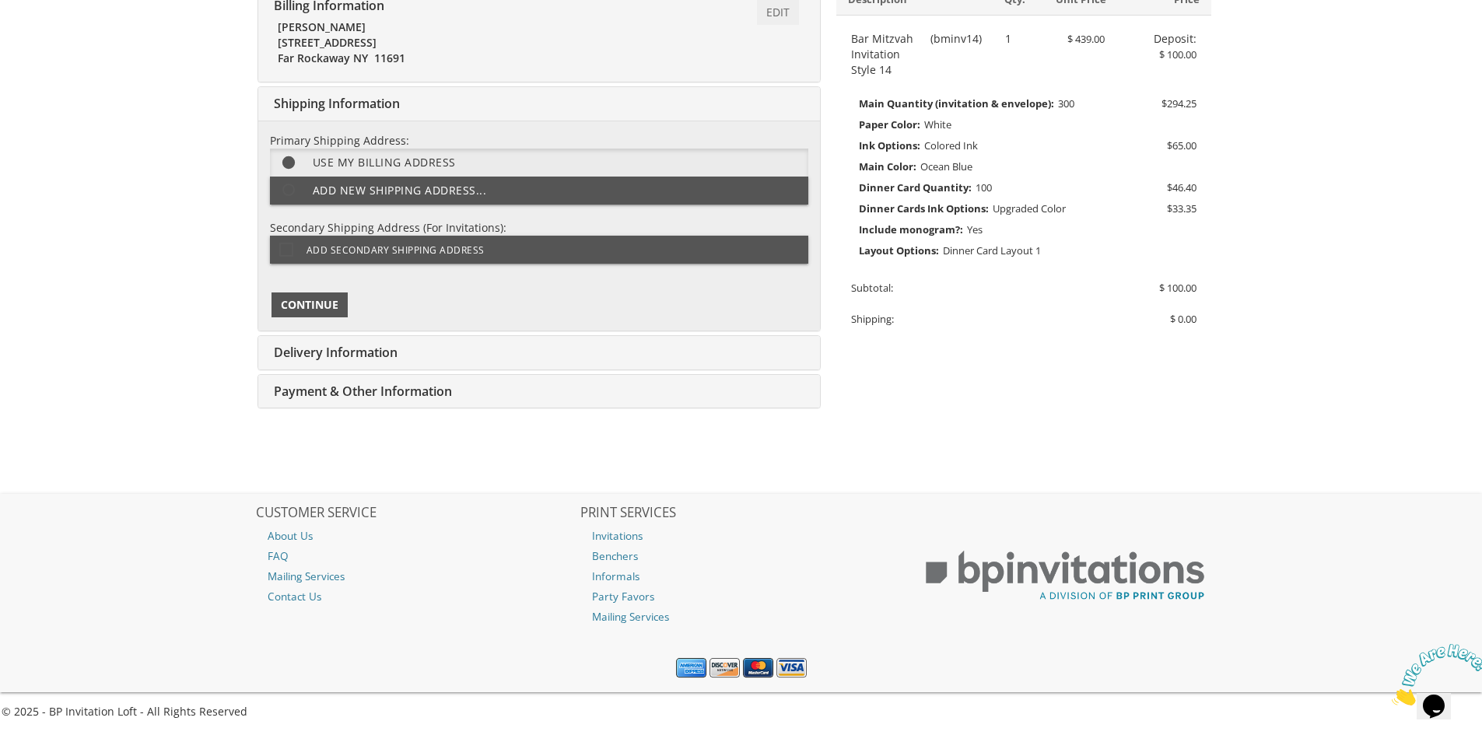
click at [319, 306] on span "Continue" at bounding box center [310, 305] width 58 height 16
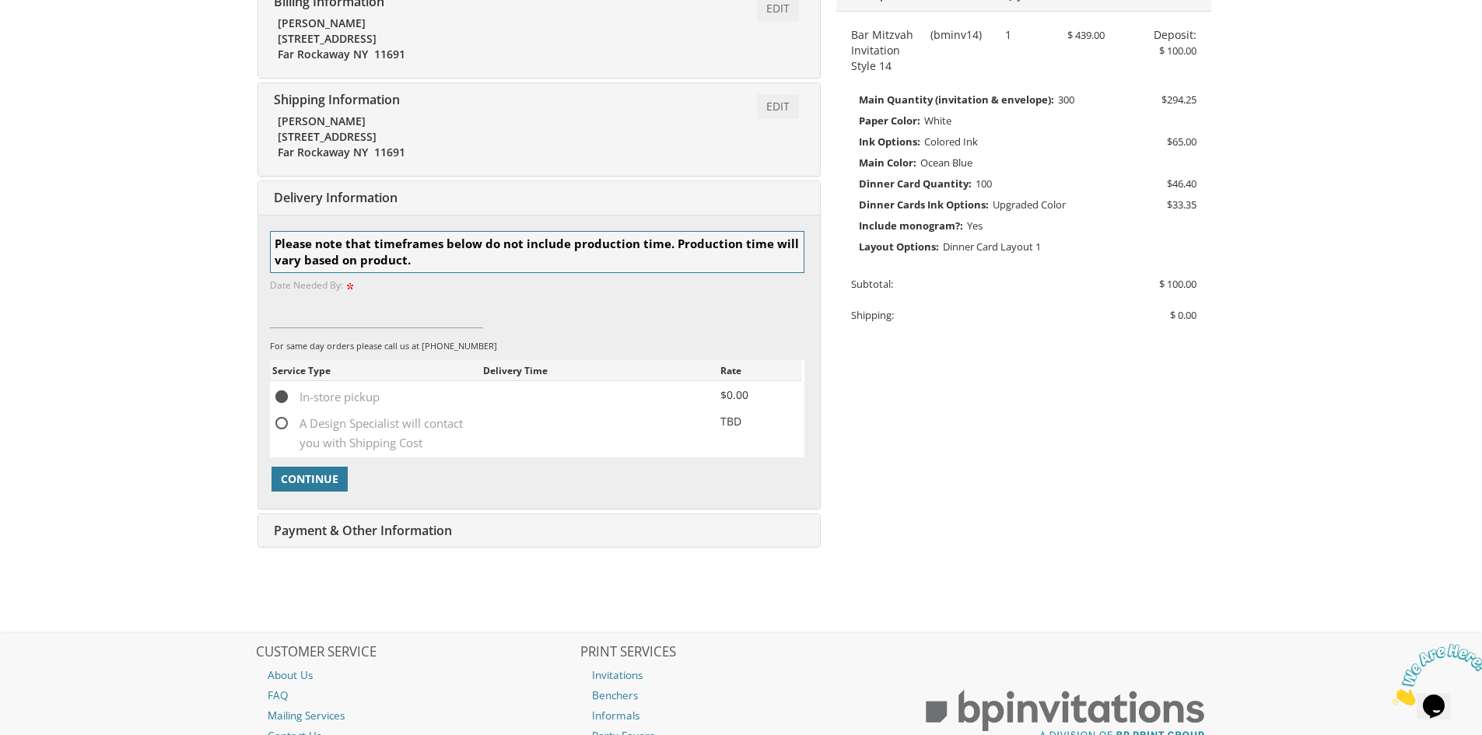
scroll to position [467, 0]
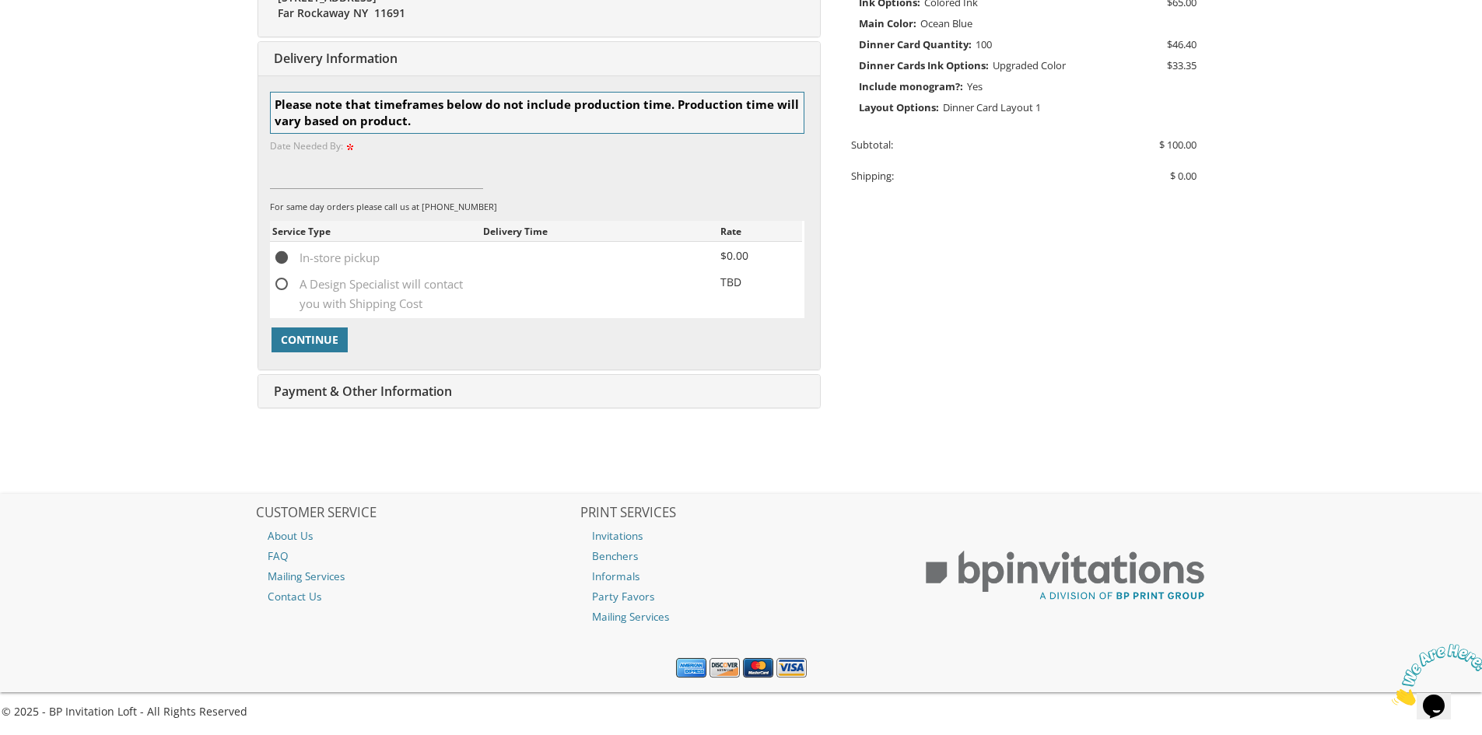
click at [281, 284] on span "A Design Specialist will contact you with Shipping Cost" at bounding box center [377, 284] width 211 height 19
click at [281, 284] on input "A Design Specialist will contact you with Shipping Cost" at bounding box center [277, 283] width 10 height 10
radio input "true"
click at [150, 308] on body "My Cart 1 Total: $ 100.00 $ 100.00 Bar Mitzvah Invitation Style 14 Qty. 1" at bounding box center [741, 134] width 1482 height 1202
click at [289, 336] on span "Continue" at bounding box center [310, 340] width 58 height 16
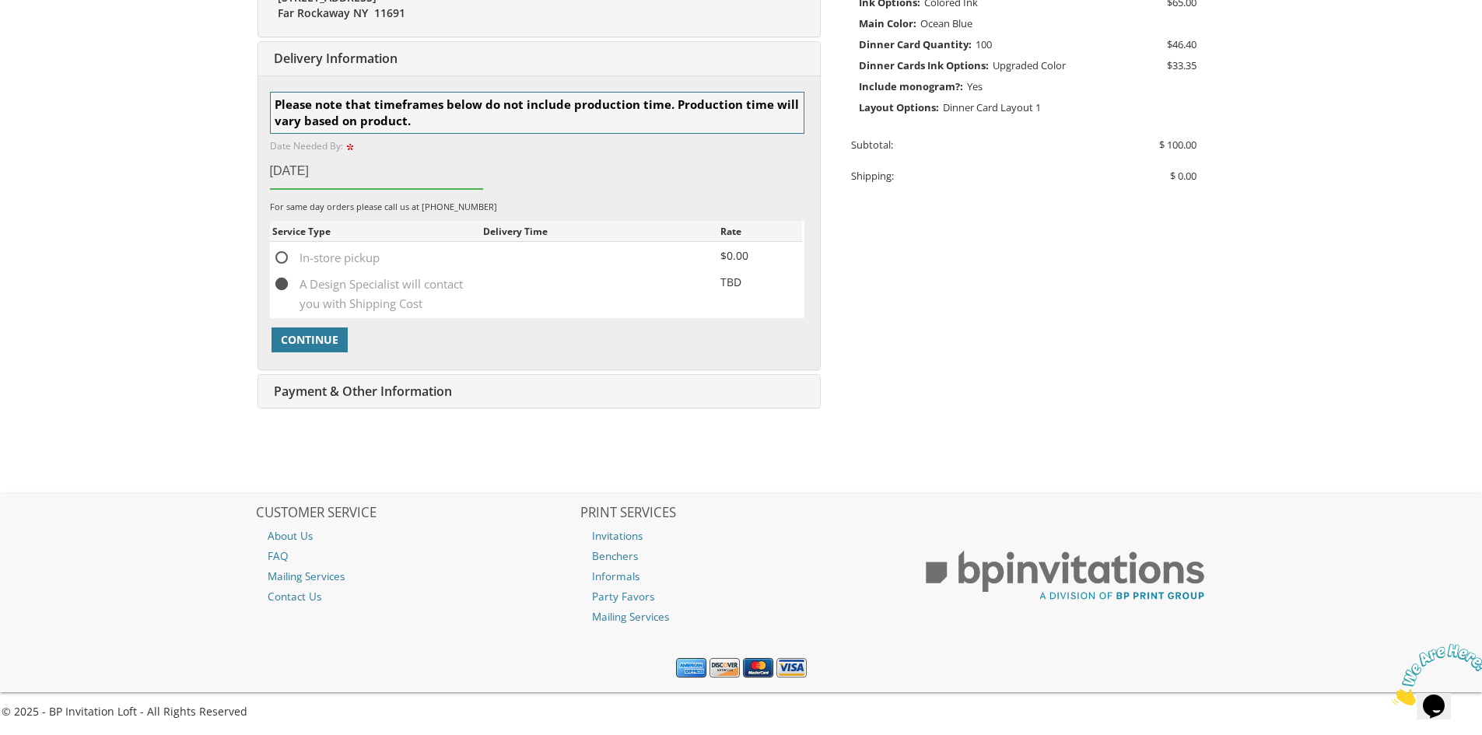
click at [299, 174] on input "October 3, 2025" at bounding box center [377, 171] width 214 height 36
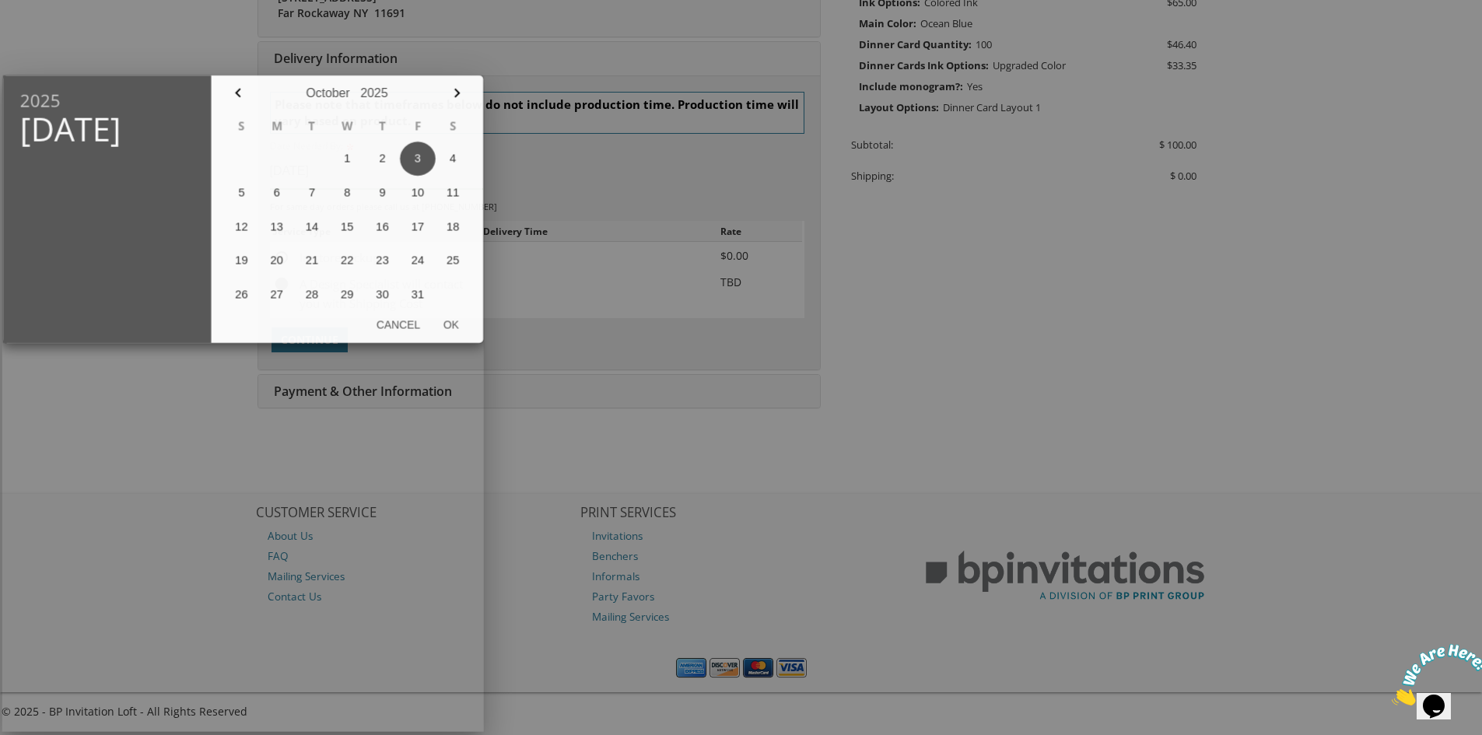
click at [299, 174] on table "S M T W T F S 1 2 3 4 5 6 7 8 9 10 11 12 13 14 15 16 17 18 19 20 21 22 23 24 25…" at bounding box center [347, 210] width 247 height 201
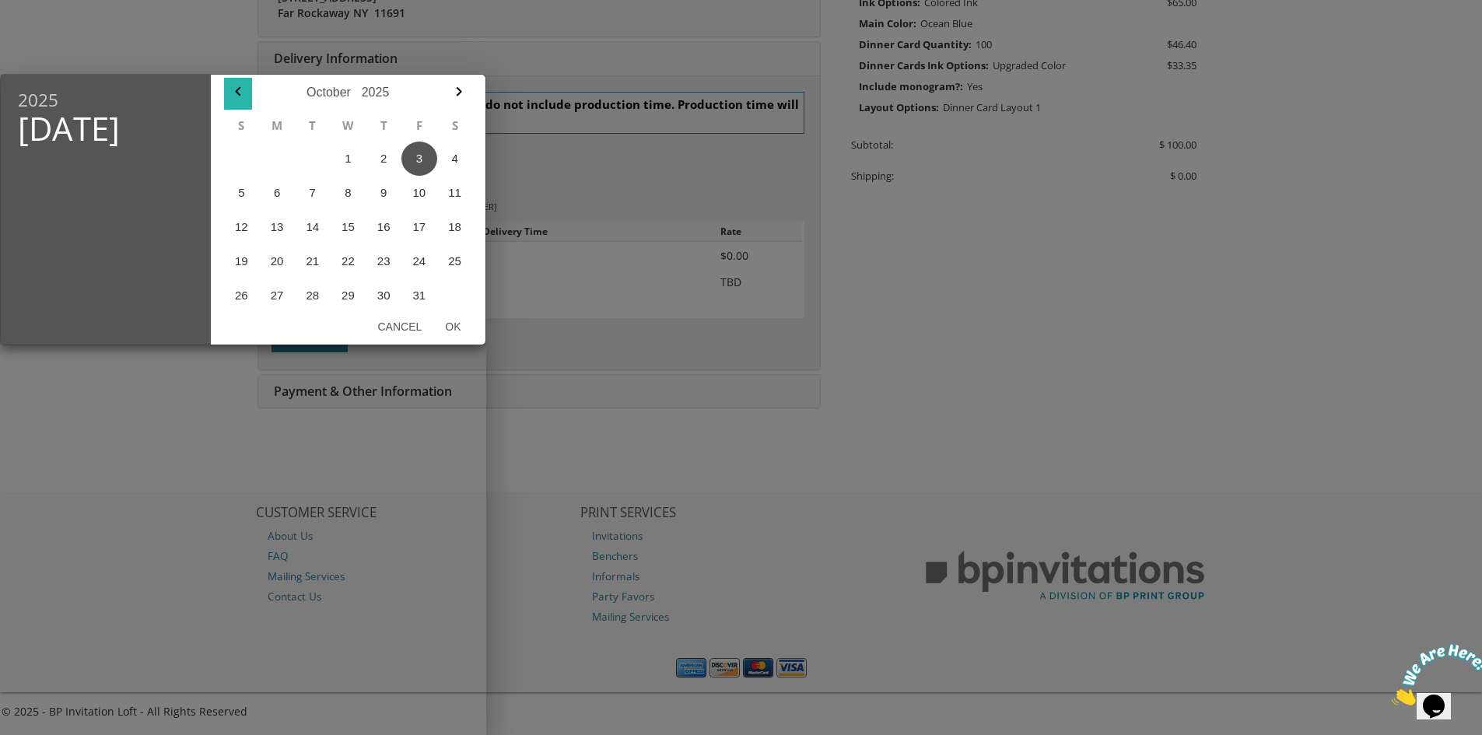
click at [236, 87] on icon "button" at bounding box center [238, 91] width 19 height 19
click at [383, 226] on button "18" at bounding box center [384, 227] width 36 height 34
click at [450, 324] on button "Ok" at bounding box center [452, 327] width 39 height 28
type input "Sep 18, 2025"
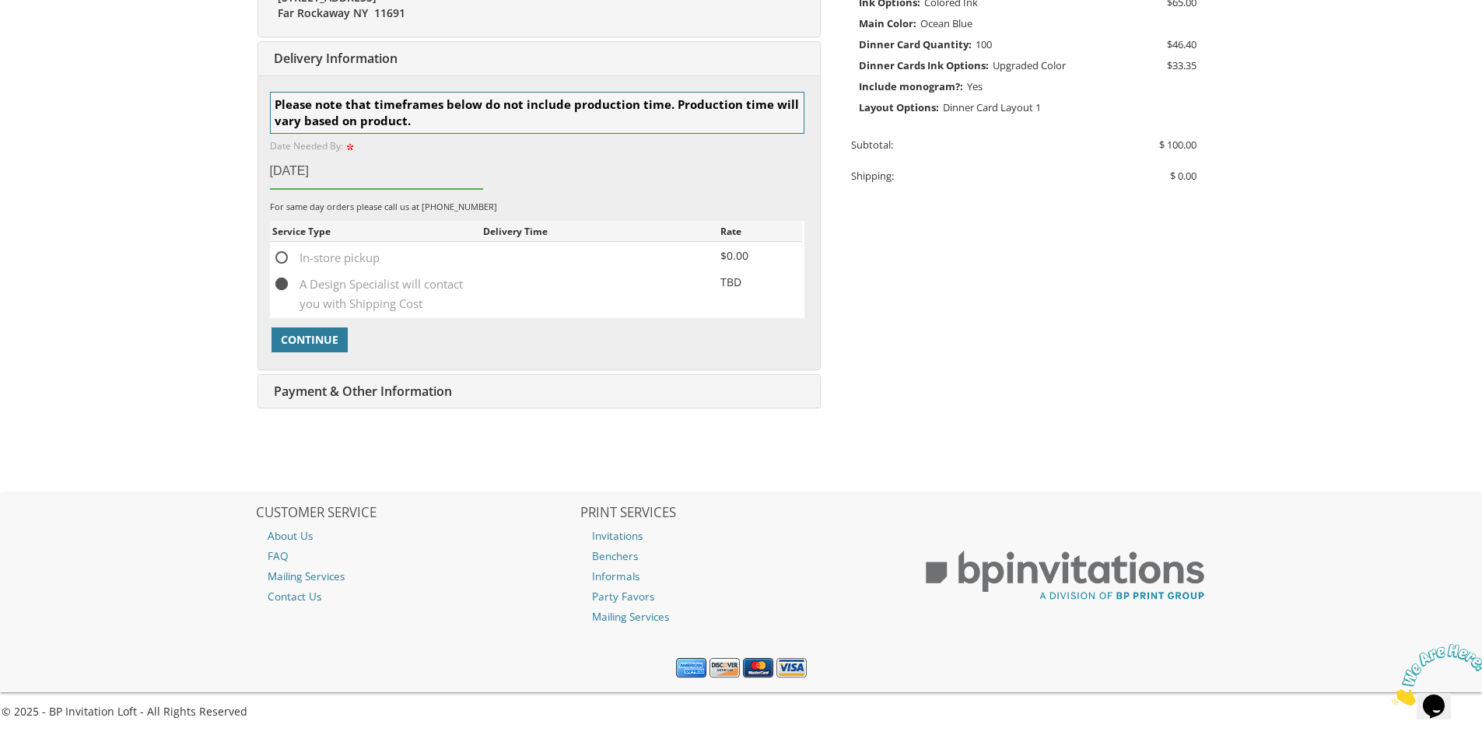
click at [170, 296] on body "My Cart 1 Total: $ 100.00 $ 100.00 Bar Mitzvah Invitation Style 14 Qty. 1" at bounding box center [741, 134] width 1482 height 1202
click at [304, 347] on span "Continue" at bounding box center [310, 340] width 58 height 16
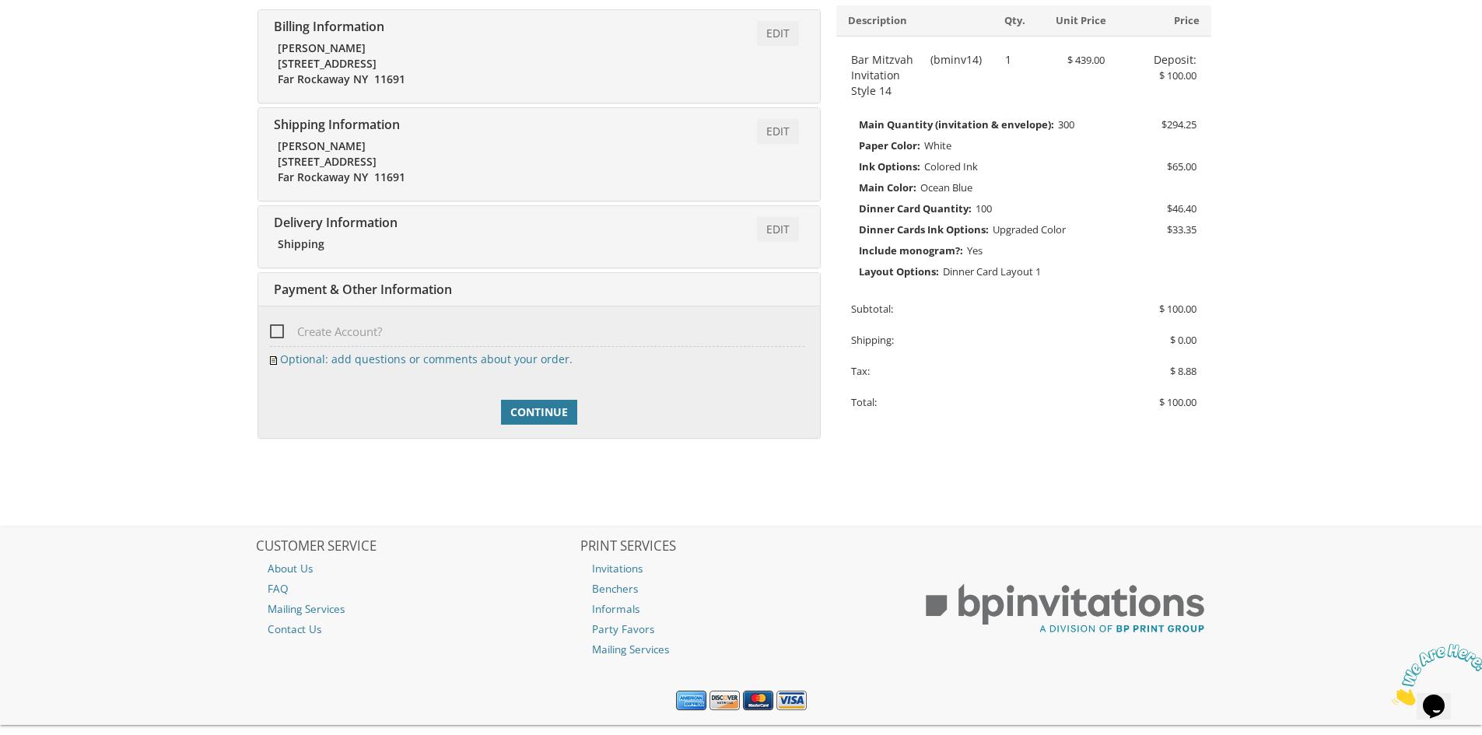
scroll to position [336, 0]
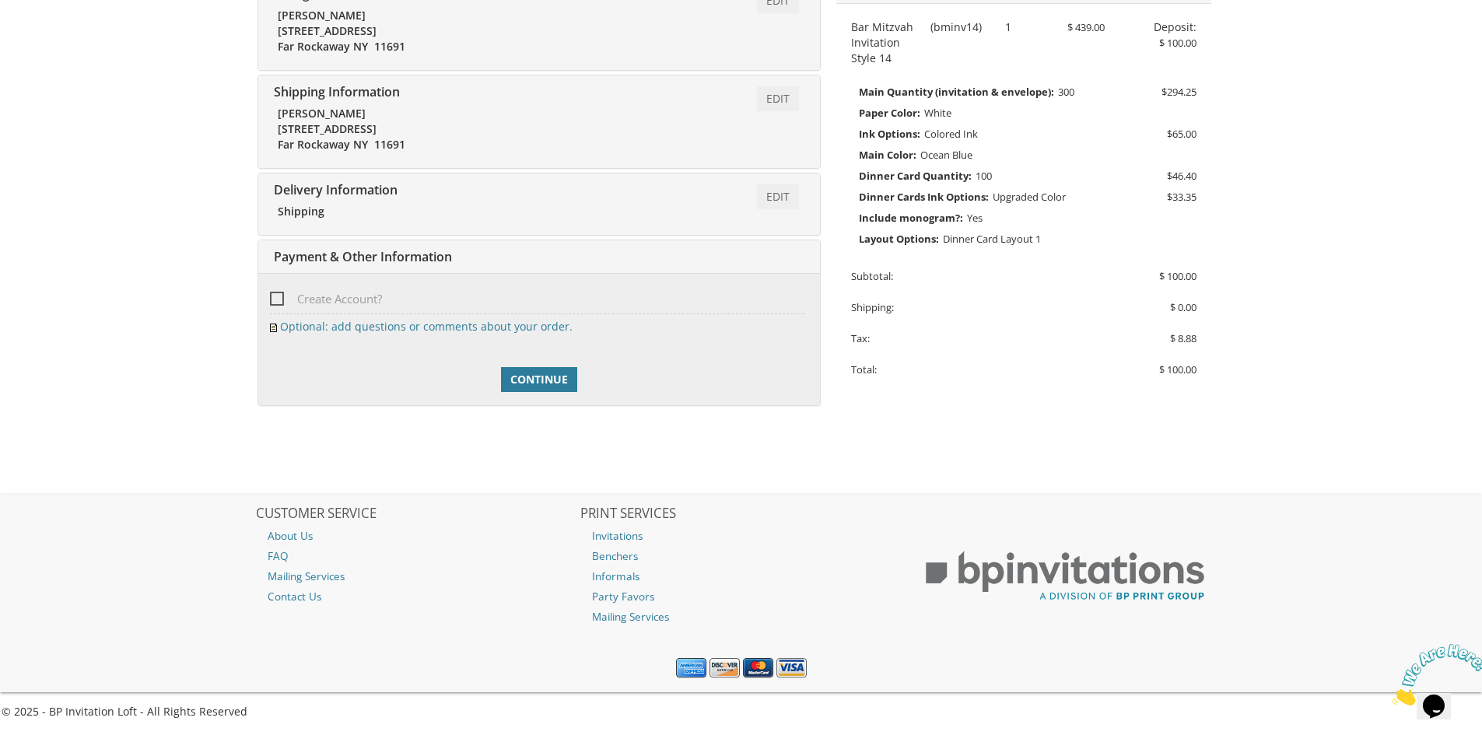
click at [281, 298] on span "Create Account?" at bounding box center [326, 298] width 112 height 19
click at [280, 298] on input "Create Account?" at bounding box center [275, 297] width 10 height 10
checkbox input "true"
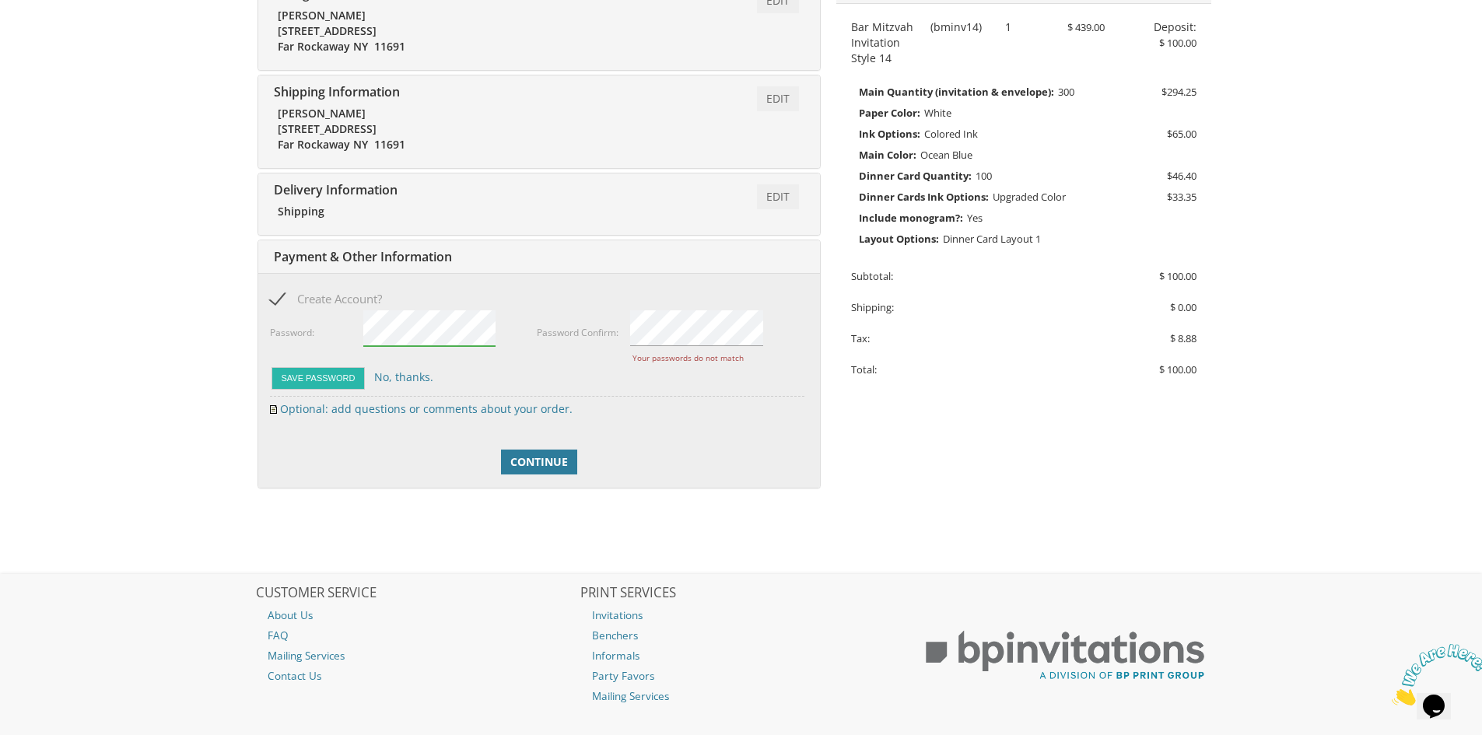
click at [313, 383] on div "Create Account? Add a password for quicker checkout and access to more features…" at bounding box center [537, 342] width 534 height 107
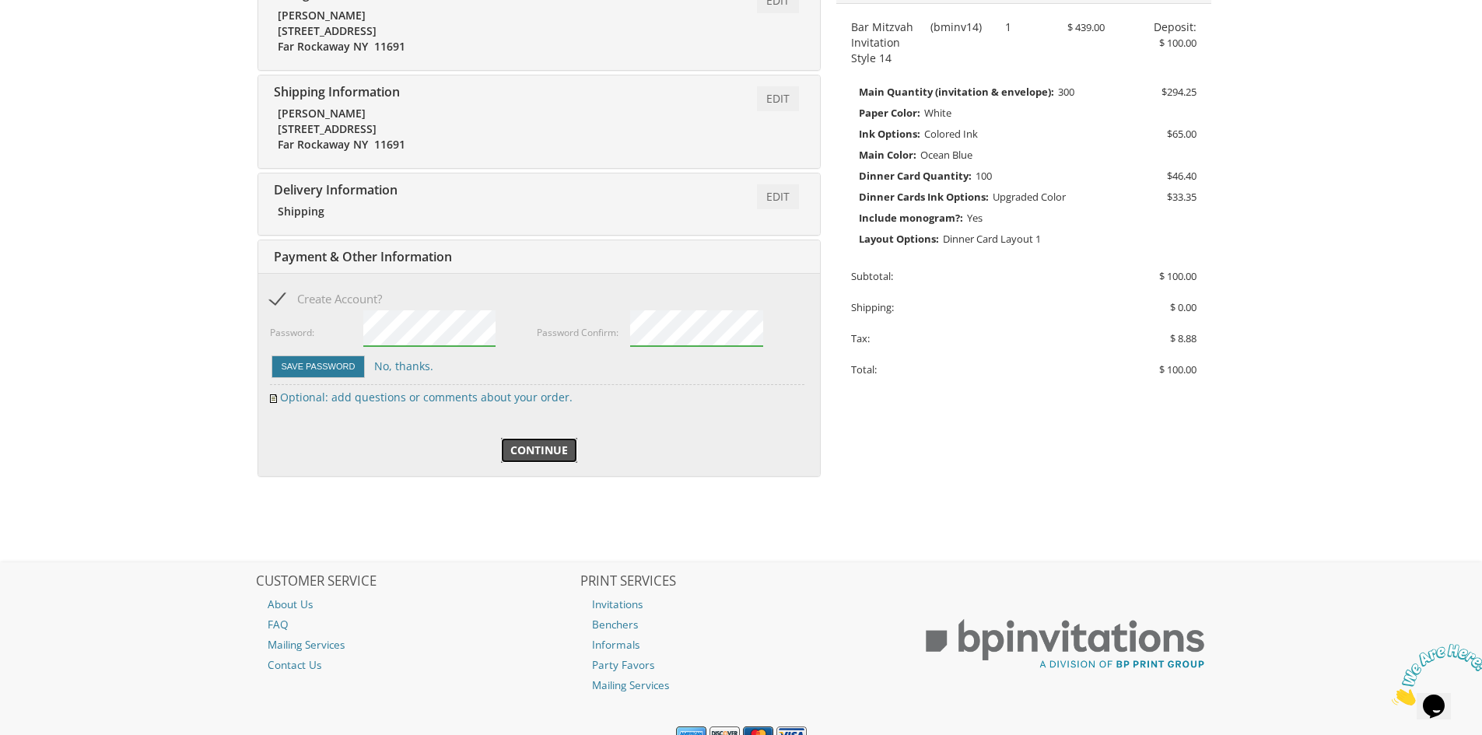
click at [537, 447] on span "Continue" at bounding box center [539, 451] width 58 height 16
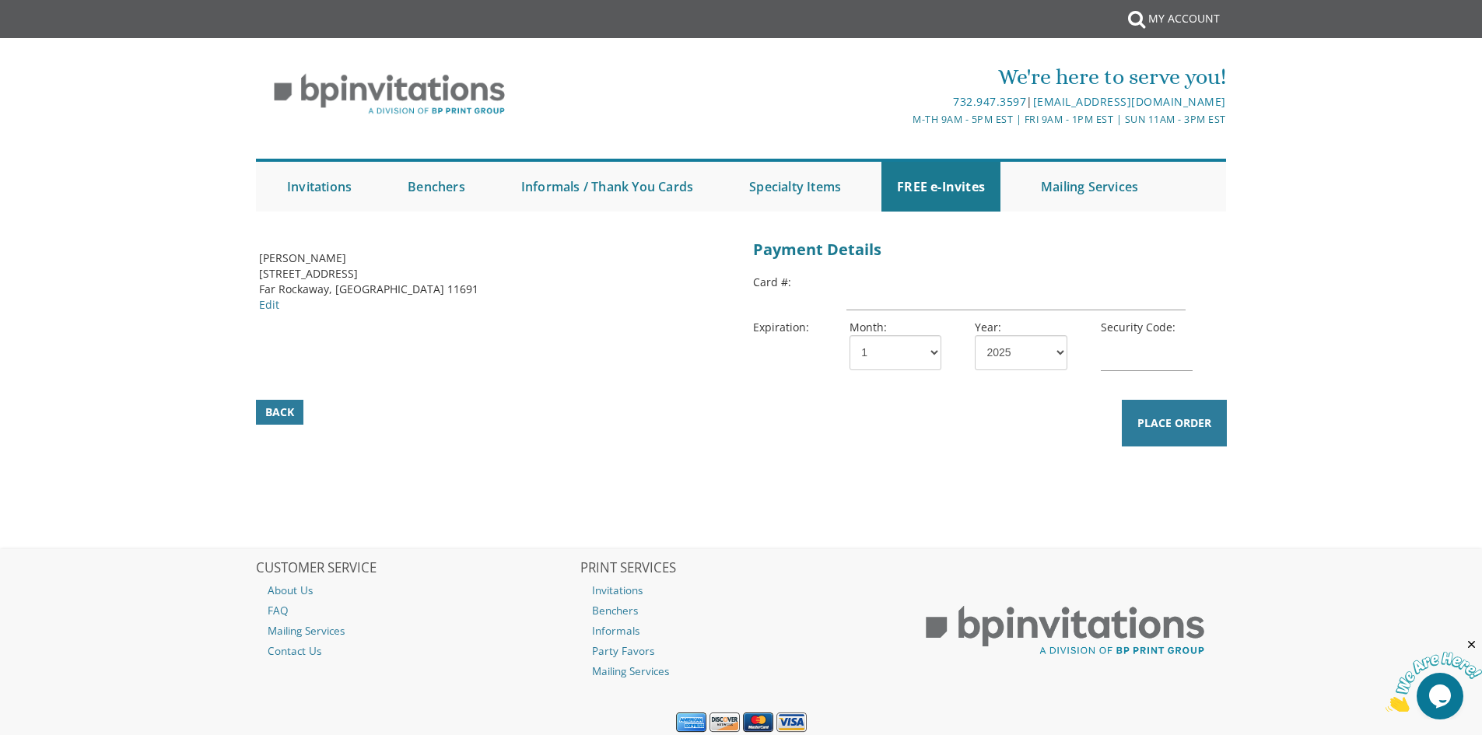
drag, startPoint x: 757, startPoint y: 394, endPoint x: 814, endPoint y: 379, distance: 59.6
click at [757, 394] on div "Back Place Order" at bounding box center [741, 421] width 1005 height 54
click at [964, 292] on input "text" at bounding box center [1015, 293] width 338 height 36
type input "371302008772007"
click at [903, 355] on select "1 2 3 4 5 6 7 8 9 10 11 12" at bounding box center [895, 352] width 92 height 35
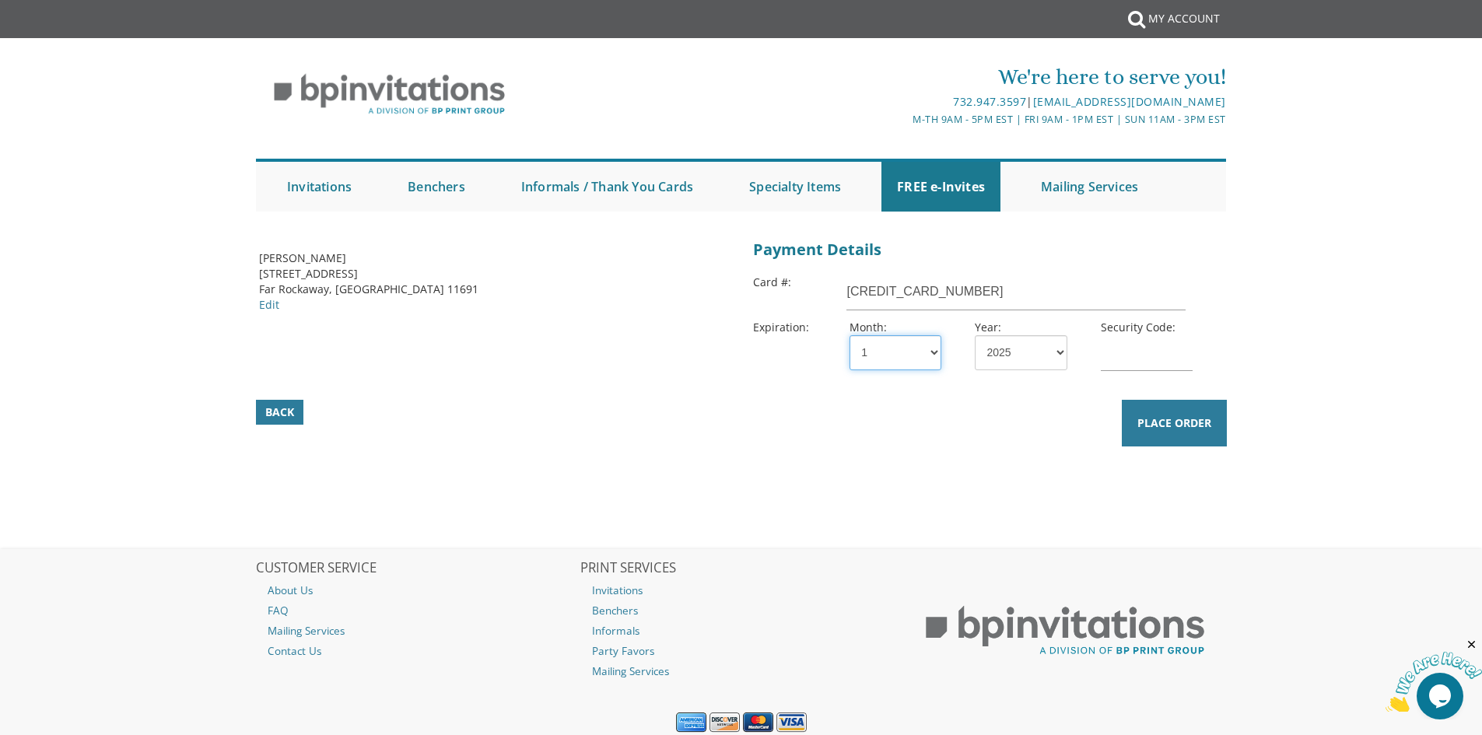
select select "05"
click at [849, 335] on select "1 2 3 4 5 6 7 8 9 10 11 12" at bounding box center [895, 352] width 92 height 35
click at [1005, 357] on select "2025 2026 2027 2028 2029 2030 2031 2032 2033 2034 2035" at bounding box center [1021, 352] width 92 height 35
select select "26"
click at [975, 335] on select "2025 2026 2027 2028 2029 2030 2031 2032 2033 2034 2035" at bounding box center [1021, 352] width 92 height 35
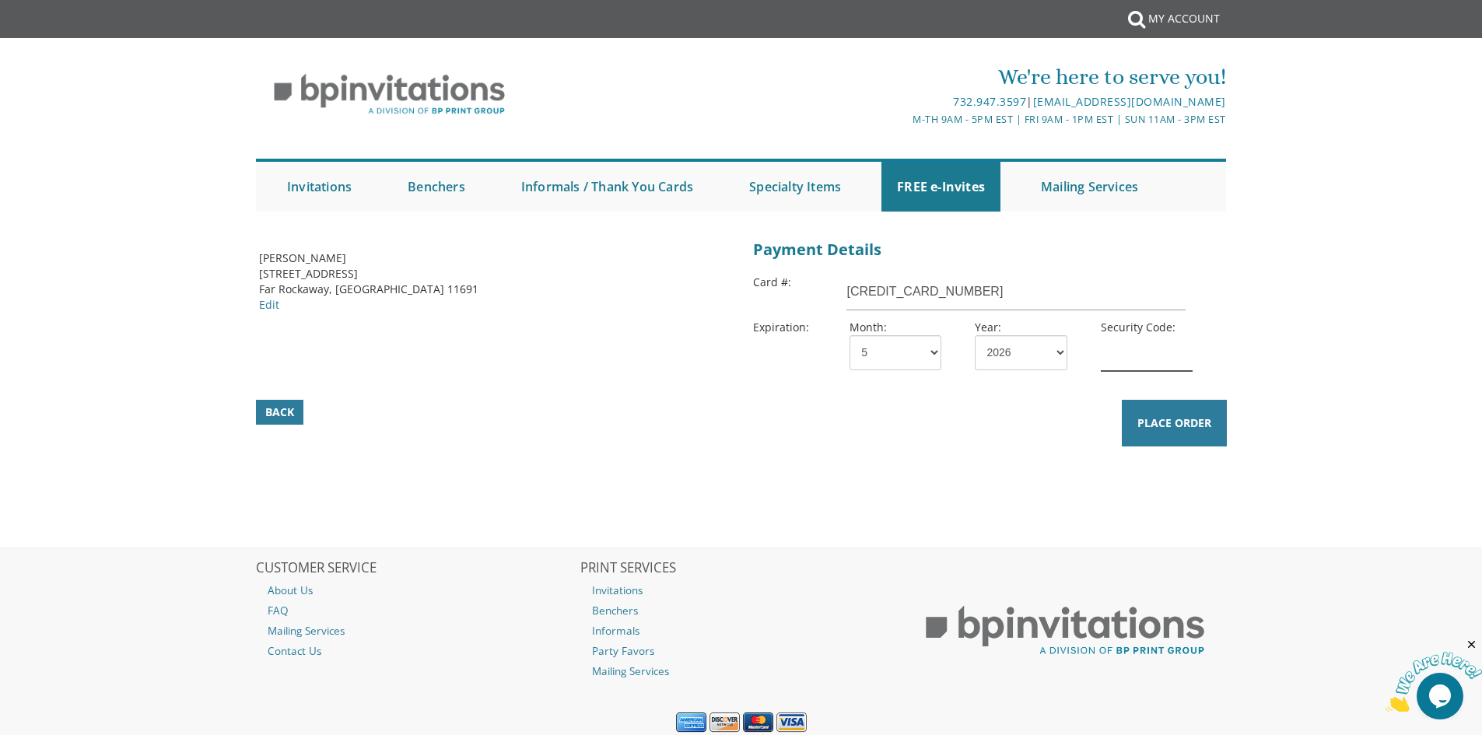
click at [1113, 355] on input "text" at bounding box center [1147, 353] width 92 height 36
type input "3700"
click at [1097, 406] on div "Back Place Order" at bounding box center [741, 412] width 974 height 28
click at [1176, 427] on span "Place Order" at bounding box center [1174, 423] width 74 height 16
